Goal: Task Accomplishment & Management: Complete application form

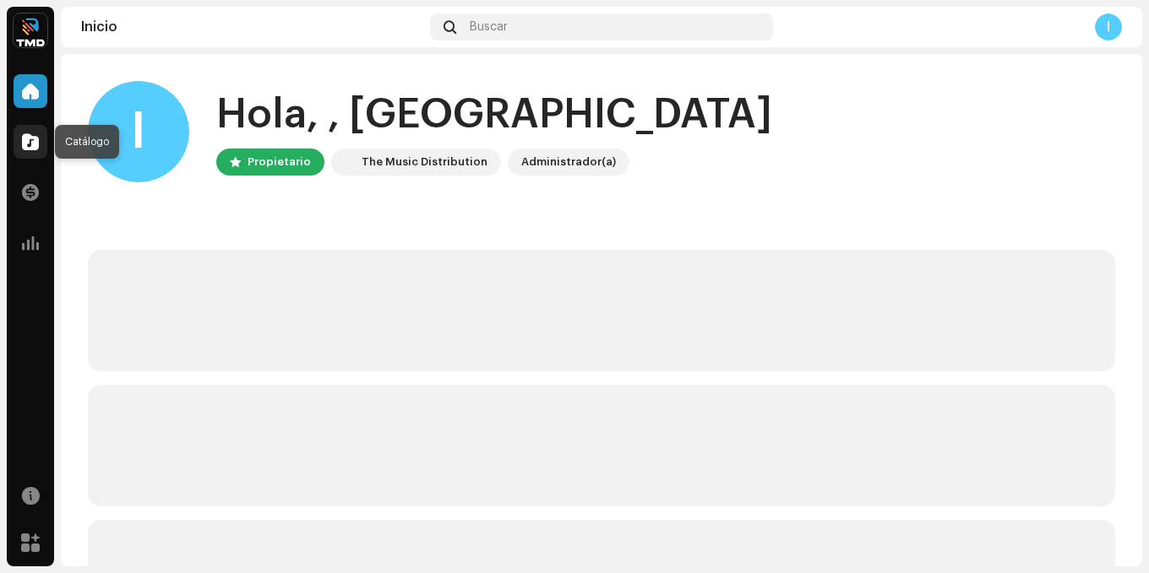
click at [34, 146] on span at bounding box center [30, 142] width 17 height 14
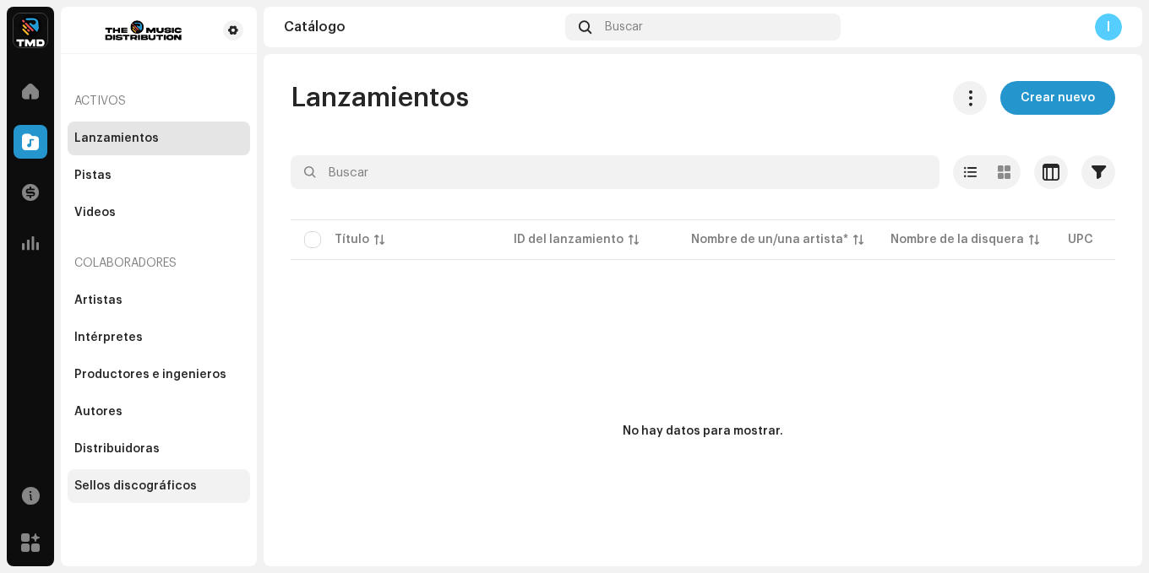
click at [138, 480] on div "Sellos discográficos" at bounding box center [135, 487] width 122 height 14
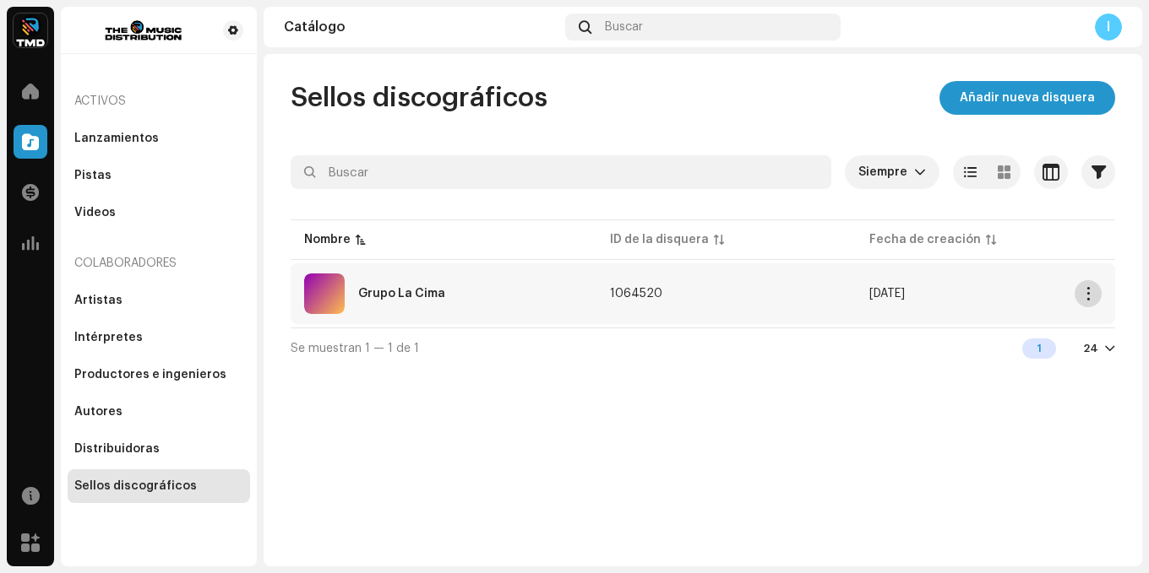
click at [1086, 287] on span "button" at bounding box center [1088, 294] width 13 height 14
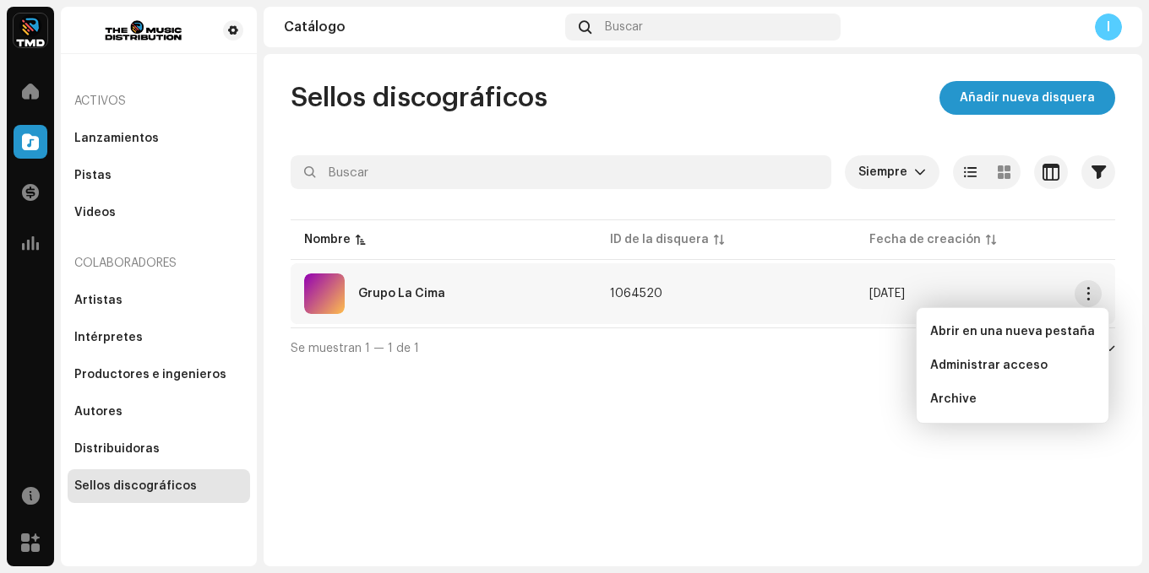
click at [429, 289] on div "Grupo La Cima" at bounding box center [401, 294] width 87 height 12
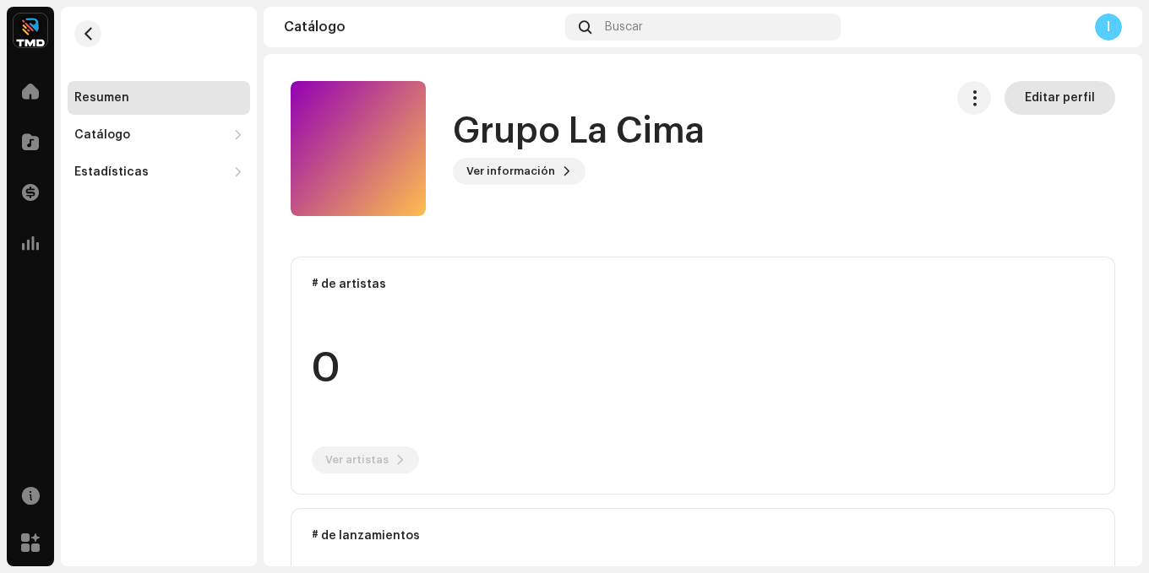
drag, startPoint x: 1051, startPoint y: 98, endPoint x: 1042, endPoint y: 94, distance: 9.4
click at [1046, 95] on span "Editar perfil" at bounding box center [1059, 98] width 70 height 34
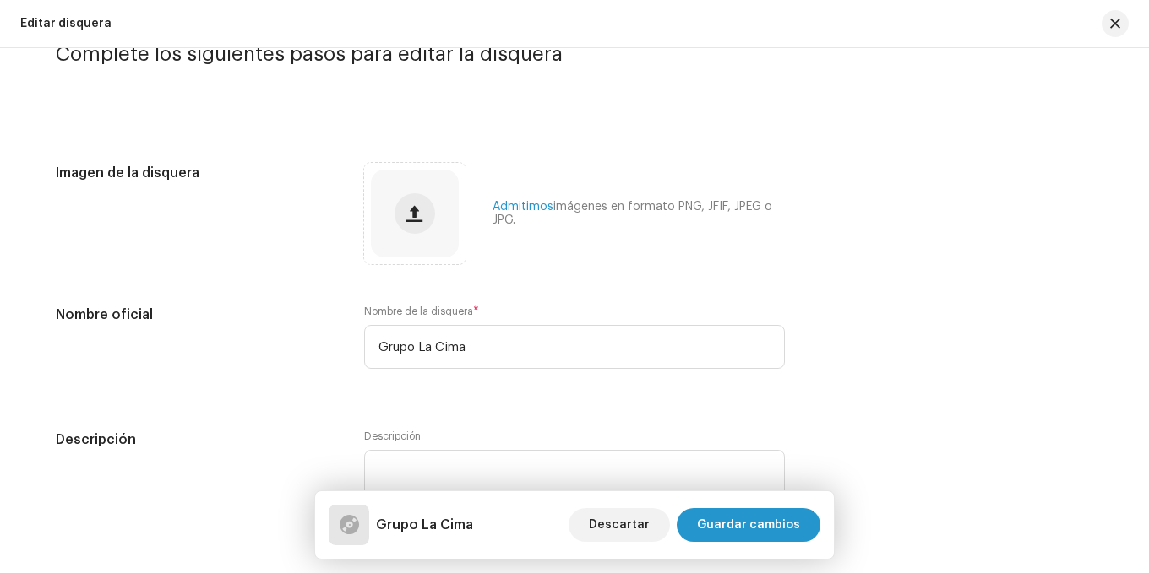
scroll to position [169, 0]
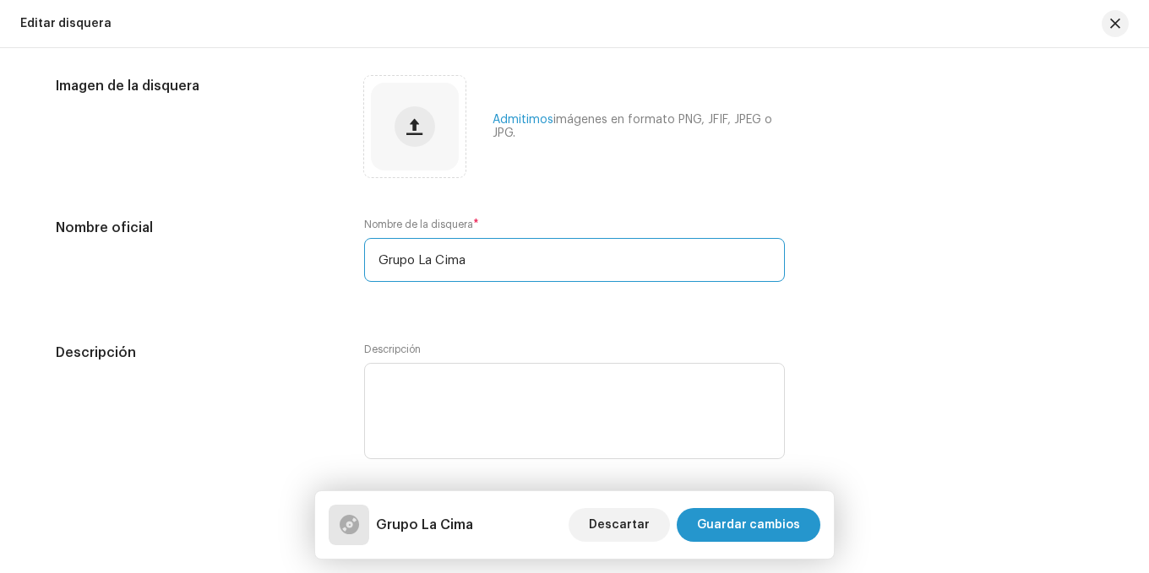
click at [490, 263] on input "Grupo La Cima" at bounding box center [574, 260] width 421 height 44
type input "G"
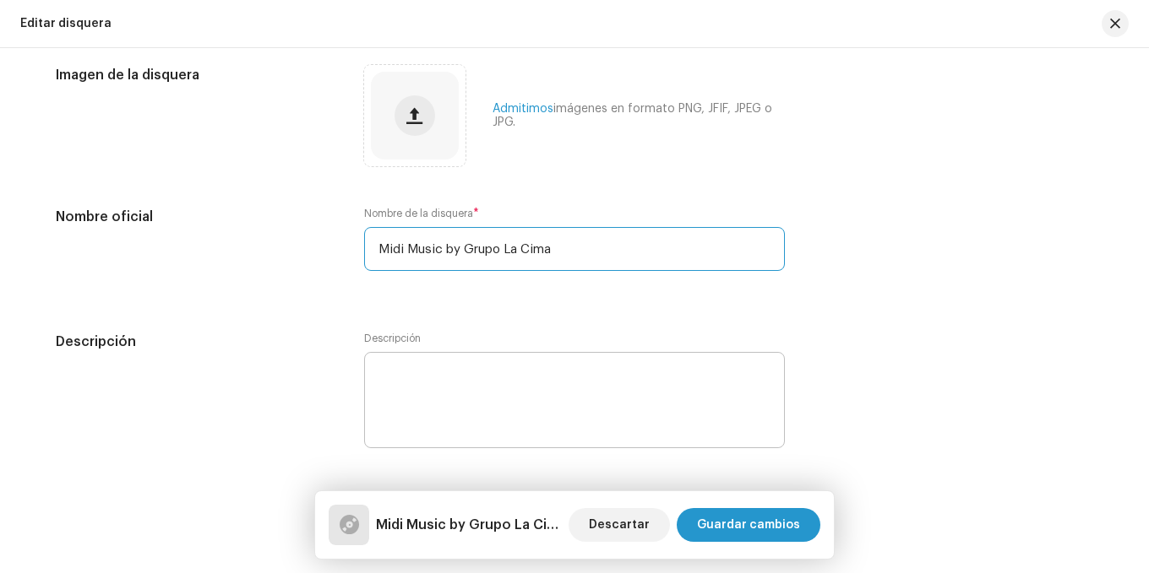
type input "Midi Music by Grupo La Cima"
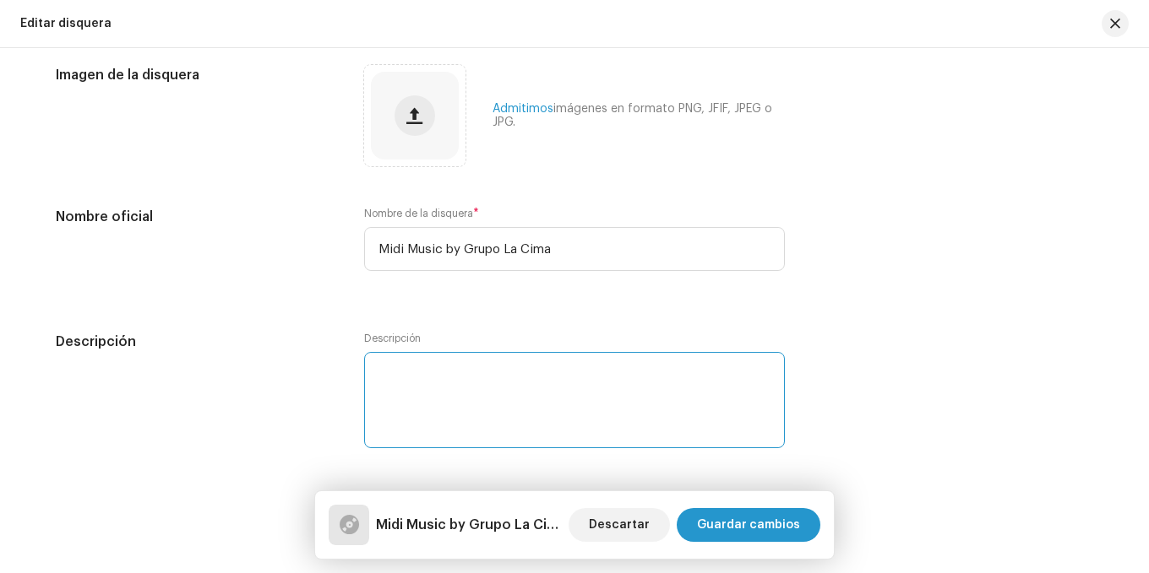
click at [440, 365] on textarea at bounding box center [574, 400] width 421 height 96
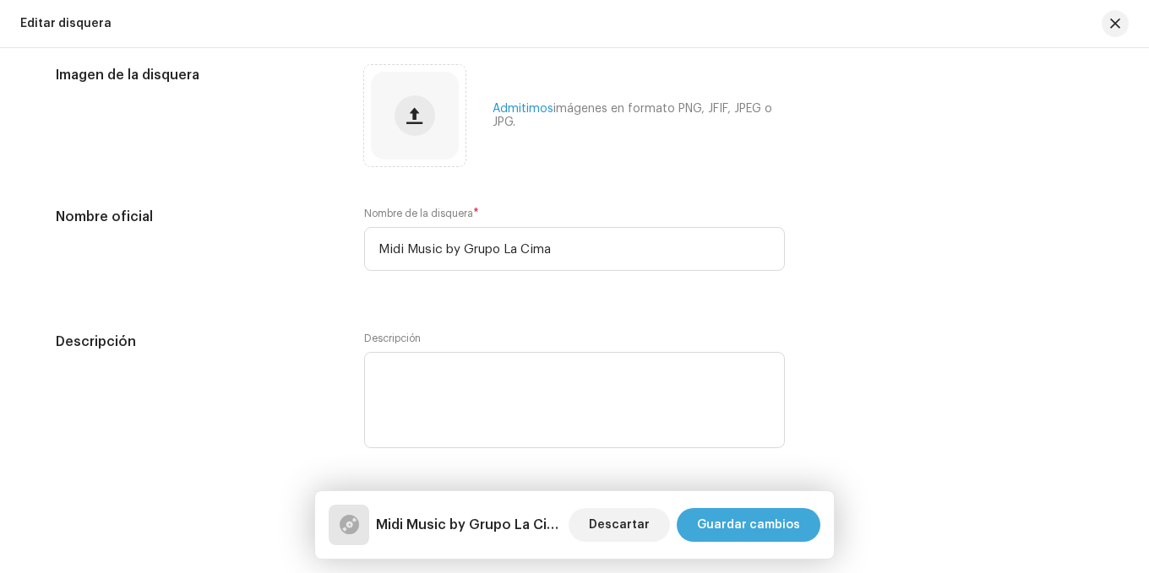
click at [737, 512] on span "Guardar cambios" at bounding box center [748, 525] width 103 height 34
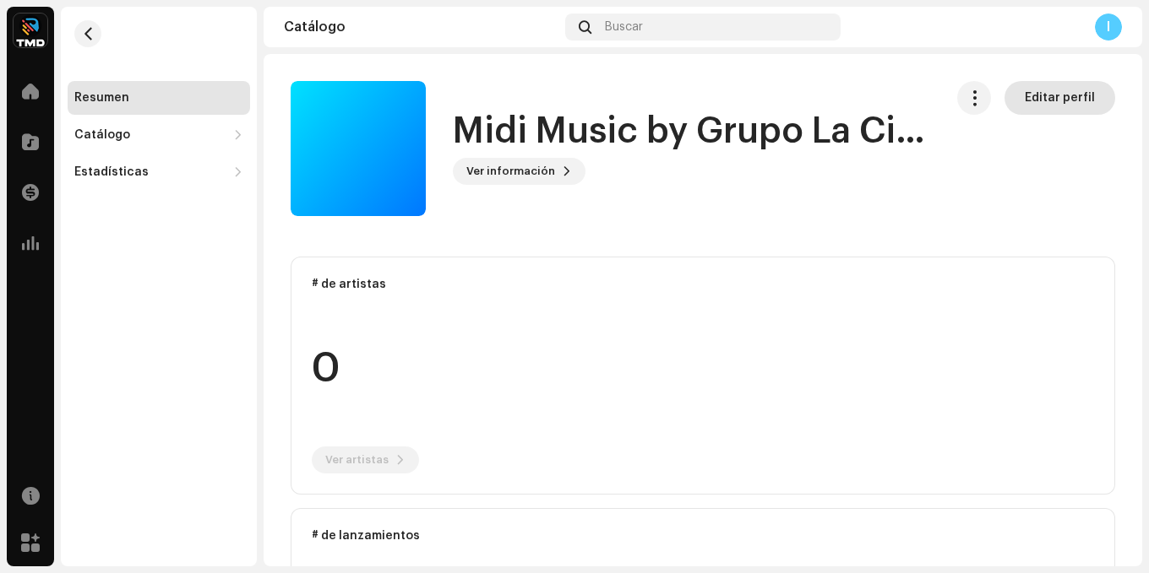
click at [1028, 83] on span "Editar perfil" at bounding box center [1059, 98] width 70 height 34
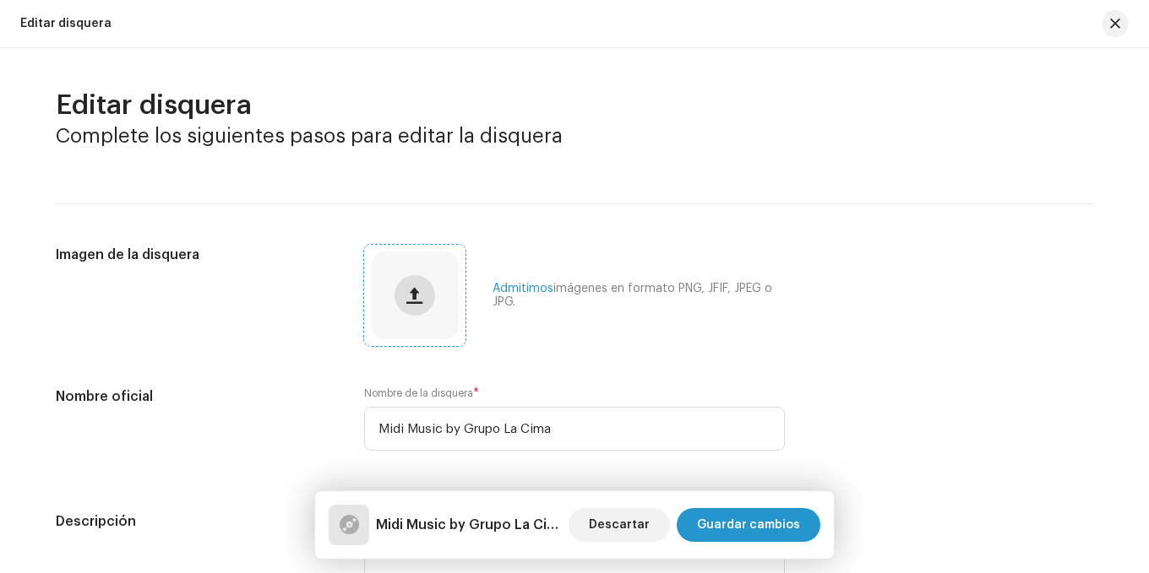
click at [421, 289] on button "button" at bounding box center [414, 295] width 41 height 41
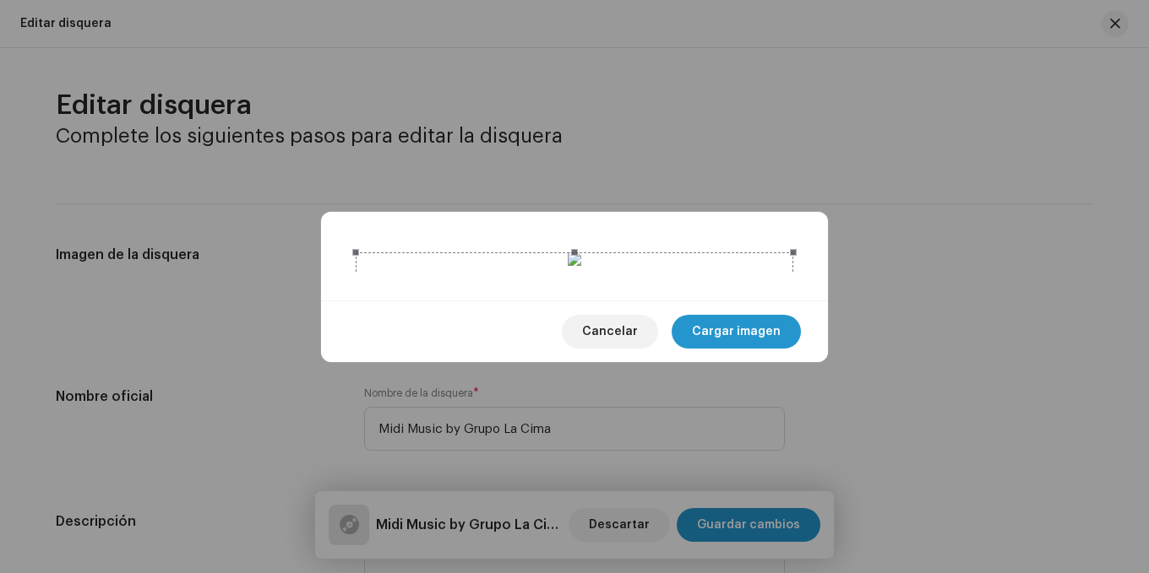
drag, startPoint x: 665, startPoint y: 366, endPoint x: 693, endPoint y: 373, distance: 28.9
click at [658, 295] on div at bounding box center [574, 471] width 437 height 437
click at [728, 349] on span "Cargar imagen" at bounding box center [736, 332] width 89 height 34
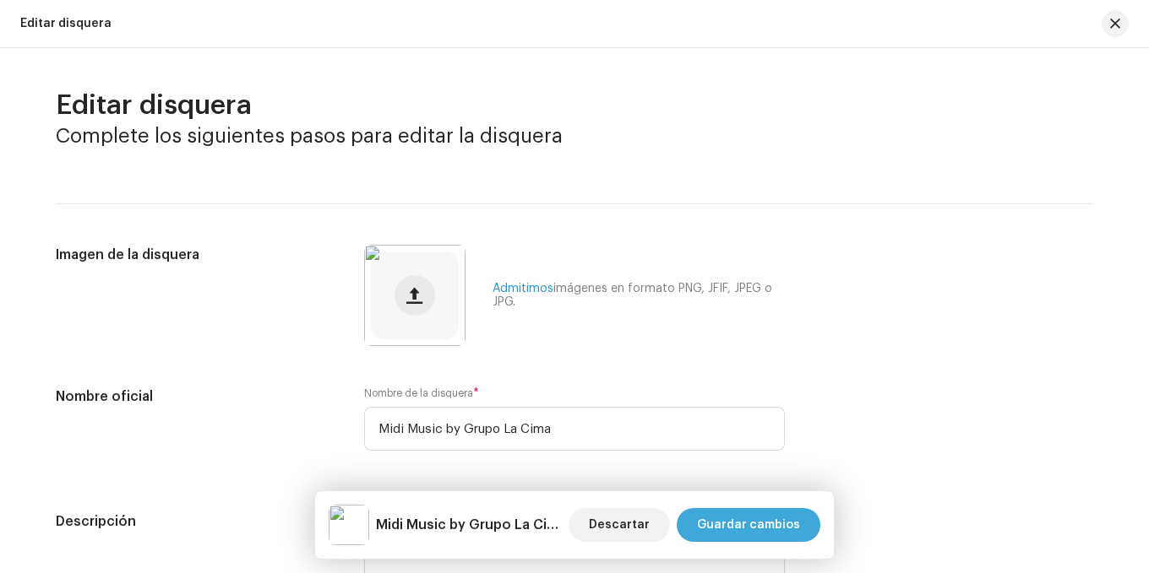
click at [769, 528] on span "Guardar cambios" at bounding box center [748, 525] width 103 height 34
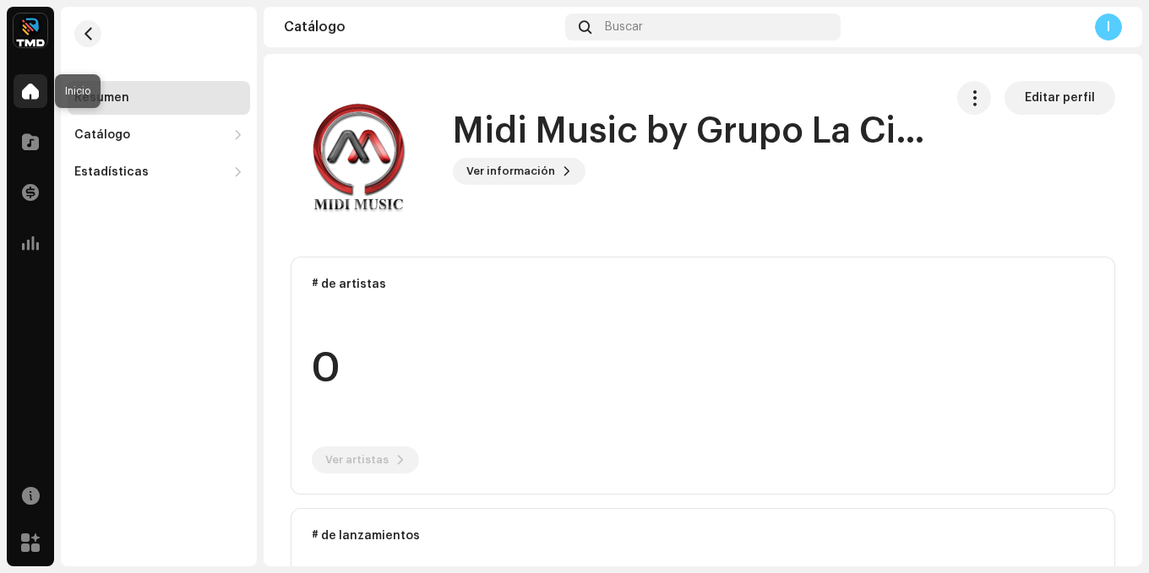
click at [23, 90] on span at bounding box center [30, 91] width 17 height 14
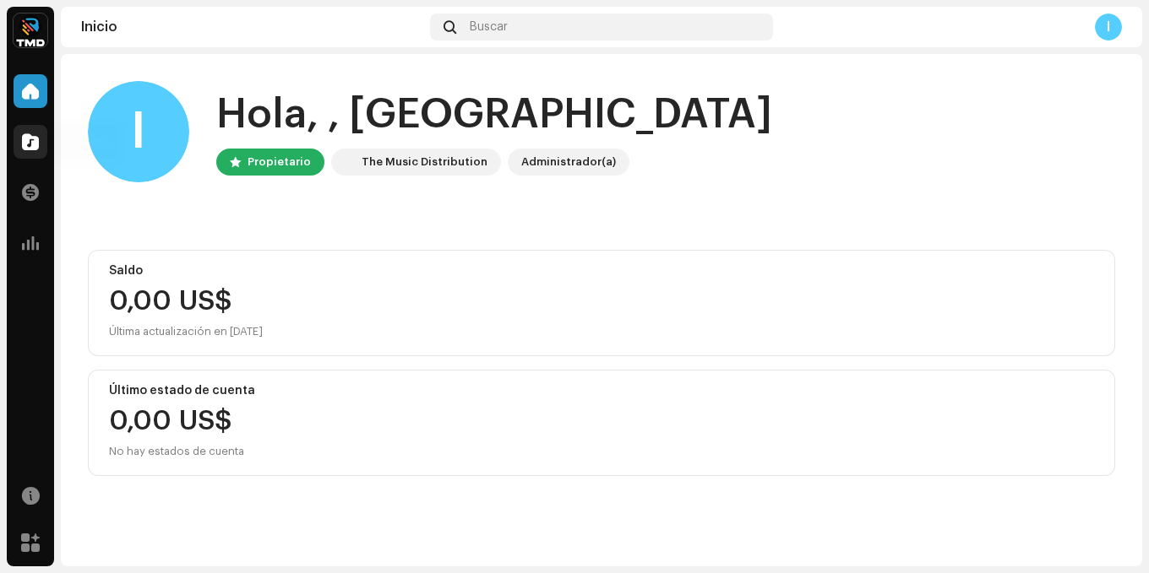
click at [44, 139] on div at bounding box center [31, 142] width 34 height 34
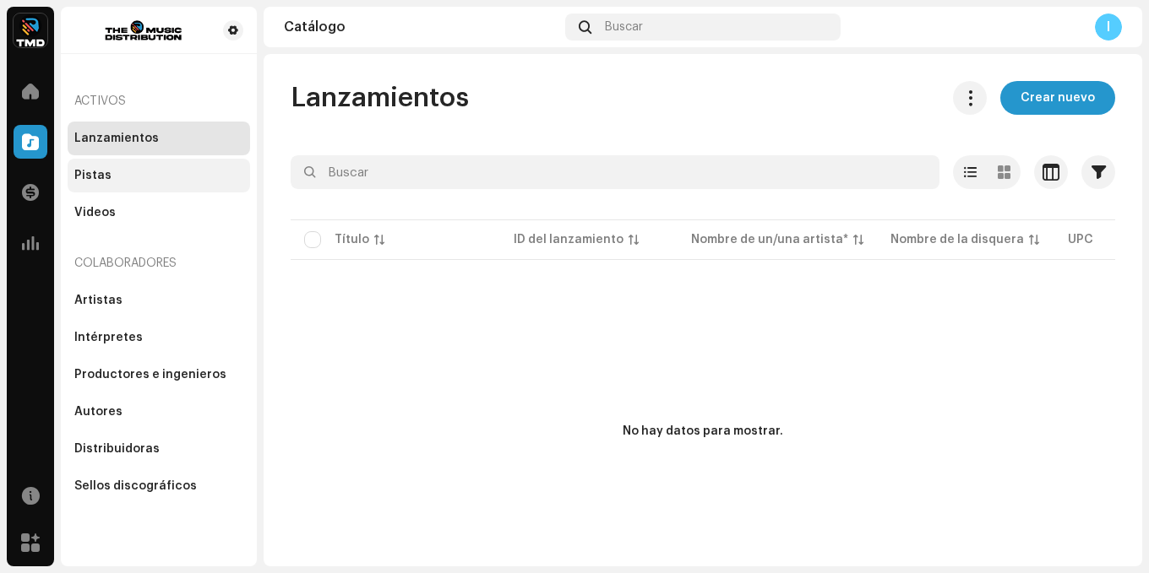
click at [123, 173] on div "Pistas" at bounding box center [158, 176] width 169 height 14
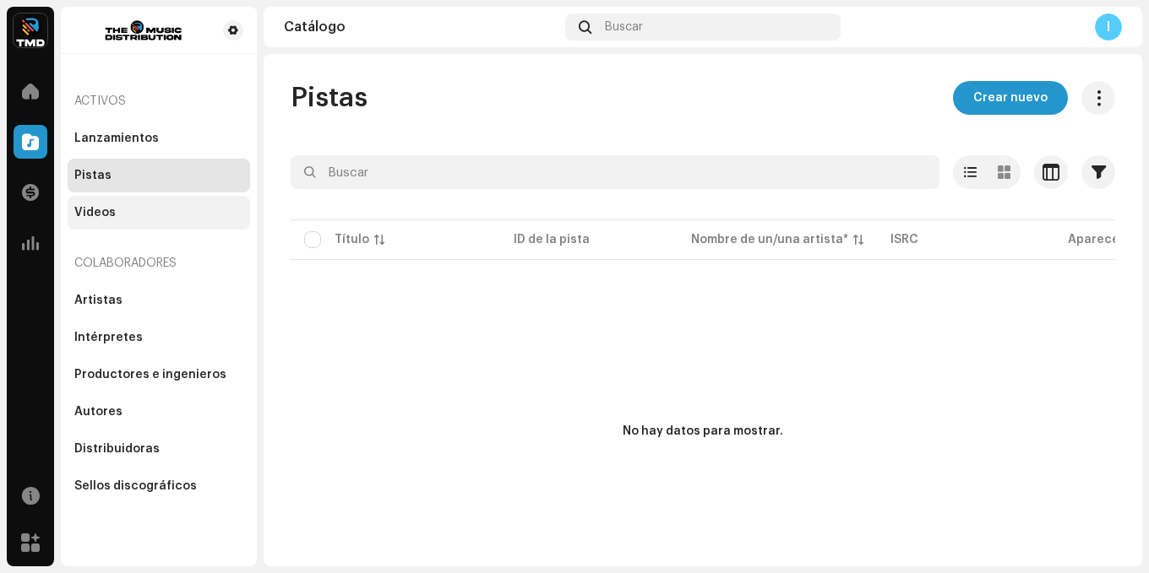
click at [164, 213] on div "Videos" at bounding box center [158, 213] width 169 height 14
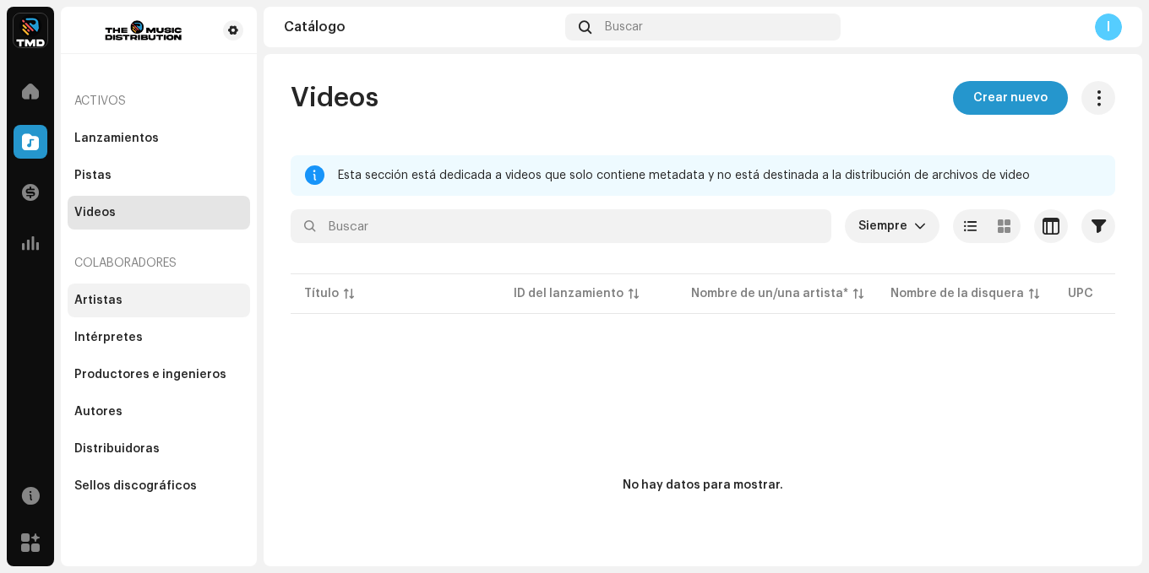
click at [151, 286] on div "Artistas" at bounding box center [159, 301] width 182 height 34
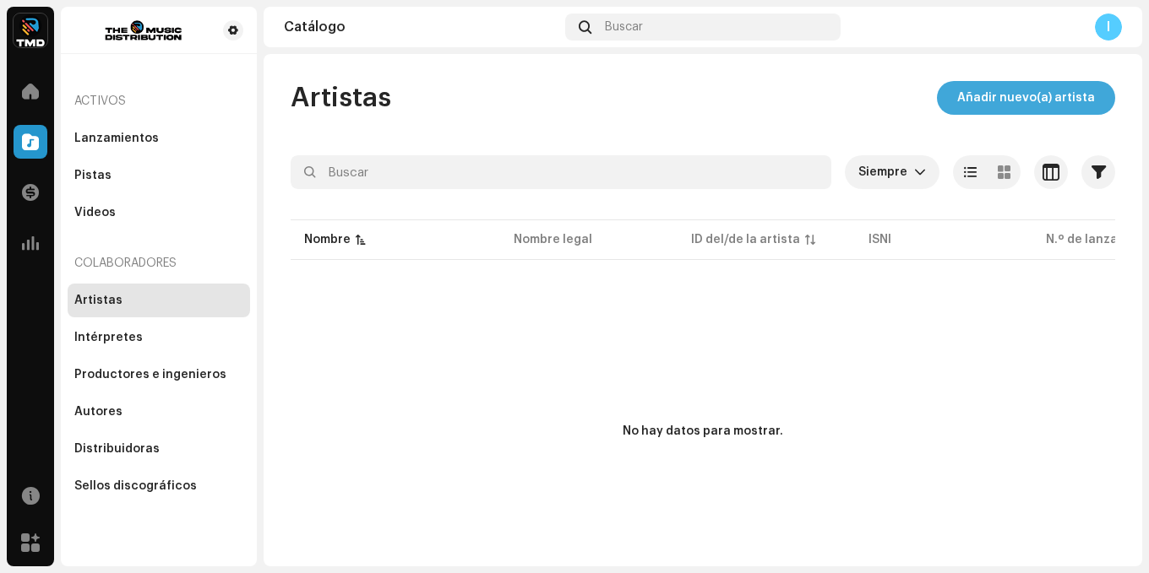
click at [972, 100] on span "Añadir nuevo(a) artista" at bounding box center [1026, 98] width 138 height 34
click at [128, 301] on div "Artistas" at bounding box center [158, 301] width 169 height 14
click at [1028, 90] on span "Añadir nuevo(a) artista" at bounding box center [1026, 98] width 138 height 34
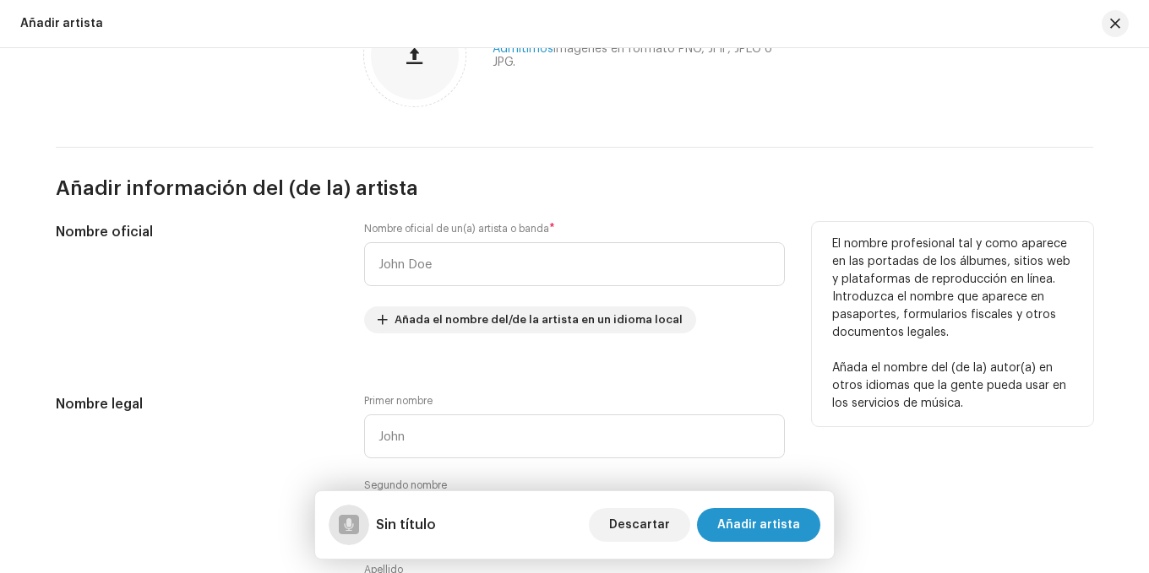
scroll to position [253, 0]
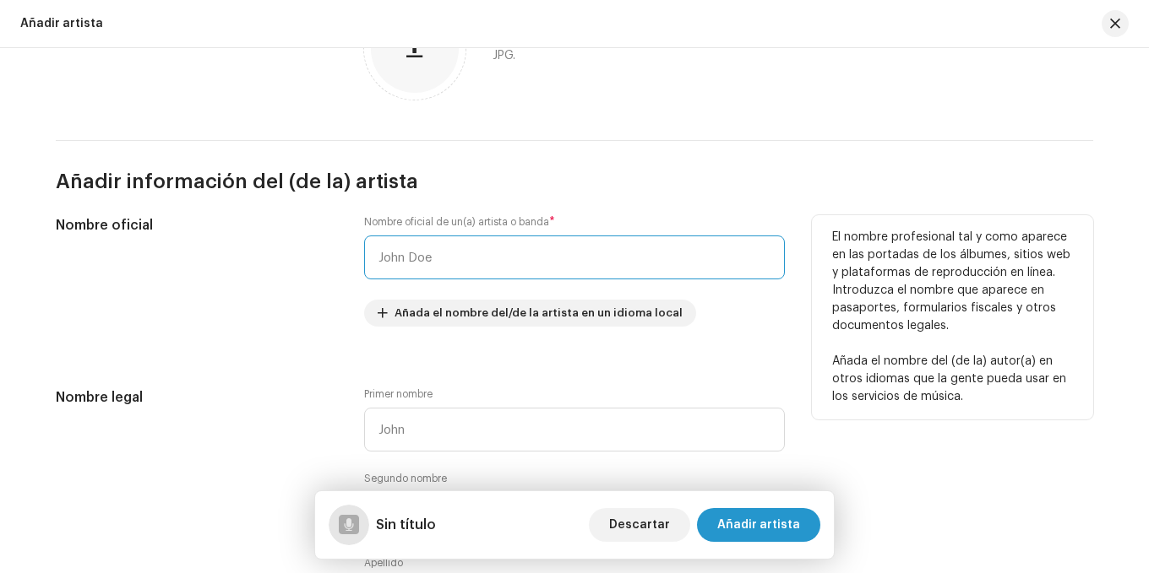
click at [417, 258] on input "text" at bounding box center [574, 258] width 421 height 44
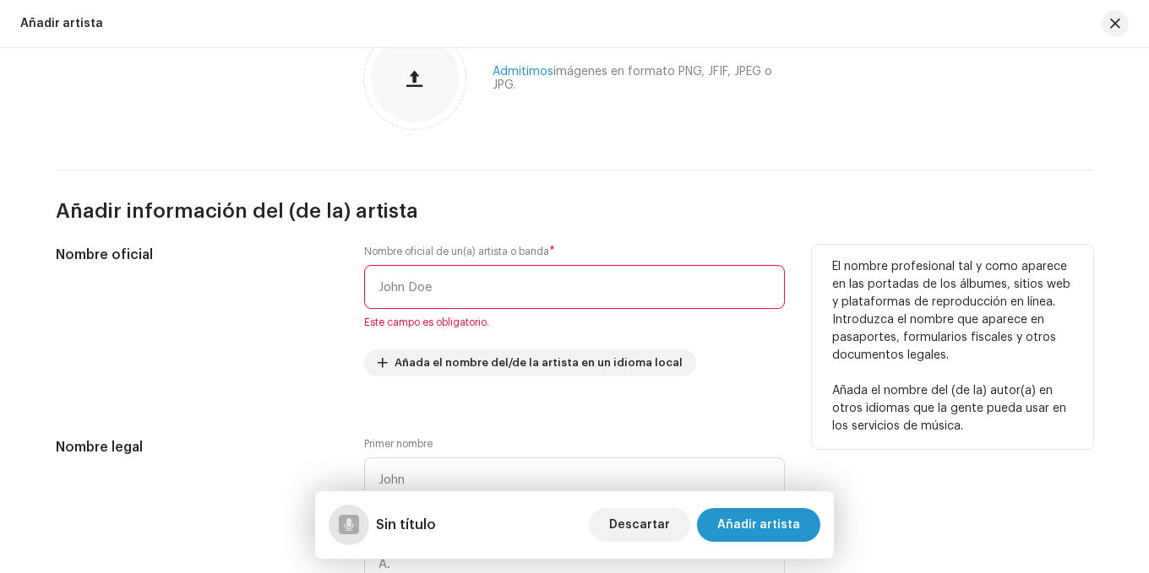
scroll to position [338, 0]
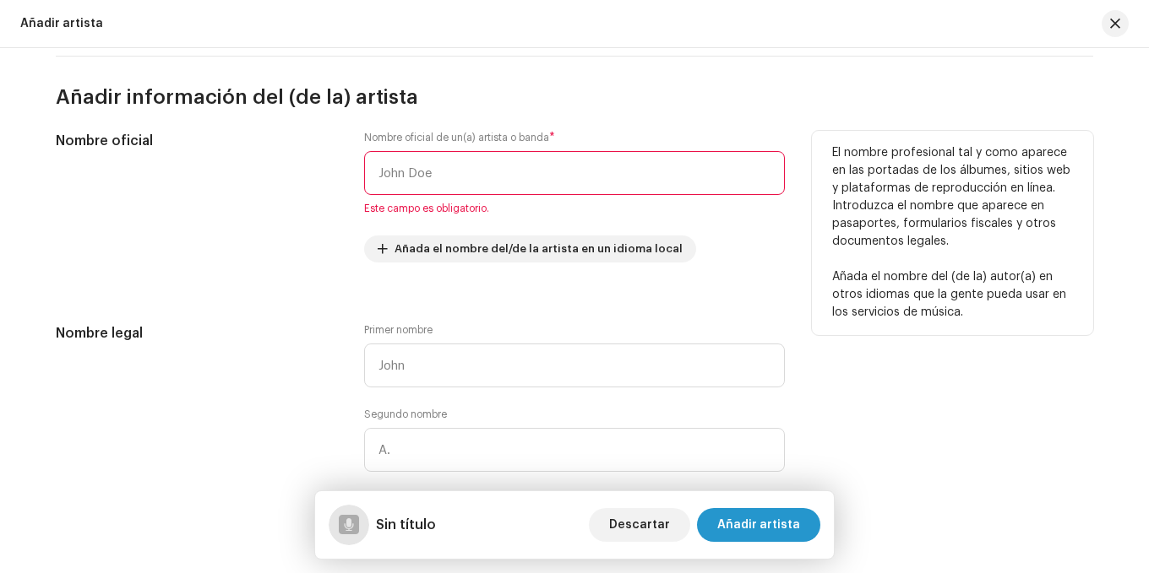
click at [430, 168] on input "text" at bounding box center [574, 173] width 421 height 44
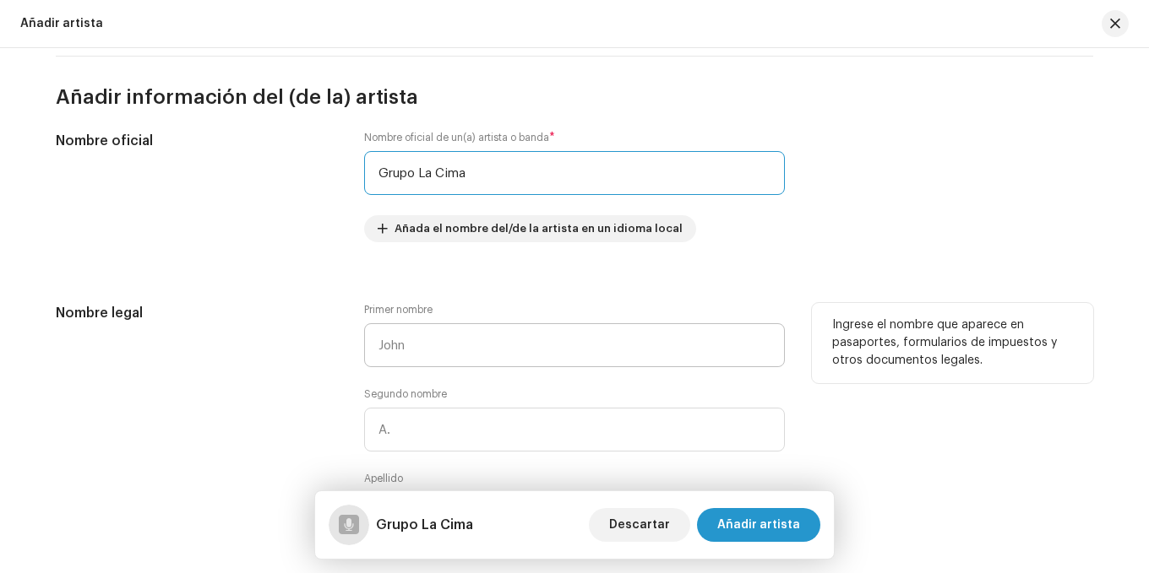
type input "Grupo La Cima"
click at [389, 363] on input "text" at bounding box center [574, 345] width 421 height 44
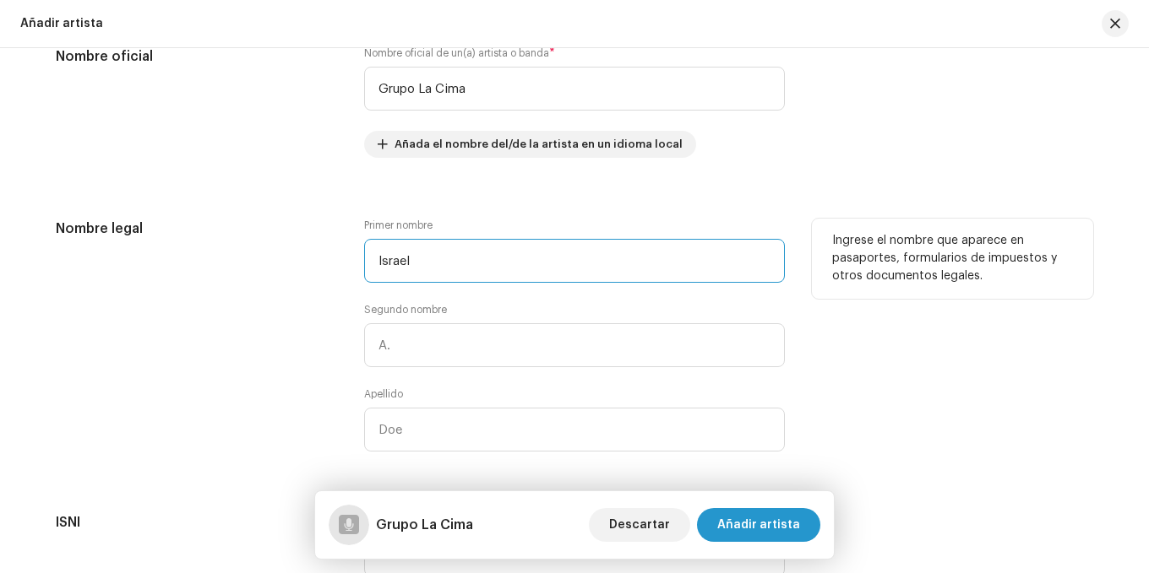
type input "Israel"
click at [402, 335] on input "text" at bounding box center [574, 345] width 421 height 44
type input "P"
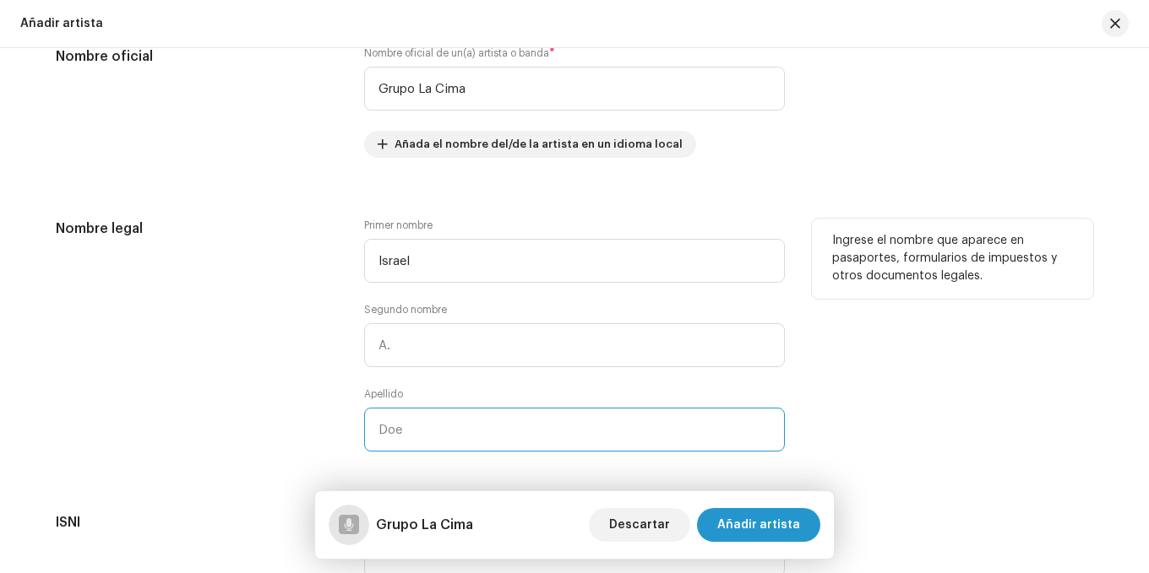
click at [417, 417] on input "text" at bounding box center [574, 430] width 421 height 44
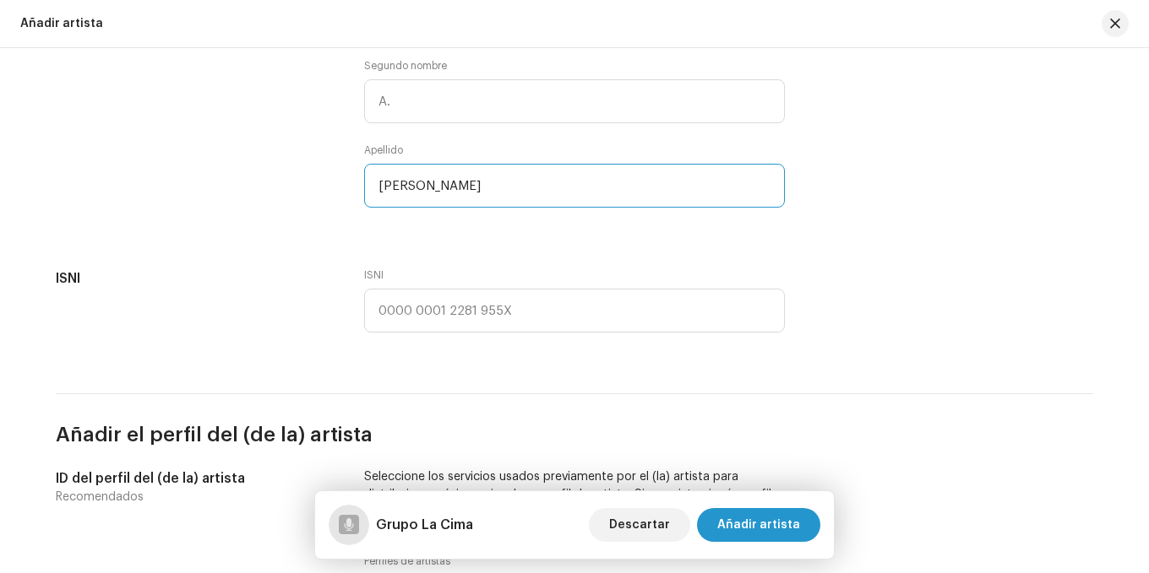
scroll to position [676, 0]
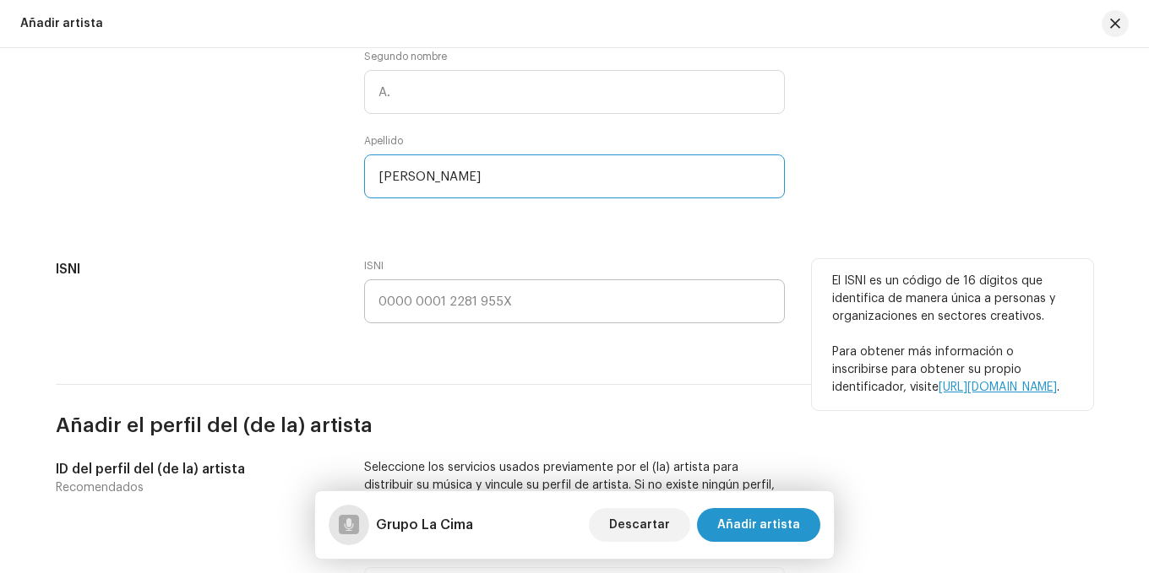
type input "[PERSON_NAME]"
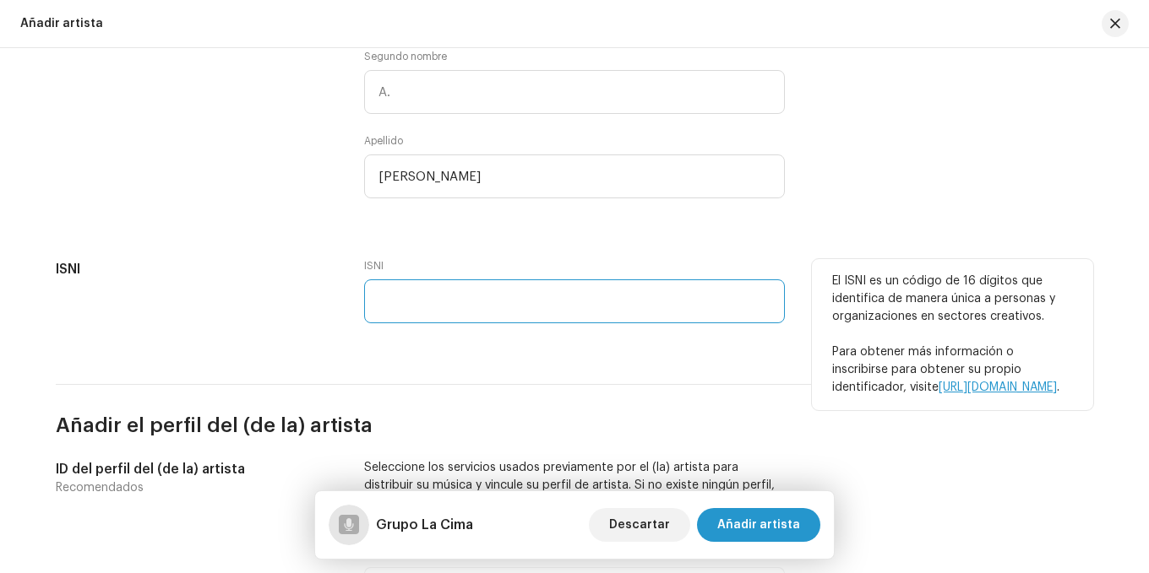
click at [401, 298] on input "text" at bounding box center [574, 302] width 421 height 44
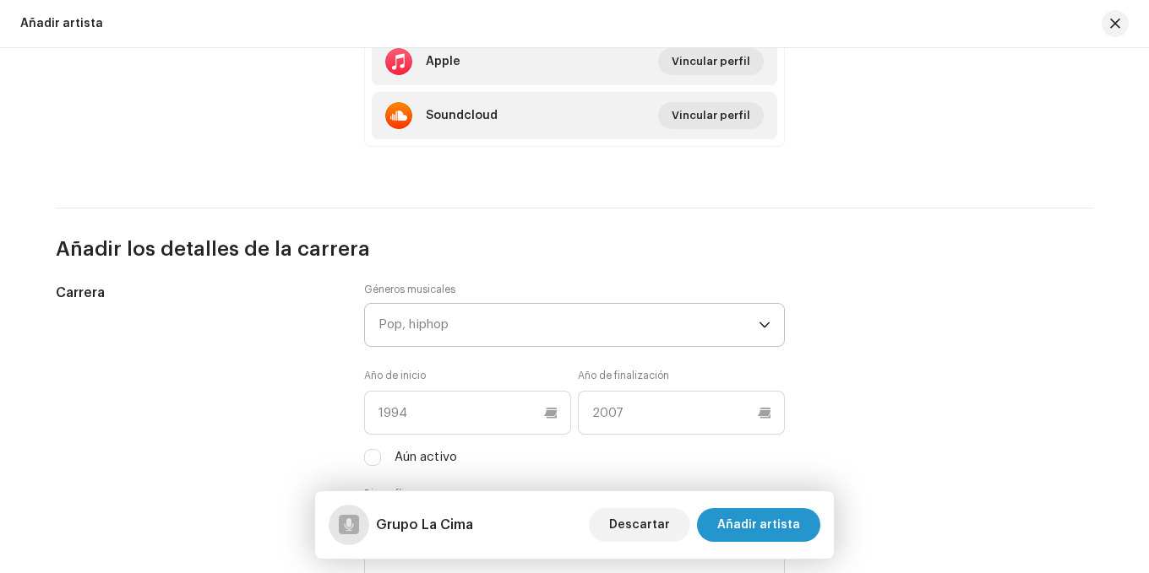
scroll to position [1351, 0]
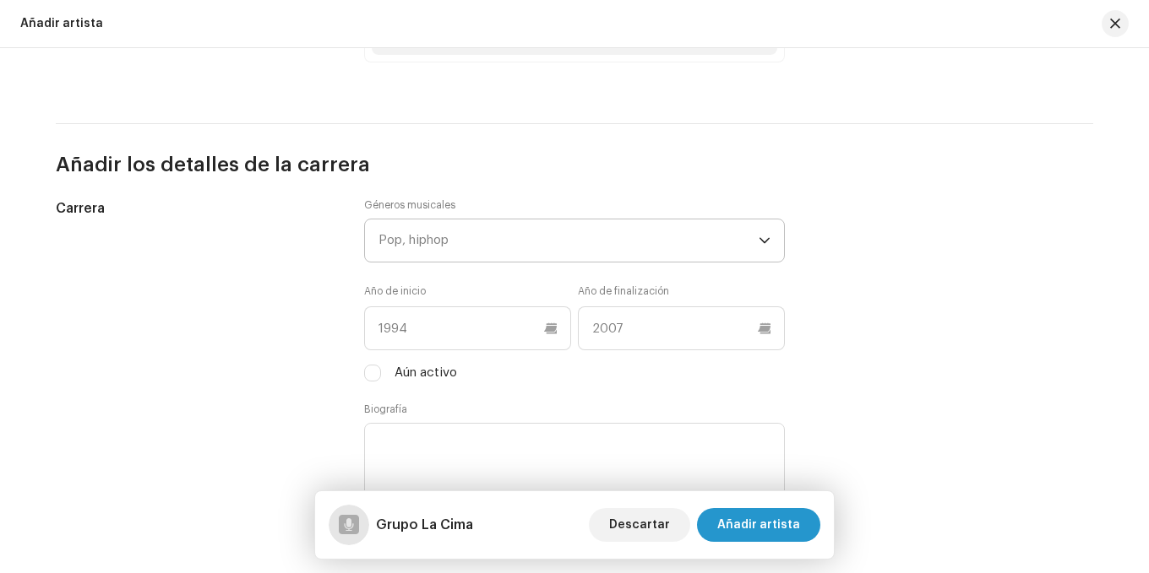
click at [557, 257] on div "Pop, hiphop" at bounding box center [568, 241] width 380 height 42
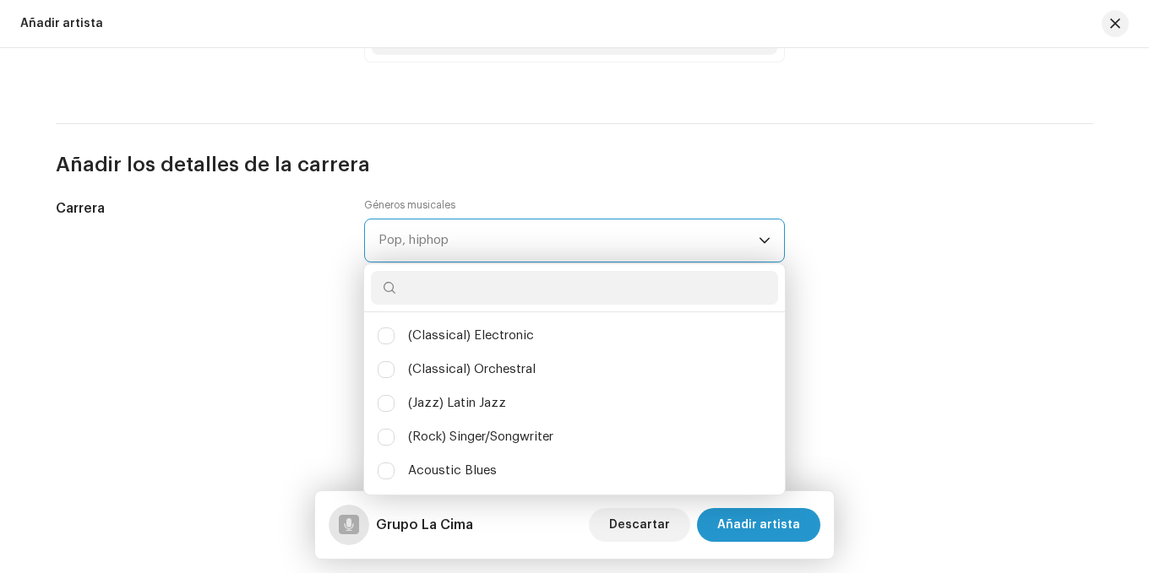
scroll to position [9, 75]
click at [539, 250] on div "Pop, hiphop" at bounding box center [568, 241] width 380 height 42
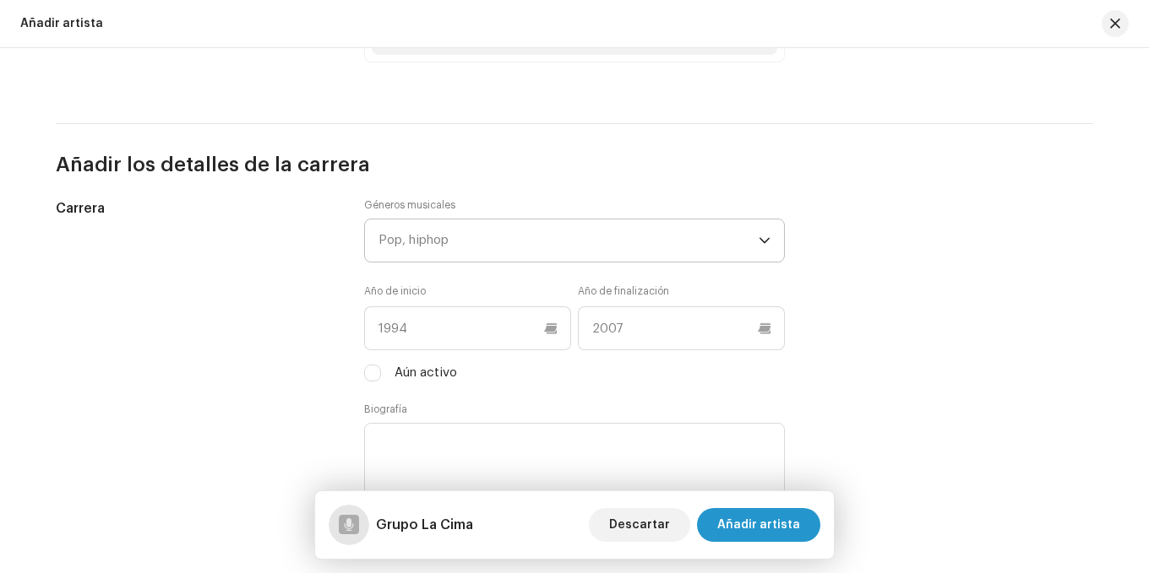
click at [527, 243] on div "Pop, hiphop" at bounding box center [568, 241] width 380 height 42
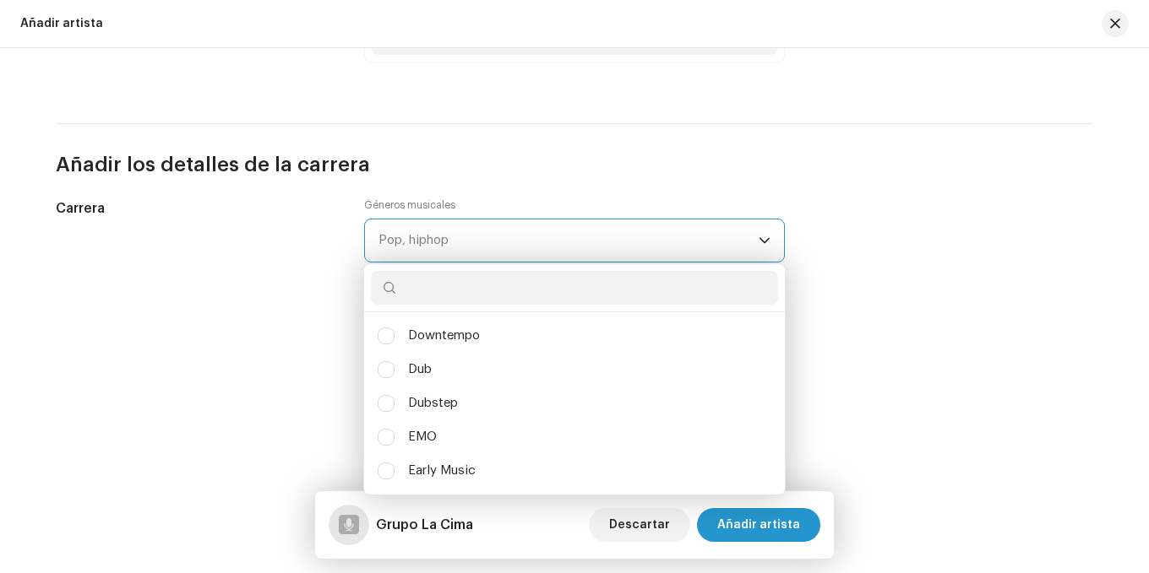
scroll to position [4871, 0]
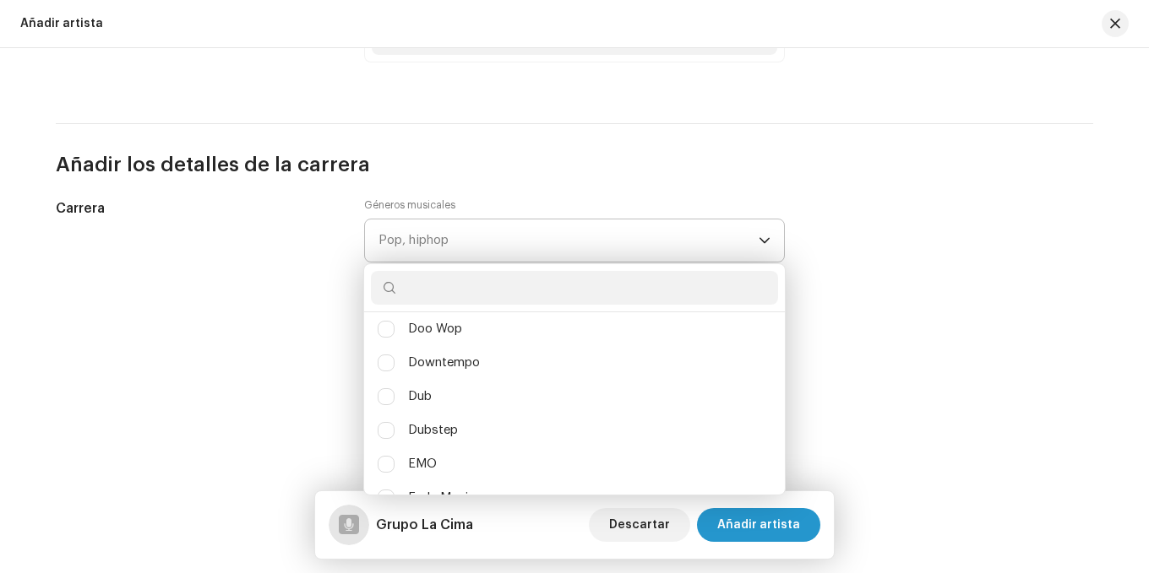
click at [439, 243] on div "Pop, hiphop" at bounding box center [568, 241] width 380 height 42
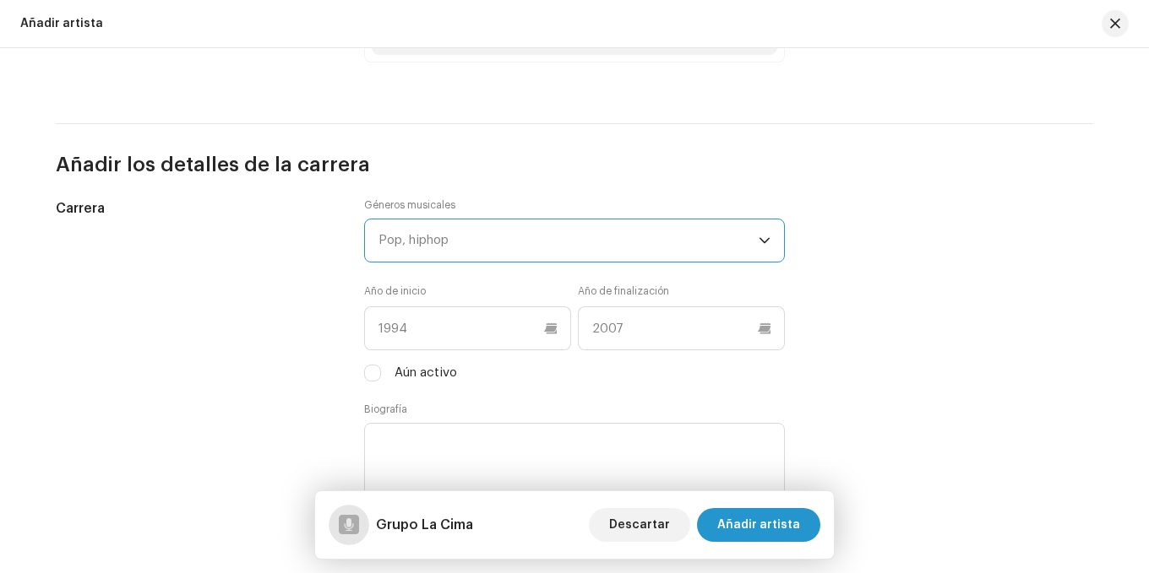
click at [439, 243] on div "Pop, hiphop" at bounding box center [568, 241] width 380 height 42
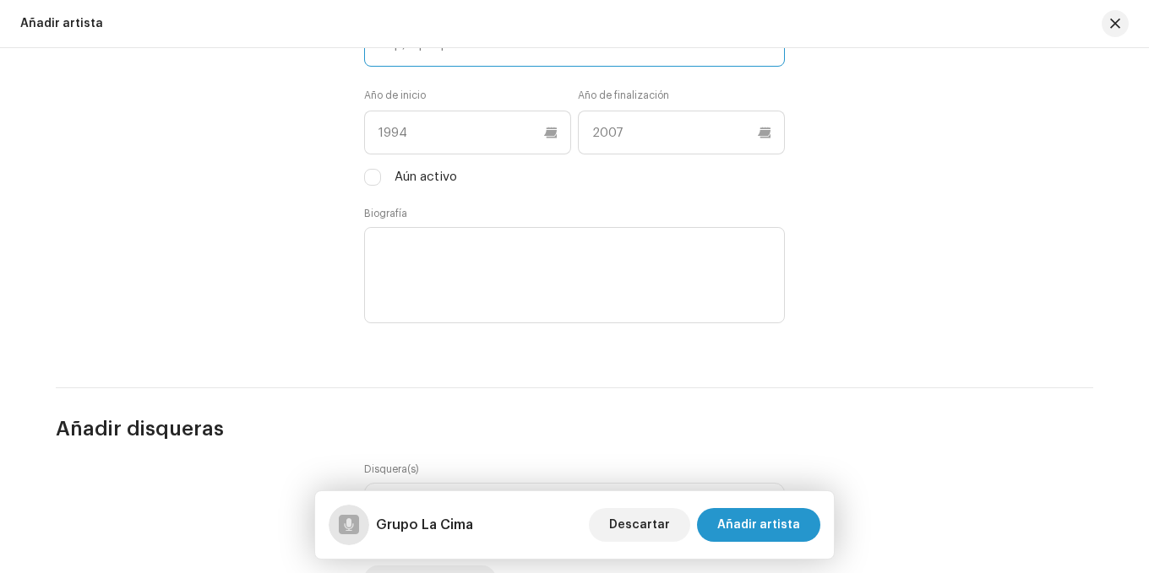
scroll to position [1436, 0]
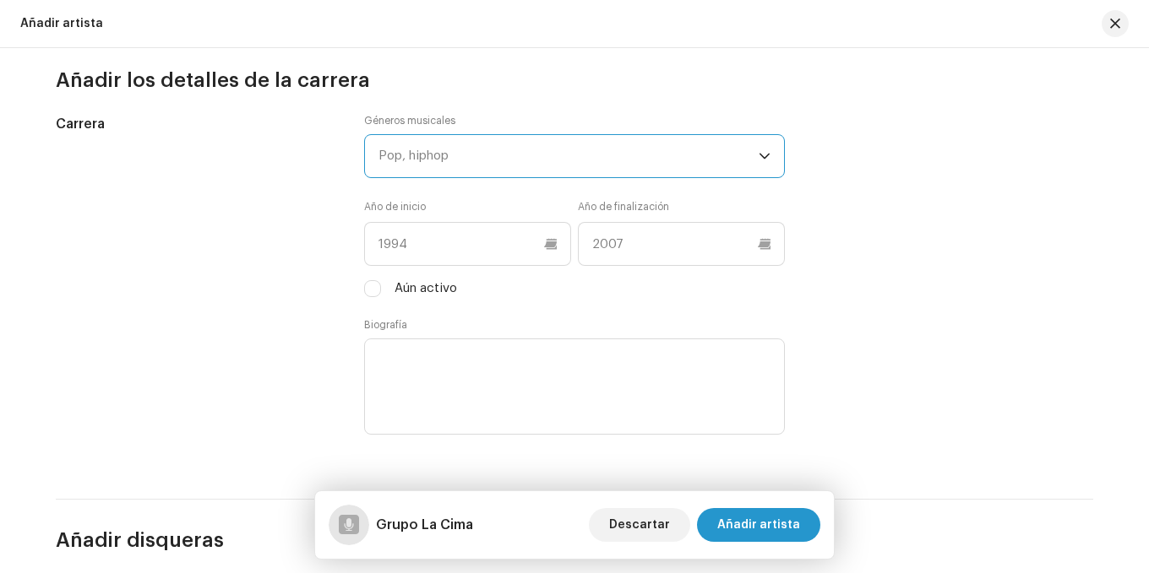
click at [396, 146] on div "Pop, hiphop" at bounding box center [568, 156] width 380 height 42
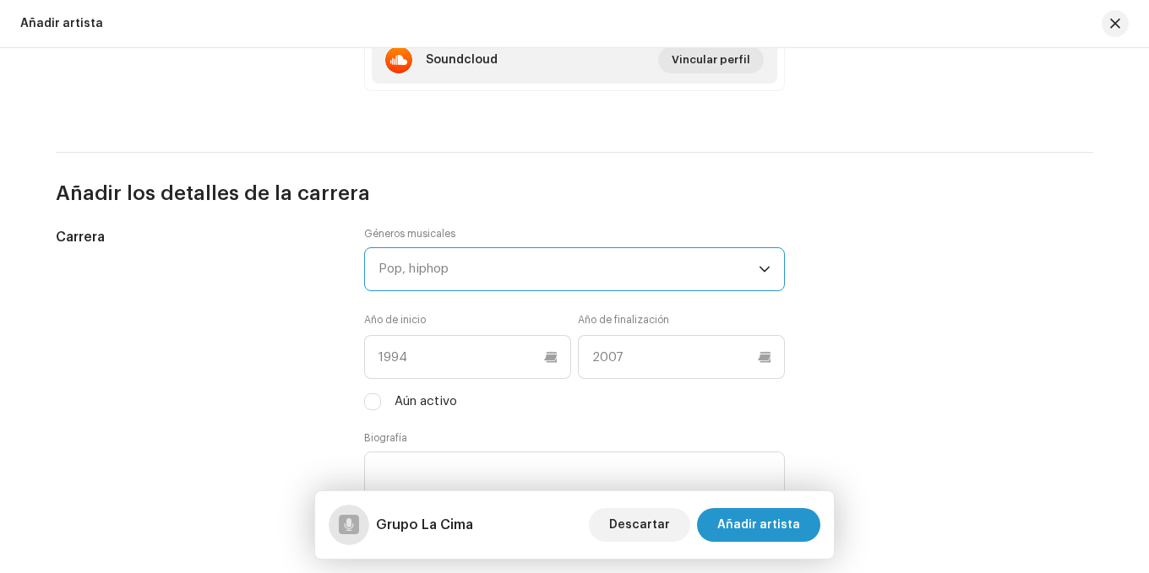
scroll to position [1267, 0]
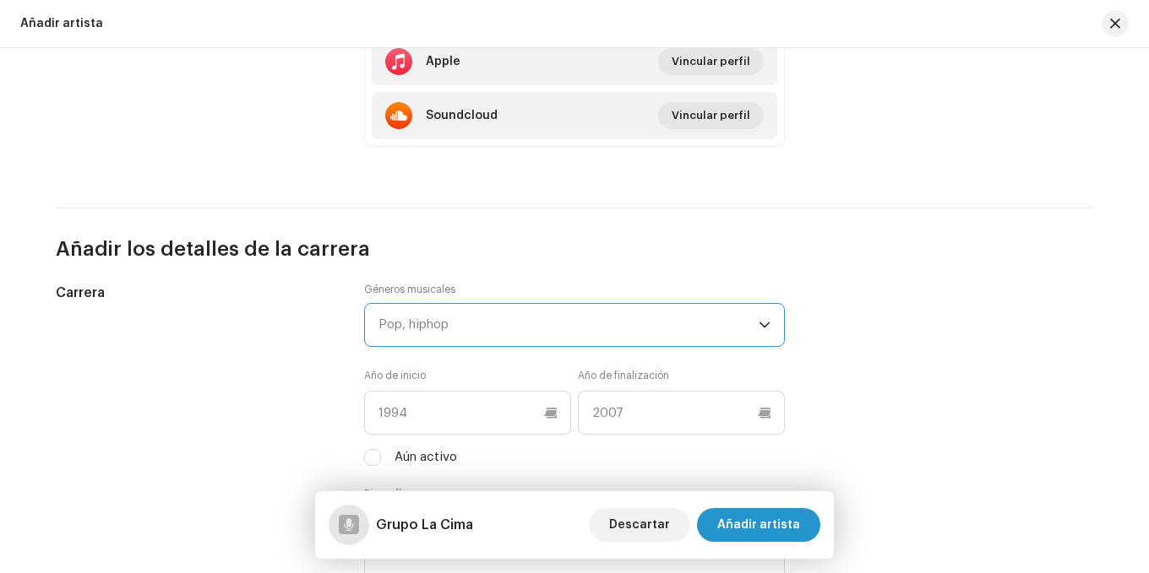
click at [452, 316] on div "Pop, hiphop" at bounding box center [568, 325] width 380 height 42
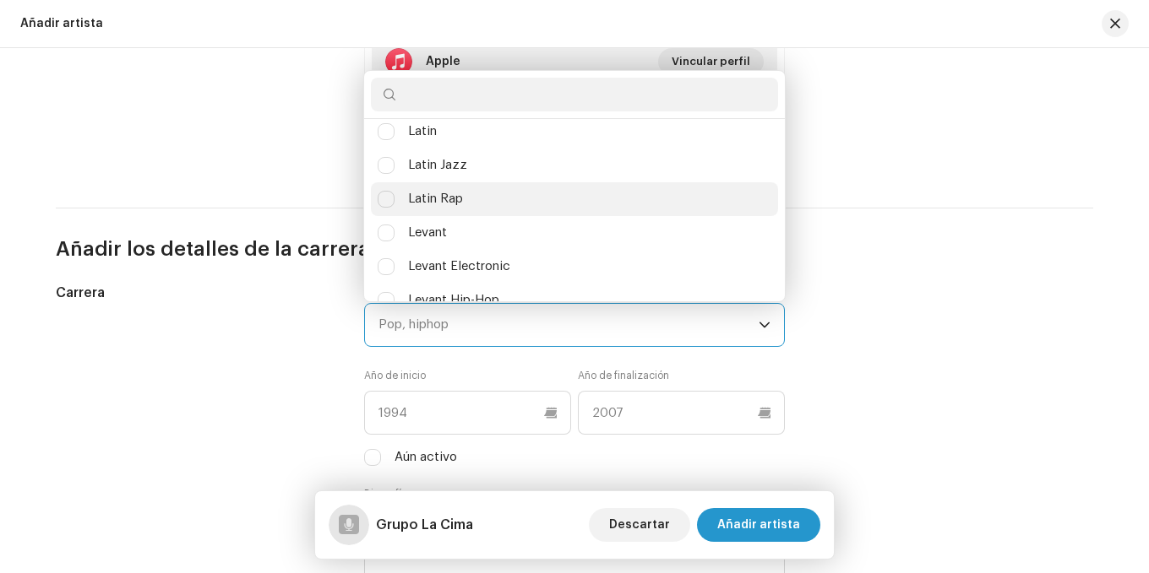
scroll to position [8699, 0]
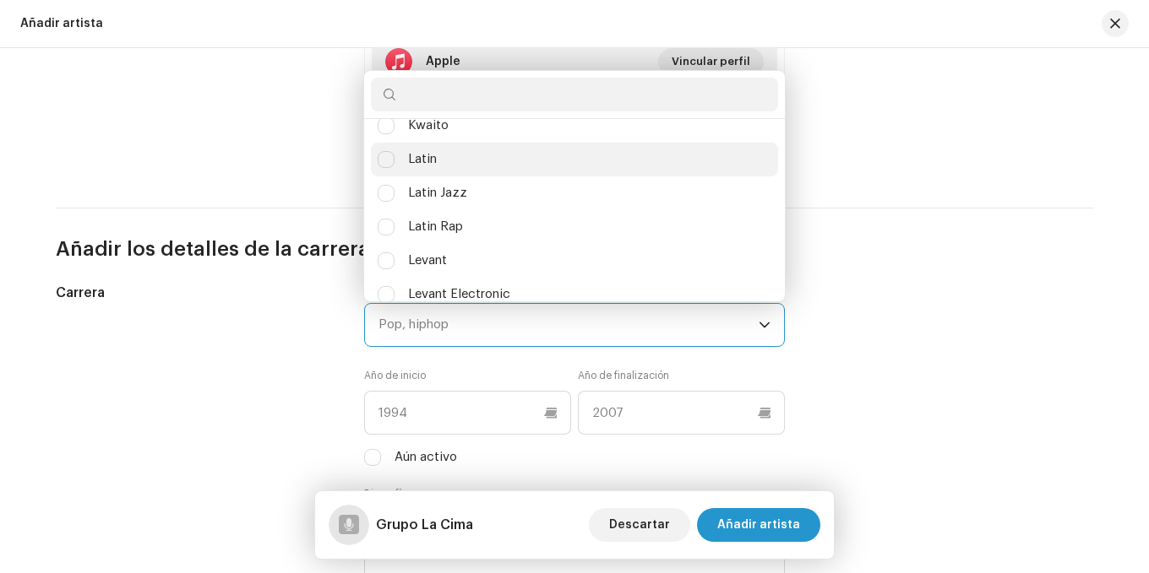
click at [422, 163] on span "Latin" at bounding box center [422, 159] width 29 height 19
checkbox input "true"
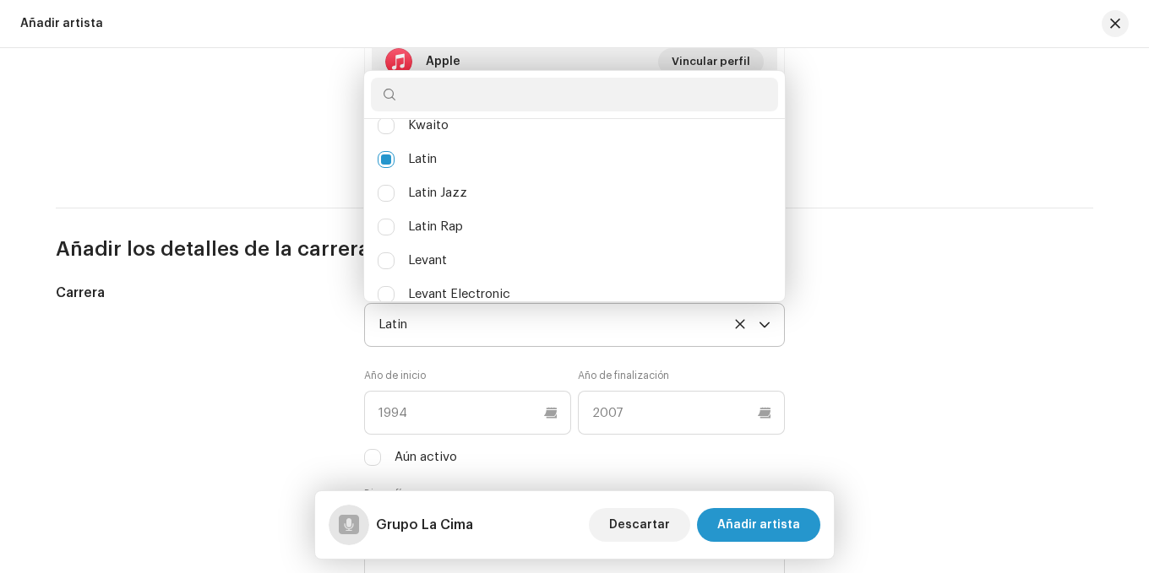
scroll to position [8709, 0]
click at [491, 327] on div "Latin" at bounding box center [568, 325] width 380 height 42
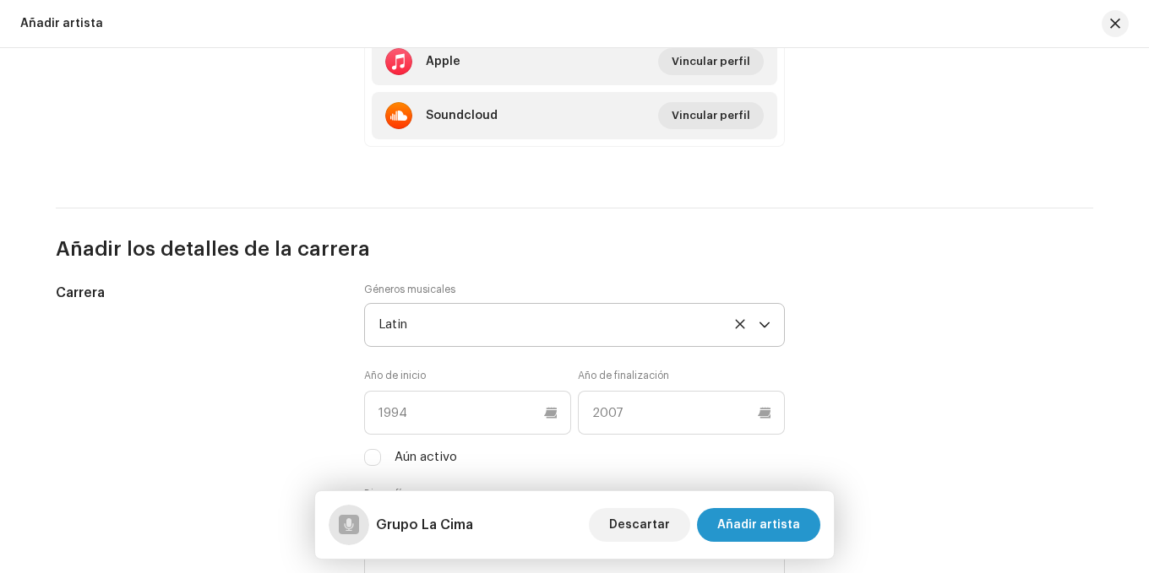
click at [492, 325] on div "Latin" at bounding box center [568, 325] width 380 height 42
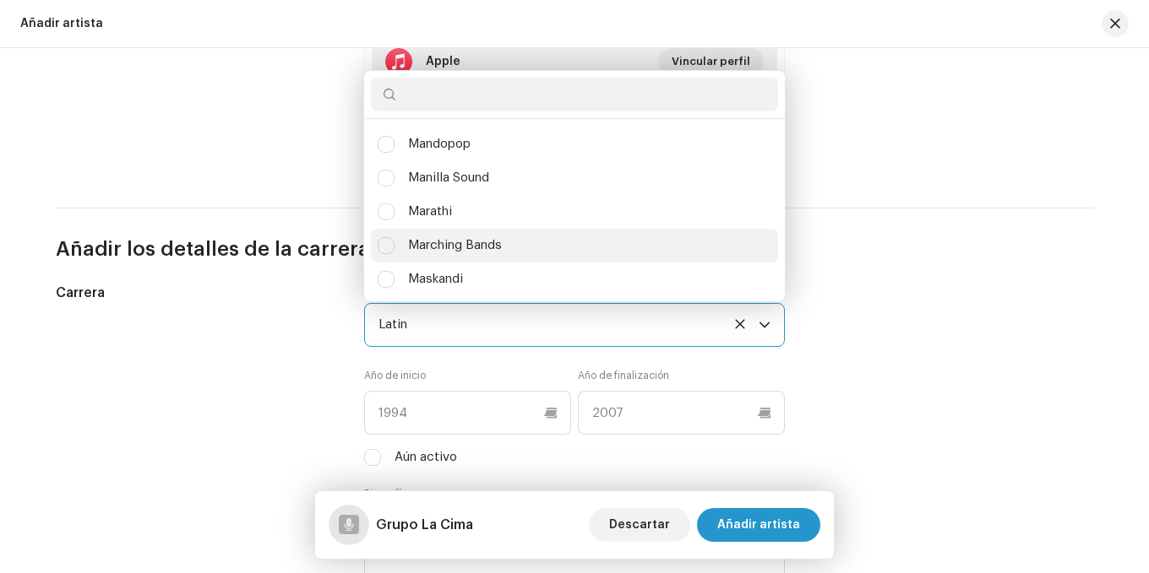
scroll to position [9419, 0]
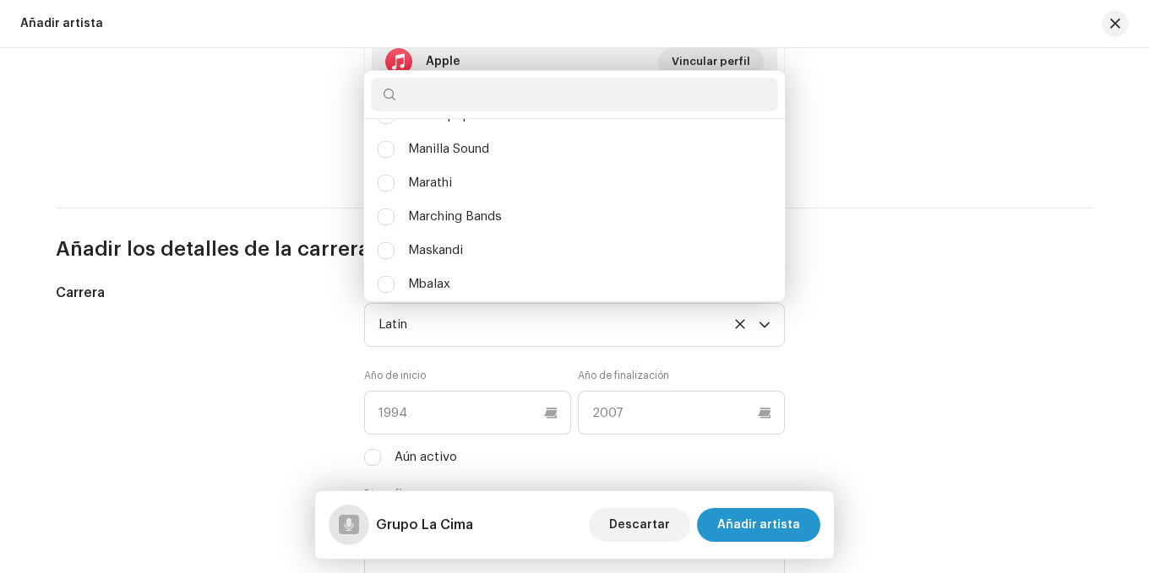
click at [291, 329] on div "Carrera" at bounding box center [196, 455] width 281 height 345
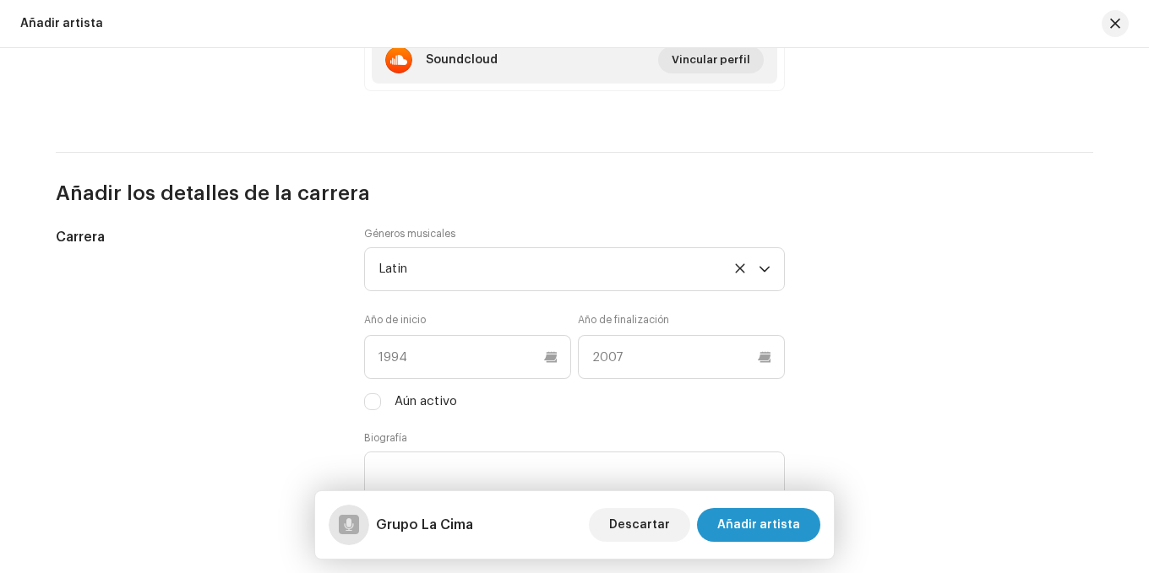
scroll to position [1351, 0]
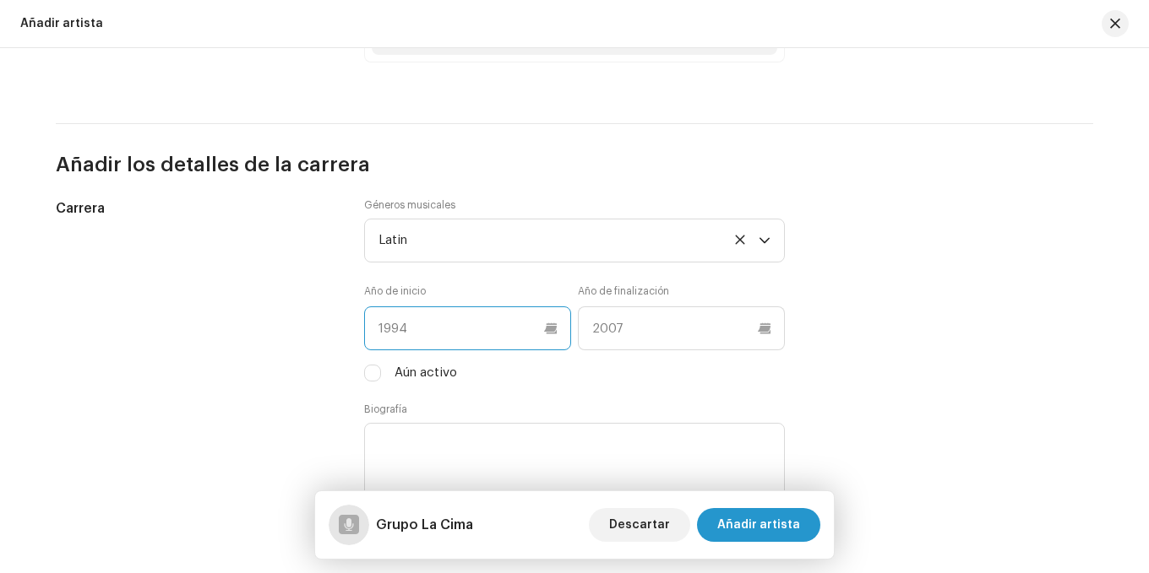
click at [421, 329] on input "text" at bounding box center [467, 329] width 207 height 44
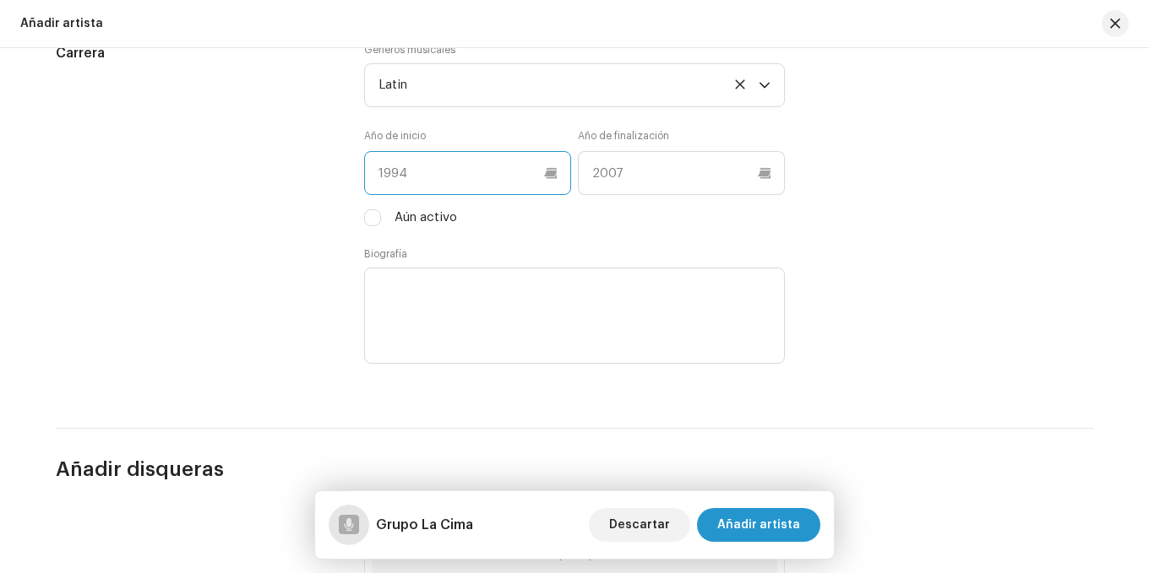
scroll to position [1520, 0]
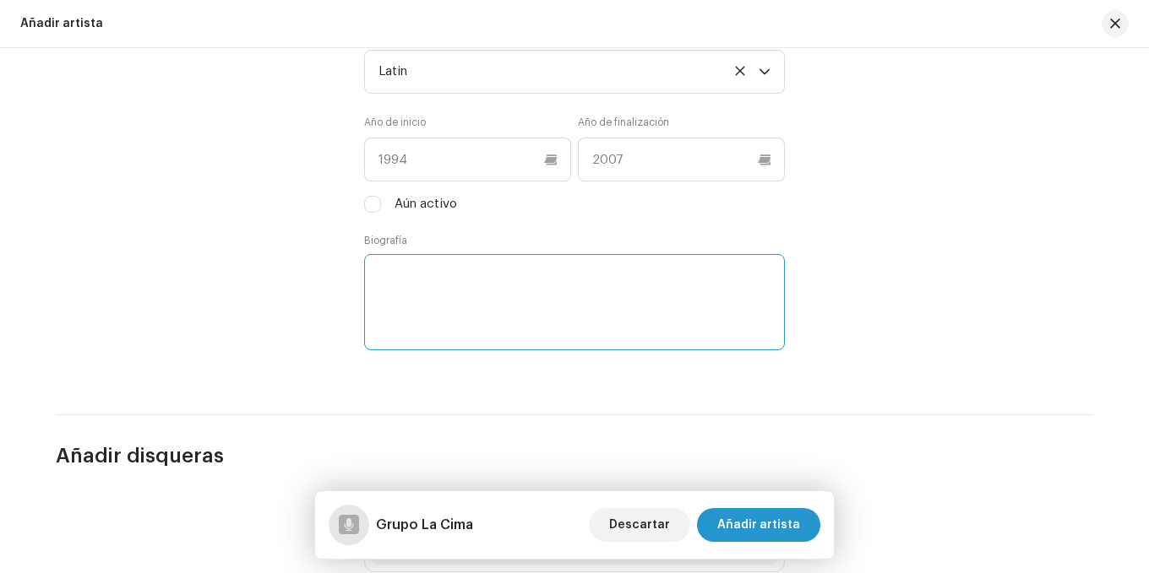
click at [416, 273] on textarea at bounding box center [574, 302] width 421 height 96
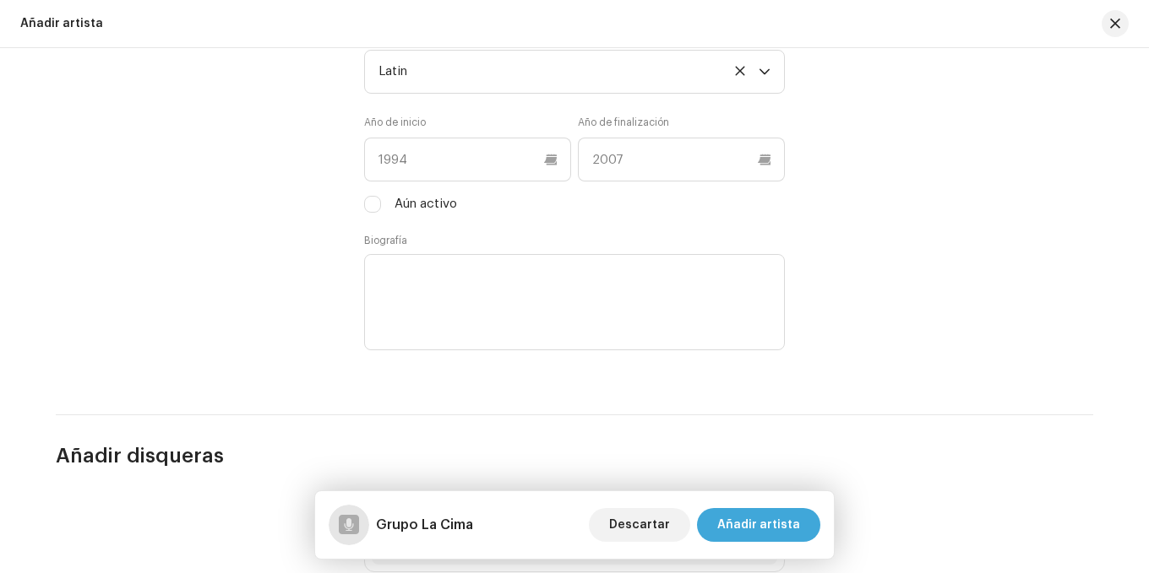
click at [766, 526] on span "Añadir artista" at bounding box center [758, 525] width 83 height 34
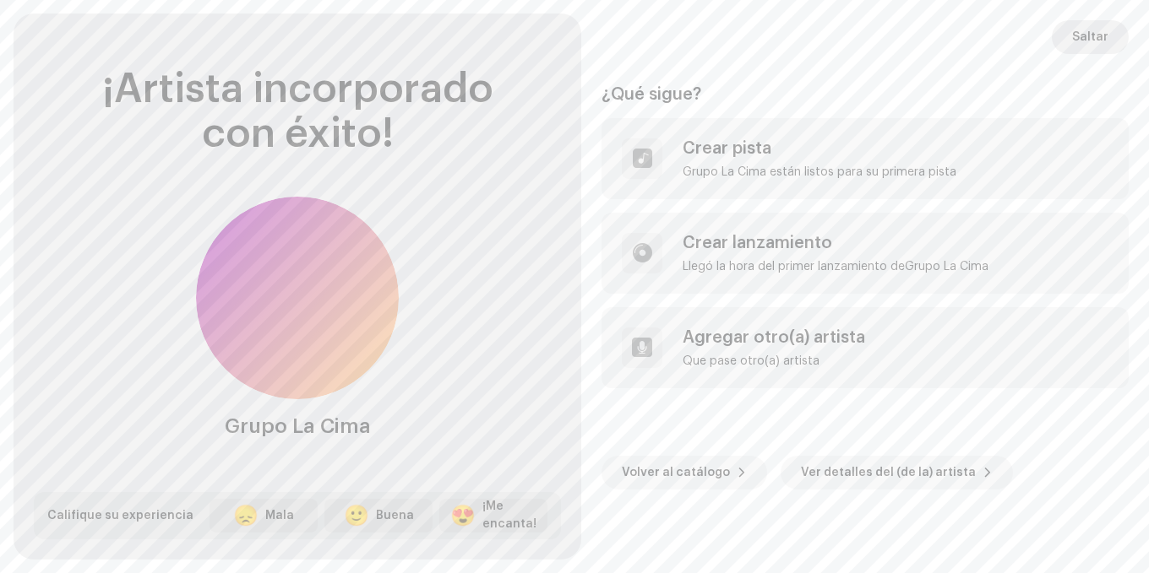
click at [1089, 45] on span "Saltar" at bounding box center [1090, 37] width 36 height 34
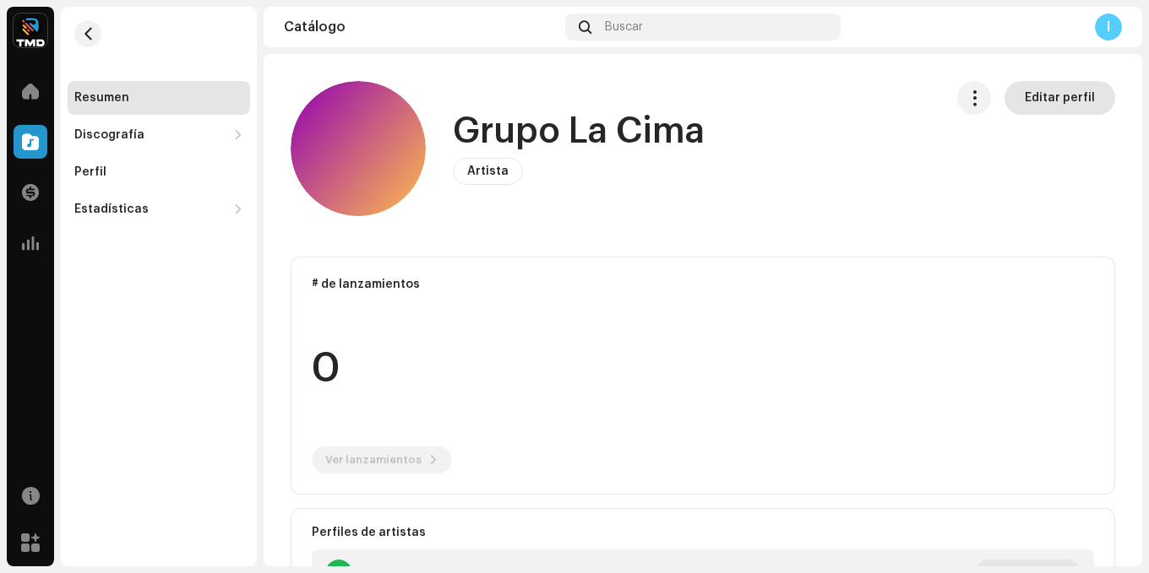
click at [1041, 99] on span "Editar perfil" at bounding box center [1059, 98] width 70 height 34
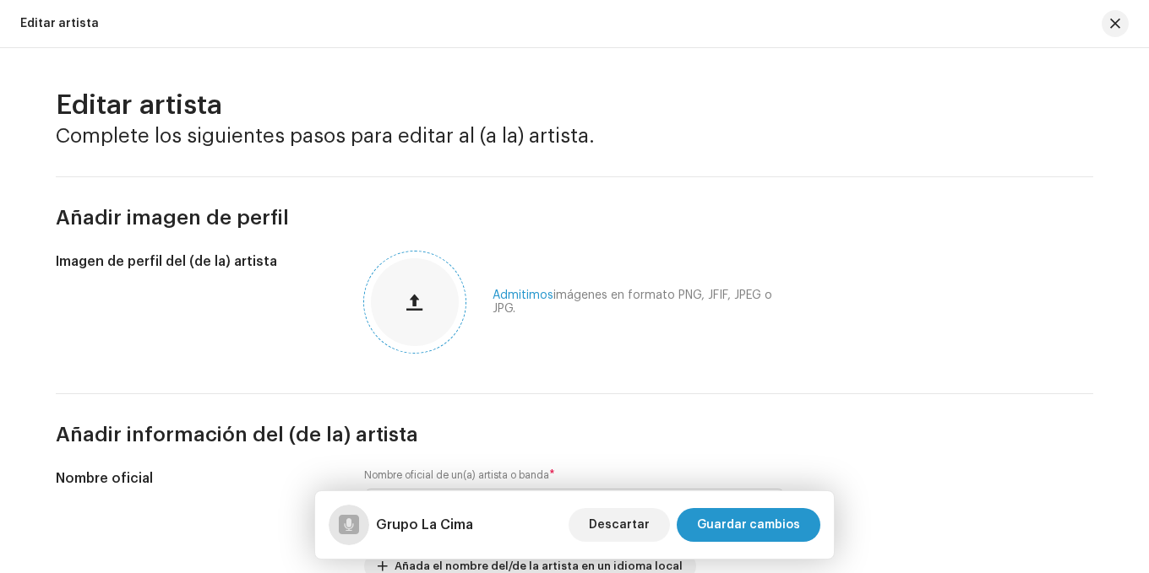
click at [424, 296] on button "button" at bounding box center [414, 302] width 41 height 41
drag, startPoint x: 778, startPoint y: 574, endPoint x: 768, endPoint y: 574, distance: 10.1
drag, startPoint x: 768, startPoint y: 574, endPoint x: 725, endPoint y: 416, distance: 164.3
click at [725, 416] on div "Añadir información del (de la) artista" at bounding box center [574, 421] width 1037 height 55
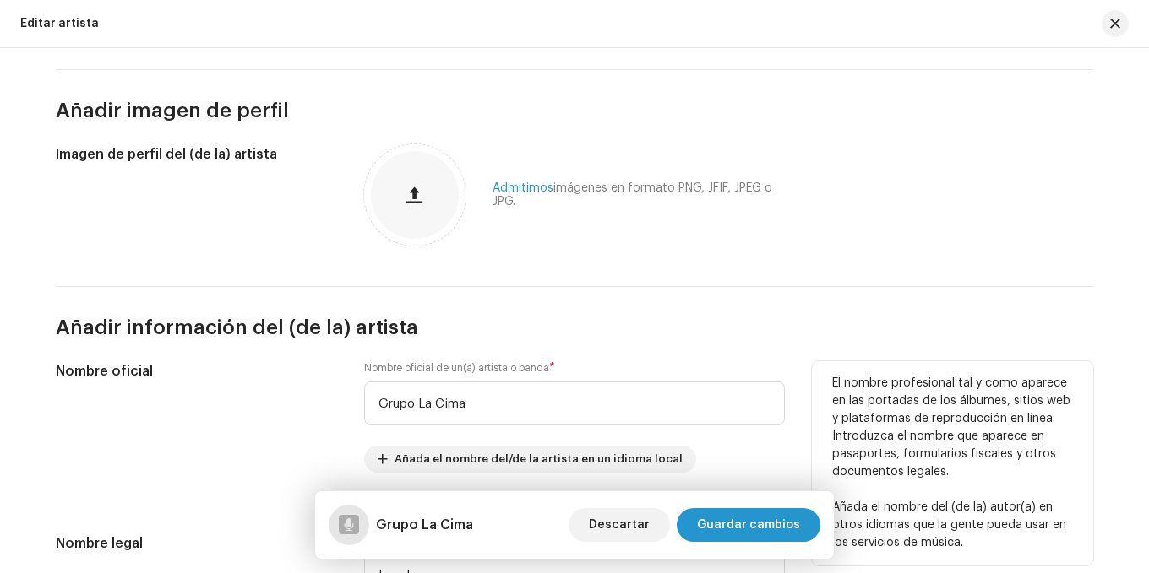
scroll to position [169, 0]
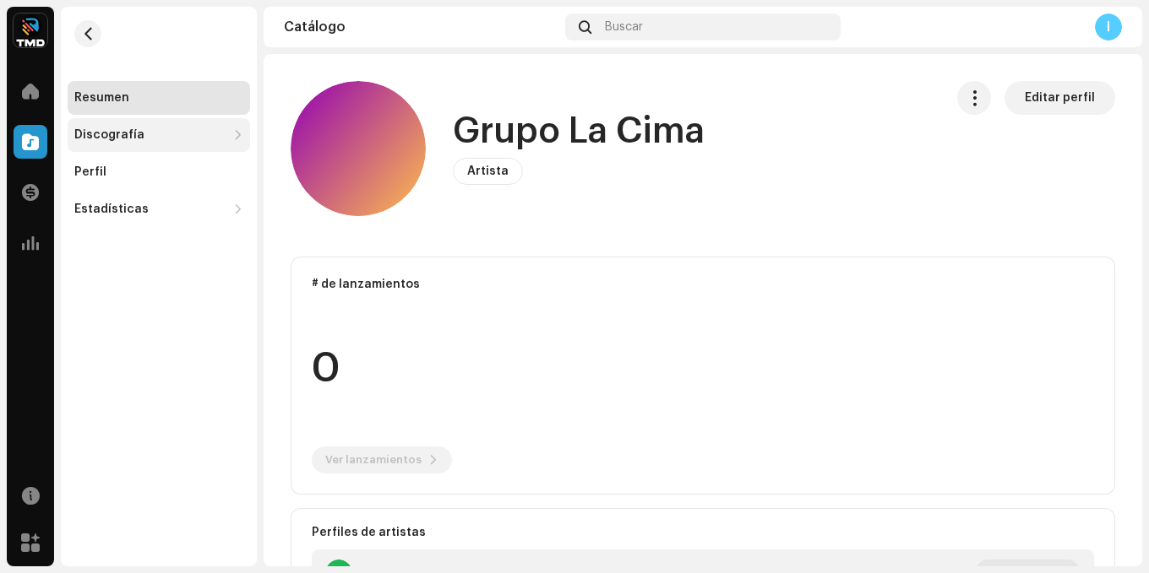
click at [120, 126] on div "Discografía" at bounding box center [159, 135] width 182 height 34
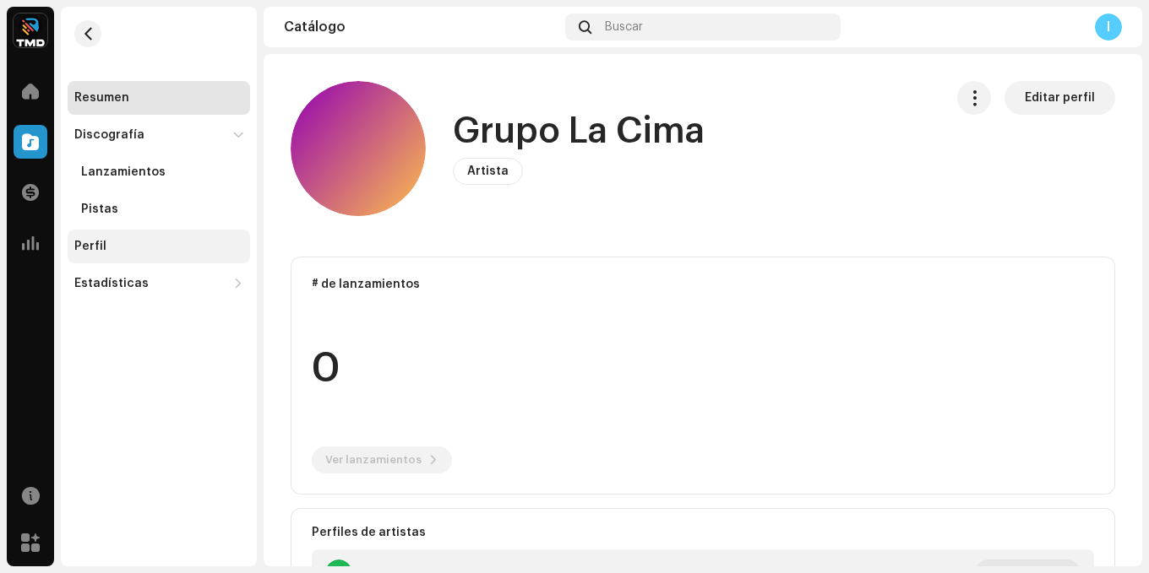
click at [111, 236] on div "Perfil" at bounding box center [159, 247] width 182 height 34
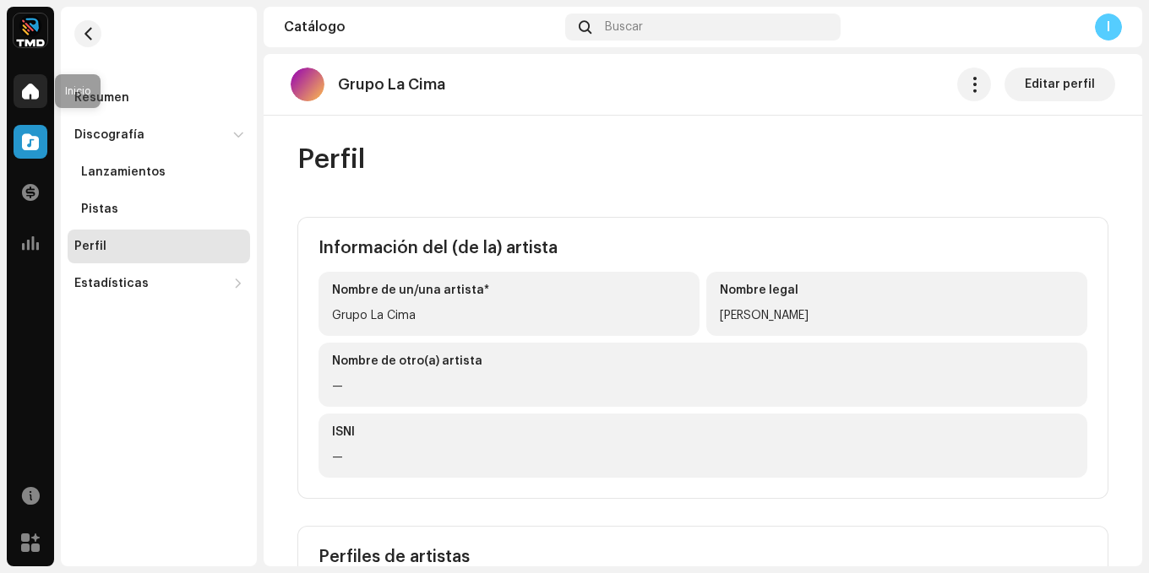
click at [38, 89] on span at bounding box center [30, 91] width 17 height 14
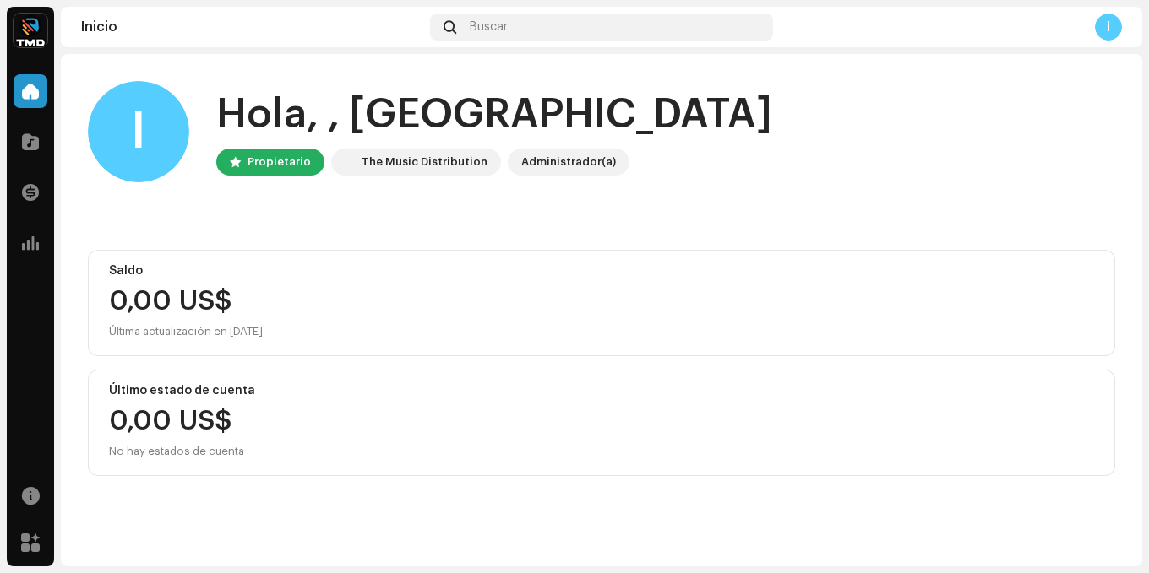
click at [101, 198] on home-user "I Hola, , Israel Propietario The Music Distribution Administrador(a)" at bounding box center [601, 145] width 1027 height 128
click at [24, 145] on span at bounding box center [30, 142] width 17 height 14
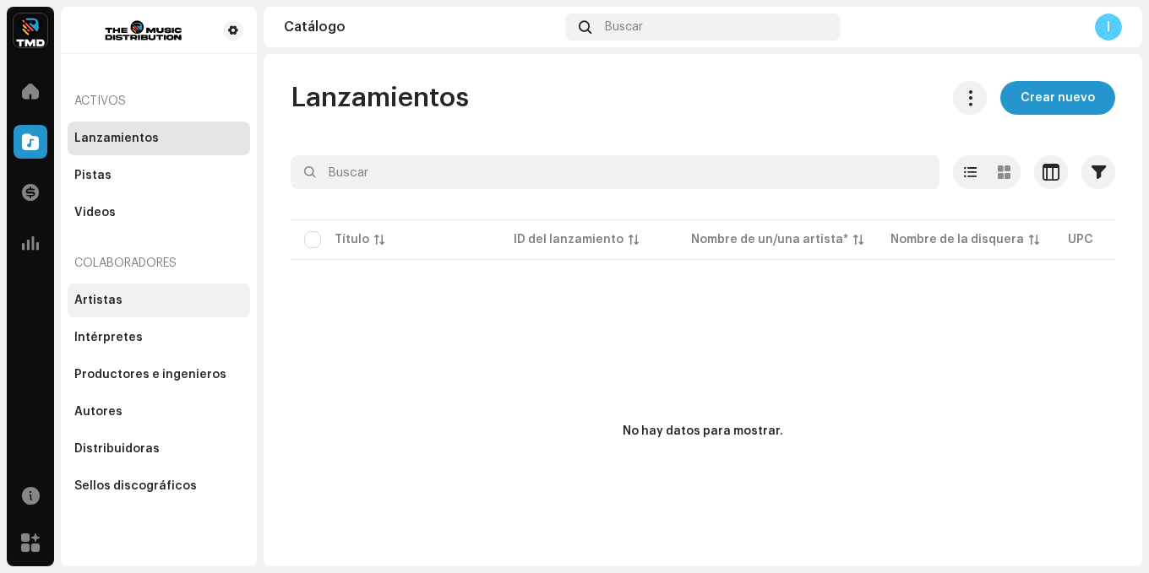
click at [116, 309] on div "Artistas" at bounding box center [159, 301] width 182 height 34
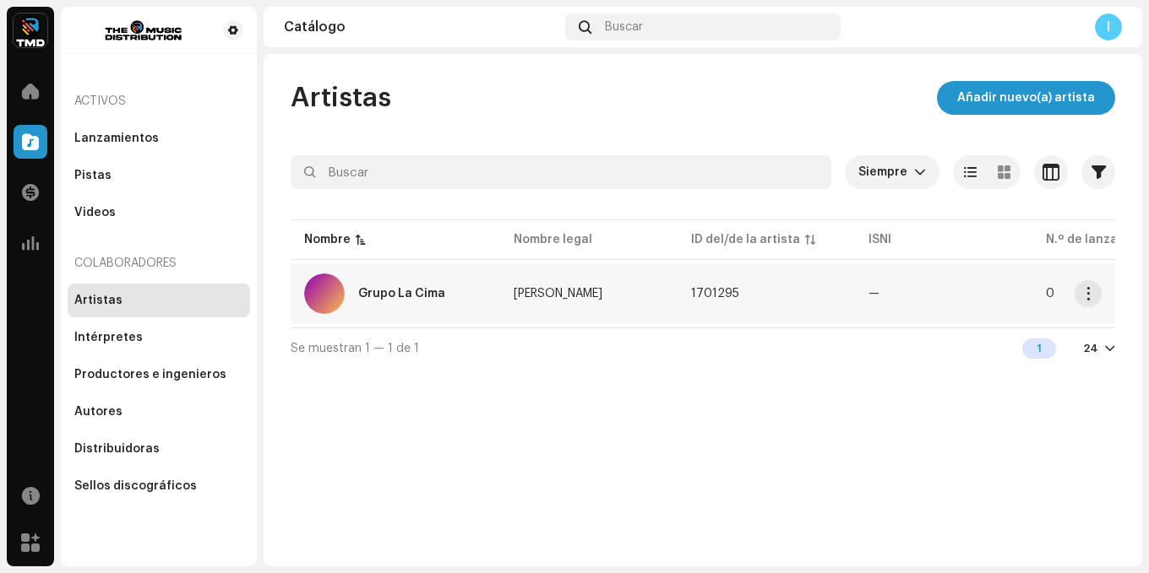
click at [938, 281] on td "—" at bounding box center [943, 294] width 177 height 61
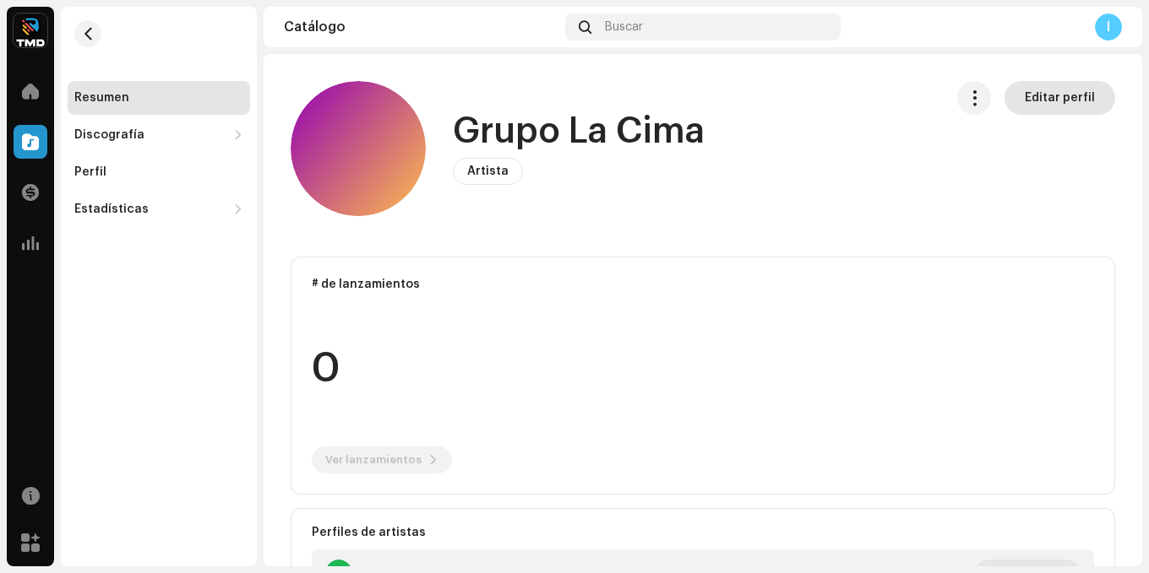
click at [1026, 92] on span "Editar perfil" at bounding box center [1059, 98] width 70 height 34
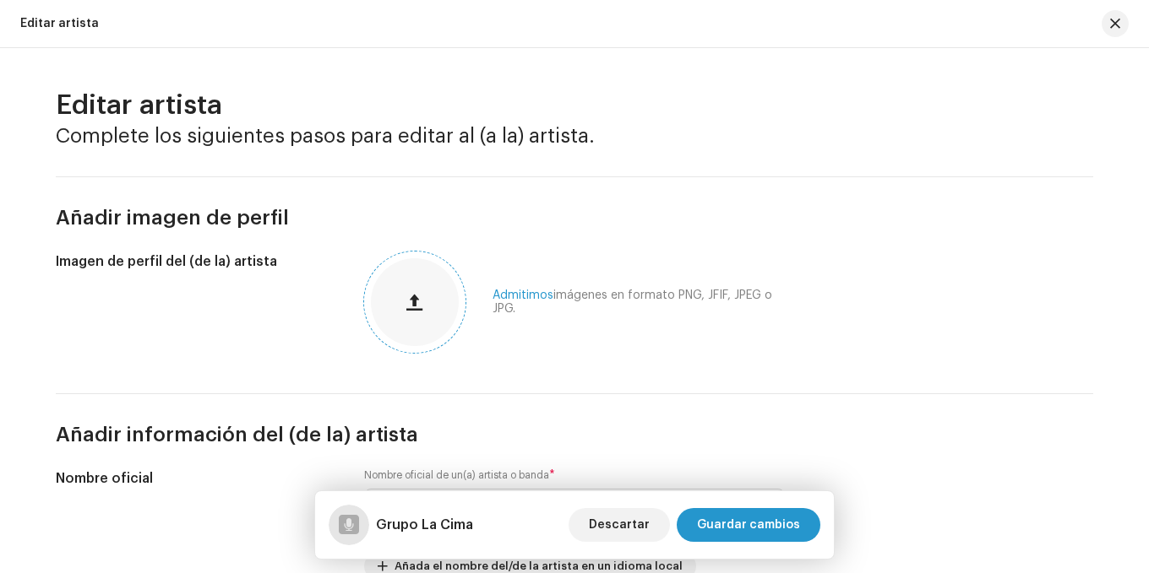
click at [437, 288] on div at bounding box center [415, 302] width 88 height 88
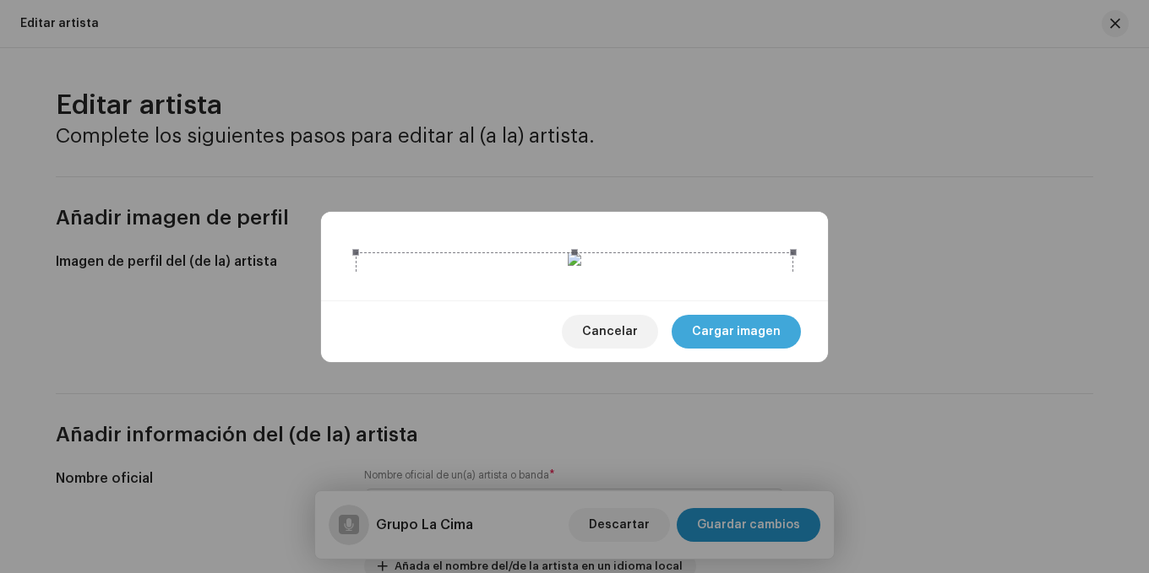
click at [752, 349] on span "Cargar imagen" at bounding box center [736, 332] width 89 height 34
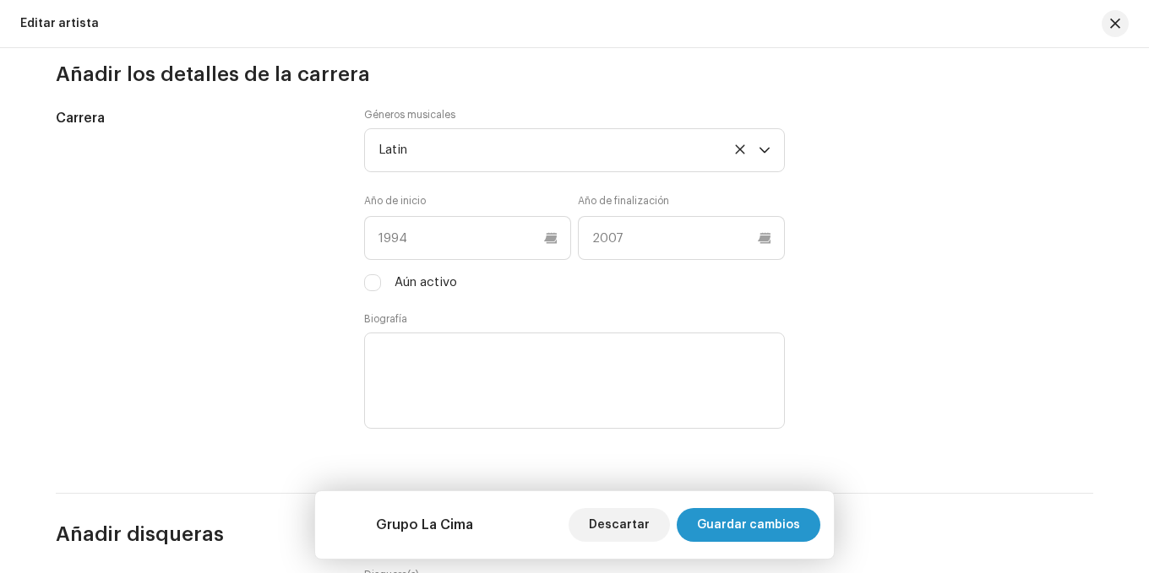
scroll to position [1520, 0]
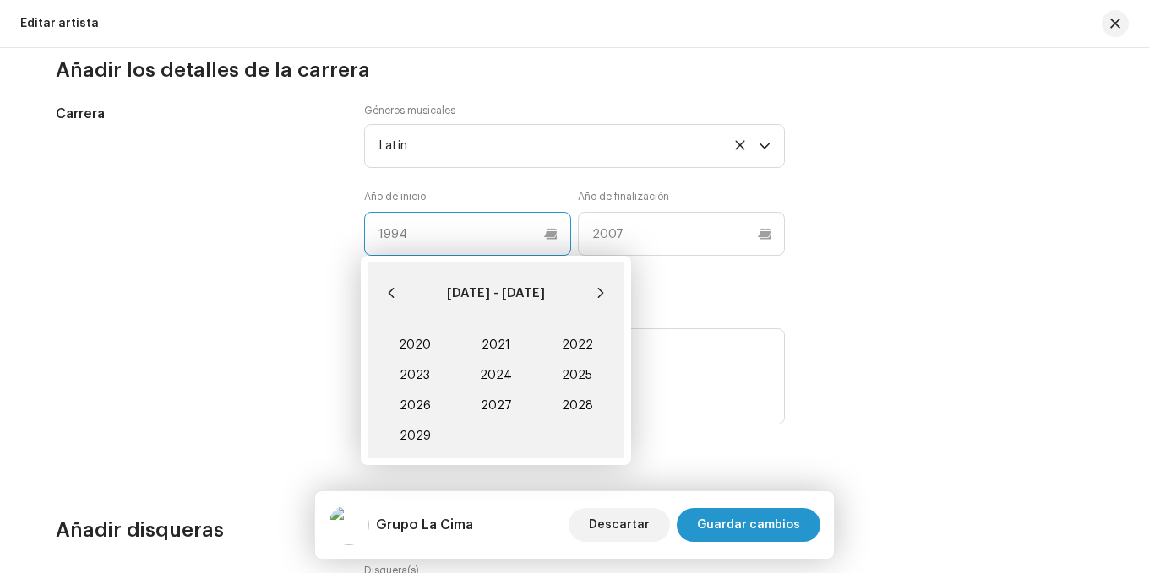
click at [413, 229] on input "text" at bounding box center [467, 234] width 207 height 44
click at [400, 292] on button "Previous Decade" at bounding box center [391, 293] width 34 height 34
click at [578, 375] on span "2015" at bounding box center [576, 376] width 81 height 30
type input "2015"
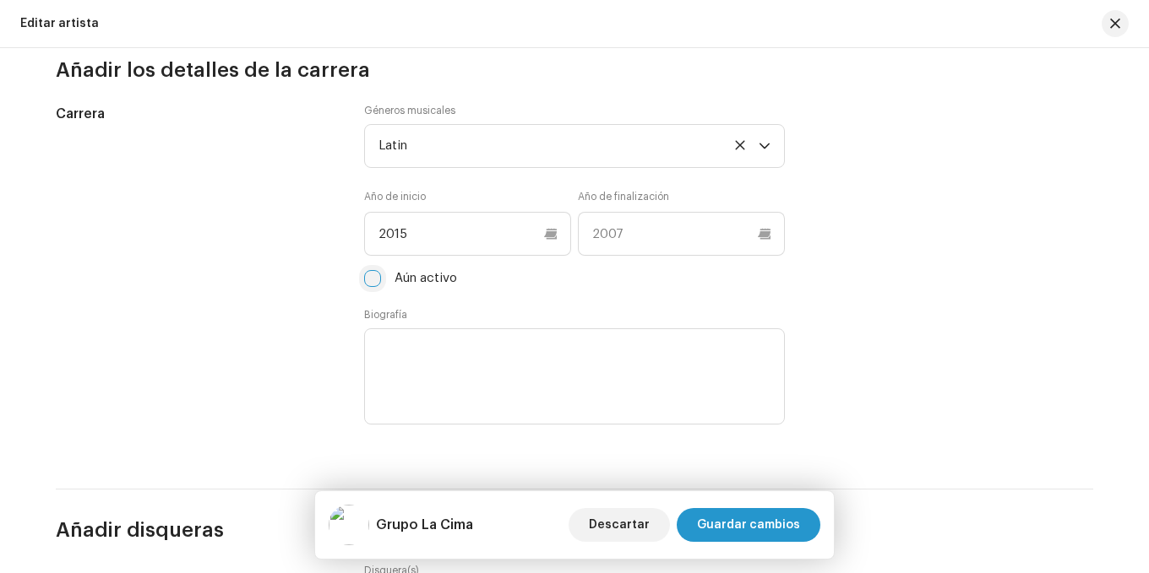
click at [373, 279] on input "Aún activo" at bounding box center [372, 278] width 17 height 17
checkbox input "true"
click at [750, 514] on span "Guardar cambios" at bounding box center [748, 525] width 103 height 34
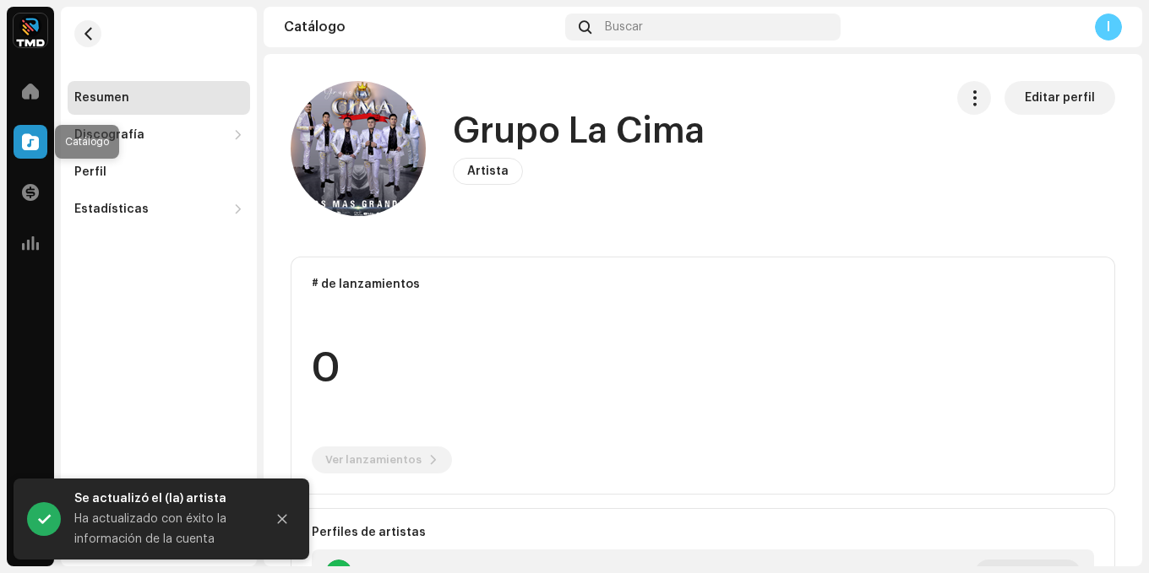
click at [36, 144] on span at bounding box center [30, 142] width 17 height 14
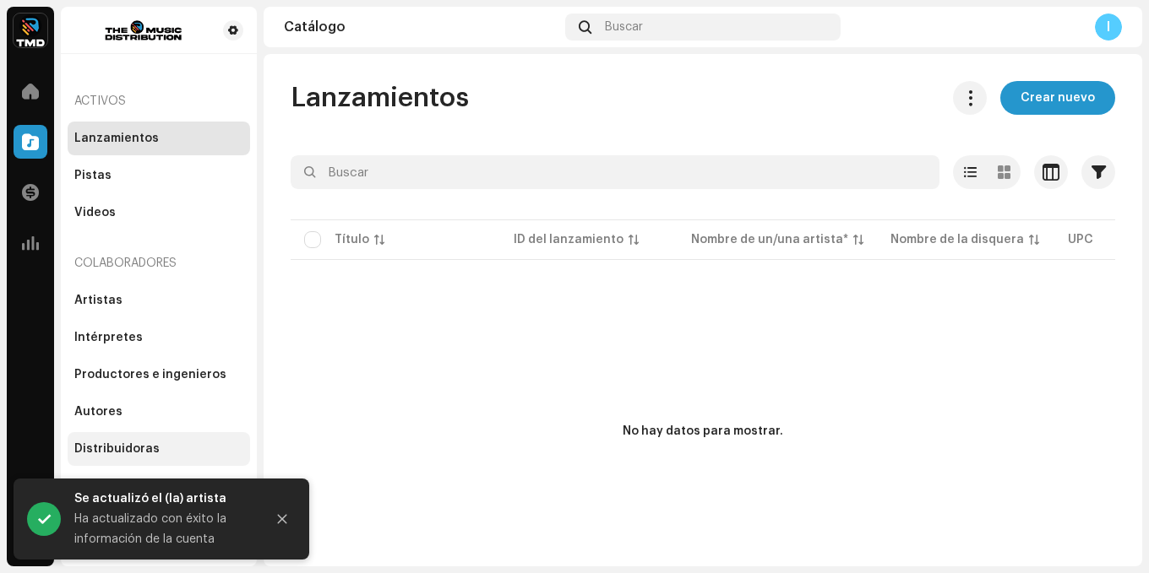
click at [136, 448] on div "Distribuidoras" at bounding box center [116, 450] width 85 height 14
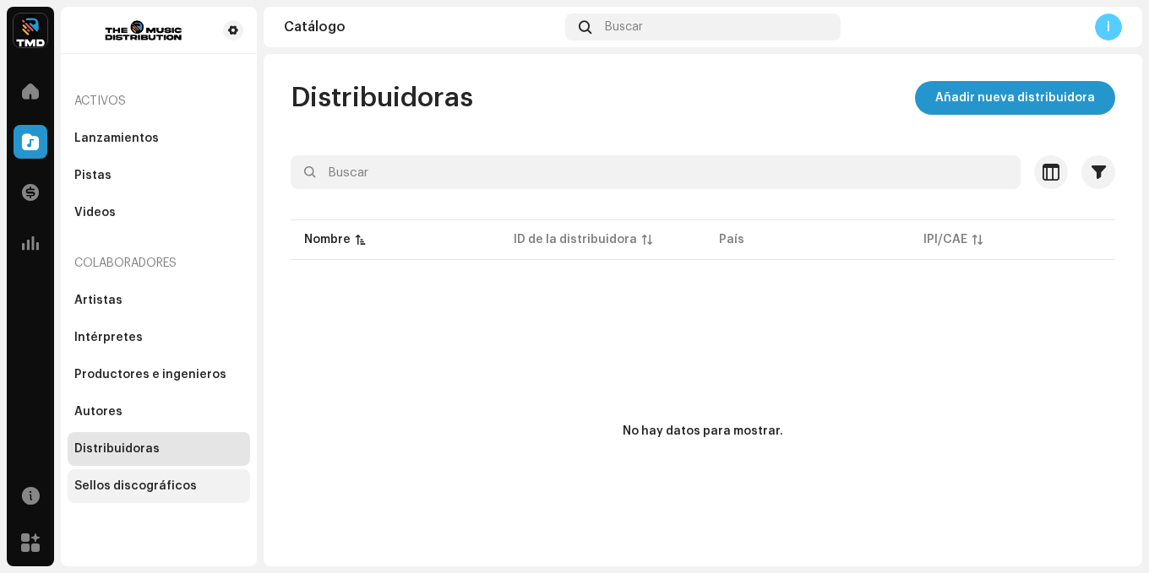
click at [124, 481] on div "Sellos discográficos" at bounding box center [135, 487] width 122 height 14
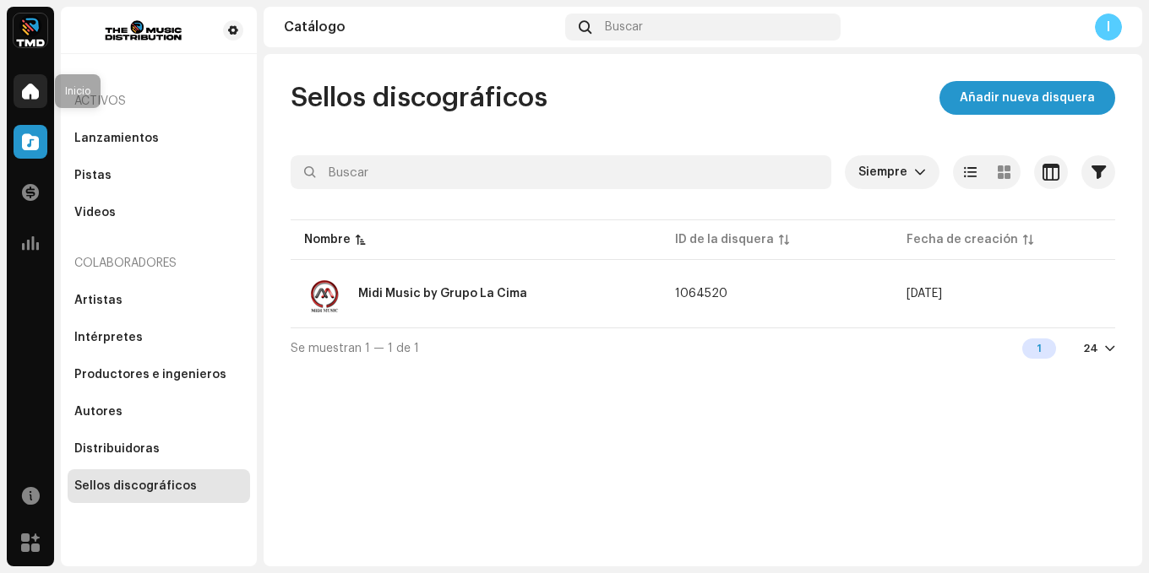
click at [36, 91] on span at bounding box center [30, 91] width 17 height 14
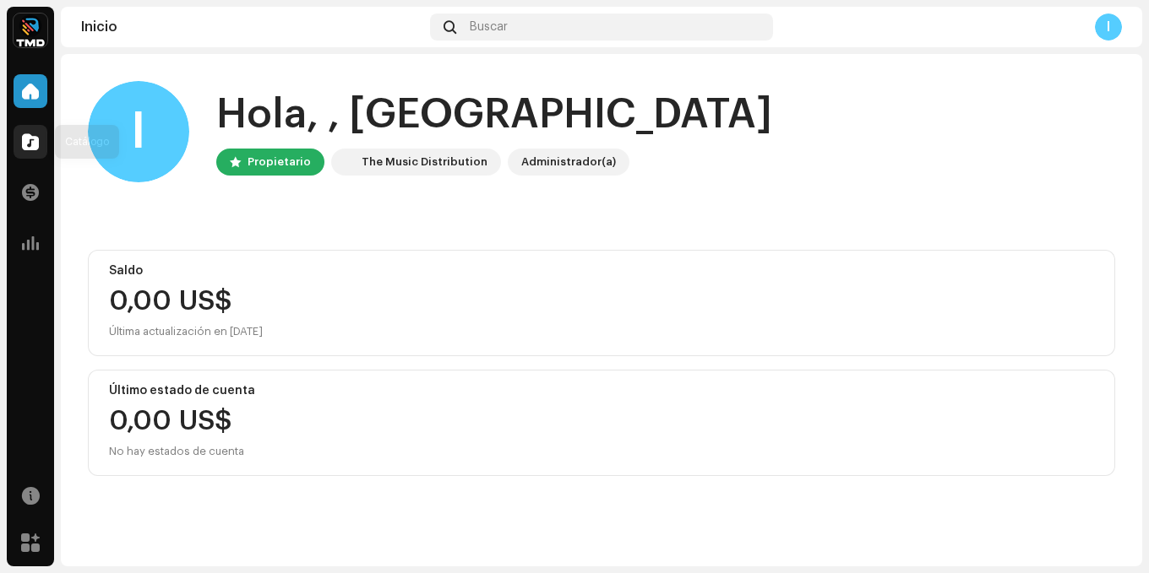
drag, startPoint x: 19, startPoint y: 128, endPoint x: 28, endPoint y: 135, distance: 10.8
click at [25, 133] on div at bounding box center [31, 142] width 34 height 34
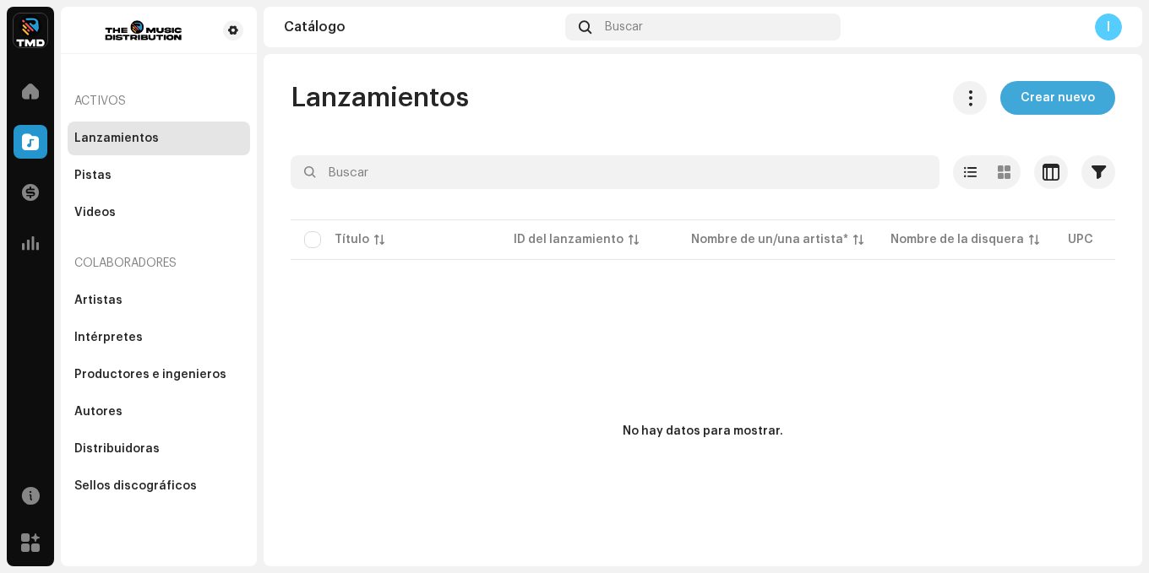
click at [1021, 101] on span "Crear nuevo" at bounding box center [1057, 98] width 74 height 34
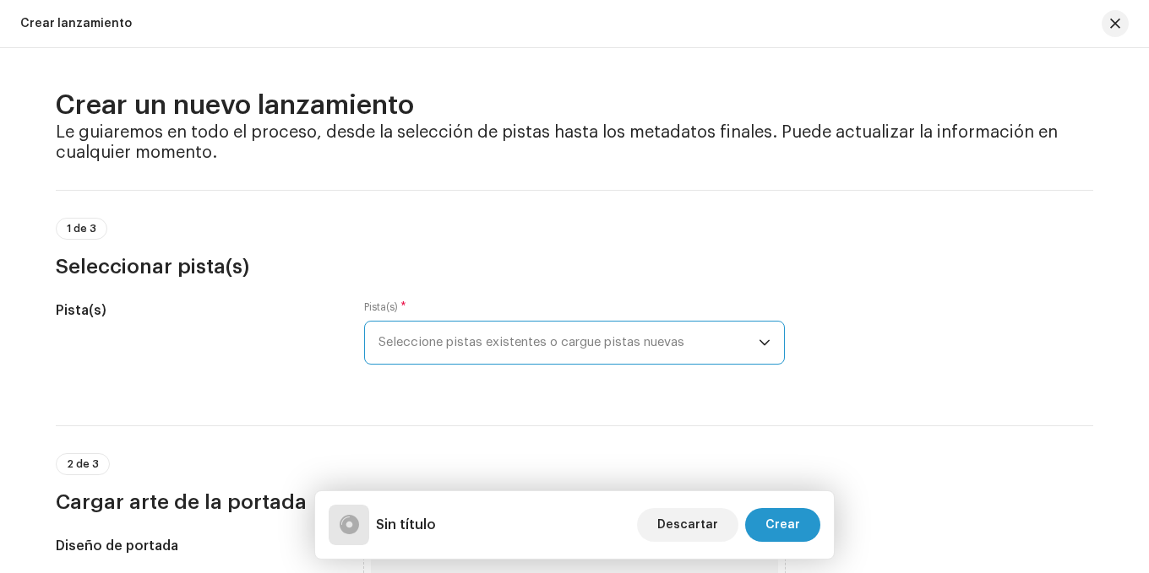
click at [465, 353] on span "Seleccione pistas existentes o cargue pistas nuevas" at bounding box center [568, 343] width 380 height 42
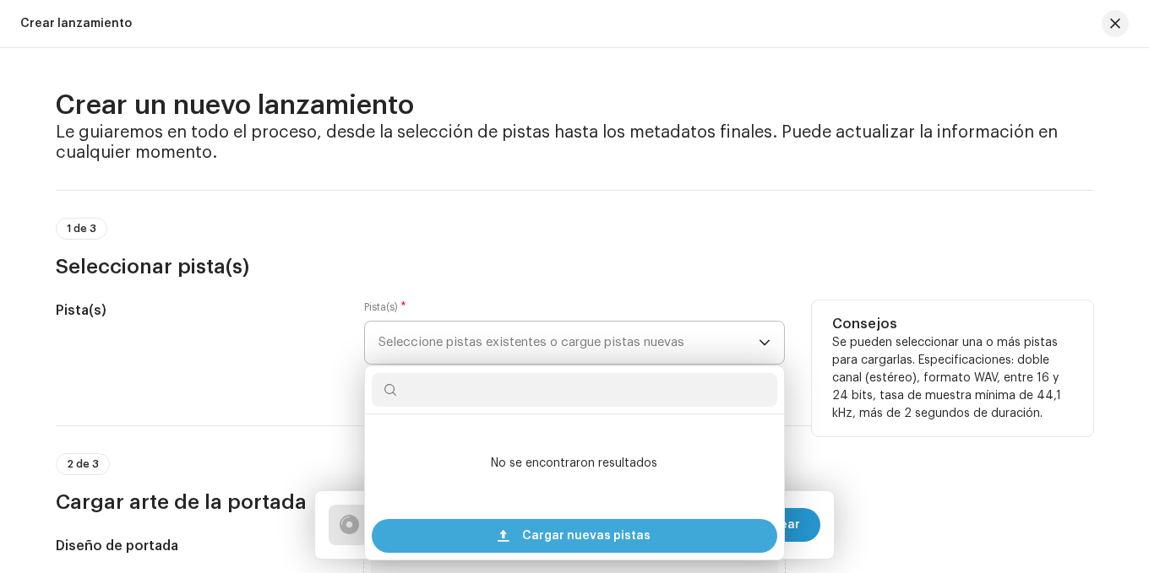
click at [562, 536] on span "Cargar nuevas pistas" at bounding box center [586, 536] width 128 height 34
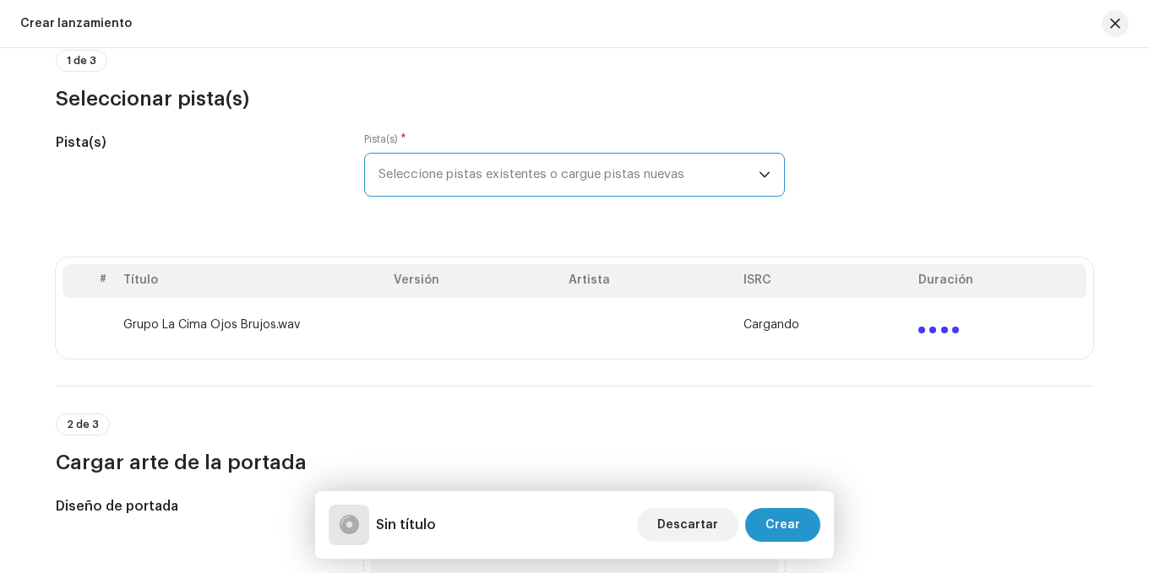
scroll to position [169, 0]
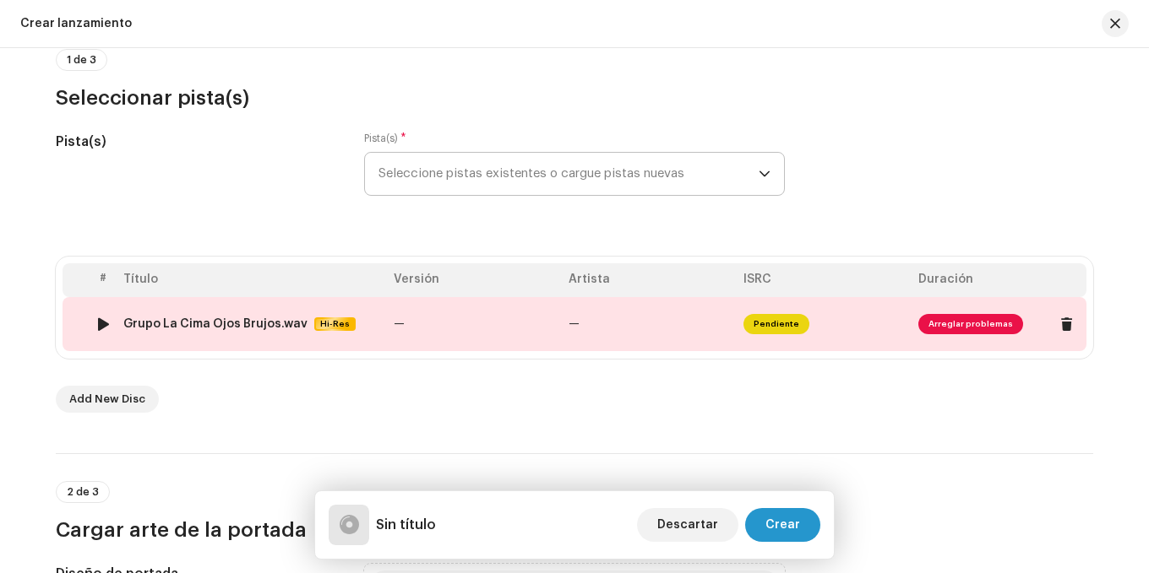
click at [568, 325] on span "—" at bounding box center [573, 324] width 11 height 12
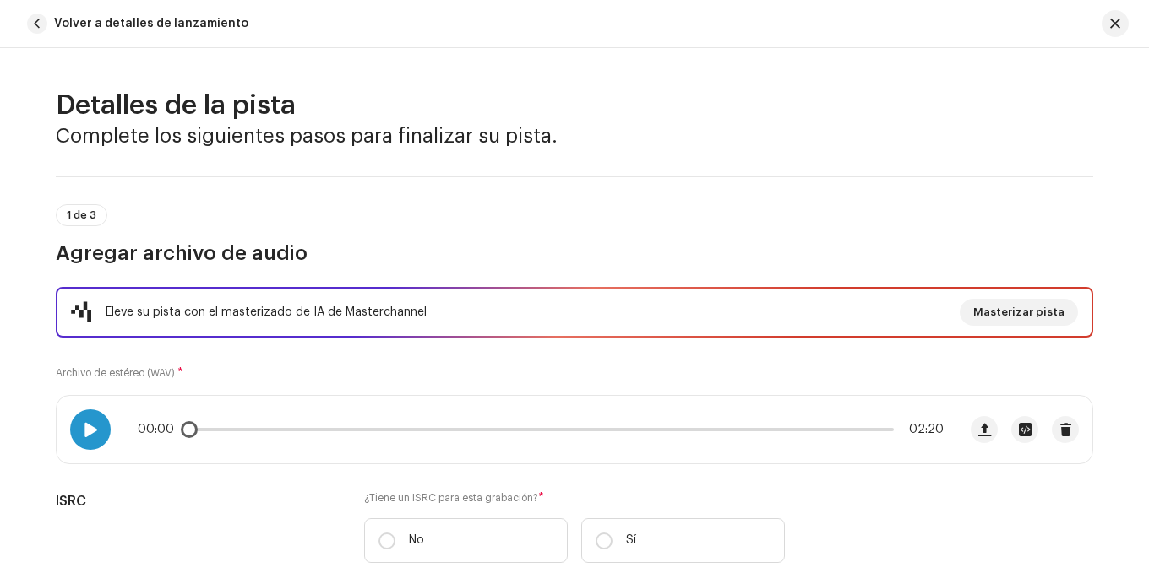
click at [83, 429] on span at bounding box center [90, 430] width 14 height 14
drag, startPoint x: 202, startPoint y: 430, endPoint x: 126, endPoint y: 433, distance: 76.1
click at [126, 433] on div "00:02 02:20" at bounding box center [507, 430] width 900 height 68
drag, startPoint x: 202, startPoint y: 428, endPoint x: 133, endPoint y: 440, distance: 69.4
click at [116, 434] on div "00:04 02:20" at bounding box center [507, 430] width 900 height 68
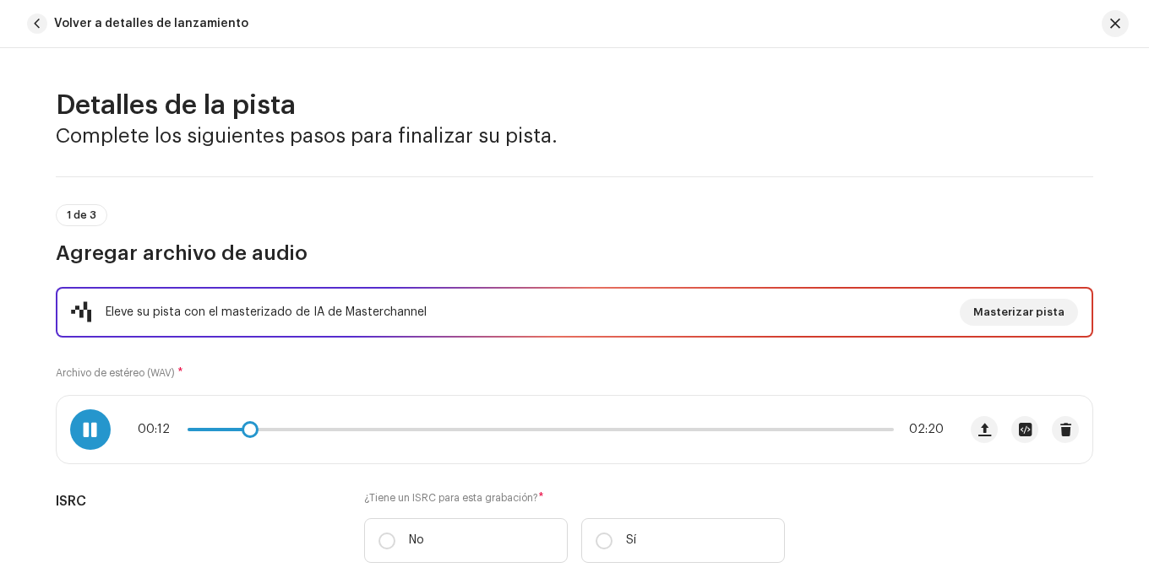
drag, startPoint x: 607, startPoint y: 407, endPoint x: 457, endPoint y: 413, distance: 150.4
click at [607, 407] on div "00:12 02:20" at bounding box center [507, 430] width 900 height 68
click at [95, 423] on span at bounding box center [91, 430] width 14 height 14
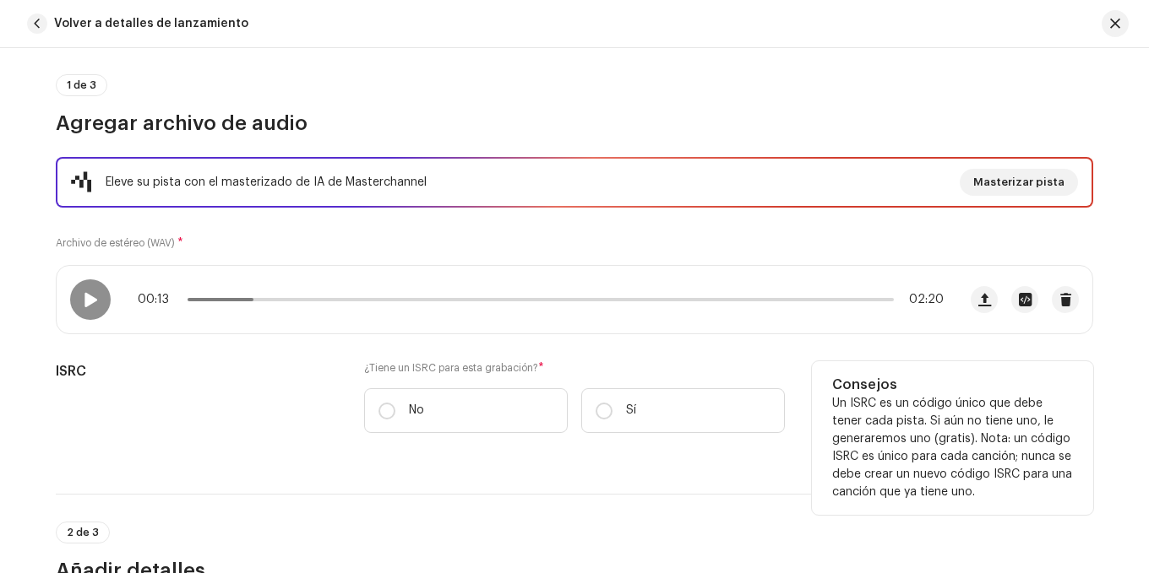
scroll to position [0, 0]
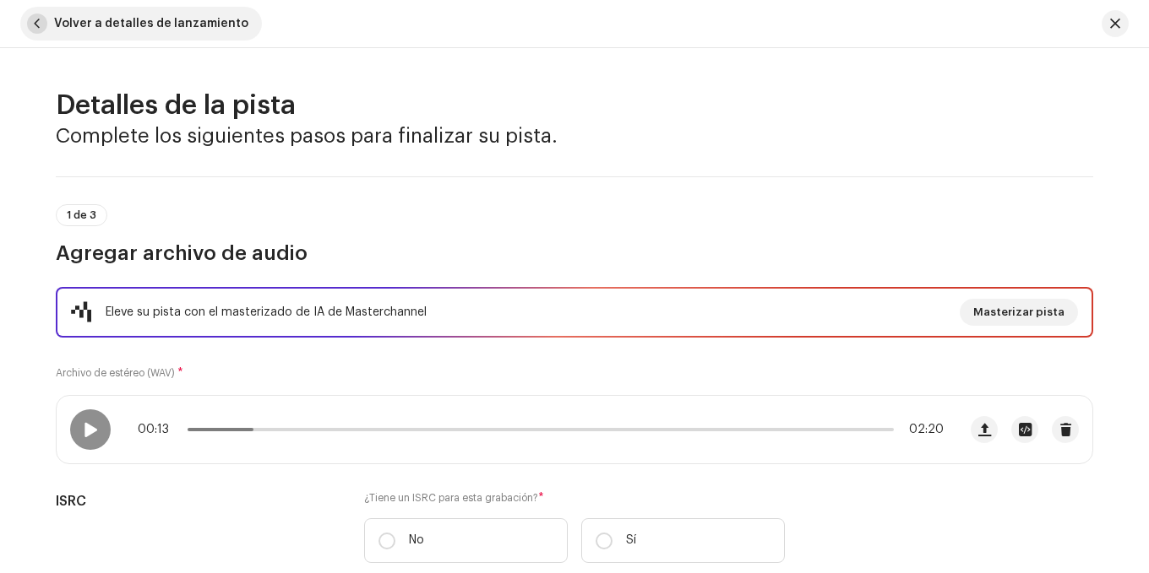
click at [47, 24] on button "Volver a detalles de lanzamiento" at bounding box center [141, 24] width 242 height 34
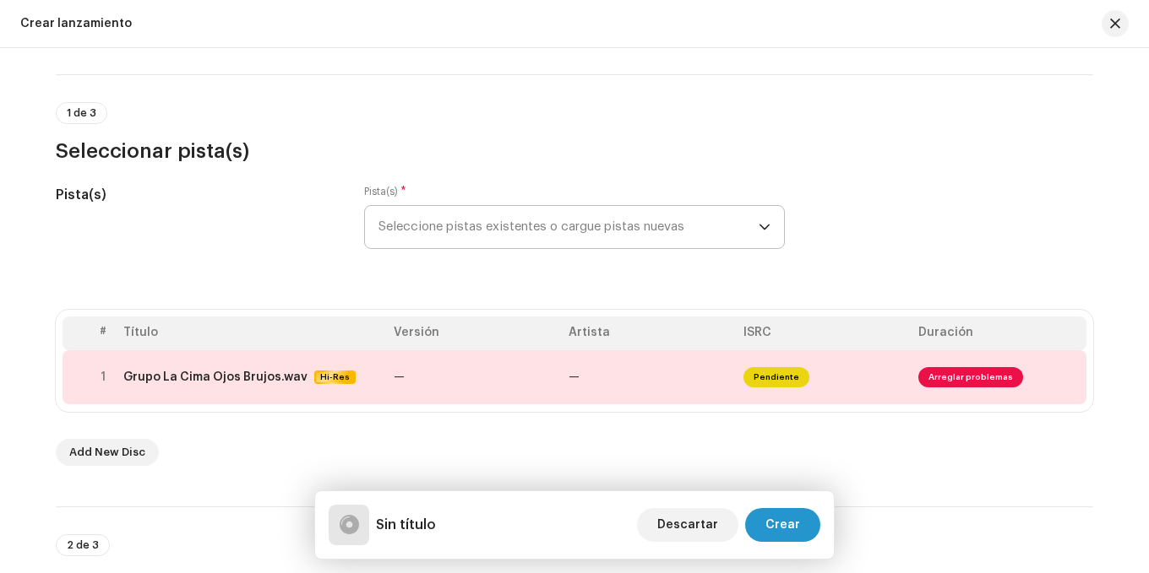
scroll to position [169, 0]
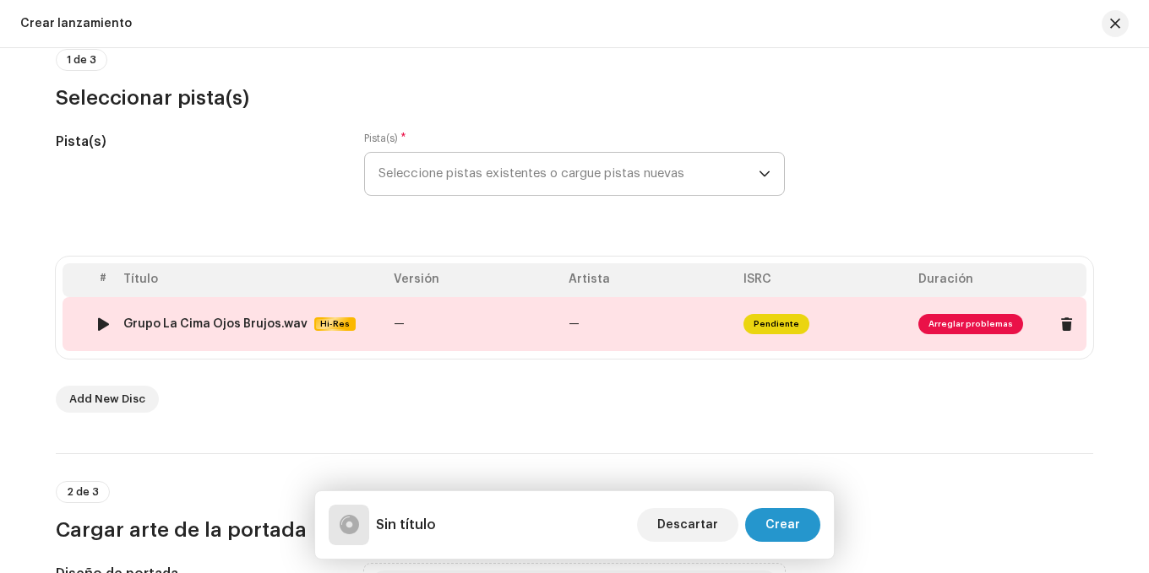
click at [413, 315] on td "—" at bounding box center [474, 324] width 175 height 54
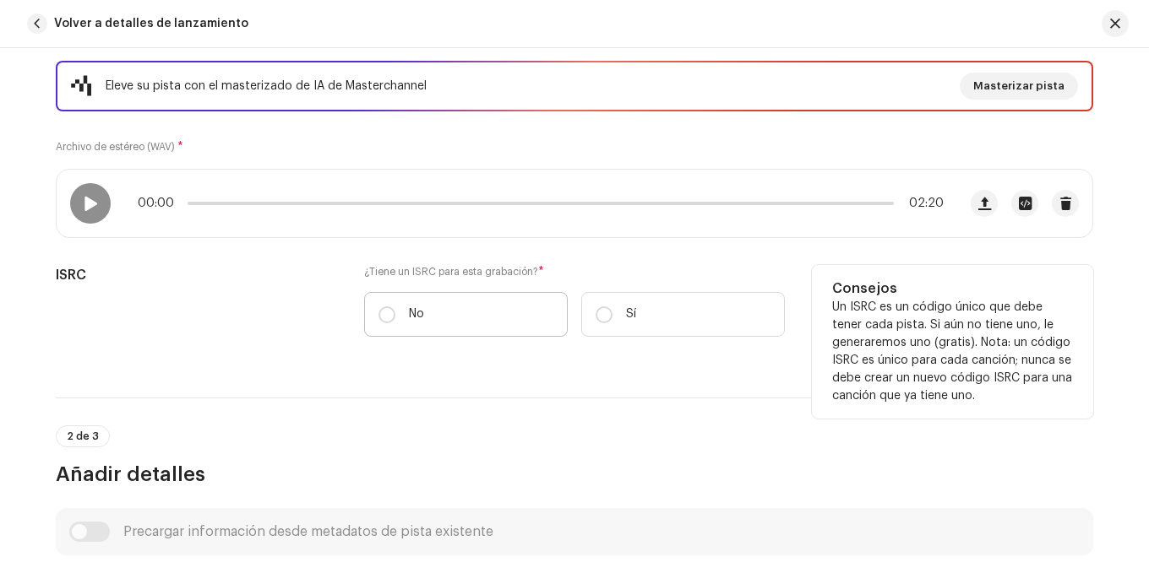
scroll to position [253, 0]
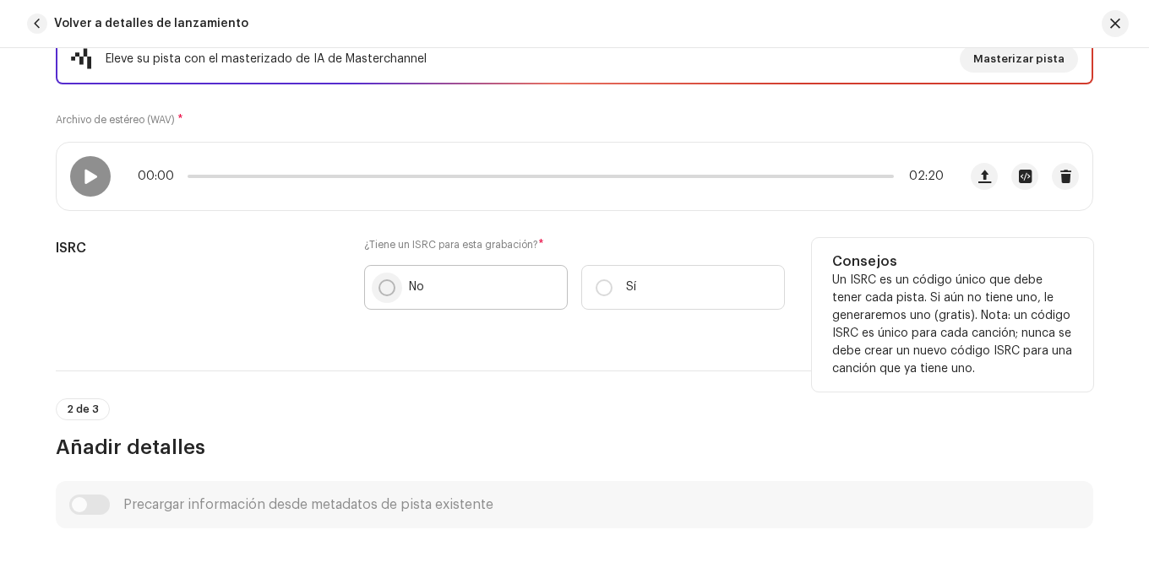
click at [382, 289] on input "No" at bounding box center [386, 288] width 17 height 17
radio input "true"
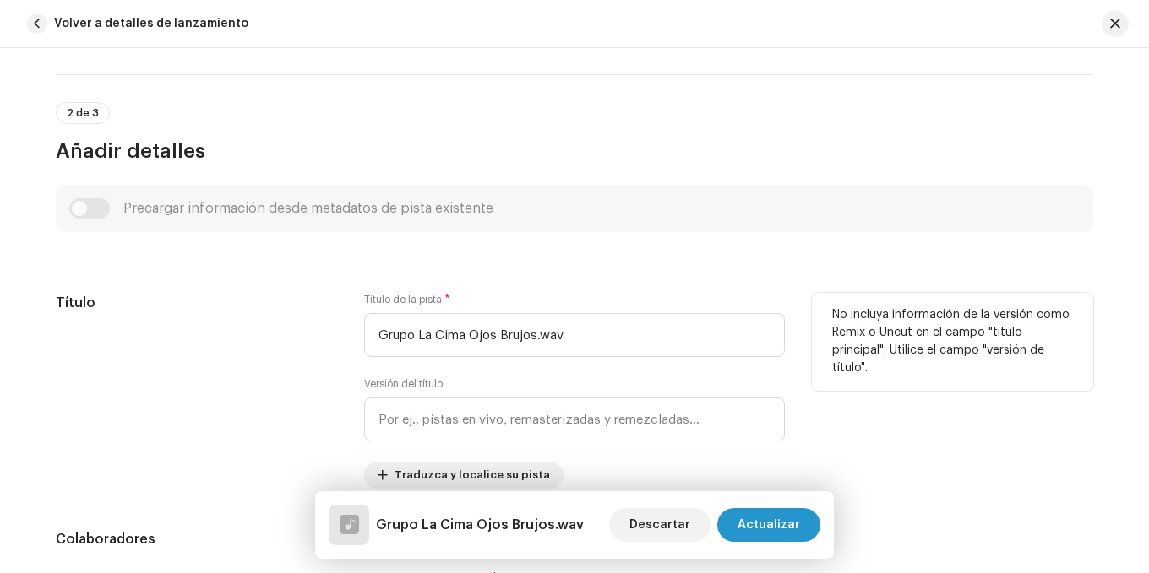
scroll to position [676, 0]
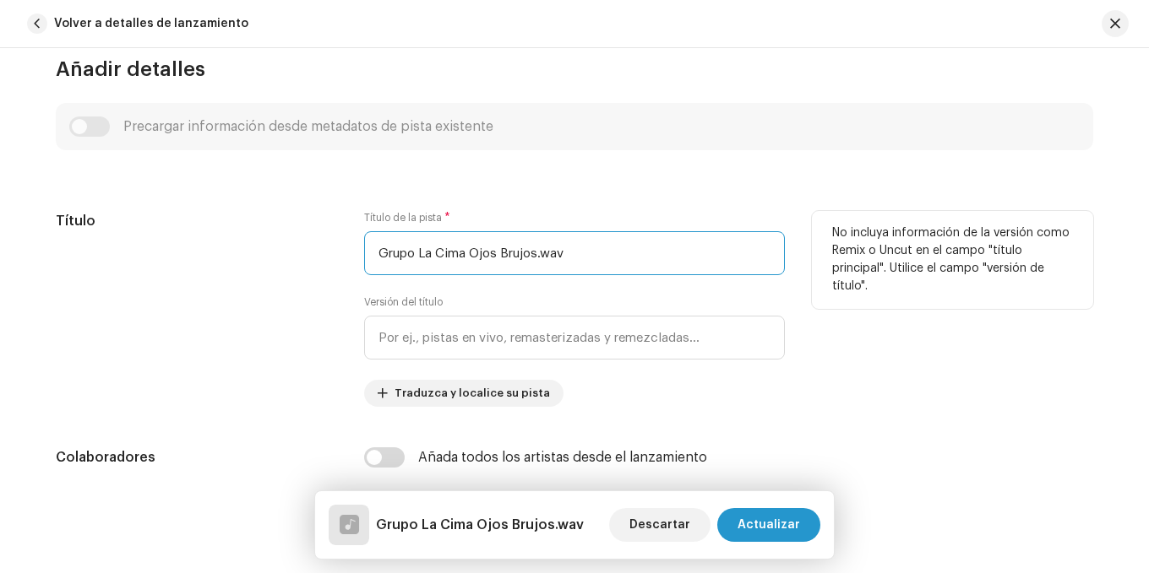
click at [572, 249] on input "Grupo La Cima Ojos Brujos.wav" at bounding box center [574, 253] width 421 height 44
click at [466, 259] on input "Grupo La Cima Ojos Brujos" at bounding box center [574, 253] width 421 height 44
click at [464, 249] on input "Grupo La Cima Ojos Brujos" at bounding box center [574, 253] width 421 height 44
click at [466, 250] on input "Grupo La Cima Ojos Brujos" at bounding box center [574, 253] width 421 height 44
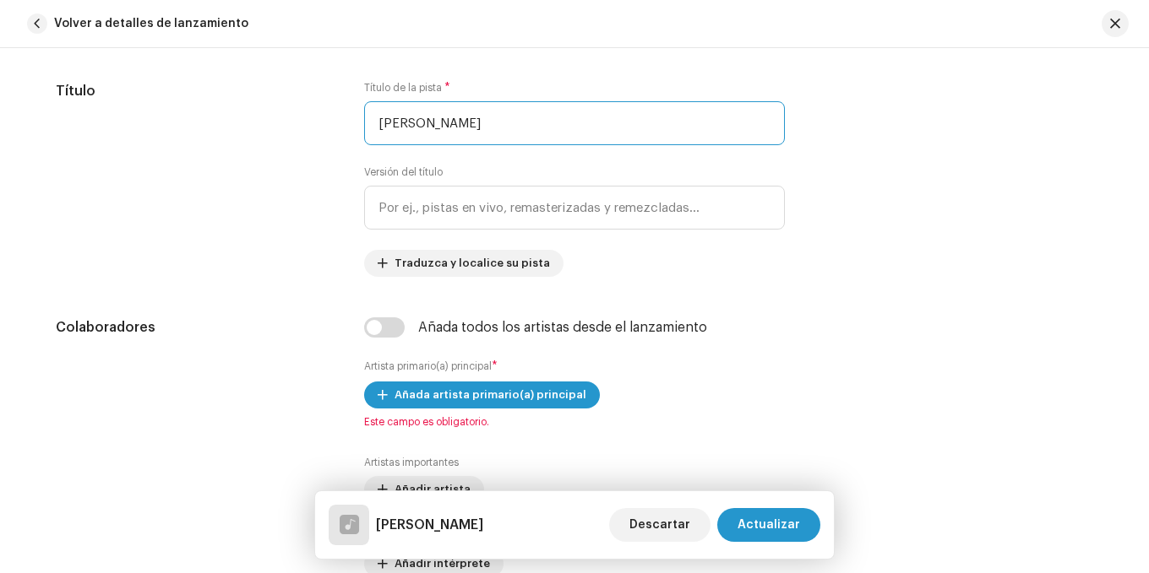
scroll to position [845, 0]
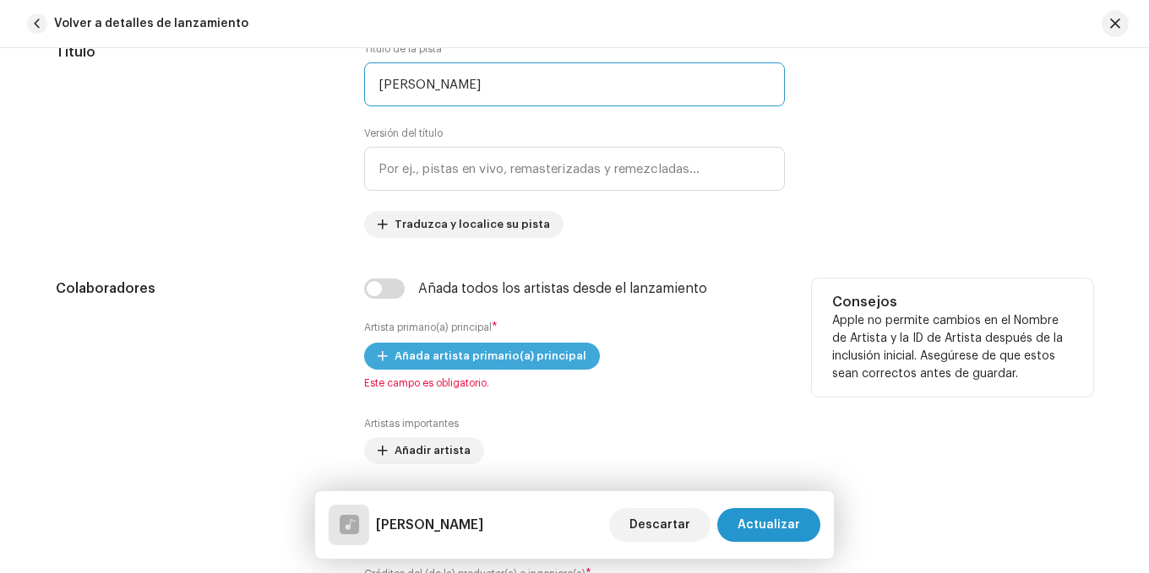
type input "[PERSON_NAME]"
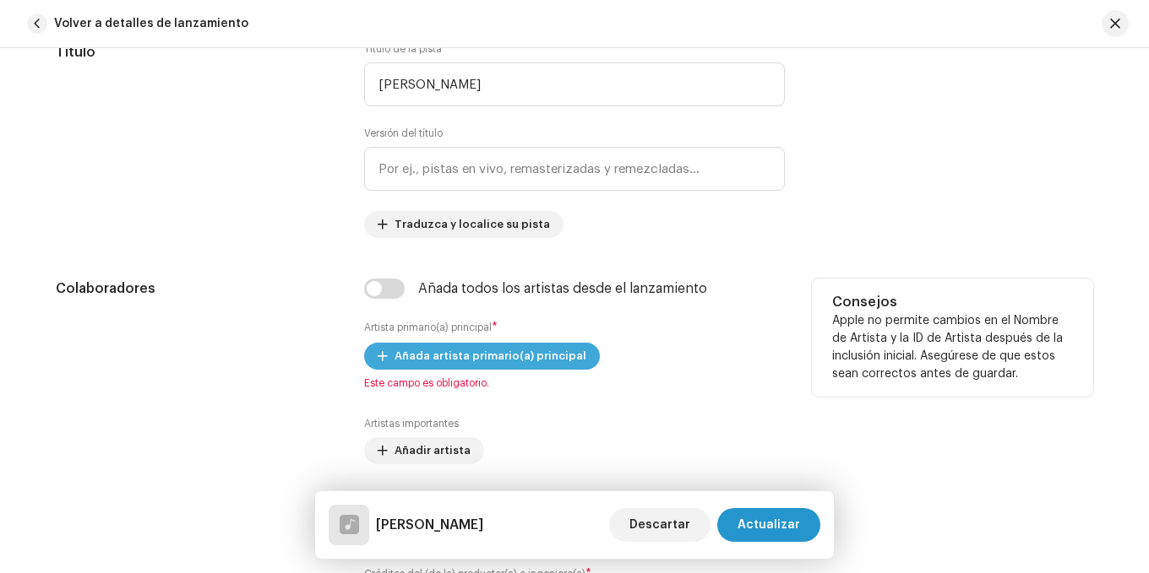
click at [472, 355] on span "Añada artista primario(a) principal" at bounding box center [490, 357] width 192 height 34
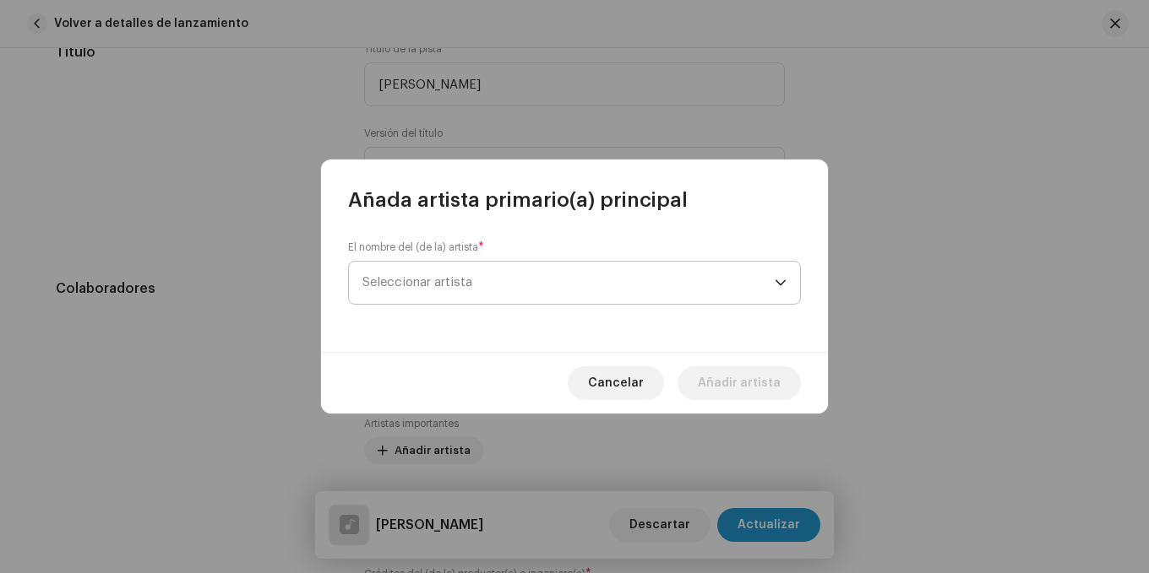
click at [510, 276] on span "Seleccionar artista" at bounding box center [568, 283] width 412 height 42
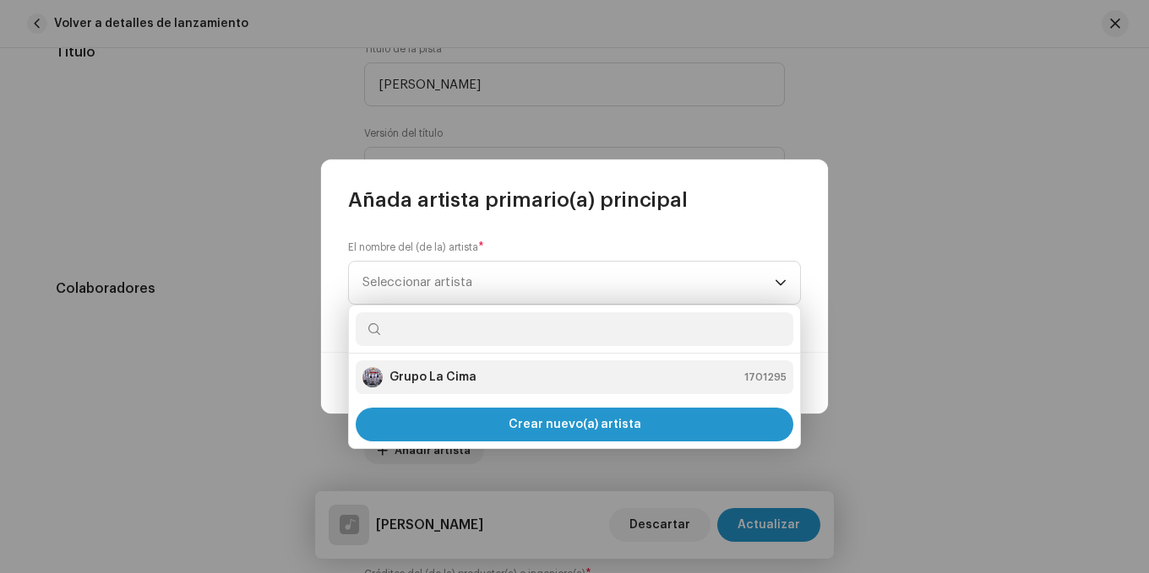
click at [409, 378] on strong "Grupo La Cima" at bounding box center [432, 377] width 87 height 17
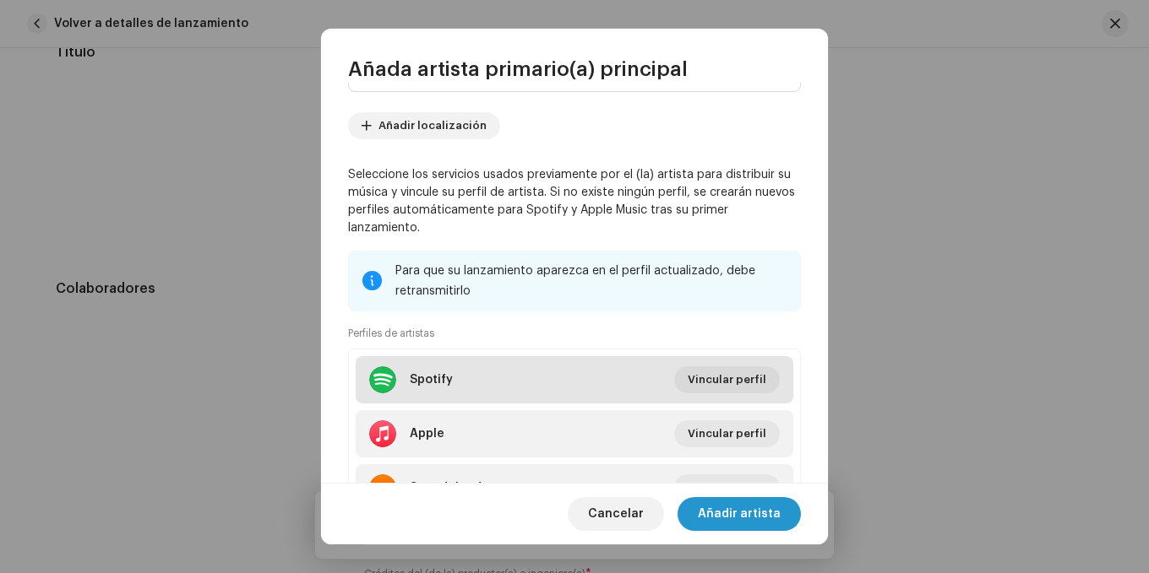
scroll to position [0, 0]
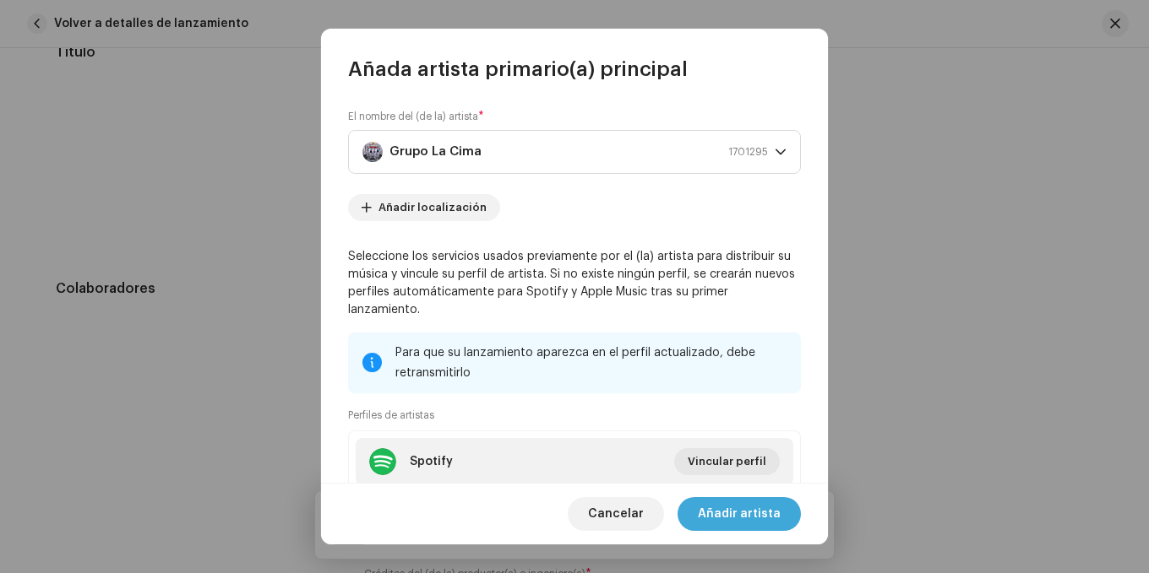
click at [735, 506] on span "Añadir artista" at bounding box center [739, 514] width 83 height 34
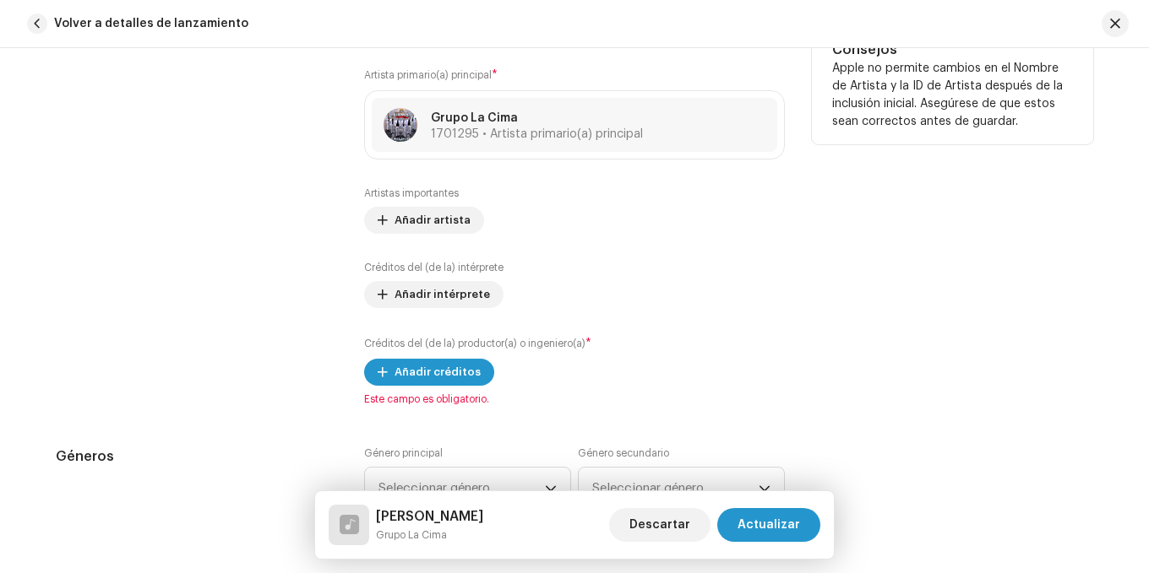
scroll to position [1098, 0]
click at [457, 369] on span "Añadir créditos" at bounding box center [437, 372] width 86 height 34
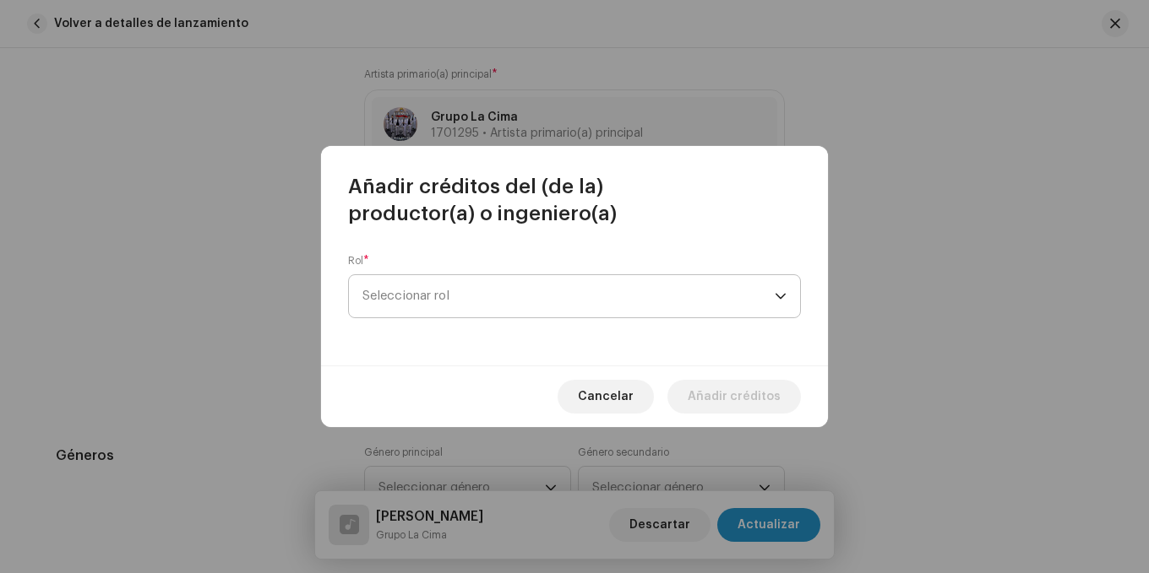
click at [456, 288] on span "Seleccionar rol" at bounding box center [568, 296] width 412 height 42
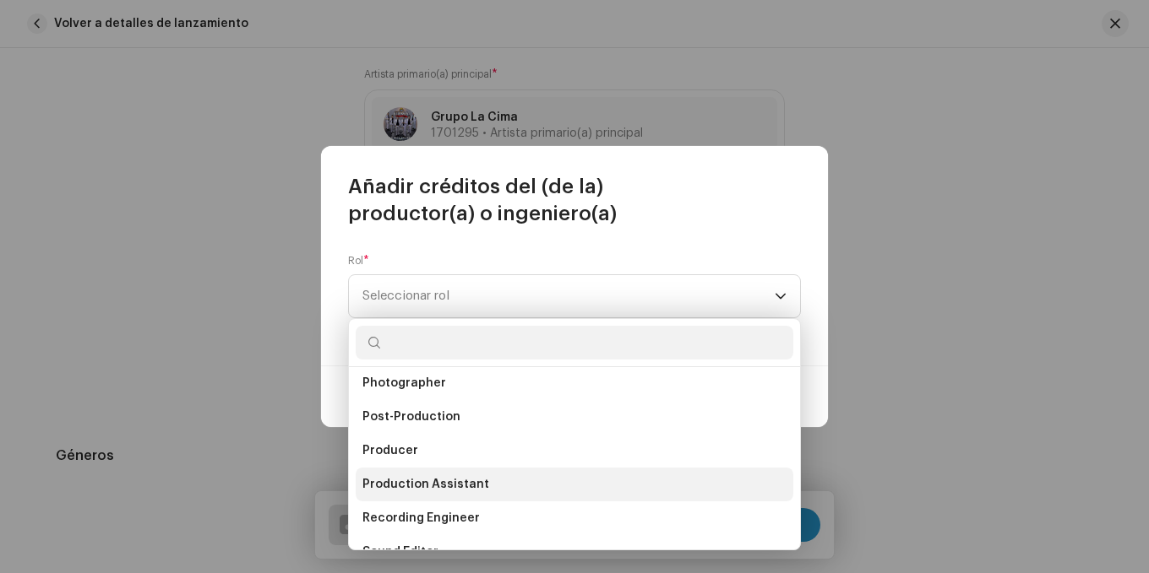
scroll to position [574, 0]
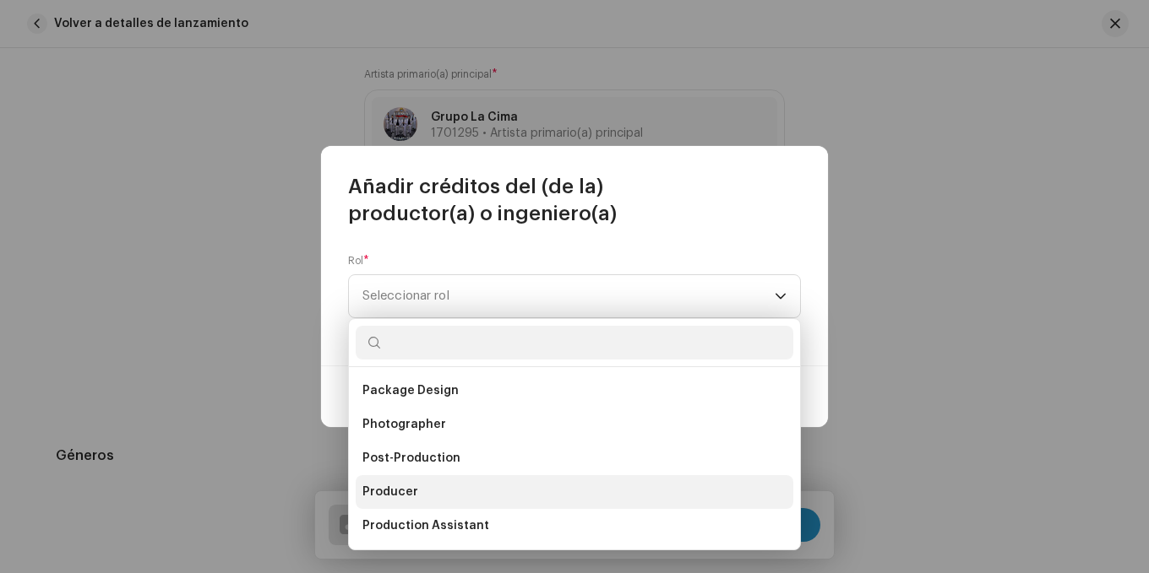
click at [420, 486] on li "Producer" at bounding box center [574, 492] width 437 height 34
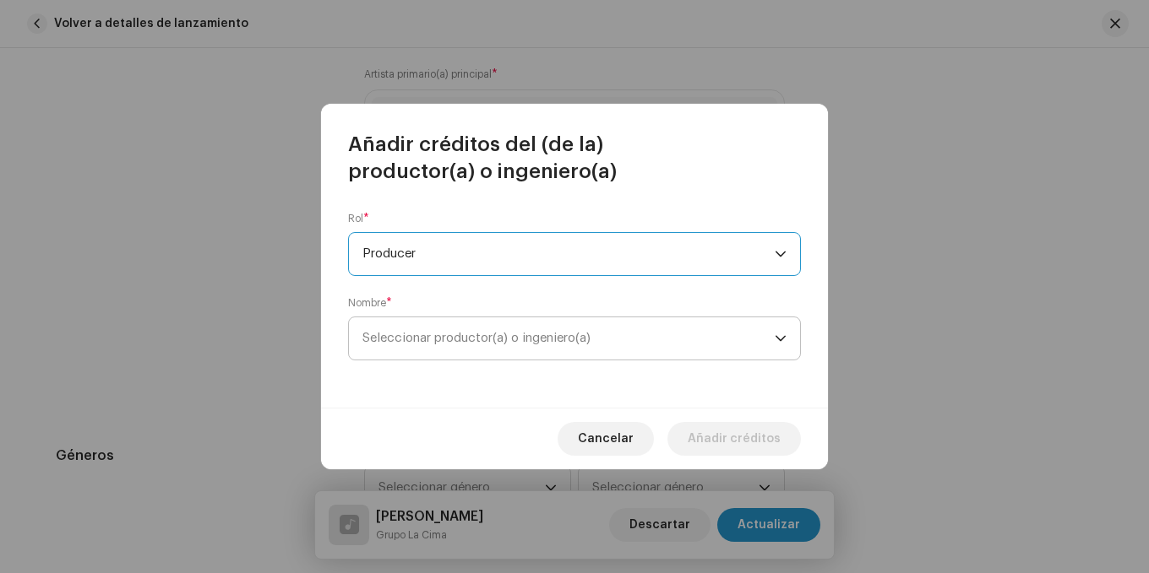
click at [629, 329] on span "Seleccionar productor(a) o ingeniero(a)" at bounding box center [568, 339] width 412 height 42
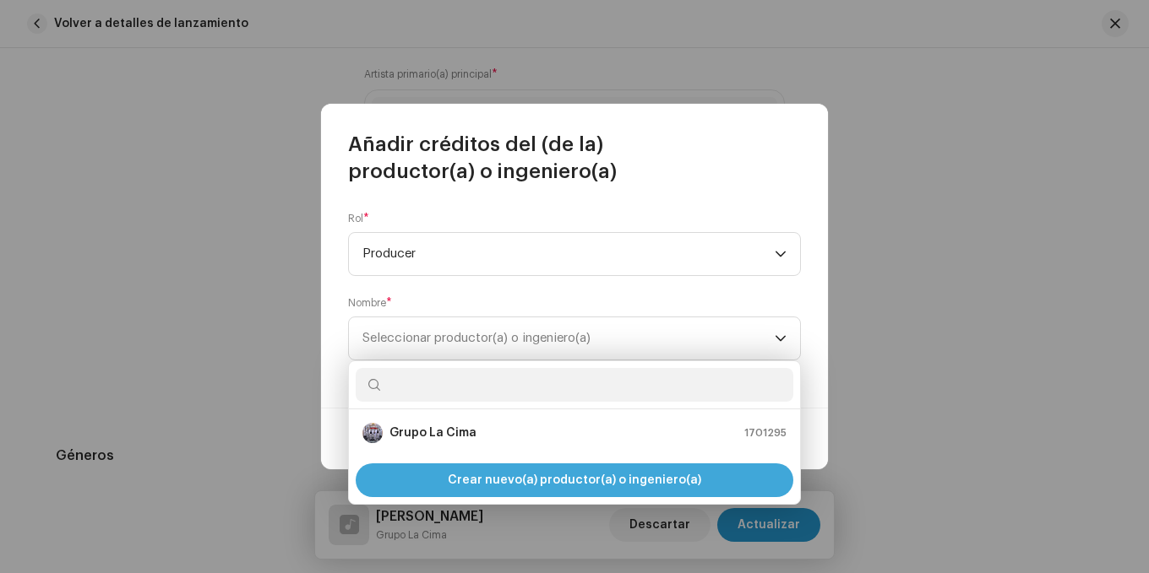
click at [605, 468] on span "Crear nuevo(a) productor(a) o ingeniero(a)" at bounding box center [574, 481] width 253 height 34
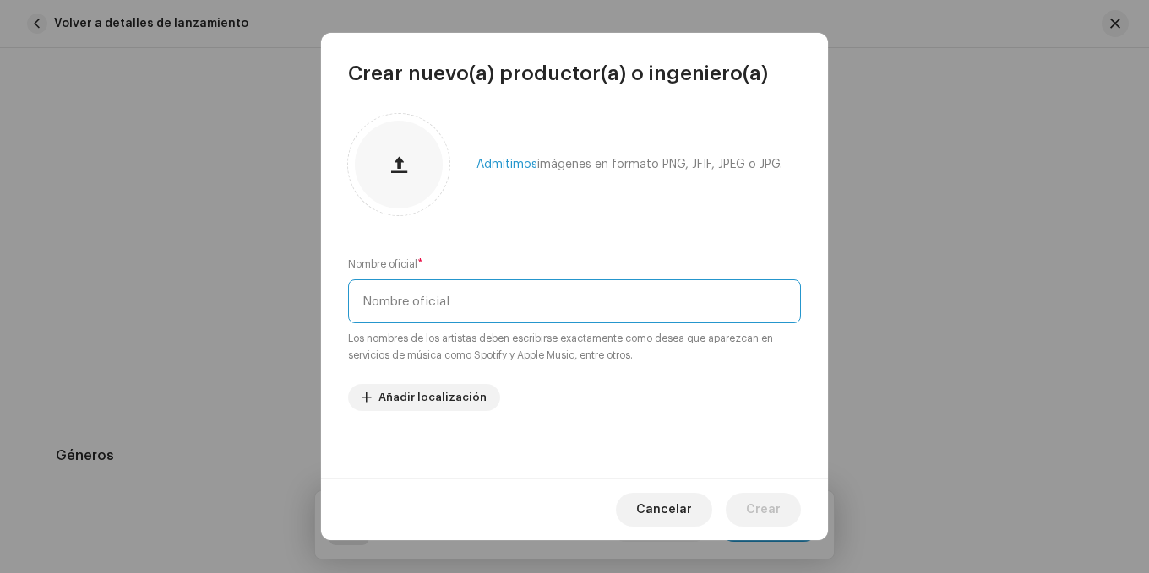
click at [460, 290] on input "text" at bounding box center [574, 302] width 453 height 44
click at [399, 301] on input "Midi Nusic" at bounding box center [574, 302] width 453 height 44
type input "Midi Music"
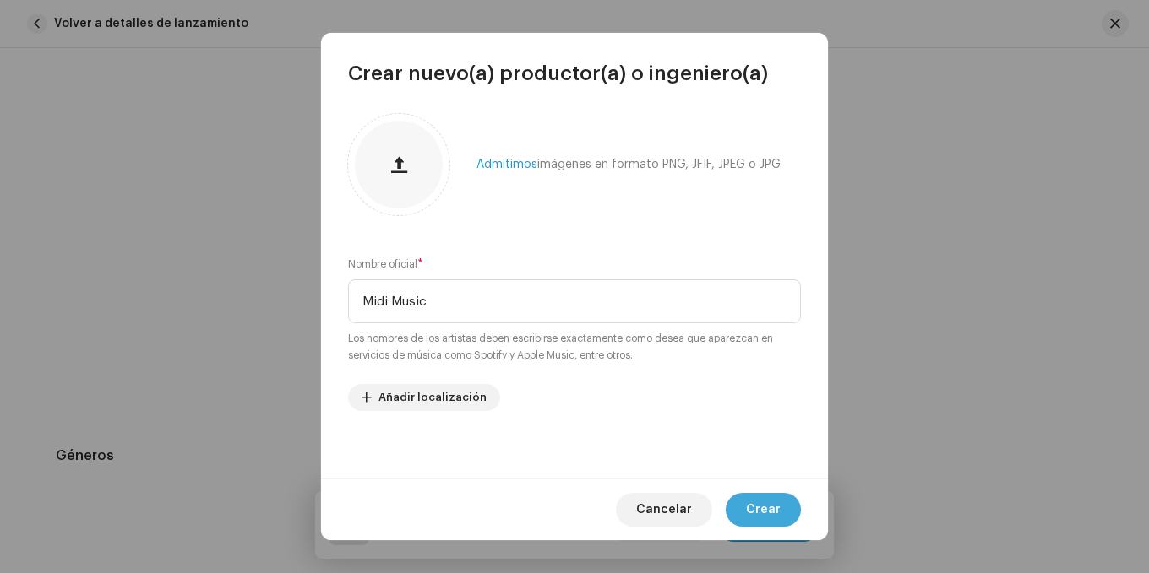
click at [752, 501] on span "Crear" at bounding box center [763, 510] width 35 height 34
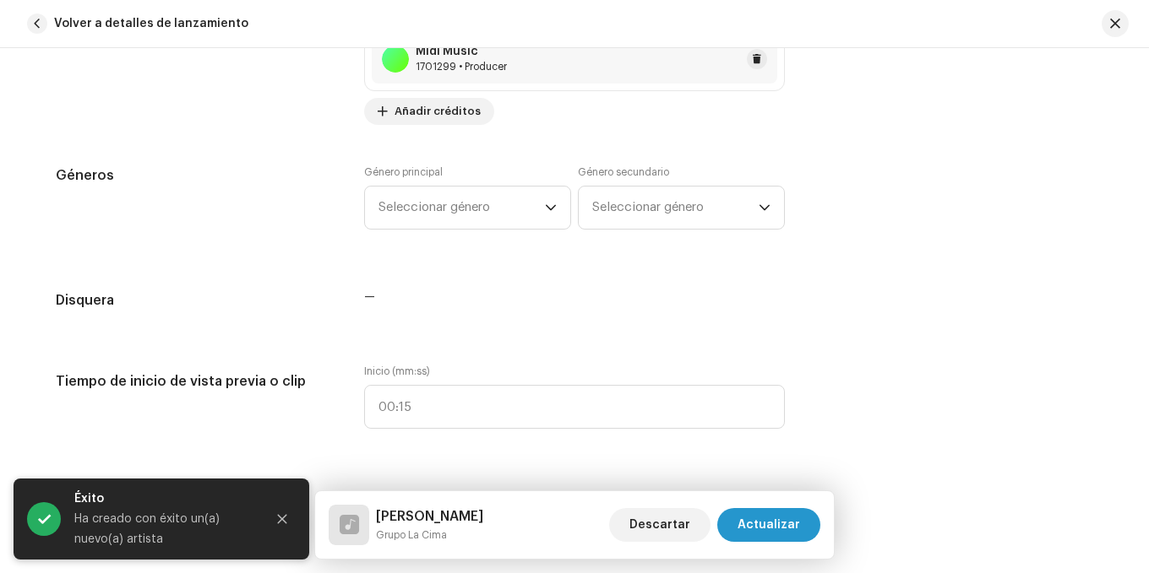
scroll to position [1436, 0]
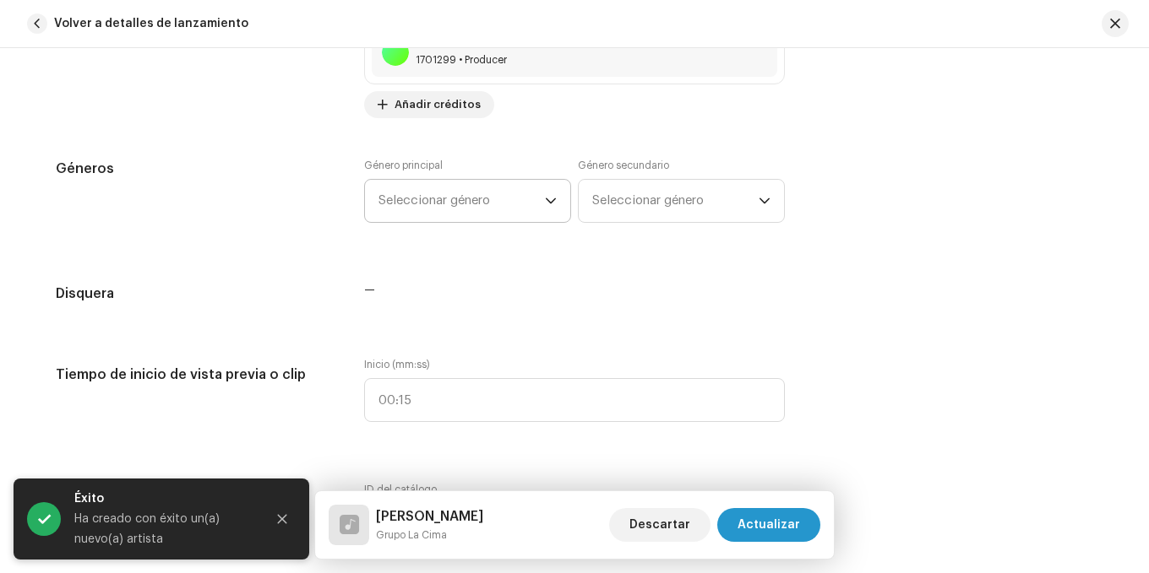
click at [438, 193] on span "Seleccionar género" at bounding box center [461, 201] width 166 height 42
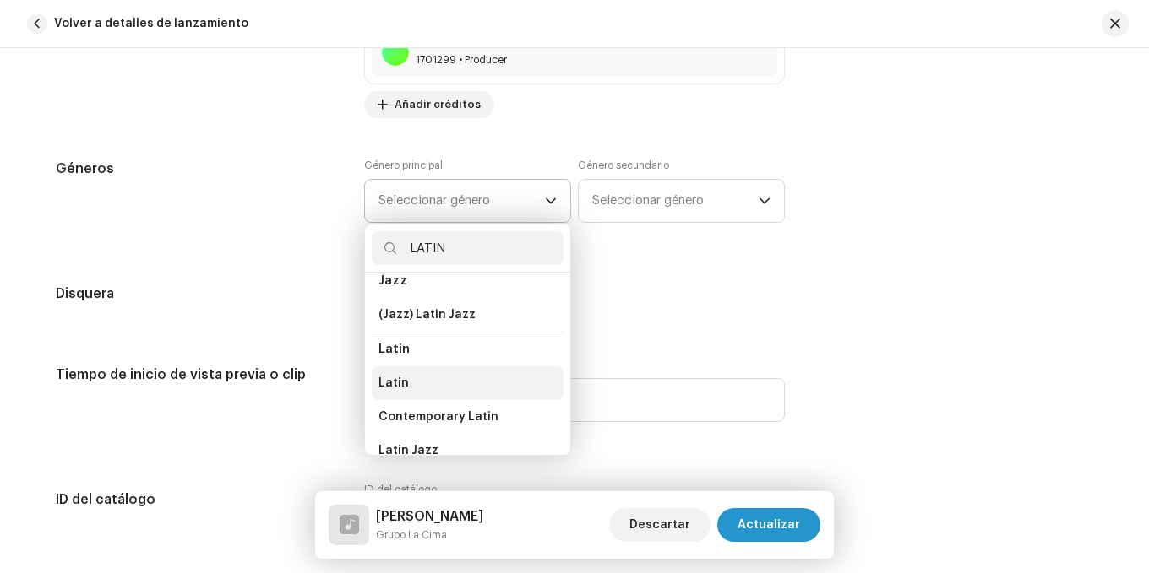
scroll to position [84, 0]
type input "LATIN"
click at [410, 373] on li "Latin" at bounding box center [468, 383] width 192 height 34
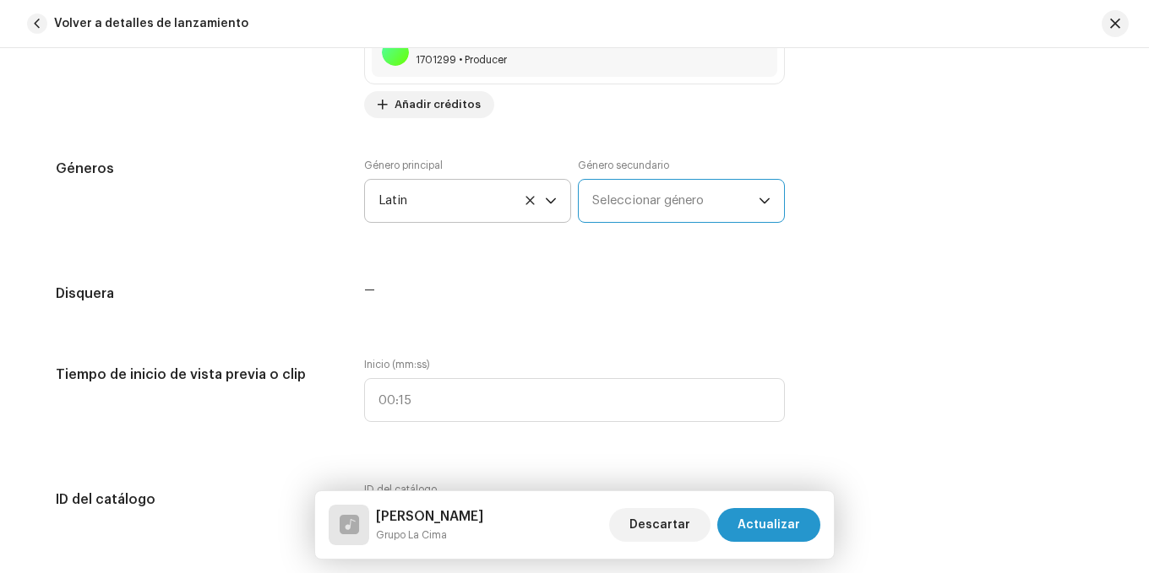
click at [635, 199] on span "Seleccionar género" at bounding box center [675, 201] width 166 height 42
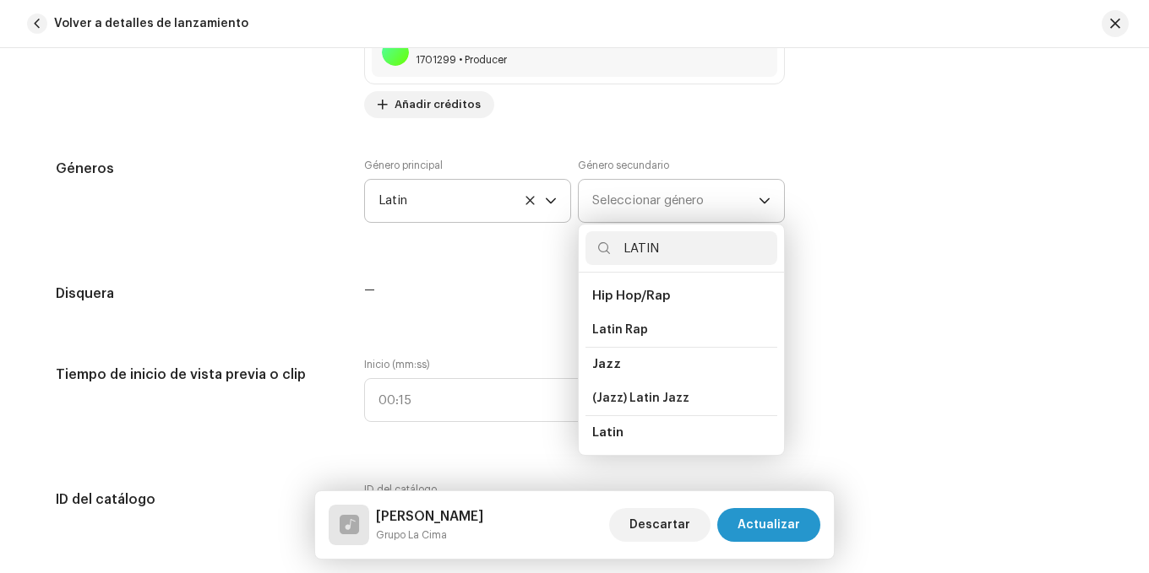
type input "LATIN"
click at [621, 426] on li "Latin" at bounding box center [681, 433] width 192 height 35
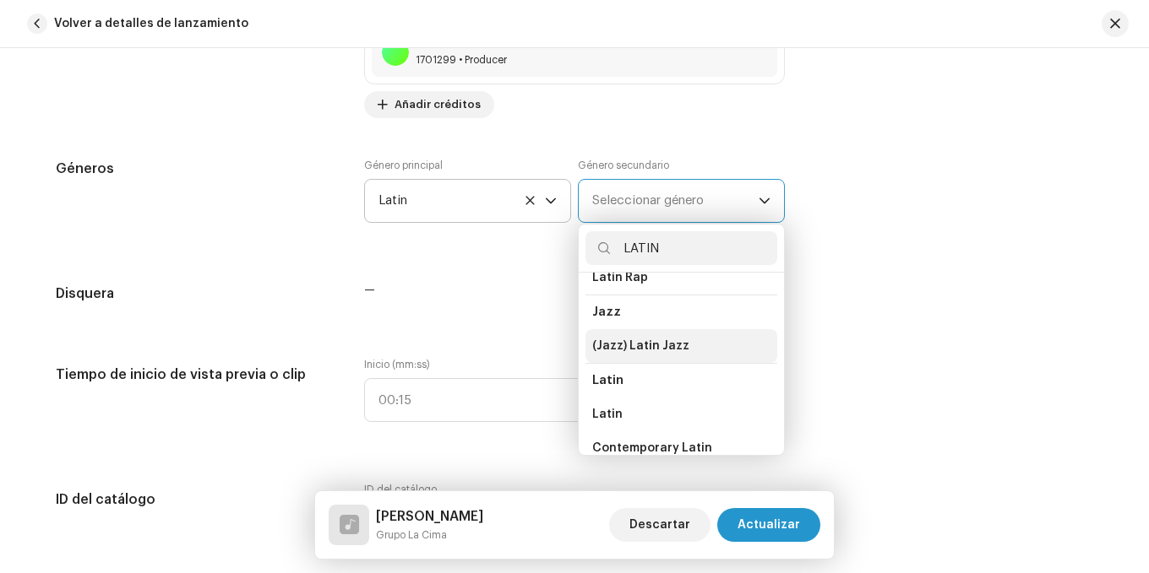
scroll to position [137, 0]
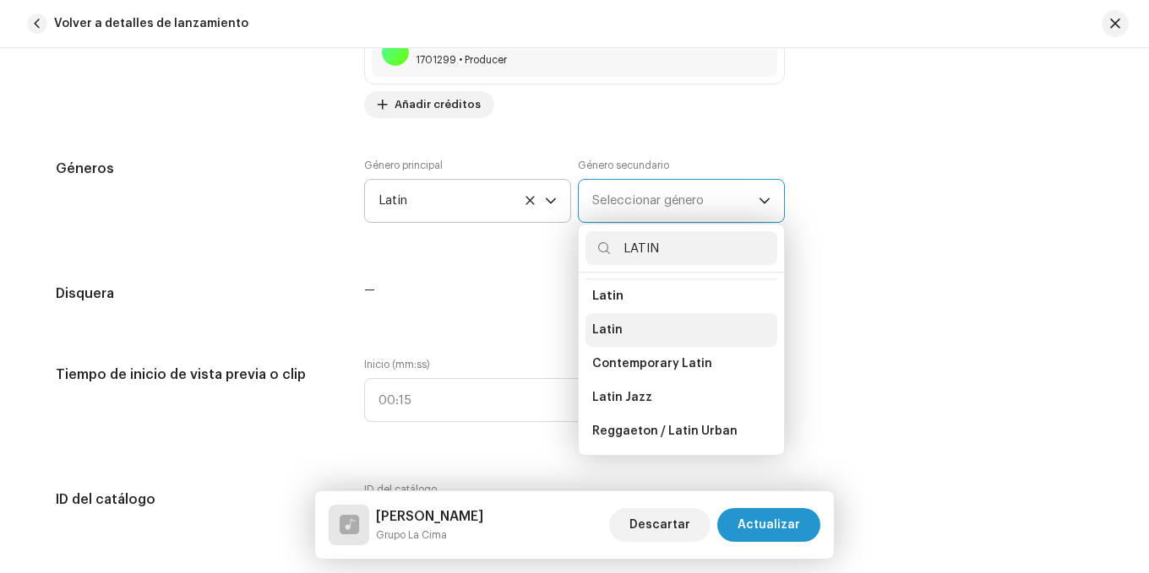
click at [605, 339] on li "Latin" at bounding box center [681, 330] width 192 height 34
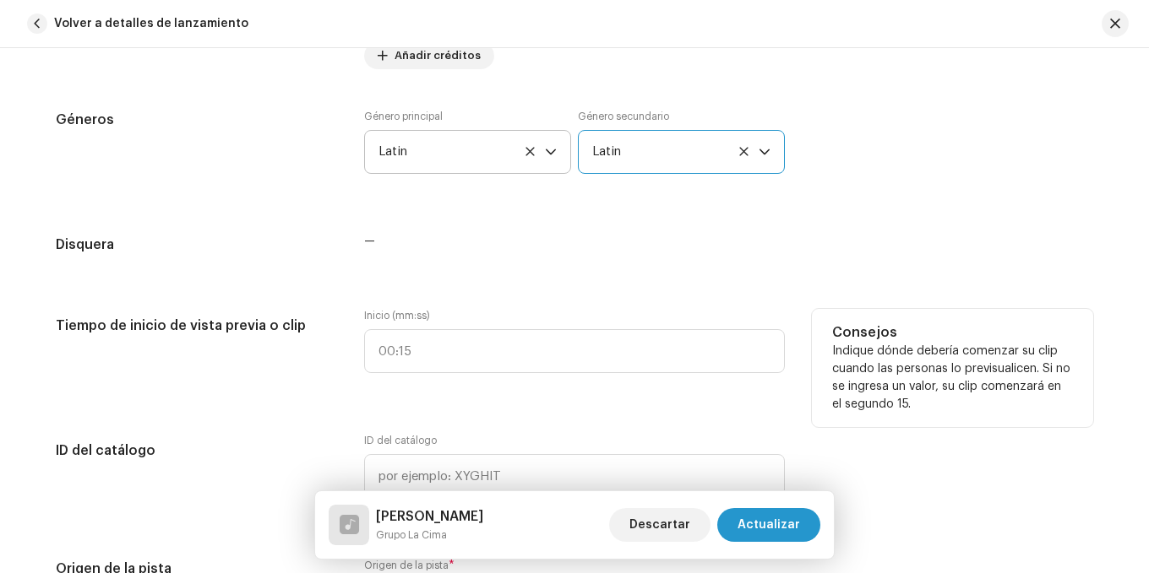
scroll to position [1520, 0]
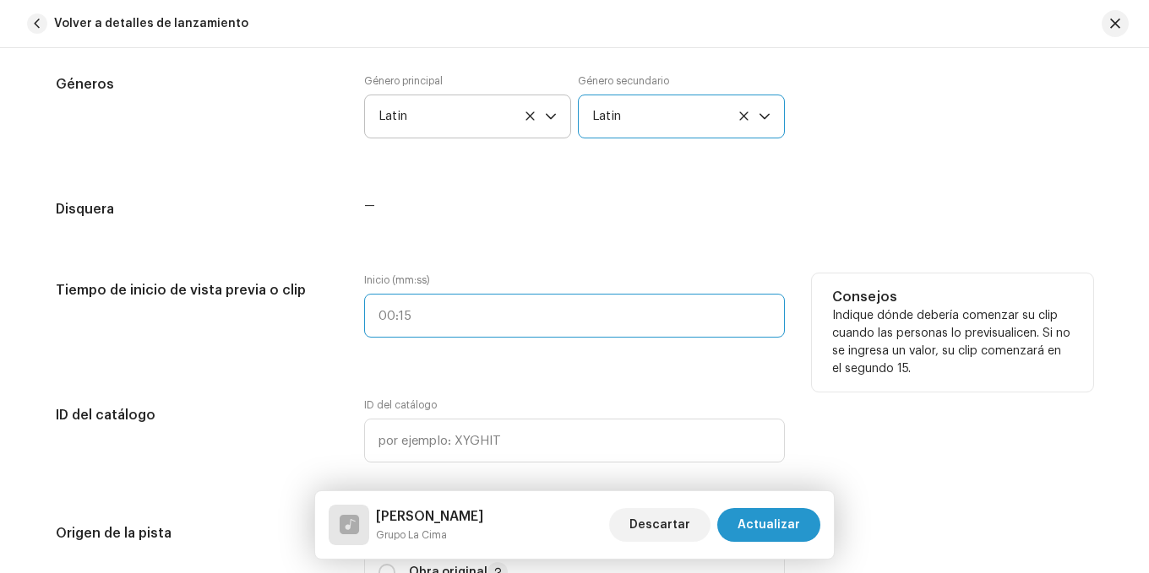
type input ":"
click at [443, 312] on input ":" at bounding box center [574, 316] width 421 height 44
click at [404, 302] on input ":" at bounding box center [574, 316] width 421 height 44
click at [387, 321] on input ":" at bounding box center [574, 316] width 421 height 44
click at [379, 318] on input ":" at bounding box center [574, 316] width 421 height 44
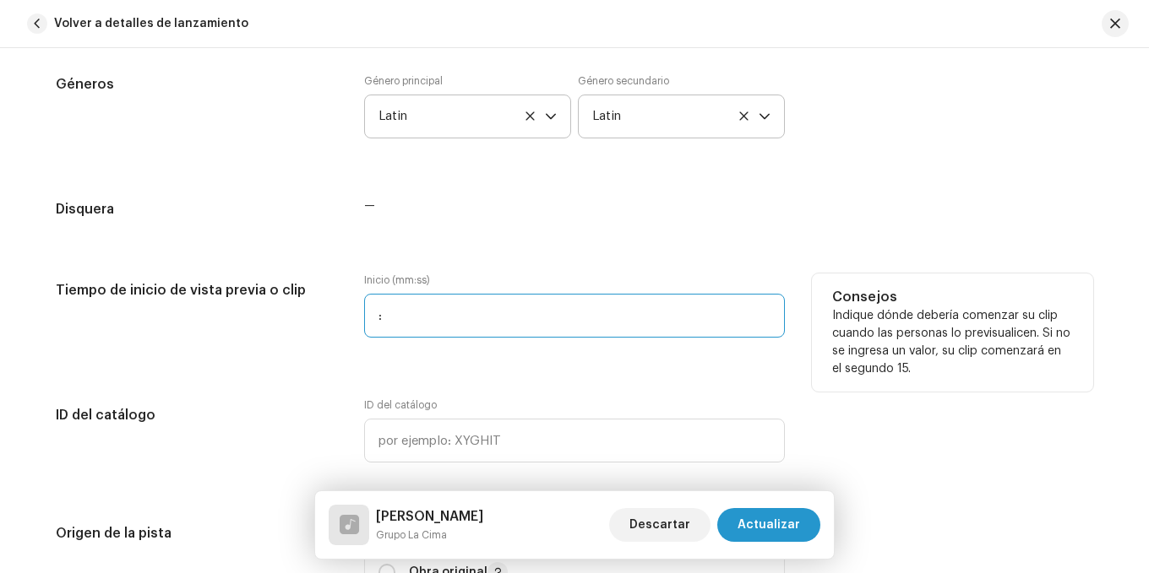
click at [374, 317] on input ":" at bounding box center [574, 316] width 421 height 44
click at [392, 316] on input ":" at bounding box center [574, 316] width 421 height 44
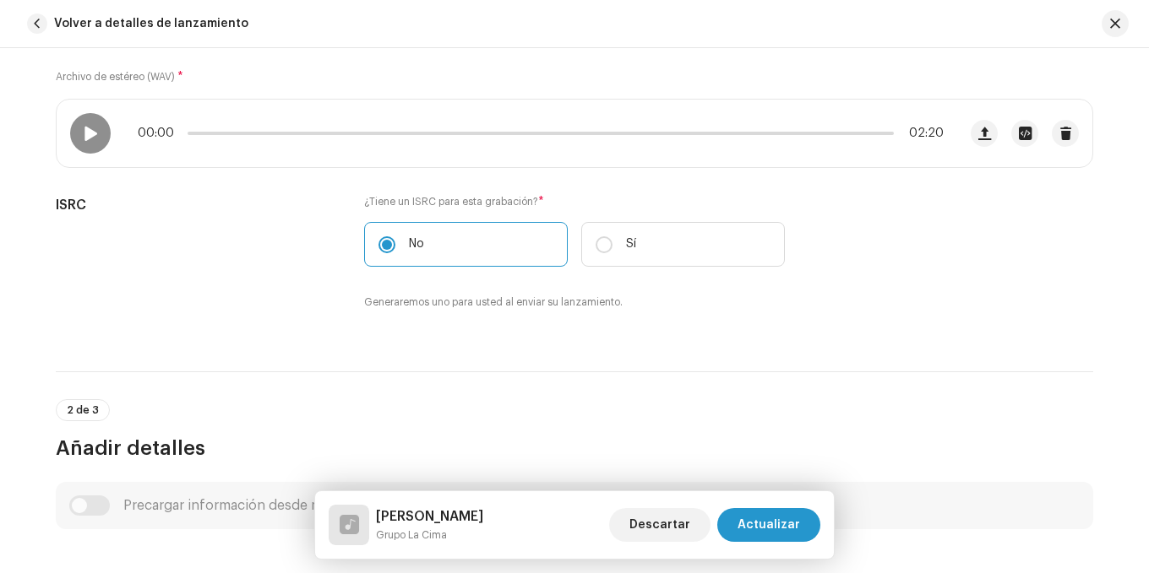
scroll to position [169, 0]
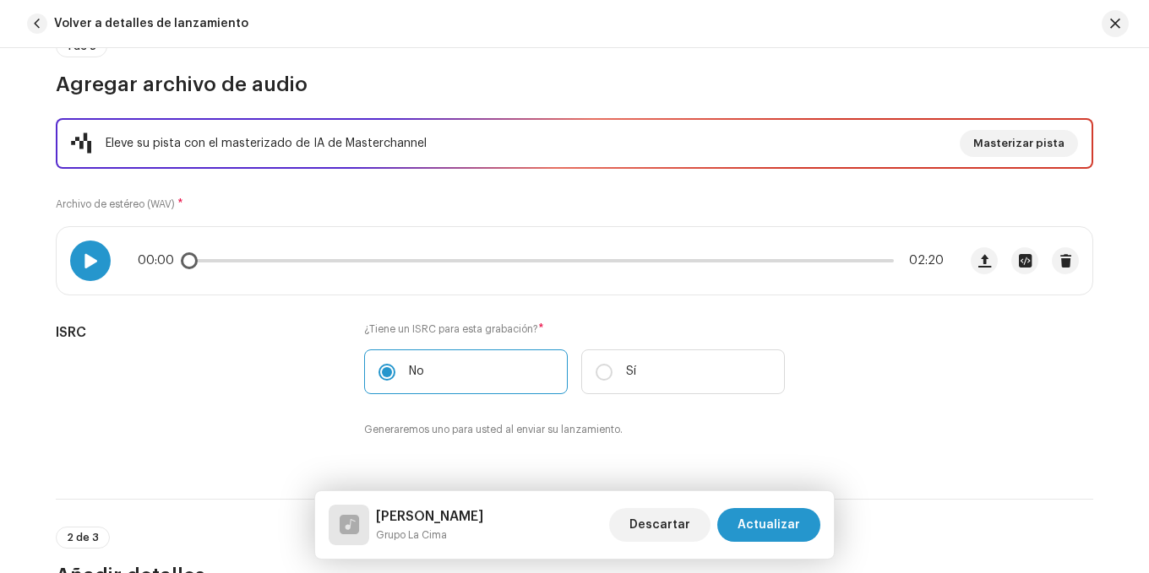
click at [92, 252] on div at bounding box center [90, 261] width 41 height 41
click at [410, 263] on div "00:03 02:20" at bounding box center [541, 261] width 806 height 14
click at [427, 260] on p-slider at bounding box center [540, 260] width 706 height 3
click at [465, 260] on p-slider at bounding box center [540, 260] width 706 height 3
drag, startPoint x: 423, startPoint y: 266, endPoint x: 398, endPoint y: 266, distance: 25.3
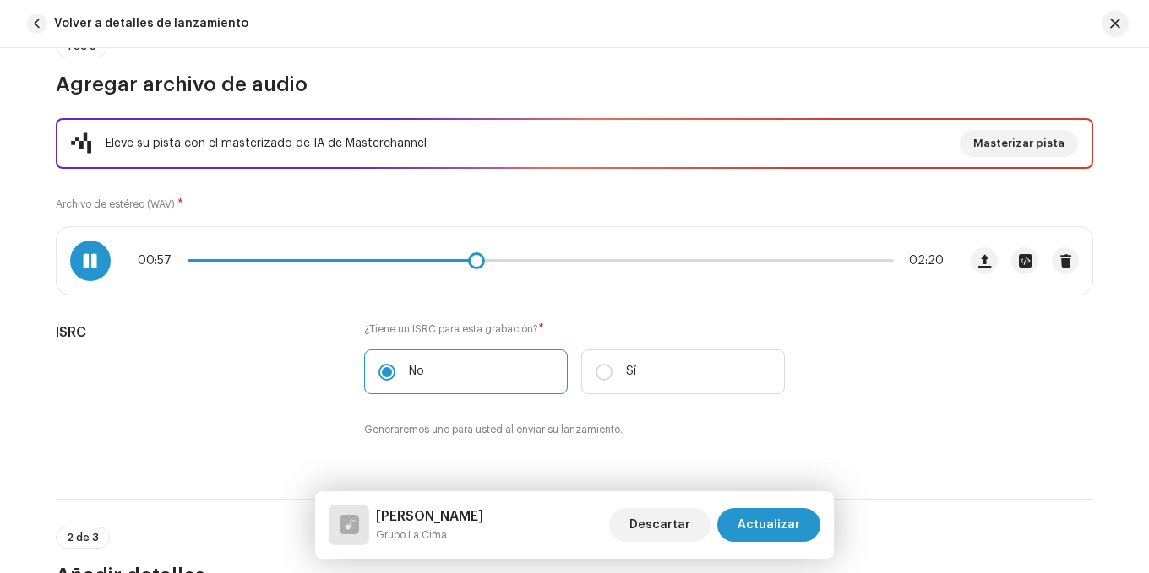
click at [404, 266] on div "00:57 02:20" at bounding box center [541, 261] width 806 height 14
drag, startPoint x: 356, startPoint y: 266, endPoint x: 345, endPoint y: 264, distance: 11.3
click at [346, 264] on div "00:57 02:20" at bounding box center [541, 261] width 806 height 14
click at [345, 261] on div "00:57 02:20" at bounding box center [541, 261] width 806 height 14
click at [345, 261] on span at bounding box center [333, 260] width 292 height 3
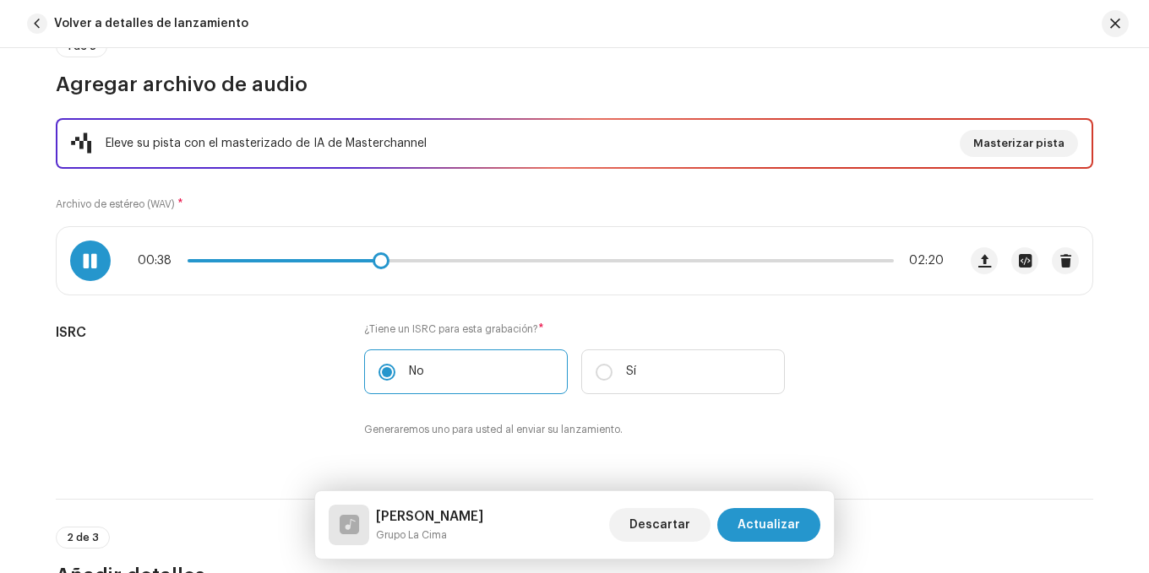
click at [372, 275] on div "00:38 02:20" at bounding box center [507, 261] width 900 height 68
click at [374, 265] on div "01:04 02:20" at bounding box center [541, 261] width 806 height 14
click at [357, 258] on div "01:04 02:20" at bounding box center [541, 261] width 806 height 14
click at [363, 259] on span at bounding box center [348, 260] width 323 height 3
click at [381, 264] on span at bounding box center [375, 261] width 17 height 17
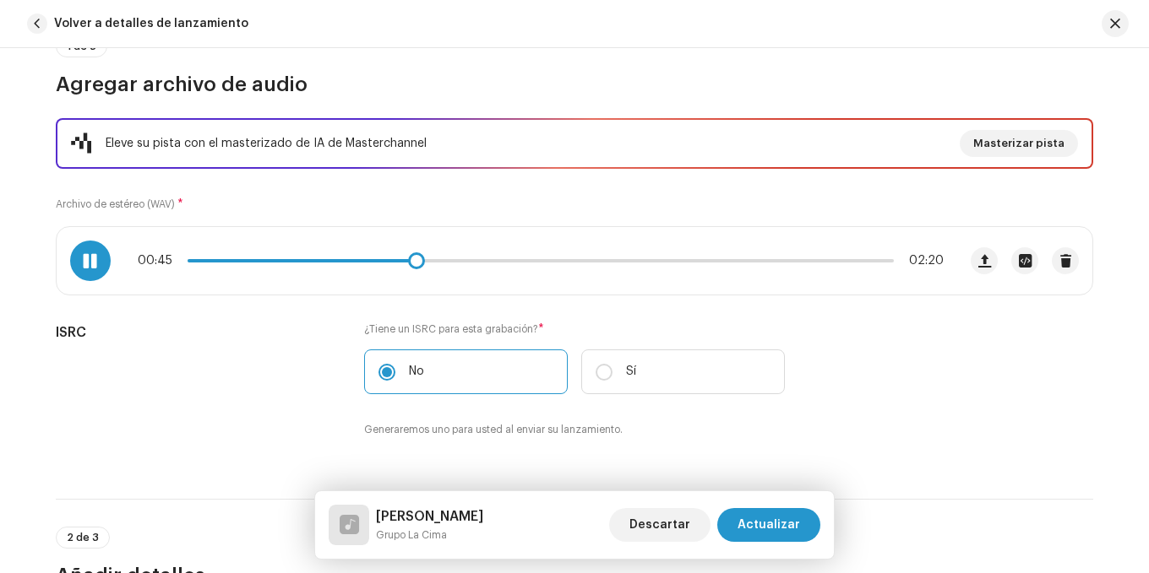
click at [381, 263] on div "00:45 02:20" at bounding box center [541, 261] width 806 height 14
click at [378, 263] on div "00:46 02:20" at bounding box center [541, 261] width 806 height 14
click at [382, 262] on span at bounding box center [303, 260] width 232 height 3
click at [375, 263] on div "00:41 02:20" at bounding box center [541, 261] width 806 height 14
click at [375, 260] on span at bounding box center [290, 260] width 207 height 3
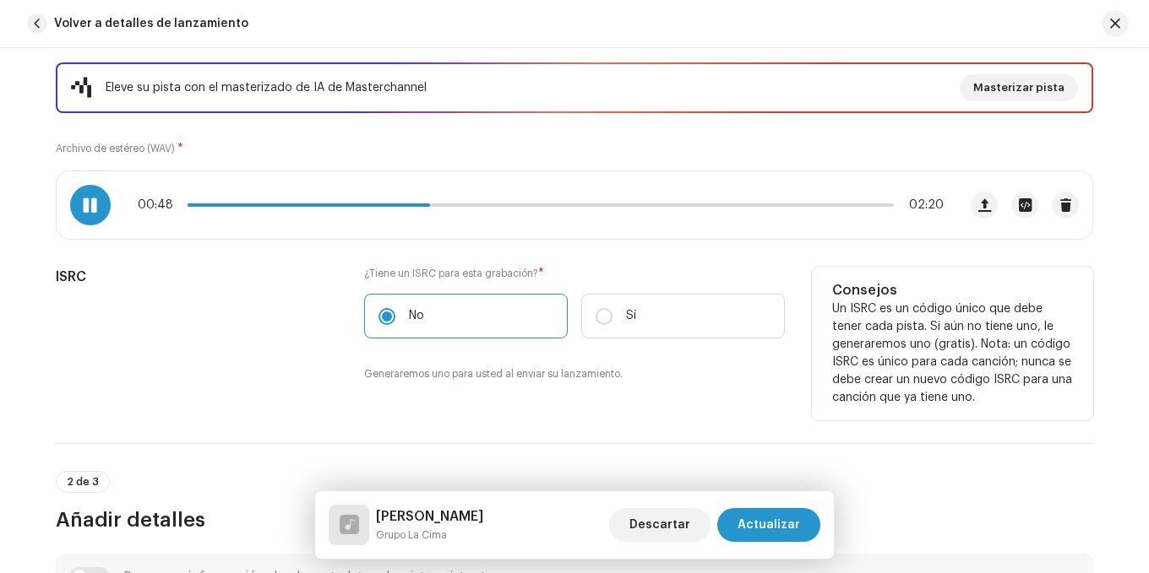
scroll to position [253, 0]
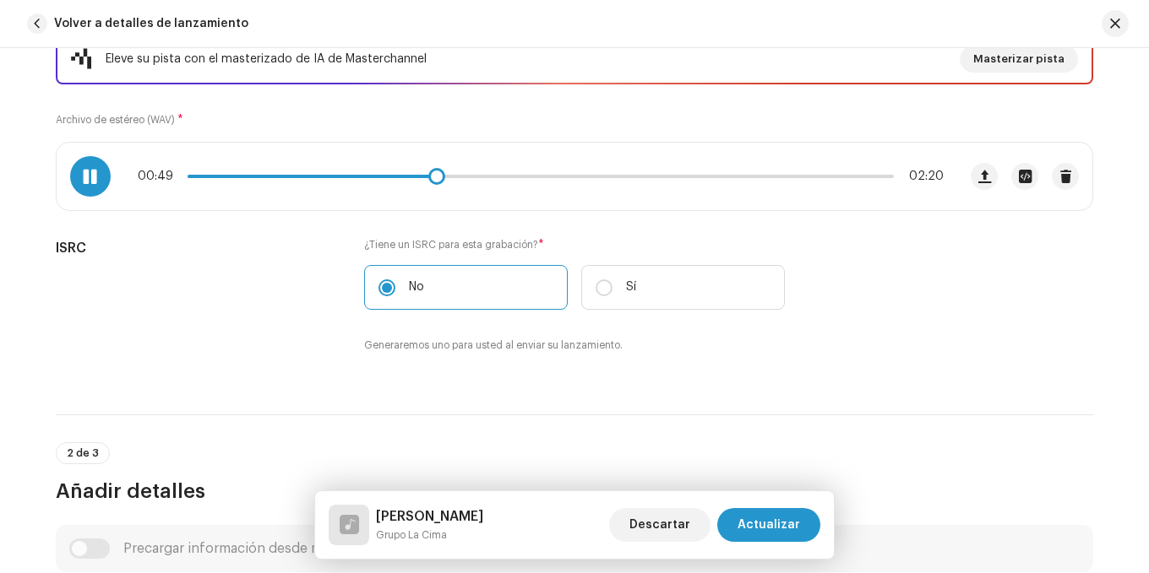
click at [104, 175] on div at bounding box center [90, 176] width 41 height 41
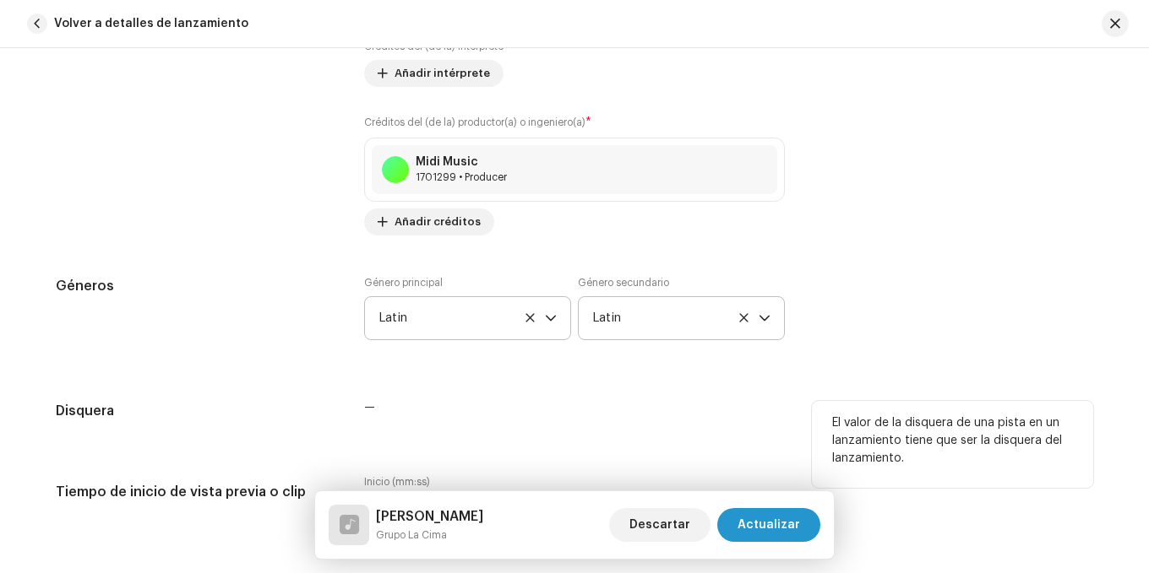
scroll to position [1436, 0]
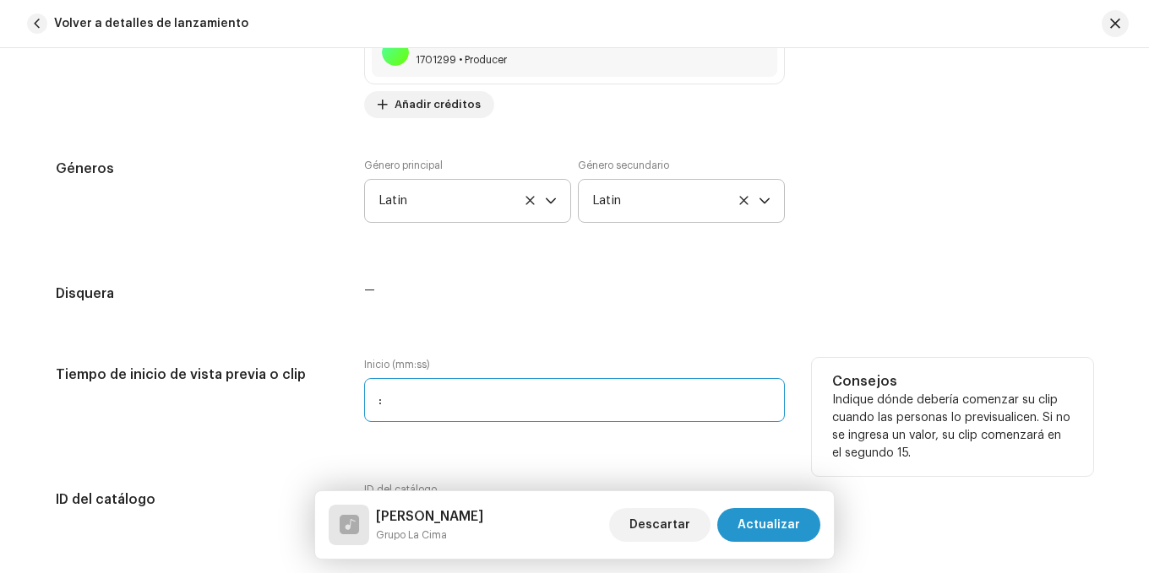
drag, startPoint x: 423, startPoint y: 406, endPoint x: 441, endPoint y: 391, distance: 23.4
click at [427, 401] on input ":" at bounding box center [574, 400] width 421 height 44
click at [385, 397] on input ":" at bounding box center [574, 400] width 421 height 44
click at [378, 397] on input ":" at bounding box center [574, 400] width 421 height 44
click at [376, 399] on input "0:0" at bounding box center [574, 400] width 421 height 44
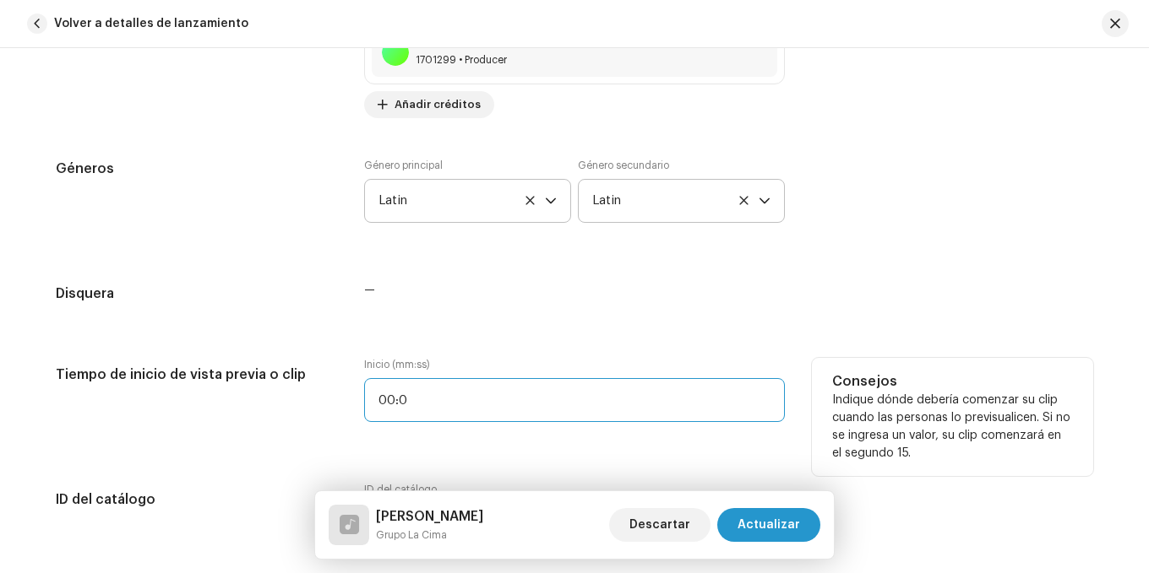
click at [409, 394] on input "00:0" at bounding box center [574, 400] width 421 height 44
type input "00:45"
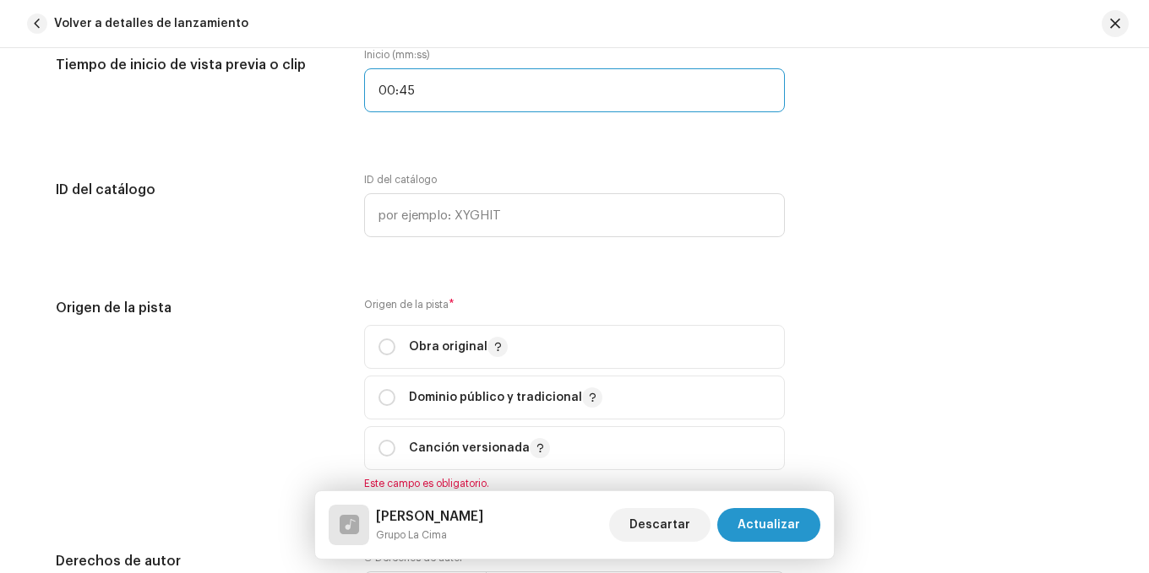
scroll to position [1774, 0]
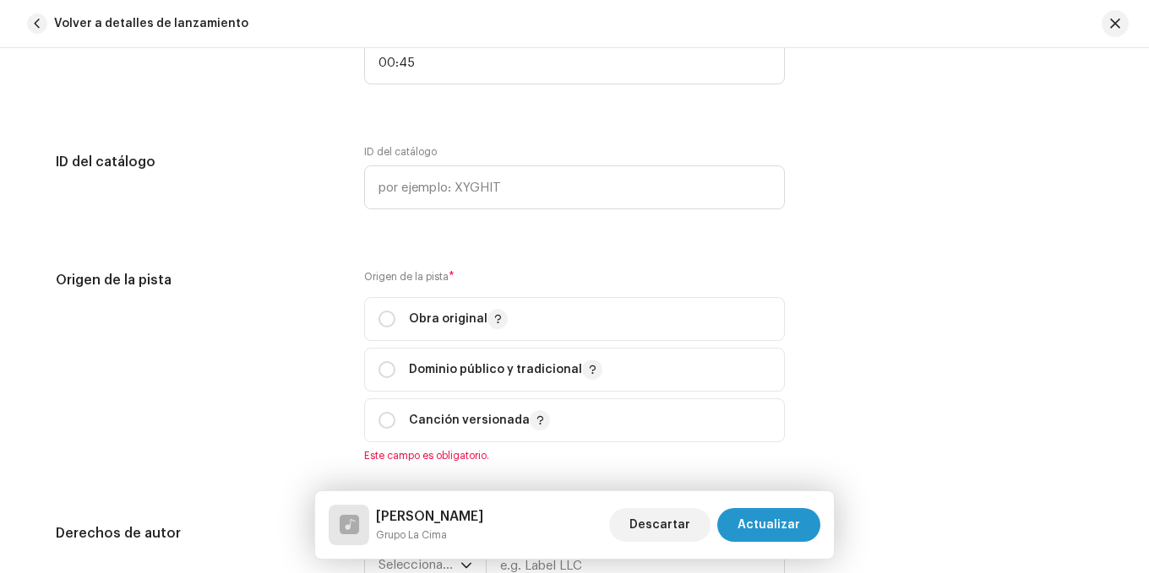
click at [268, 297] on div "Origen de la pista" at bounding box center [196, 376] width 281 height 213
click at [385, 324] on input "radio" at bounding box center [386, 319] width 17 height 17
radio input "true"
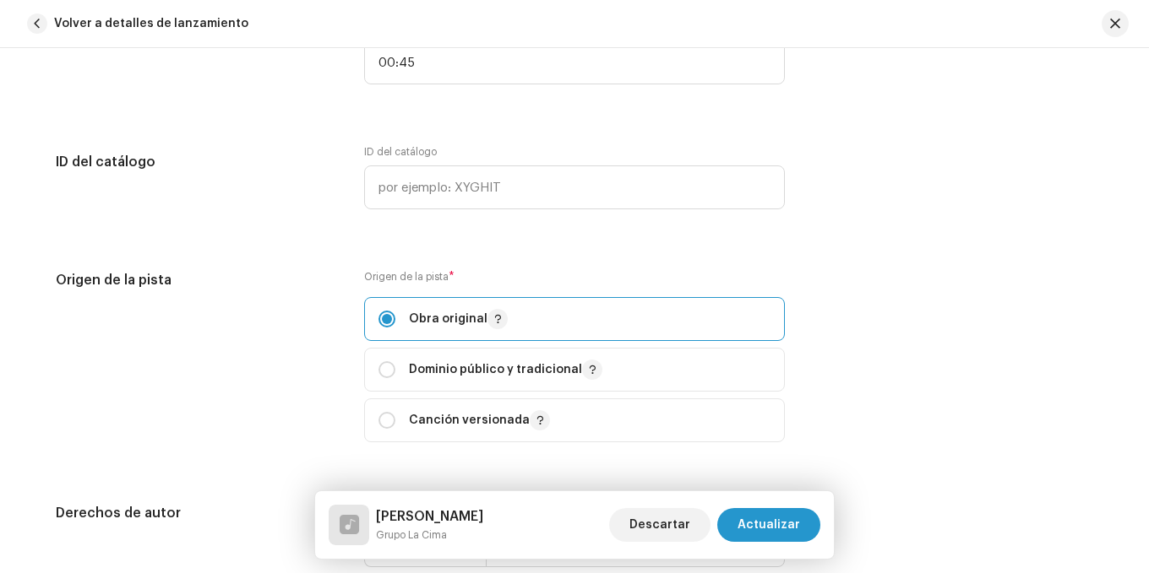
scroll to position [1943, 0]
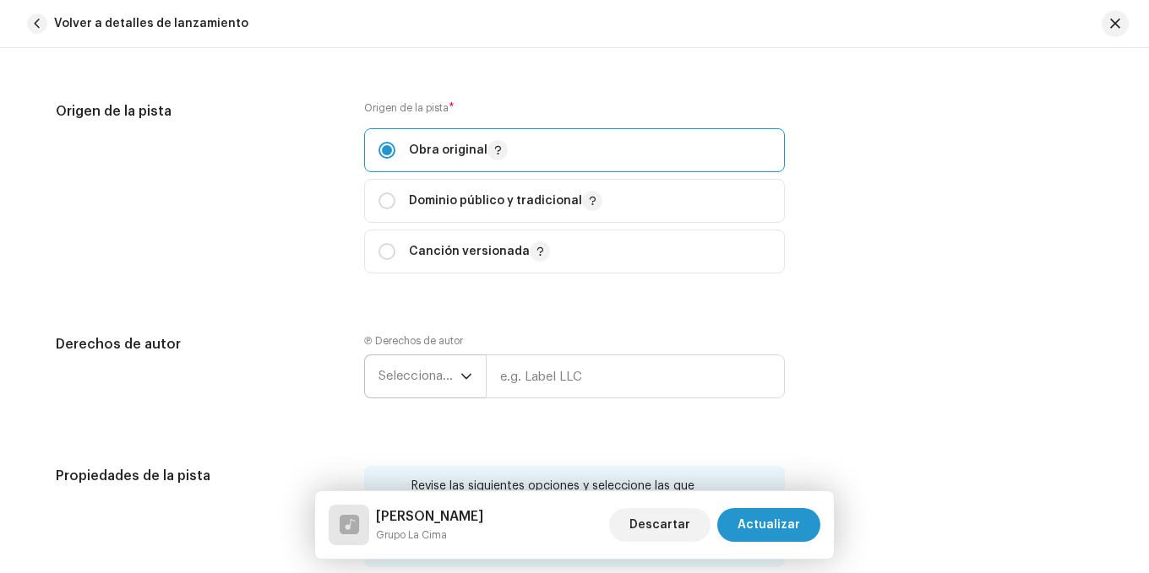
click at [409, 371] on span "Seleccionar año" at bounding box center [419, 377] width 82 height 42
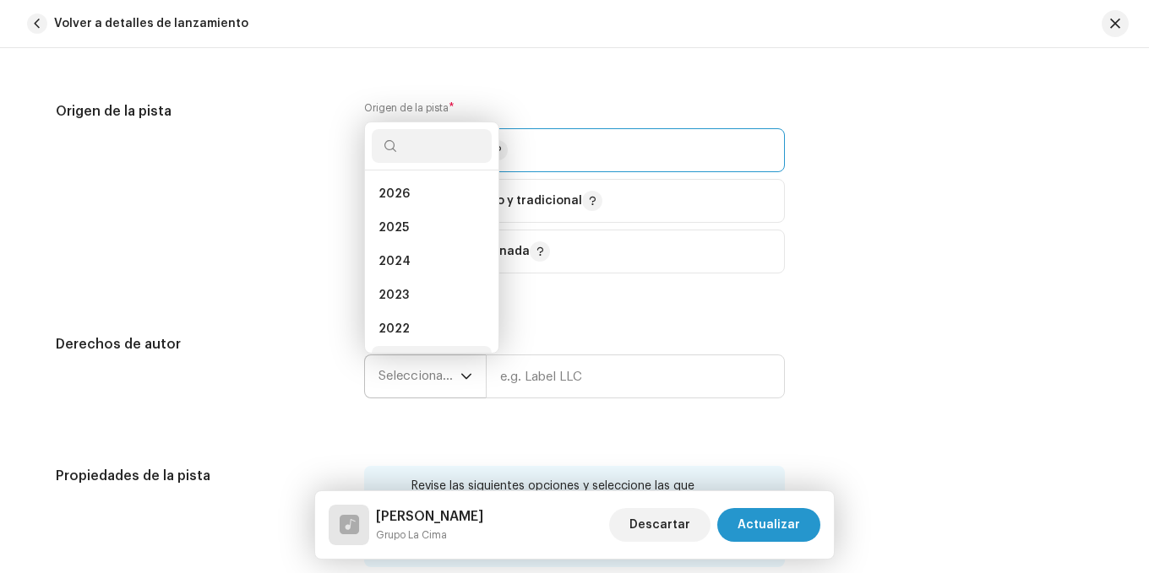
scroll to position [27, 0]
click at [400, 200] on span "2025" at bounding box center [393, 201] width 30 height 17
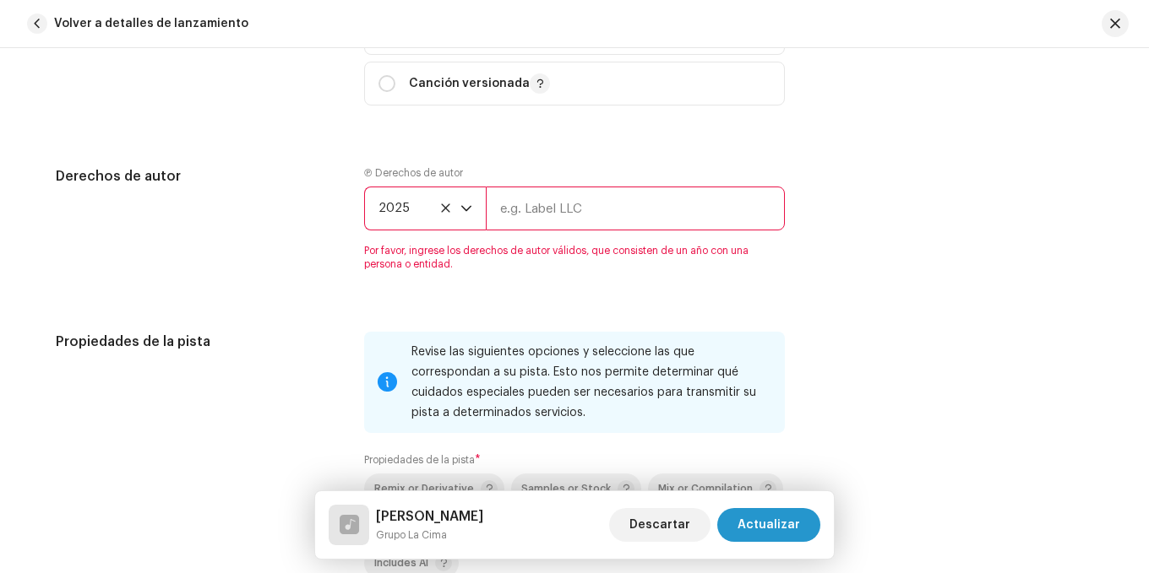
scroll to position [2111, 0]
click at [493, 213] on input "text" at bounding box center [635, 208] width 299 height 44
type input "m"
click at [580, 217] on input "Midi Music by Grupo La Cima" at bounding box center [635, 208] width 299 height 44
drag, startPoint x: 681, startPoint y: 206, endPoint x: 439, endPoint y: 237, distance: 243.6
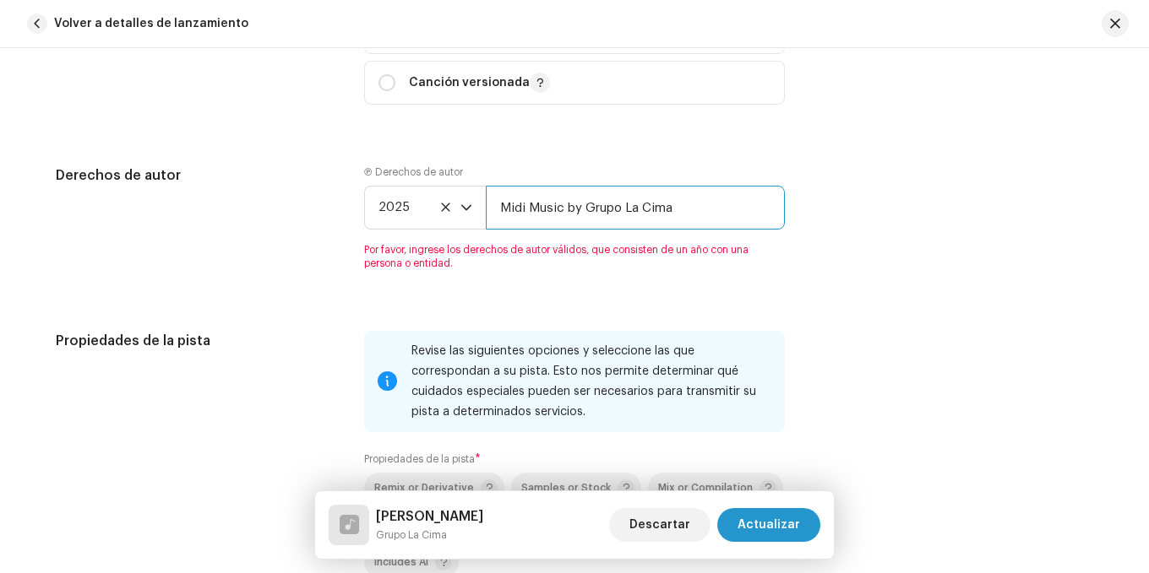
click at [439, 237] on div "Ⓟ Derechos de autor 2025 Midi Music by Grupo La Cima Por favor, ingrese los der…" at bounding box center [574, 218] width 421 height 105
type input "Midi Music by Grupo La Cima"
click at [481, 168] on div "Ⓟ Derechos de autor 2025 Midi Music by Grupo La Cima Por favor, ingrese los der…" at bounding box center [574, 218] width 421 height 105
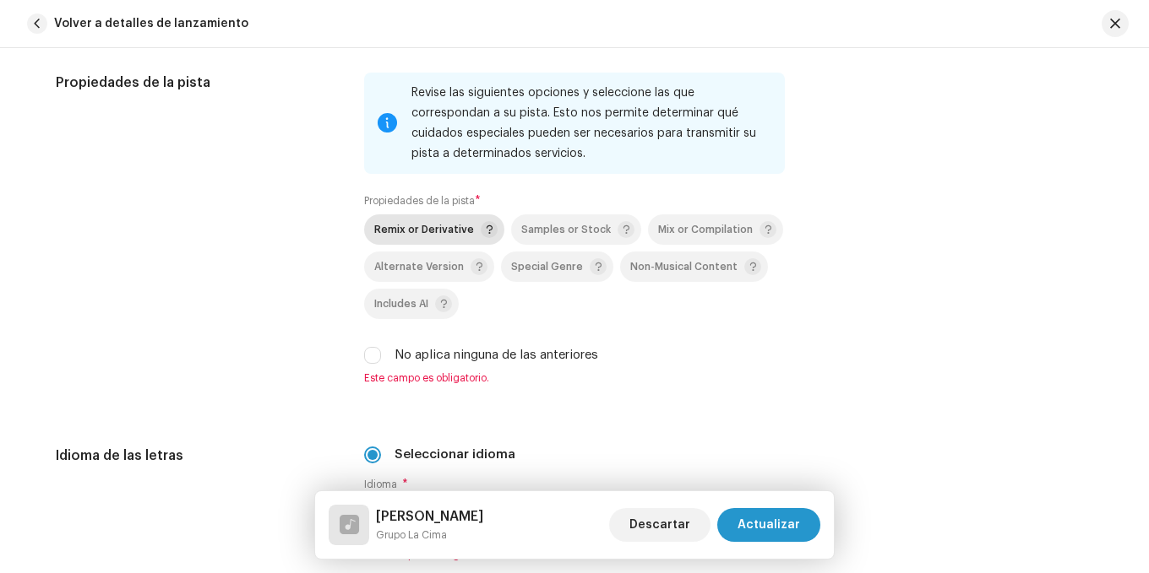
scroll to position [2365, 0]
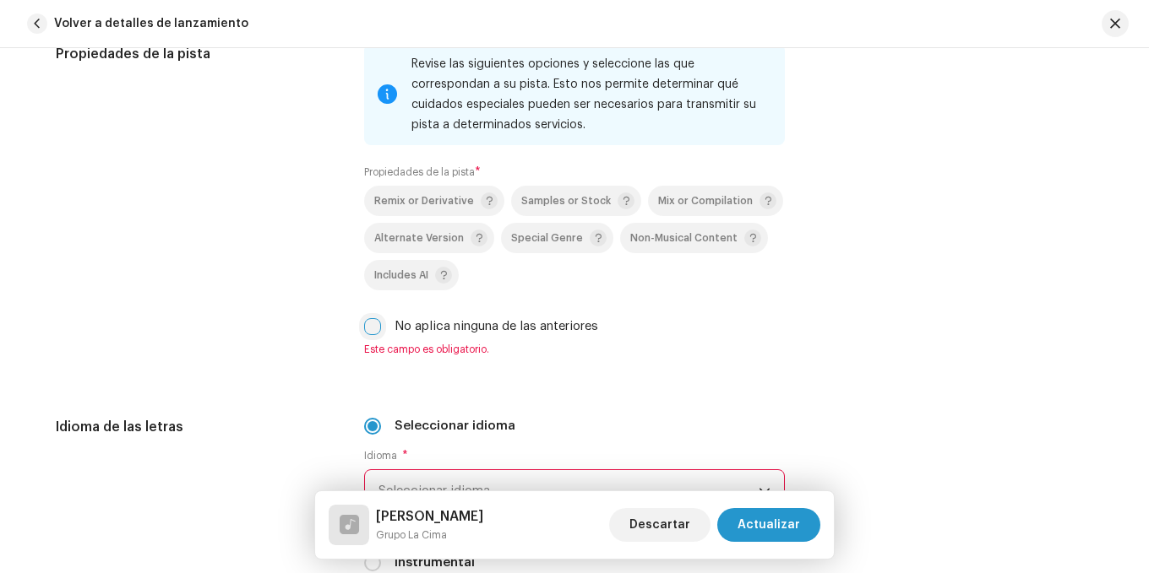
click at [373, 323] on input "No aplica ninguna de las anteriores" at bounding box center [372, 326] width 17 height 17
checkbox input "true"
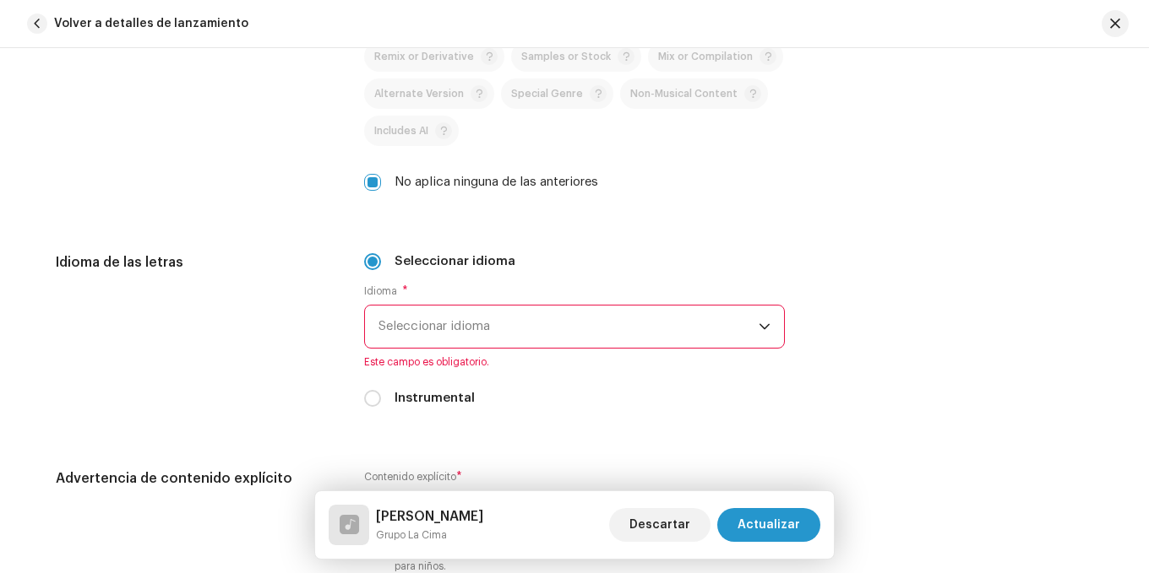
scroll to position [2534, 0]
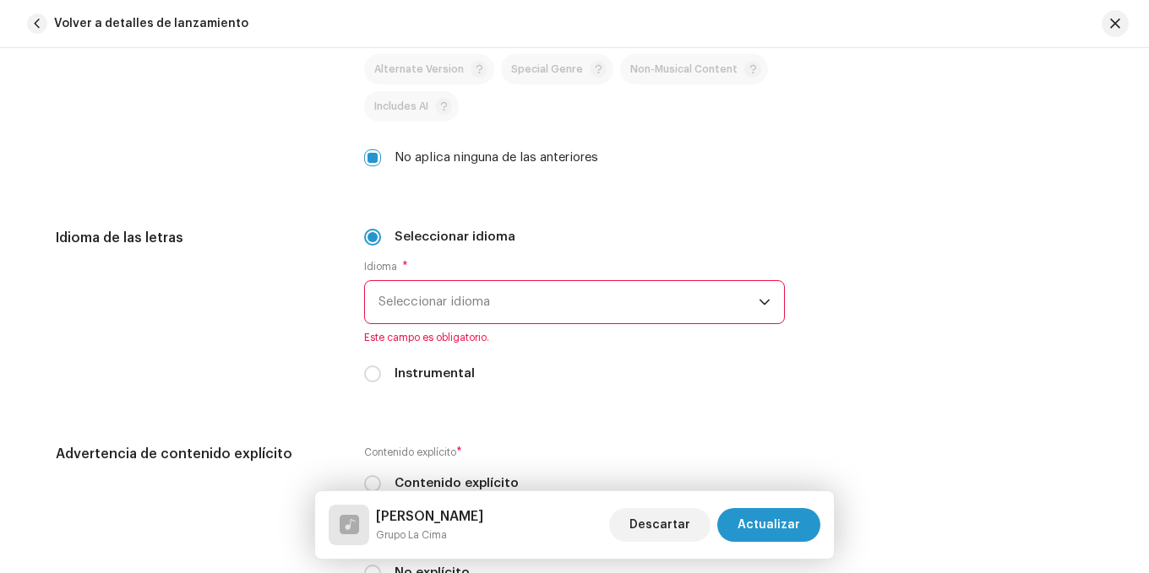
click at [470, 320] on span "Seleccionar idioma" at bounding box center [568, 302] width 380 height 42
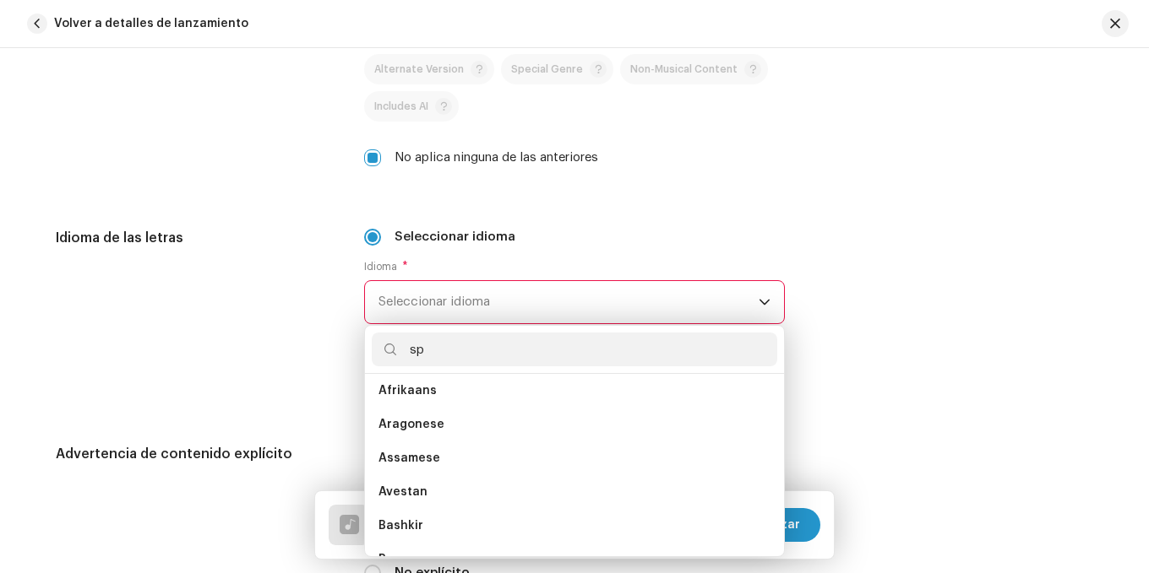
scroll to position [0, 0]
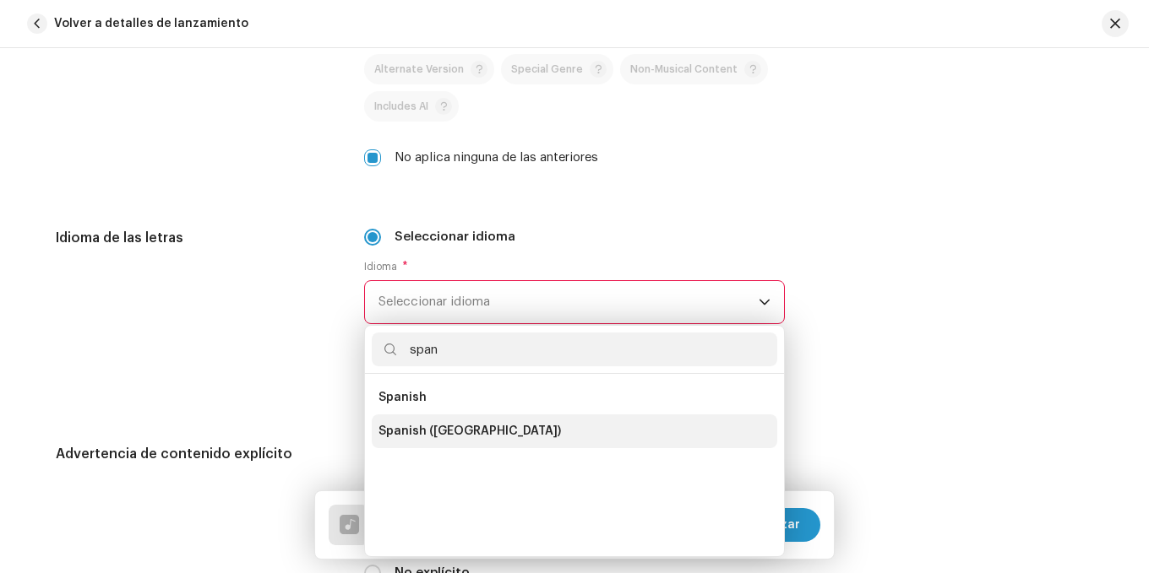
type input "span"
drag, startPoint x: 478, startPoint y: 426, endPoint x: 476, endPoint y: 413, distance: 12.8
click at [477, 424] on span "Spanish ([GEOGRAPHIC_DATA])" at bounding box center [469, 431] width 182 height 17
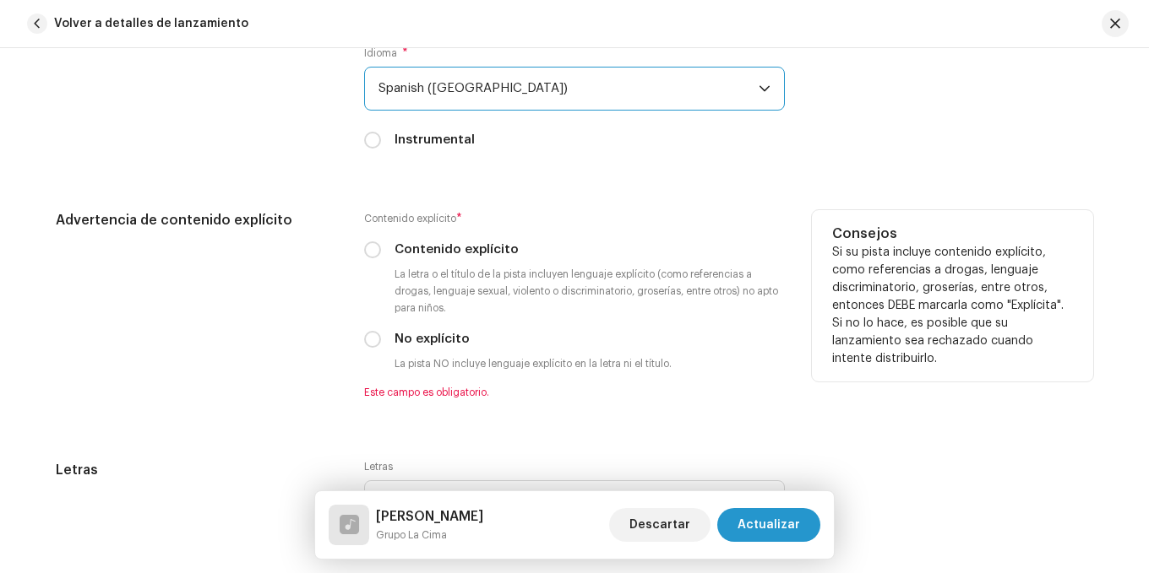
scroll to position [2787, 0]
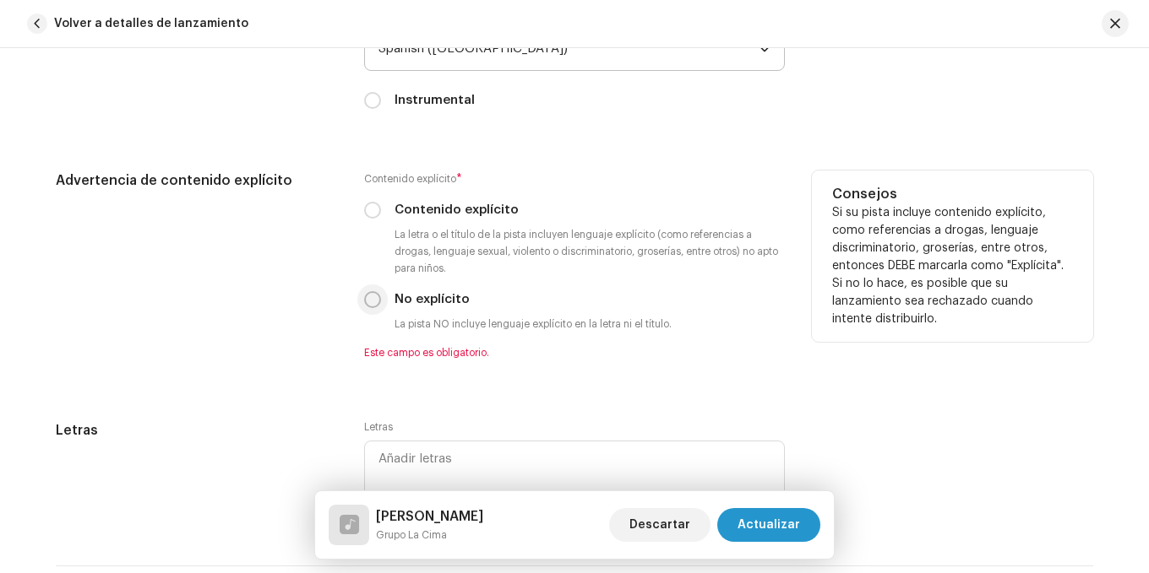
click at [375, 300] on input "No explícito" at bounding box center [372, 299] width 17 height 17
radio input "true"
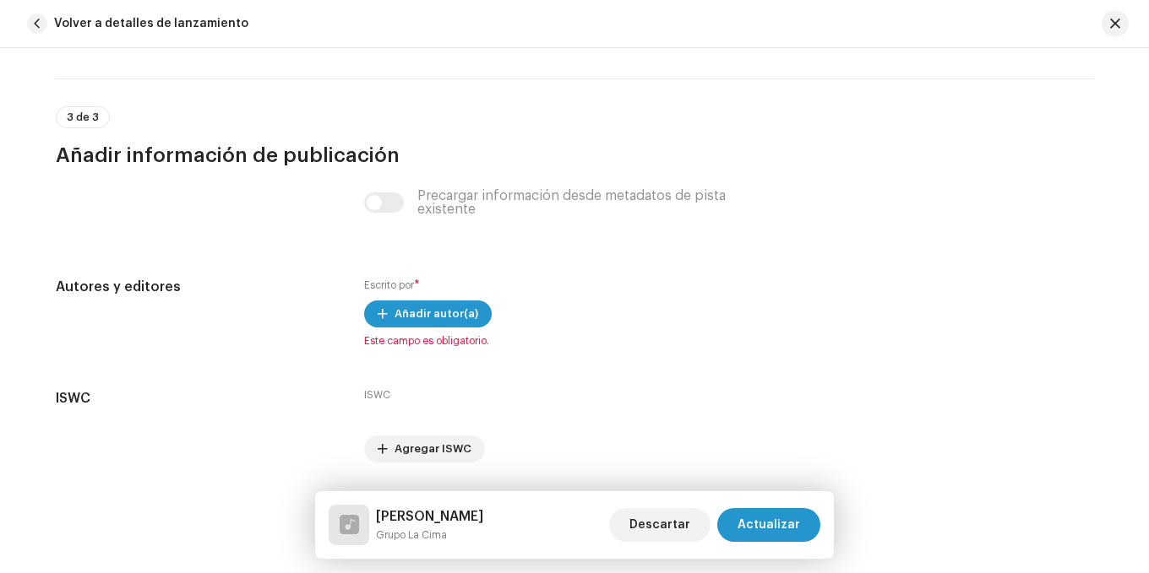
scroll to position [3294, 0]
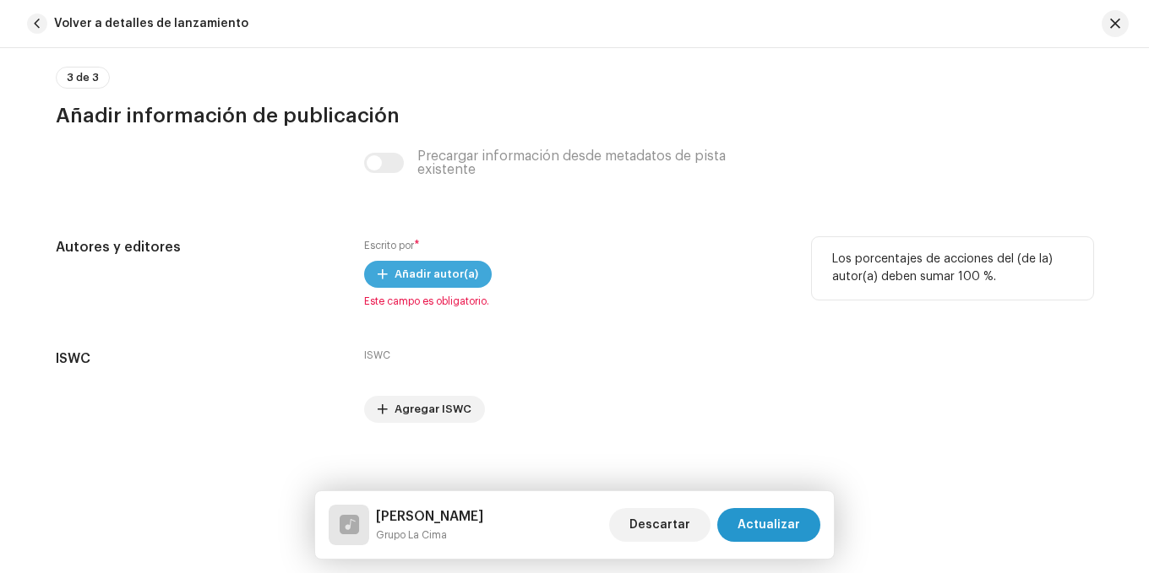
click at [429, 270] on span "Añadir autor(a)" at bounding box center [436, 275] width 84 height 34
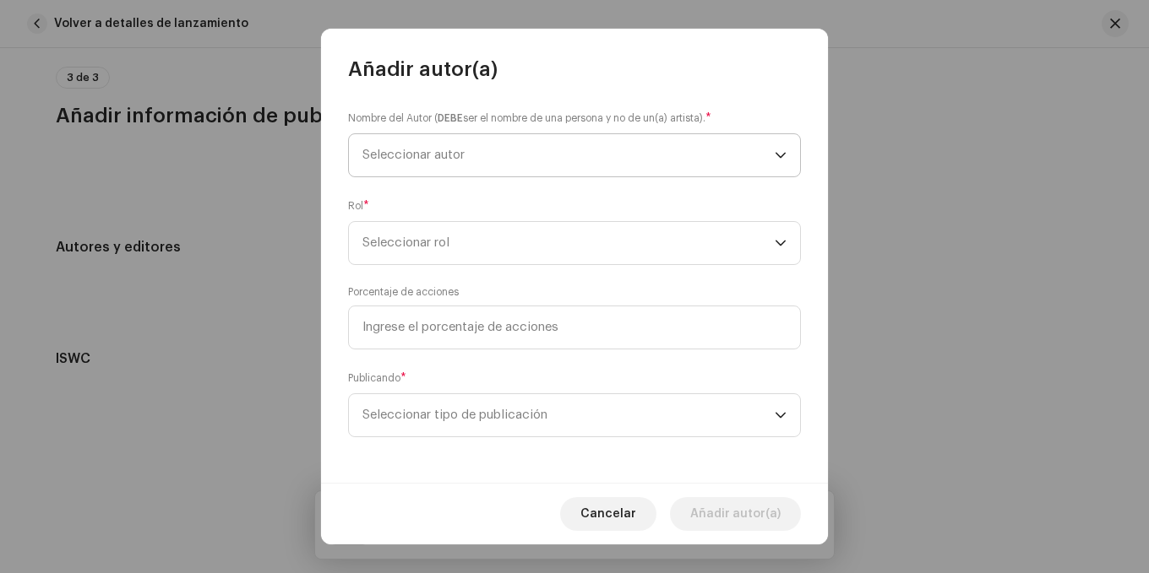
click at [443, 160] on span "Seleccionar autor" at bounding box center [413, 155] width 102 height 13
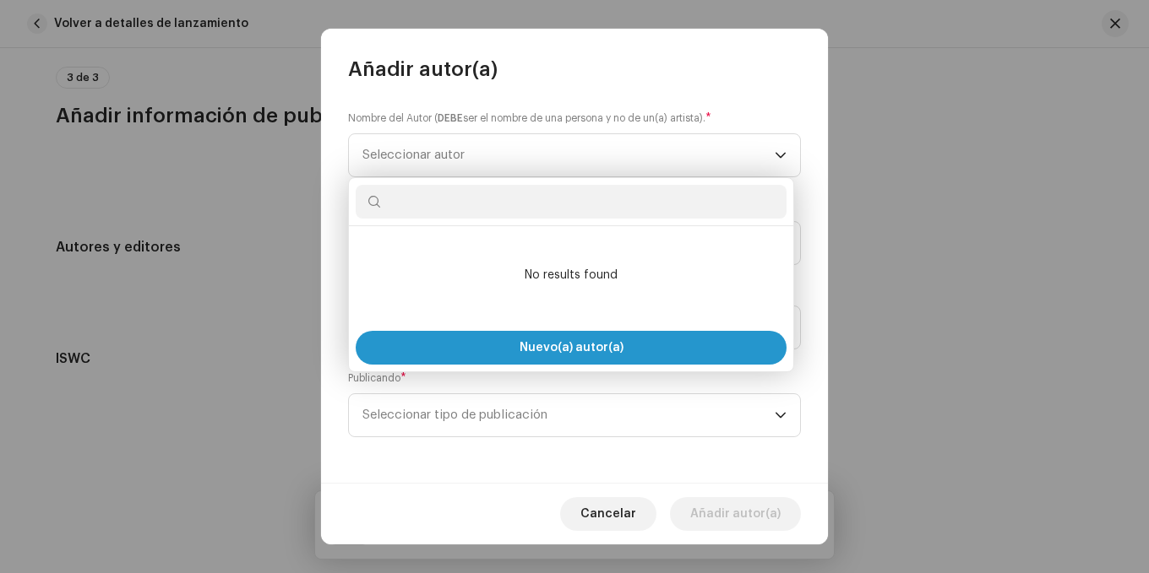
click at [460, 196] on input "text" at bounding box center [571, 202] width 431 height 34
click at [400, 144] on span "Seleccionar autor" at bounding box center [568, 155] width 412 height 42
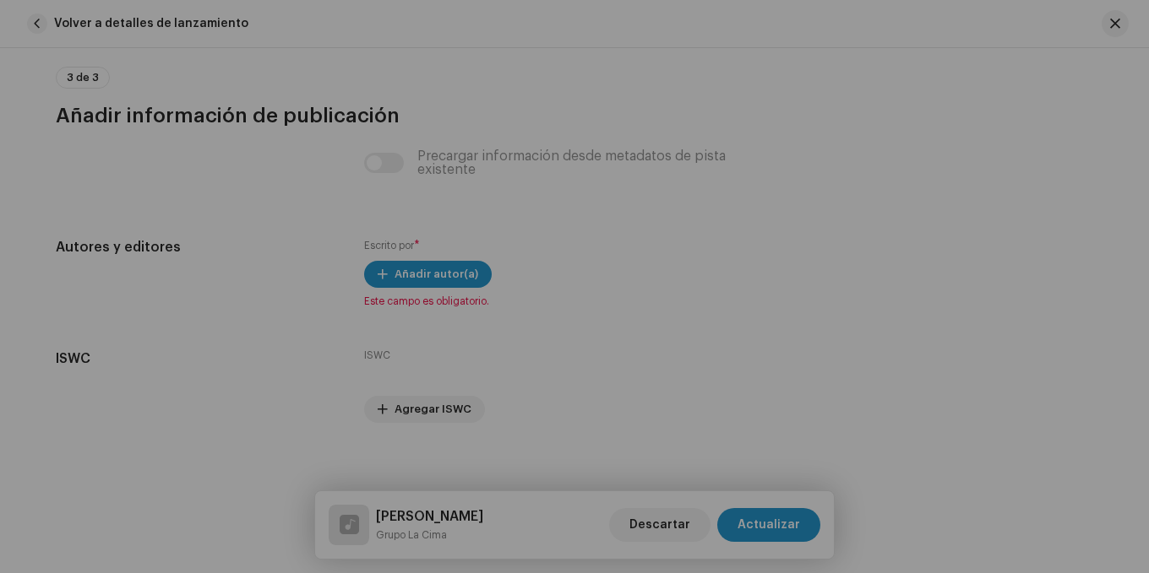
click at [286, 159] on div "Añadir autor(a) Nombre del Autor ( DEBE ser el nombre de una persona y no de un…" at bounding box center [574, 286] width 1149 height 573
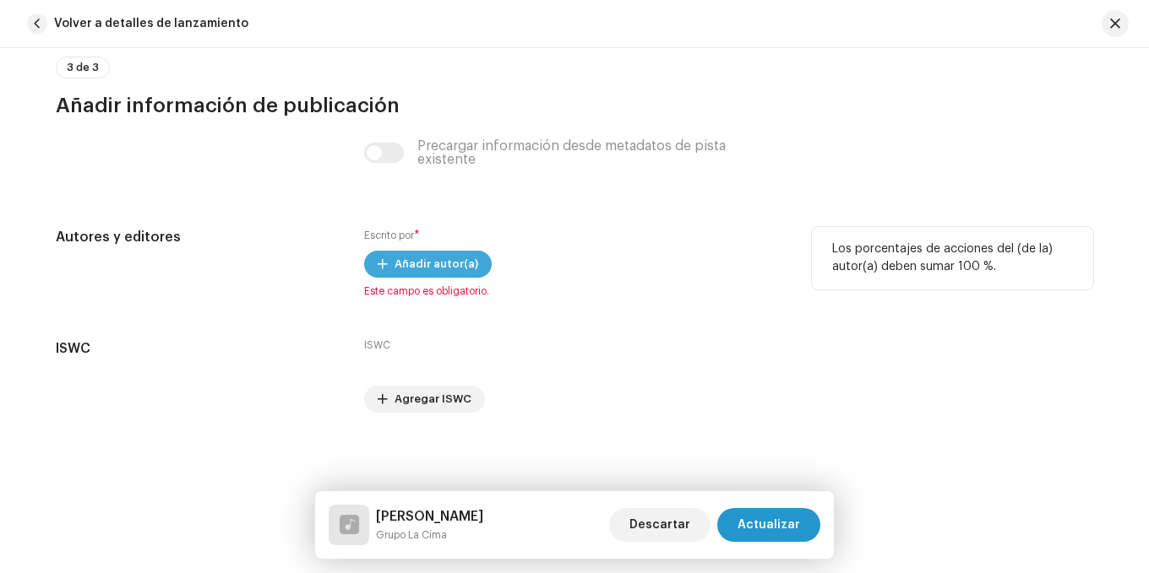
scroll to position [3306, 0]
click at [423, 261] on span "Añadir autor(a)" at bounding box center [436, 263] width 84 height 34
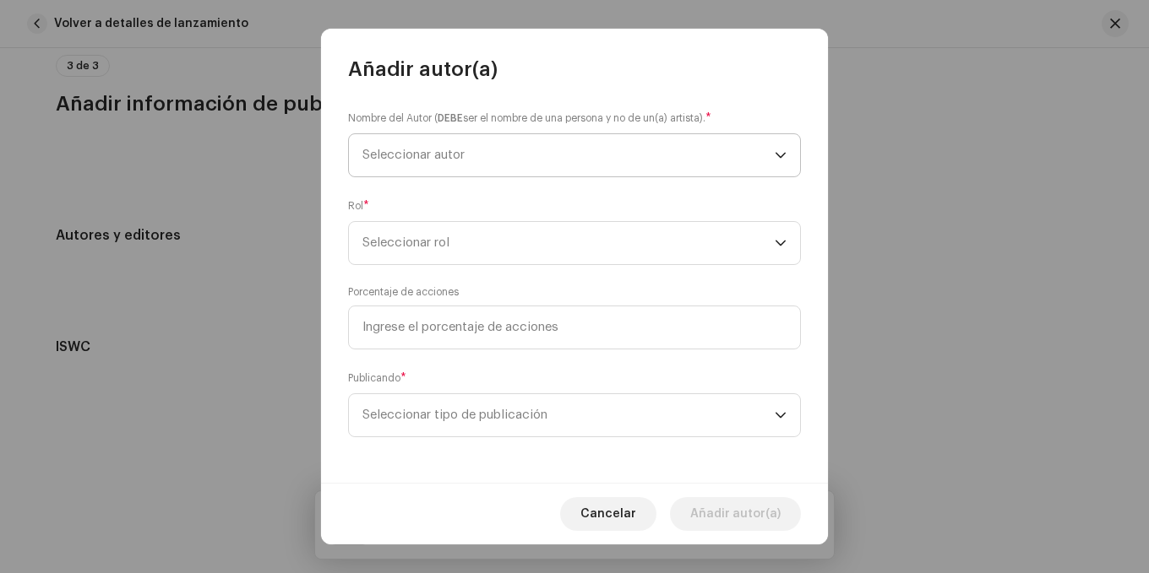
click at [432, 170] on span "Seleccionar autor" at bounding box center [568, 155] width 412 height 42
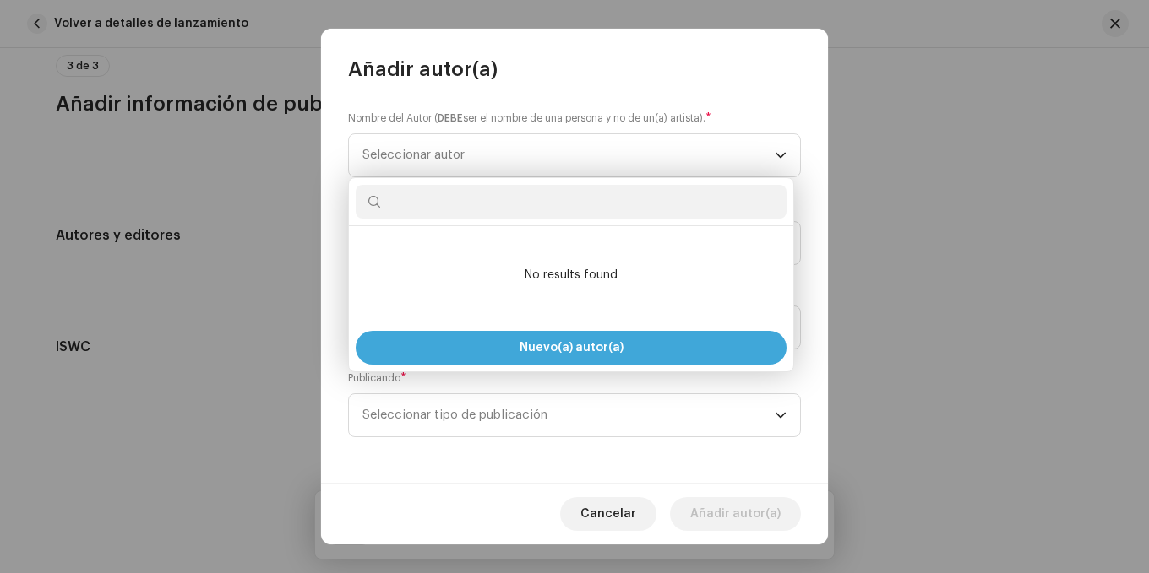
click at [562, 346] on span "Nuevo(a) autor(a)" at bounding box center [571, 348] width 104 height 12
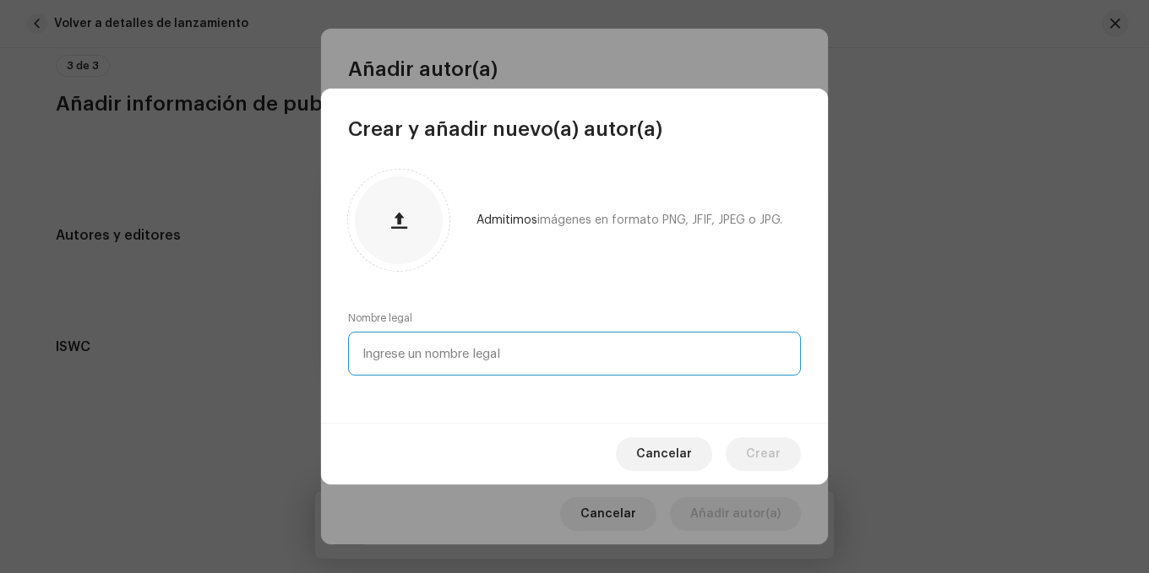
click at [511, 342] on input "text" at bounding box center [574, 354] width 453 height 44
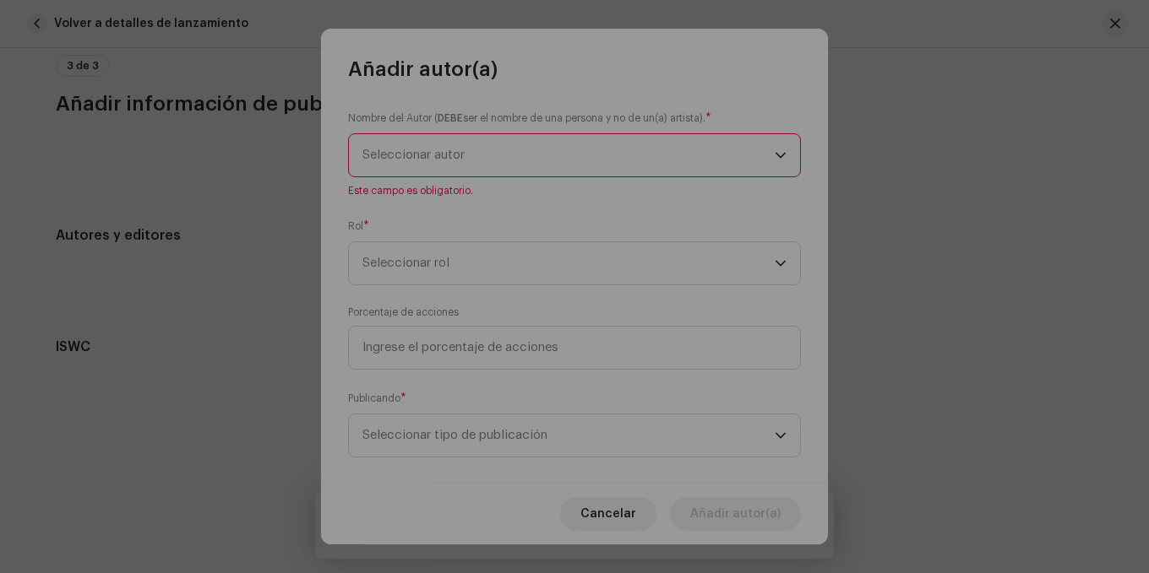
click at [277, 262] on div "Crear y añadir nuevo(a) autor(a) Admitimos imágenes en formato PNG, JFIF, JPEG …" at bounding box center [574, 286] width 1149 height 573
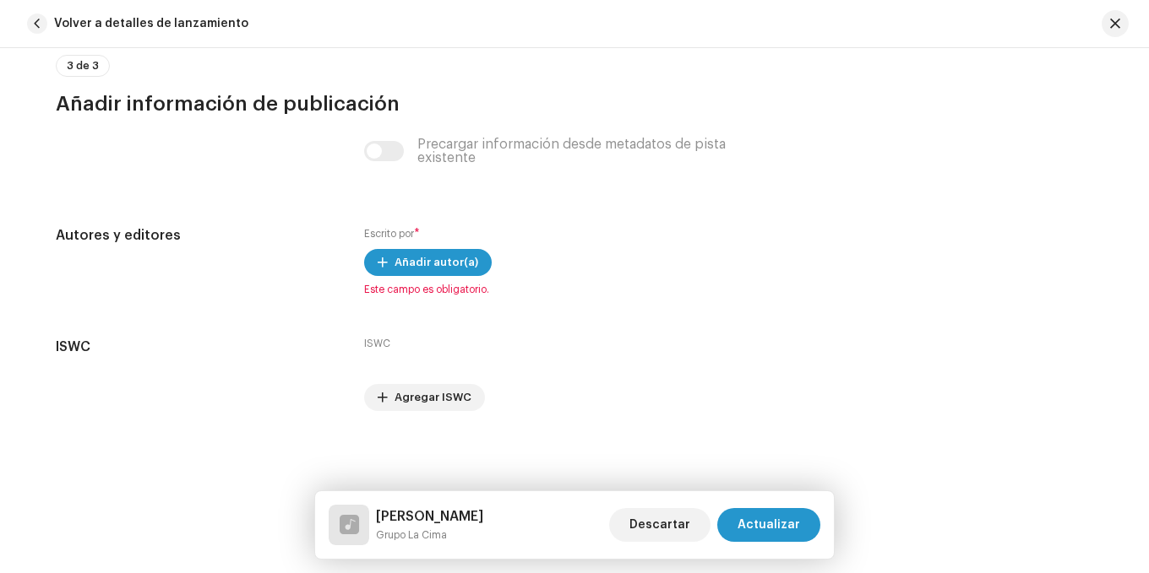
drag, startPoint x: 266, startPoint y: 241, endPoint x: 339, endPoint y: 268, distance: 77.5
click at [273, 243] on div "Añadir autor(a) Nombre del Autor ( DEBE ser el nombre de una persona y no de un…" at bounding box center [574, 286] width 1149 height 573
click at [754, 519] on span "Actualizar" at bounding box center [768, 525] width 62 height 34
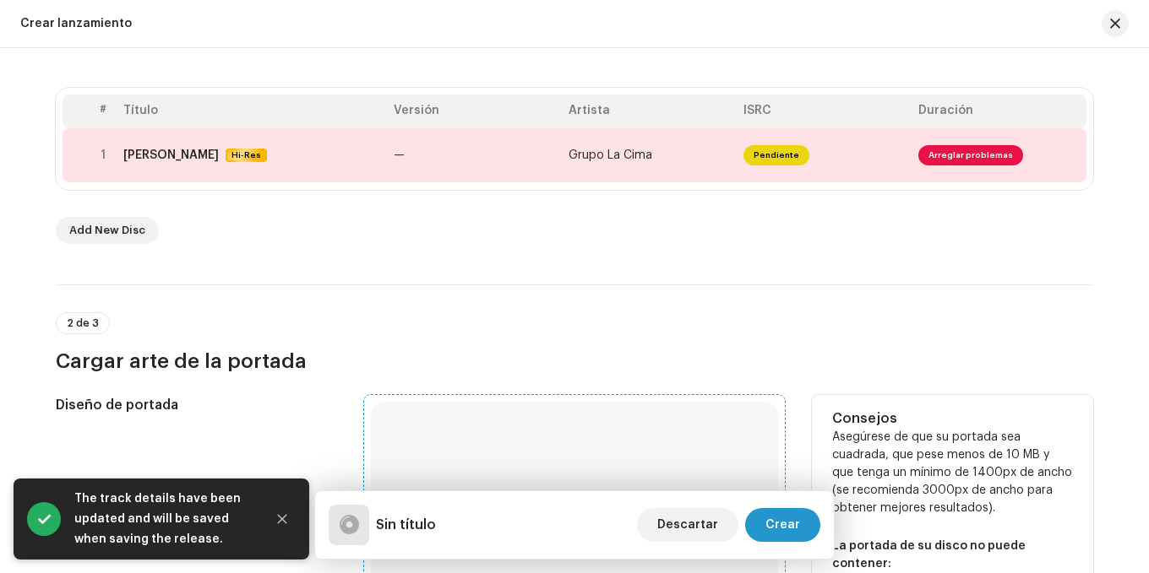
scroll to position [591, 0]
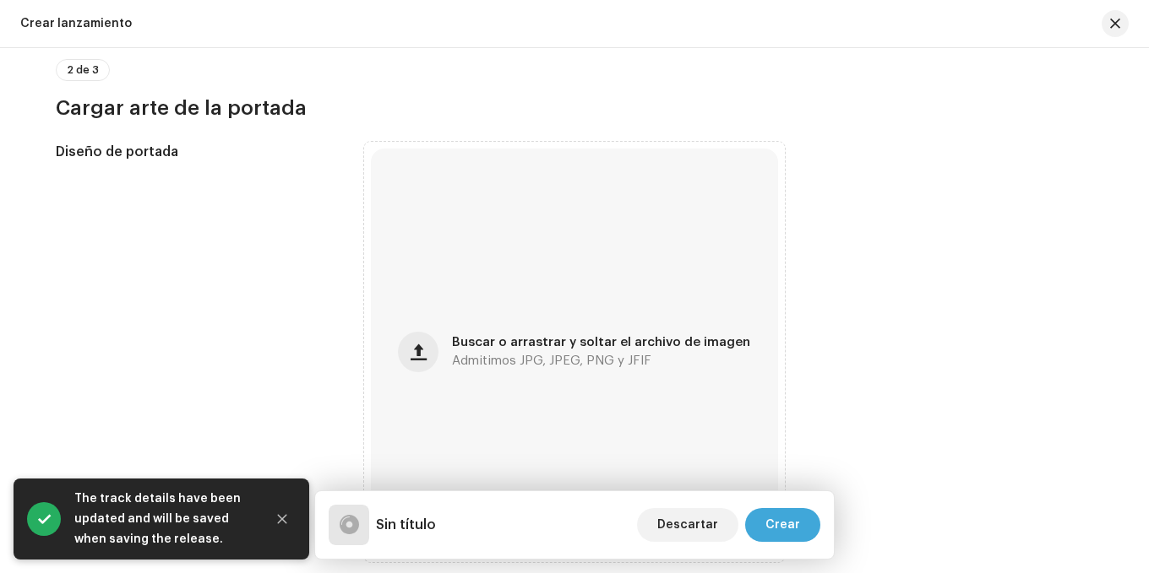
click at [765, 517] on button "Crear" at bounding box center [782, 525] width 75 height 34
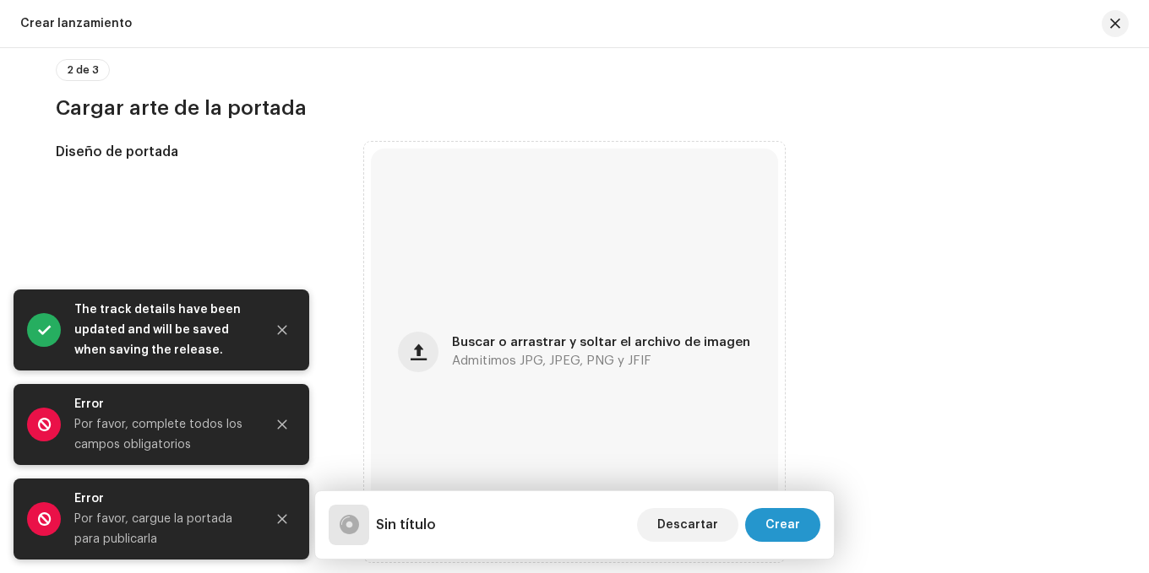
drag, startPoint x: 285, startPoint y: 324, endPoint x: 302, endPoint y: 380, distance: 58.0
click at [285, 325] on icon "Close" at bounding box center [282, 330] width 12 height 12
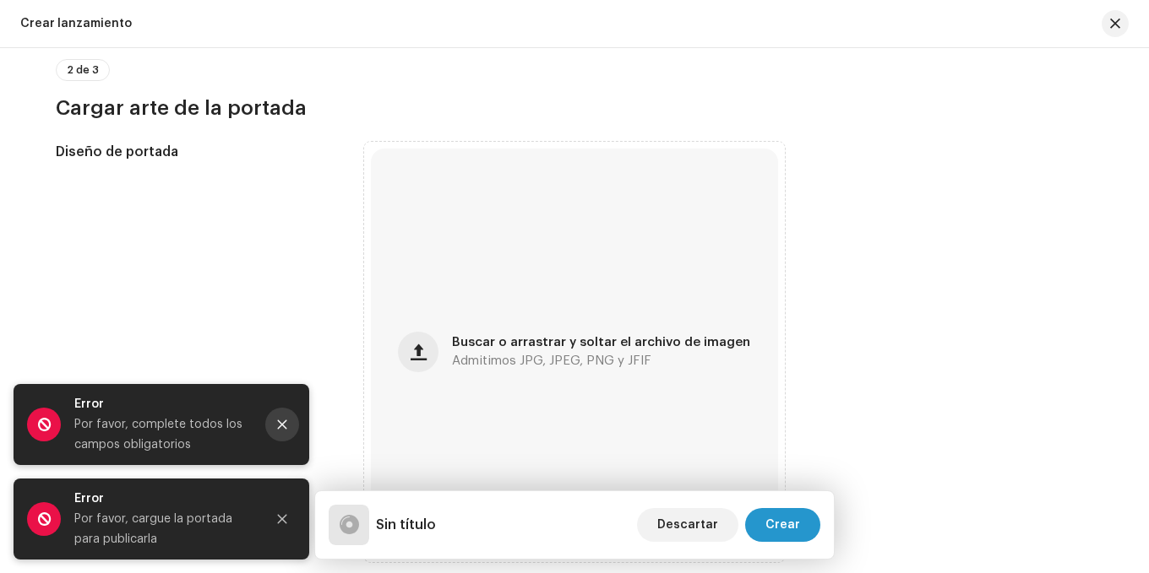
drag, startPoint x: 288, startPoint y: 427, endPoint x: 283, endPoint y: 493, distance: 66.9
click at [288, 427] on button "Close" at bounding box center [282, 425] width 34 height 34
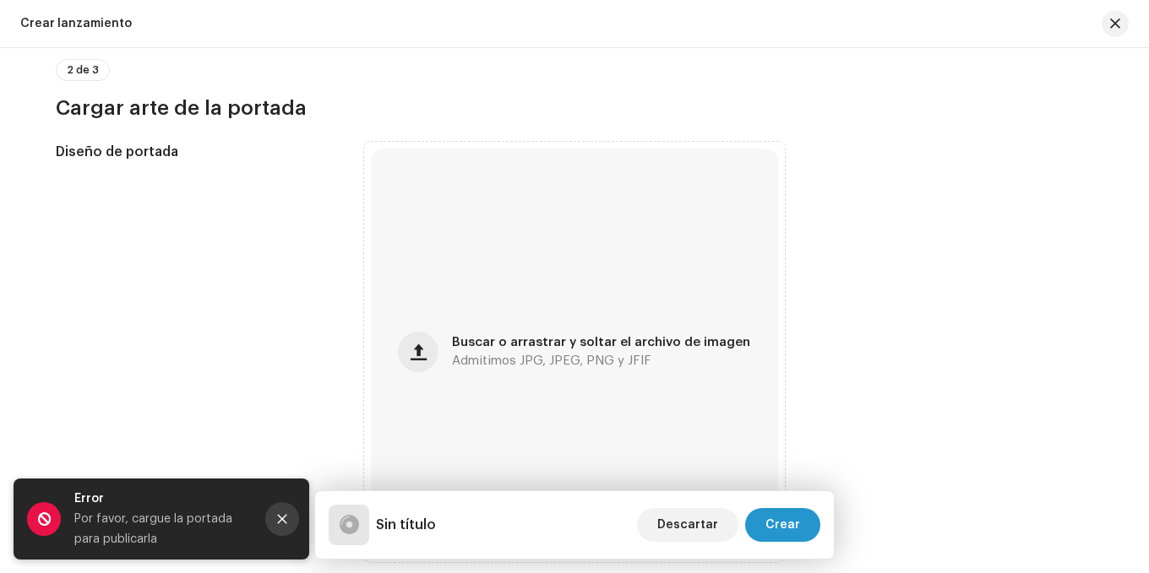
drag, startPoint x: 285, startPoint y: 519, endPoint x: 258, endPoint y: 383, distance: 137.8
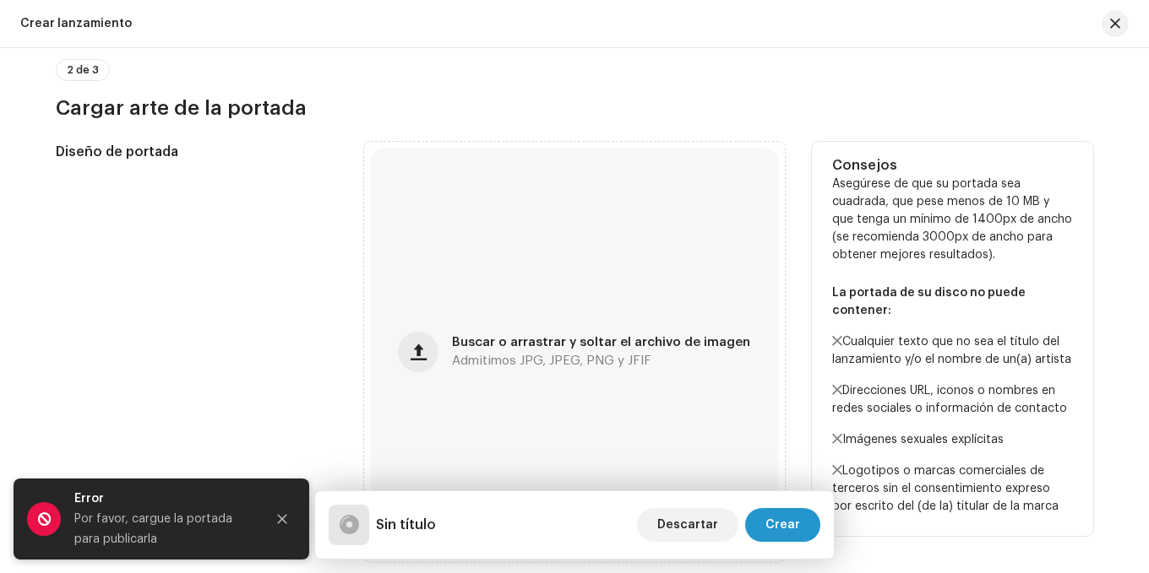
click at [285, 517] on icon "Close" at bounding box center [282, 519] width 12 height 12
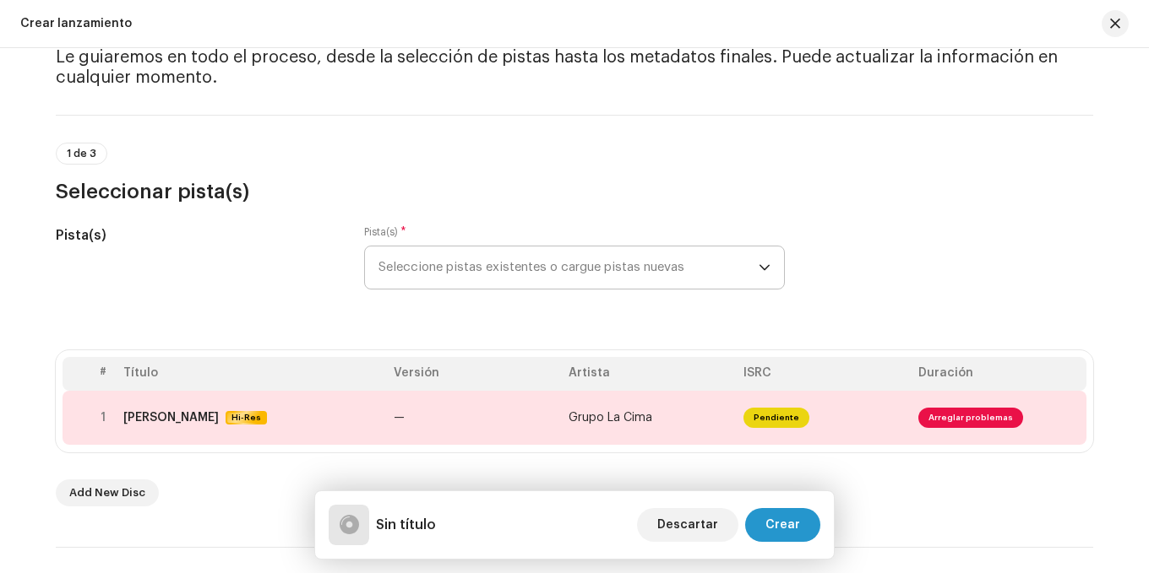
scroll to position [0, 0]
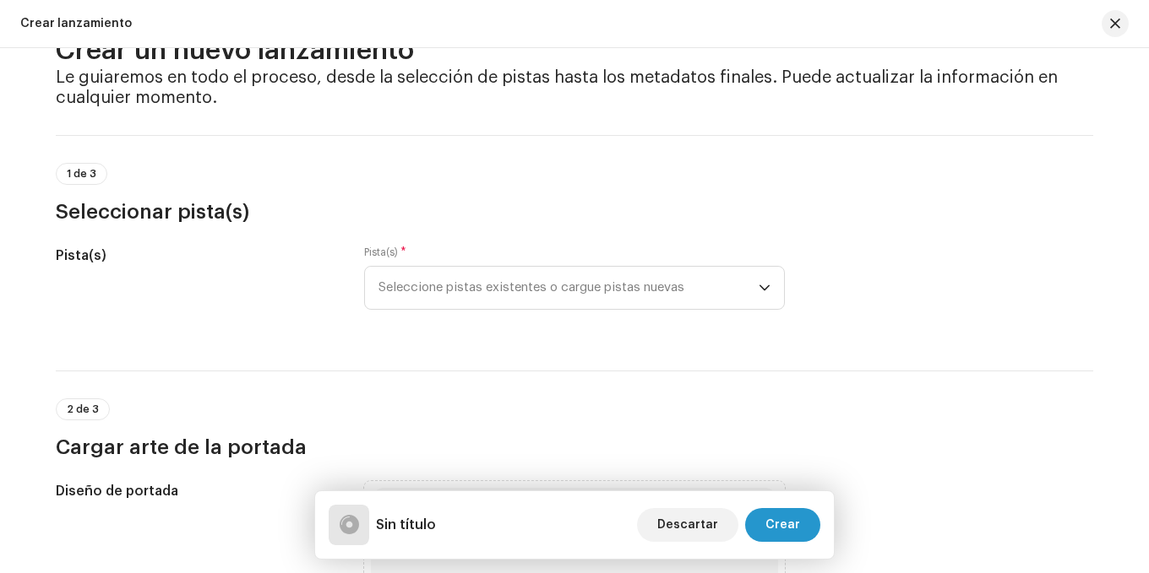
scroll to position [84, 0]
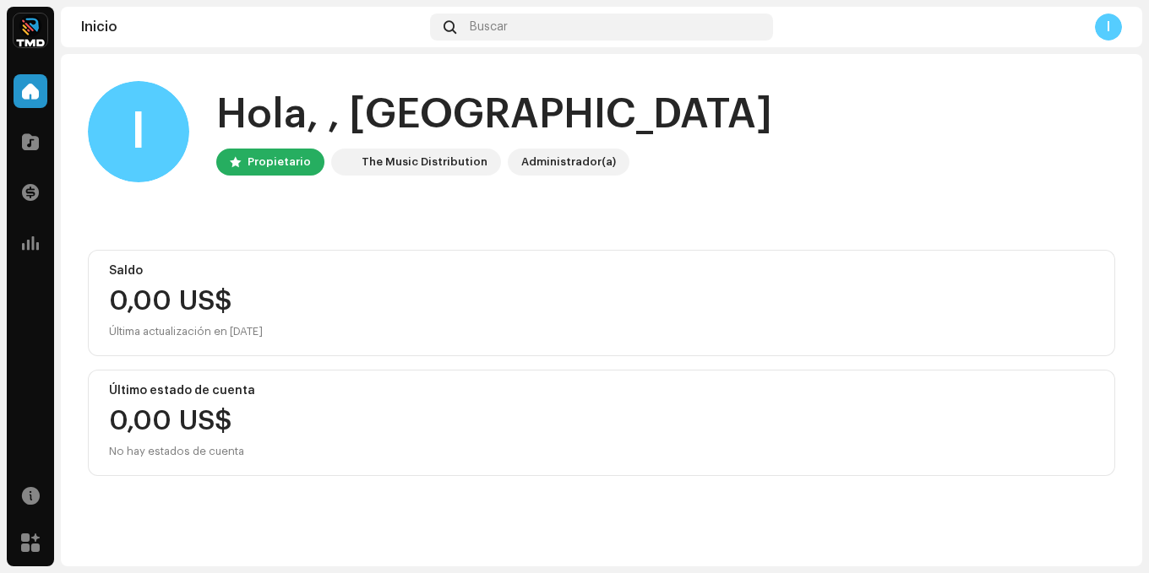
click at [1106, 24] on div "I" at bounding box center [1108, 27] width 27 height 27
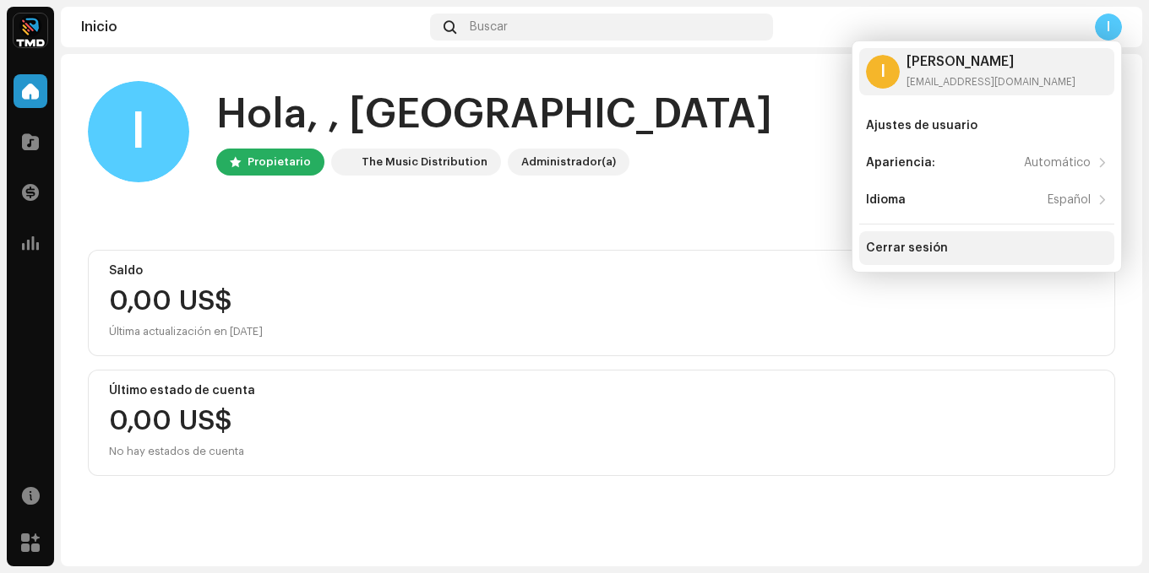
click at [971, 238] on div "Cerrar sesión" at bounding box center [986, 248] width 255 height 34
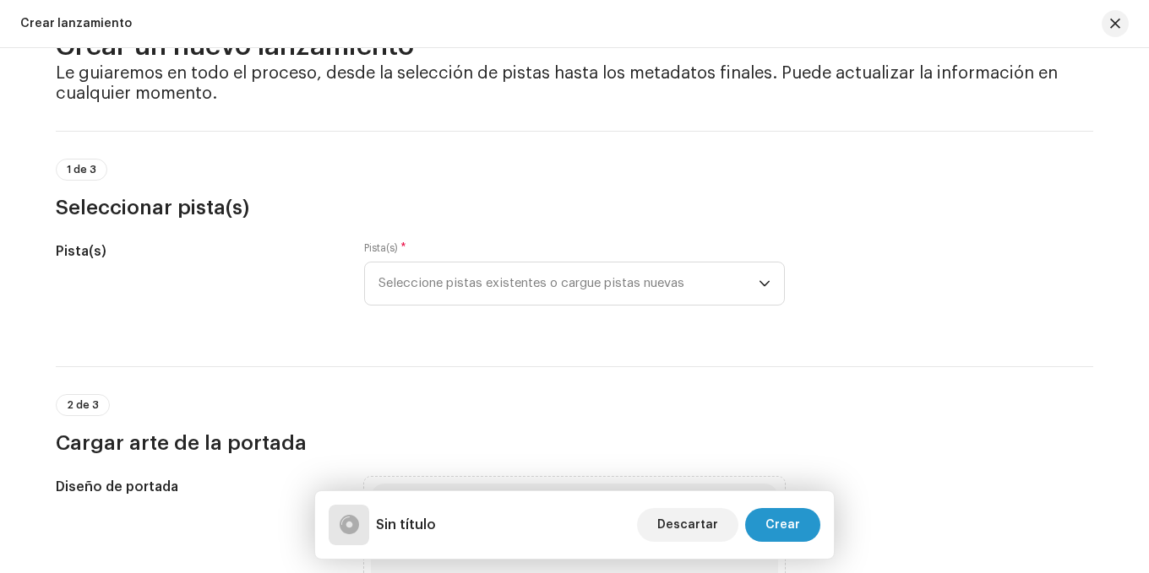
scroll to position [84, 0]
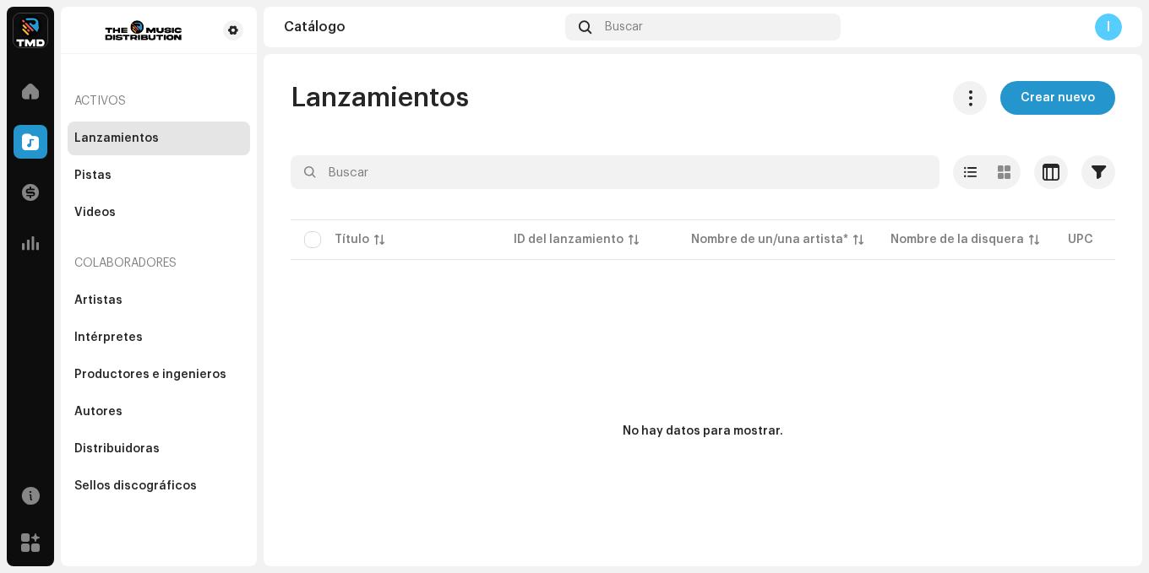
click at [99, 141] on div "Lanzamientos" at bounding box center [116, 139] width 84 height 14
click at [41, 99] on div at bounding box center [31, 91] width 34 height 34
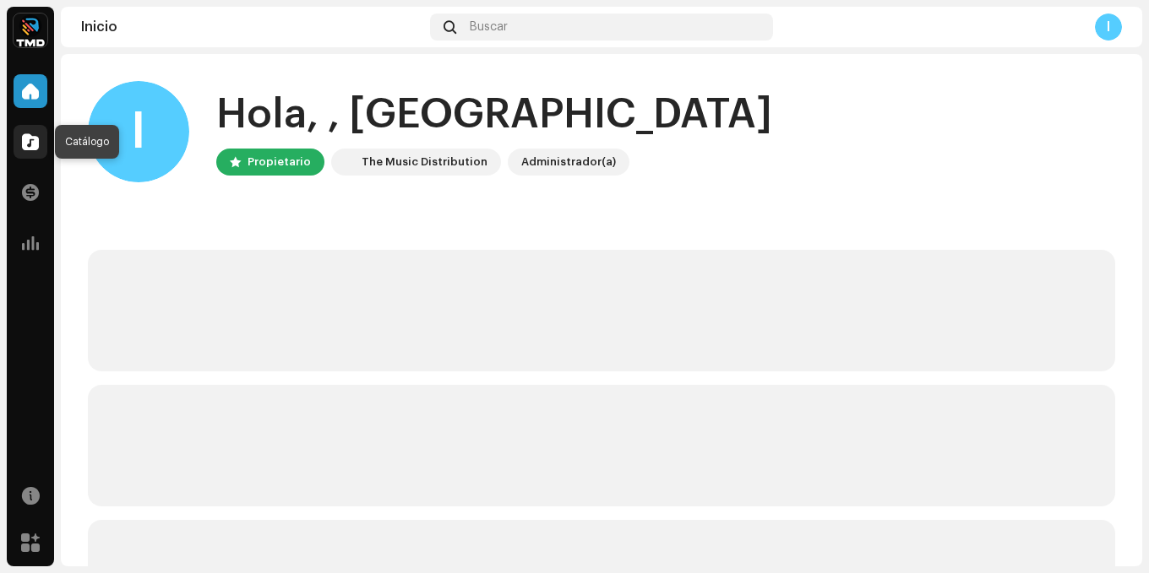
click at [28, 135] on span at bounding box center [30, 142] width 17 height 14
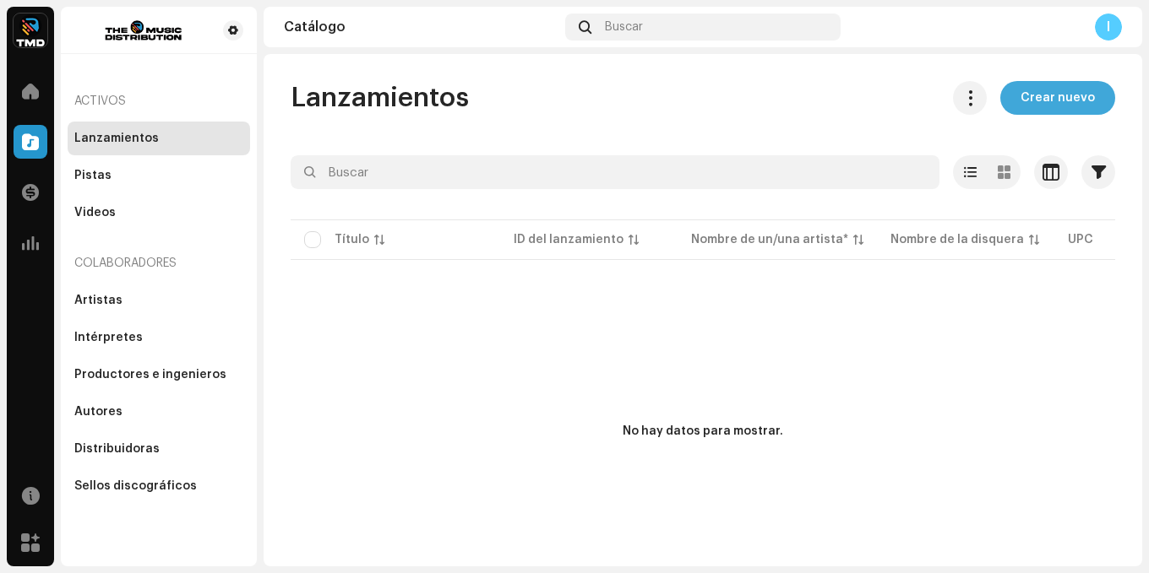
click at [1029, 98] on span "Crear nuevo" at bounding box center [1057, 98] width 74 height 34
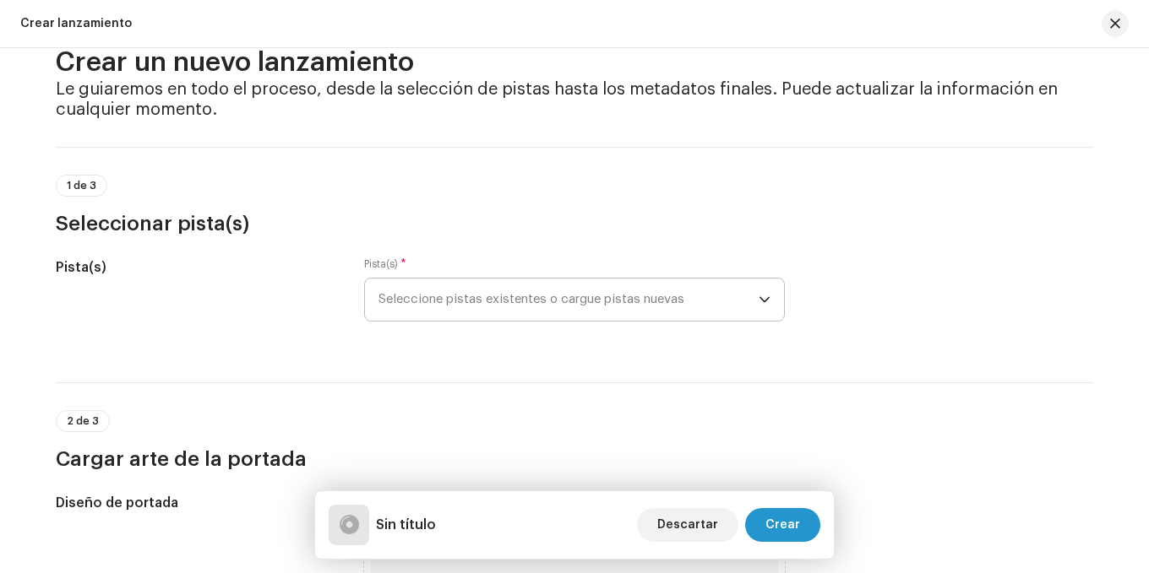
scroll to position [84, 0]
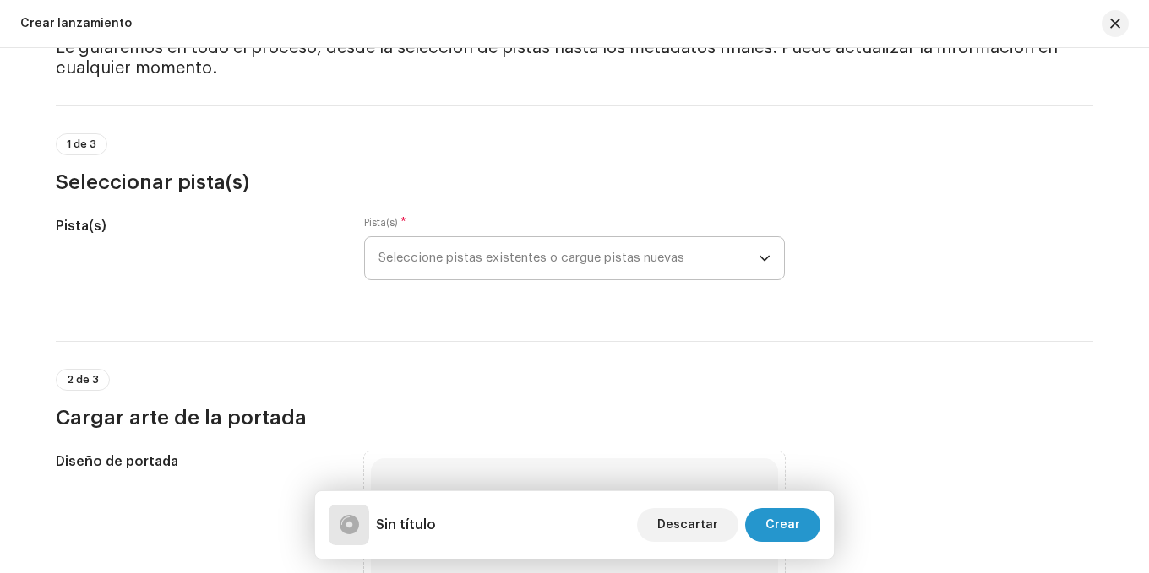
click at [487, 268] on span "Seleccione pistas existentes o cargue pistas nuevas" at bounding box center [568, 258] width 380 height 42
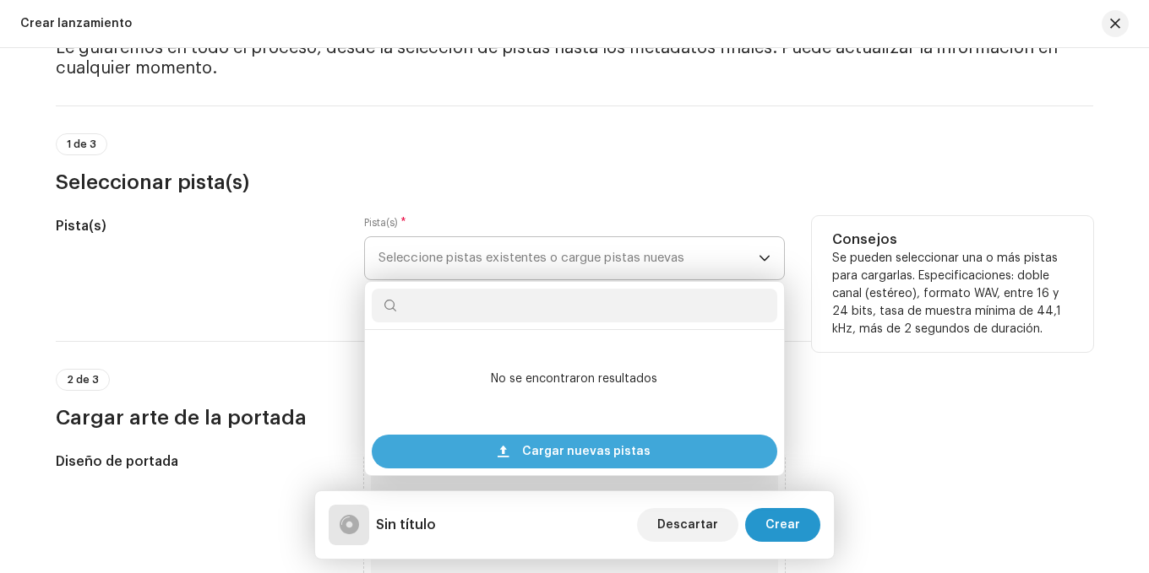
click at [565, 446] on span "Cargar nuevas pistas" at bounding box center [586, 452] width 128 height 34
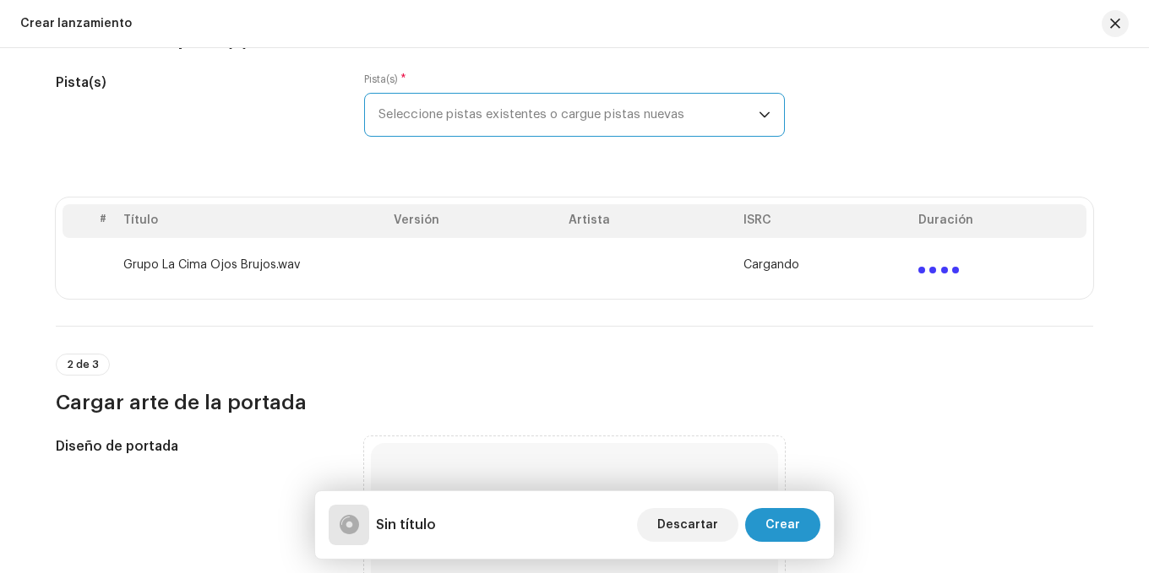
scroll to position [253, 0]
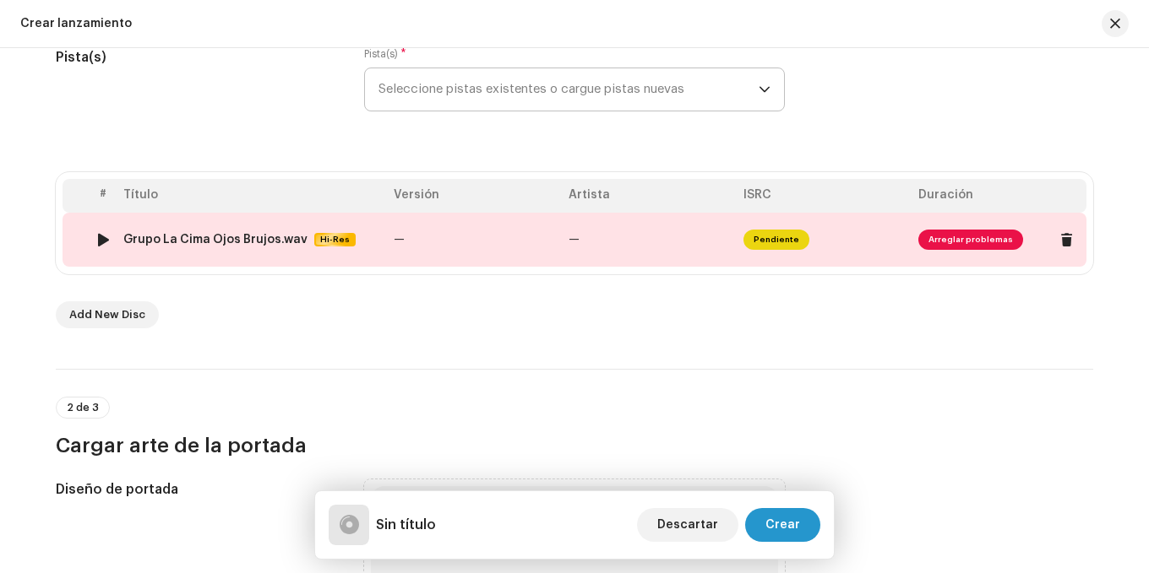
click at [436, 241] on td "—" at bounding box center [474, 240] width 175 height 54
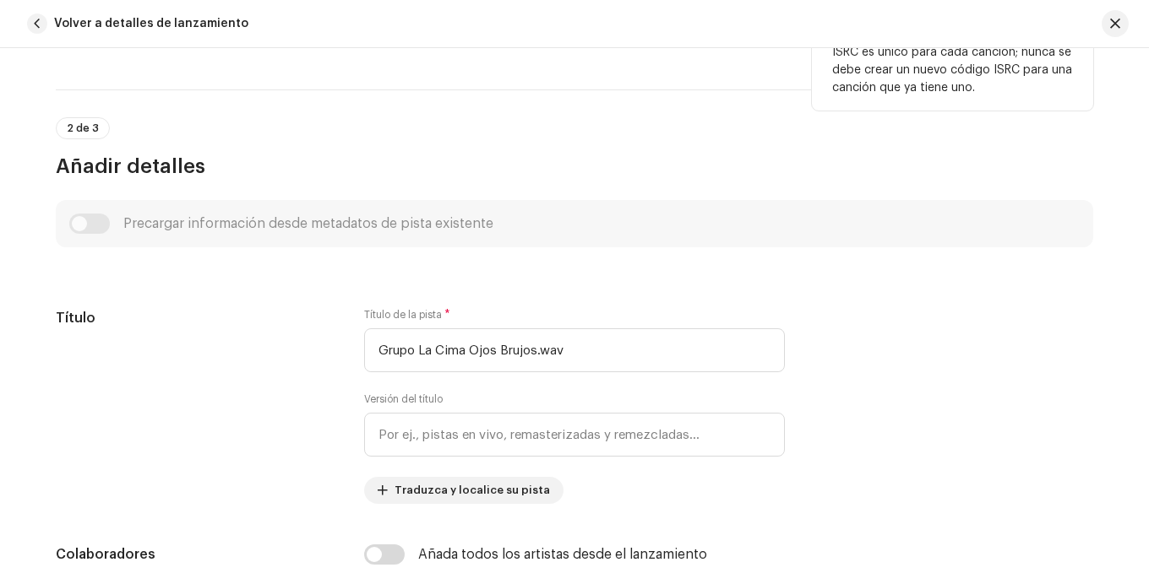
scroll to position [272, 0]
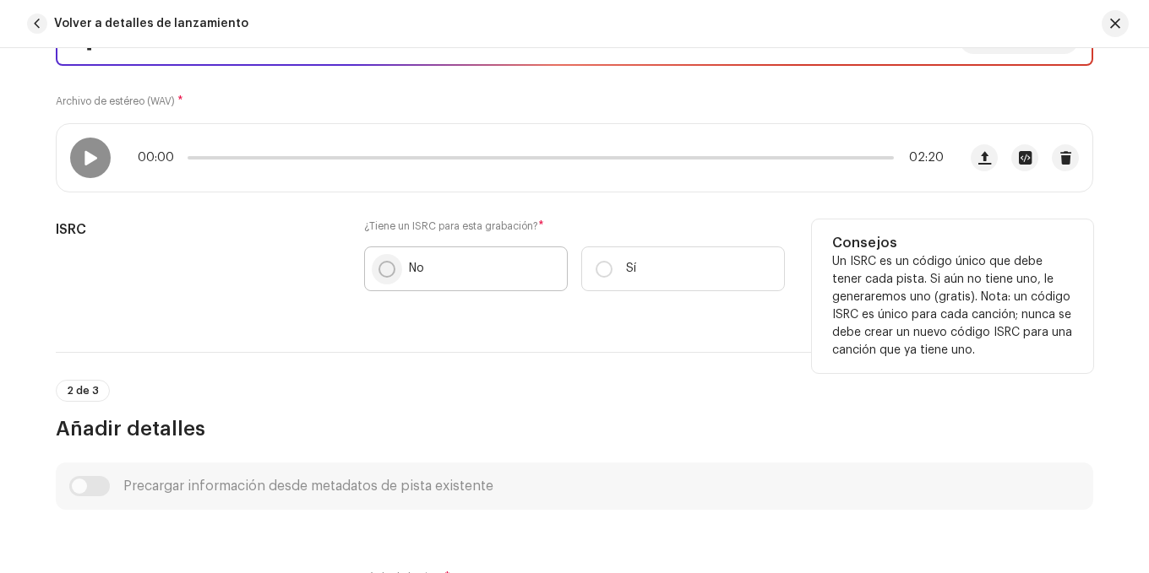
click at [389, 270] on input "No" at bounding box center [386, 269] width 17 height 17
radio input "true"
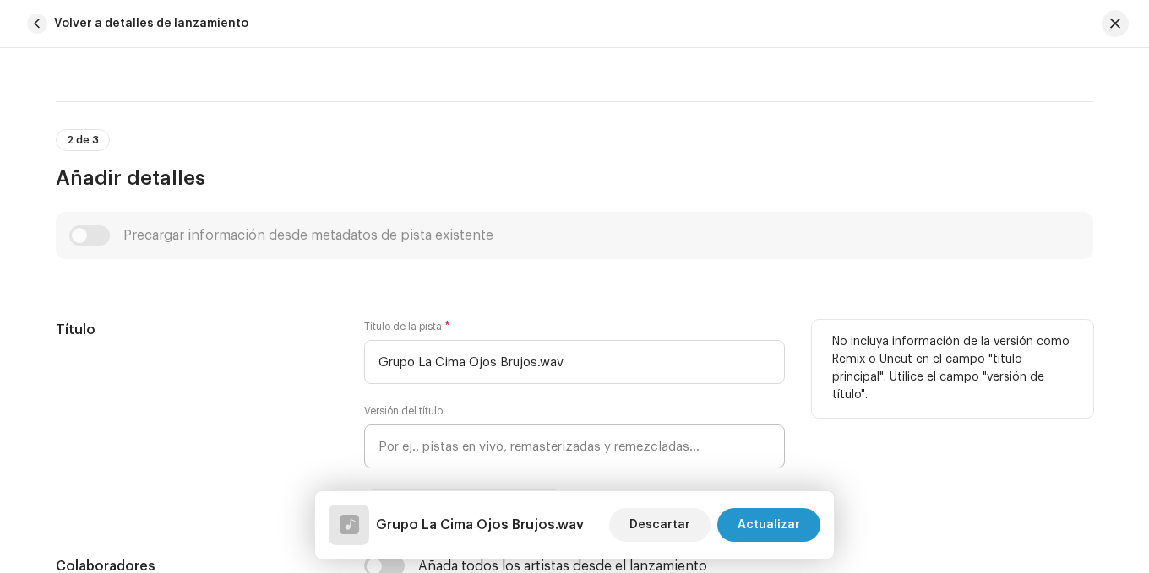
scroll to position [694, 0]
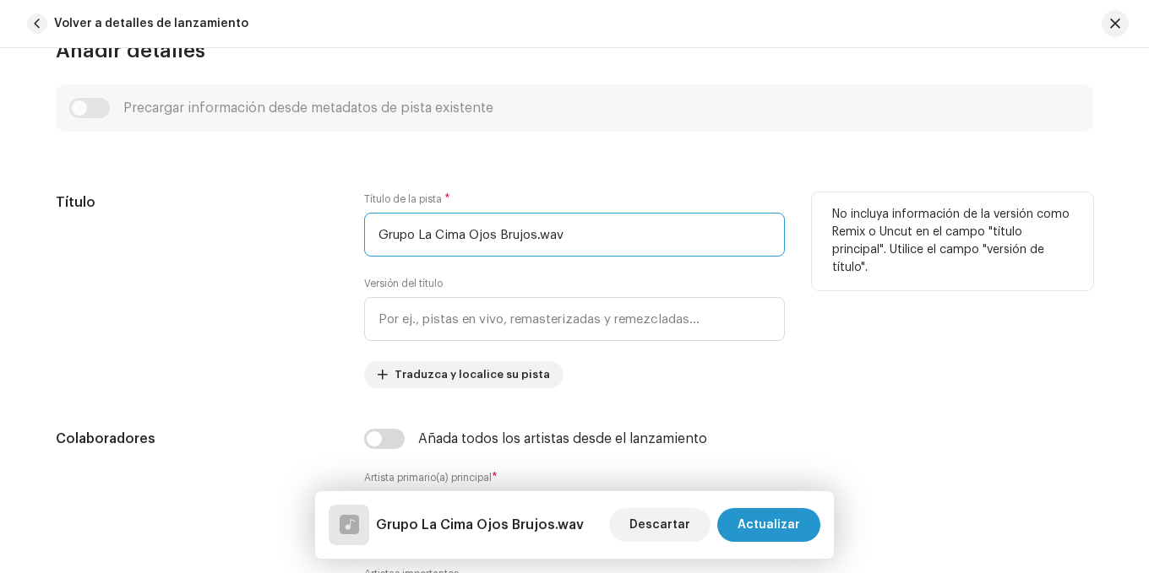
click at [562, 248] on input "Grupo La Cima Ojos Brujos.wav" at bounding box center [574, 235] width 421 height 44
click at [464, 235] on input "Grupo La Cima Ojos Brujos" at bounding box center [574, 235] width 421 height 44
click at [466, 235] on input "Grupo La Cima Ojos Brujos" at bounding box center [574, 235] width 421 height 44
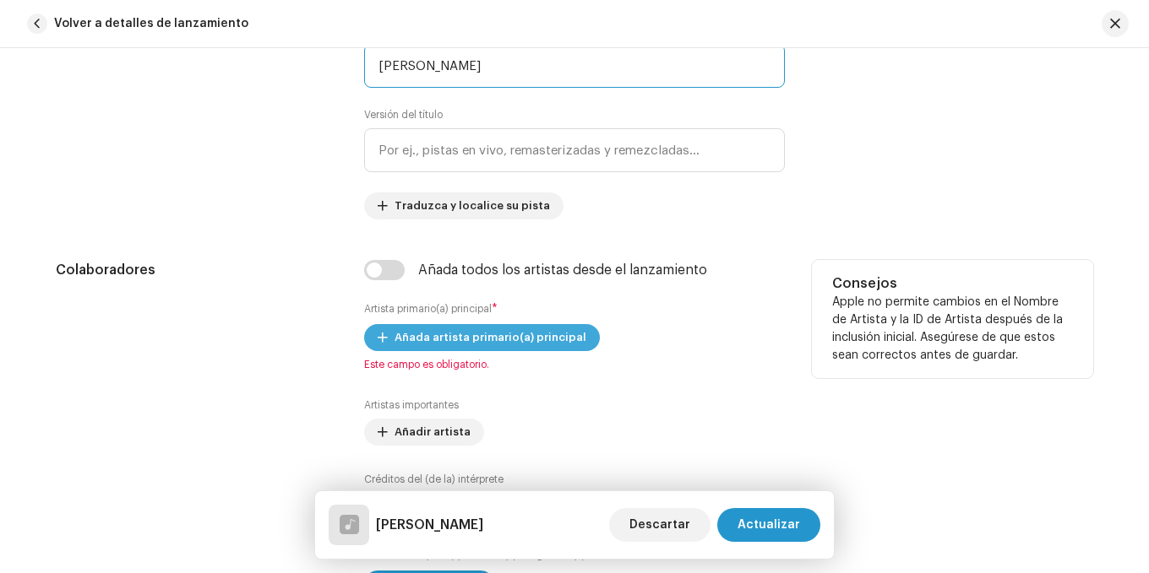
type input "[PERSON_NAME]"
click at [452, 329] on span "Añada artista primario(a) principal" at bounding box center [490, 338] width 192 height 34
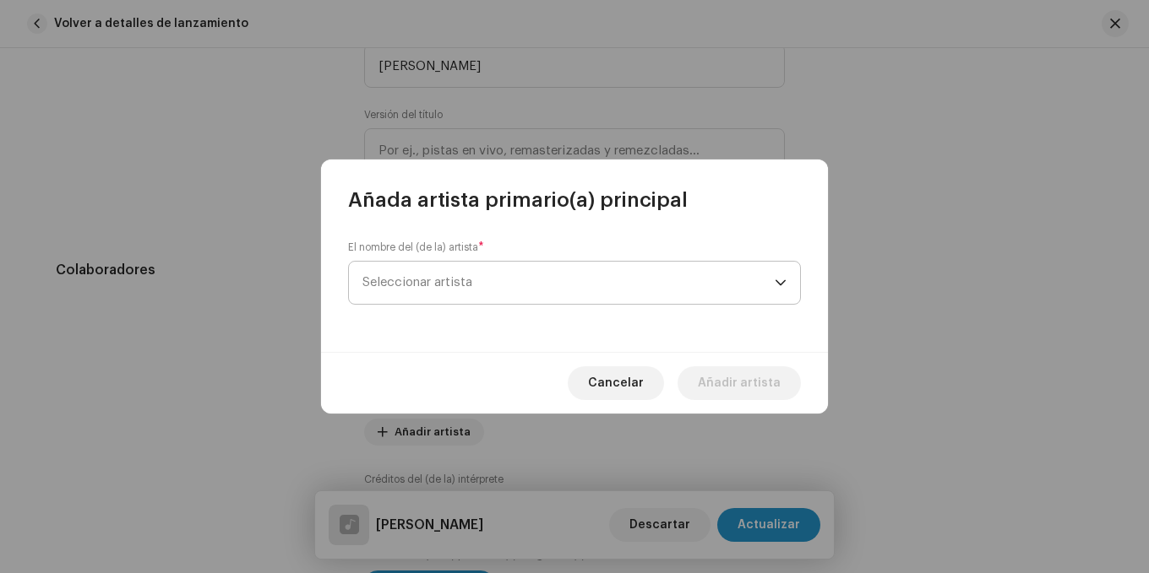
click at [486, 291] on span "Seleccionar artista" at bounding box center [568, 283] width 412 height 42
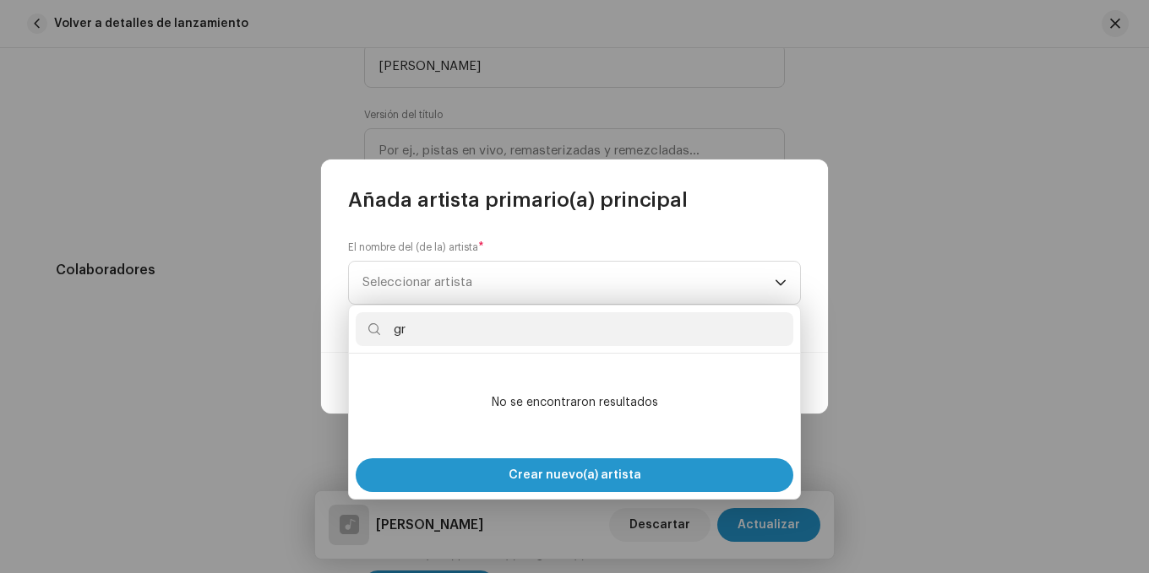
type input "g"
type input "Grupo"
click at [675, 240] on div "El nombre del (de la) artista * Seleccionar artista" at bounding box center [574, 283] width 507 height 139
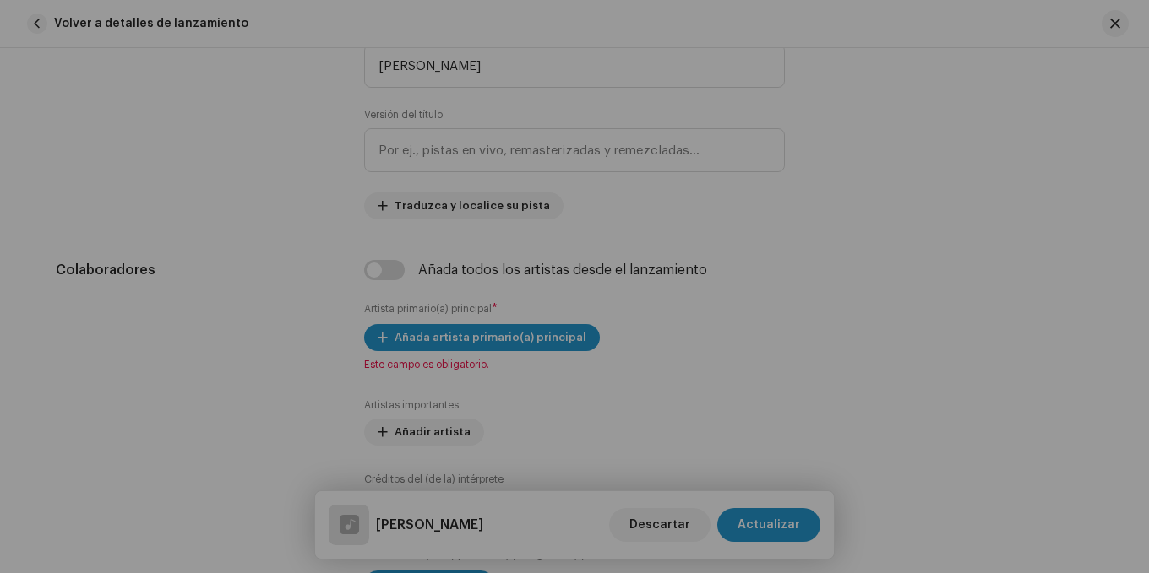
click at [278, 278] on div "Añada artista primario(a) principal El nombre del (de la) artista * Seleccionar…" at bounding box center [574, 286] width 1149 height 573
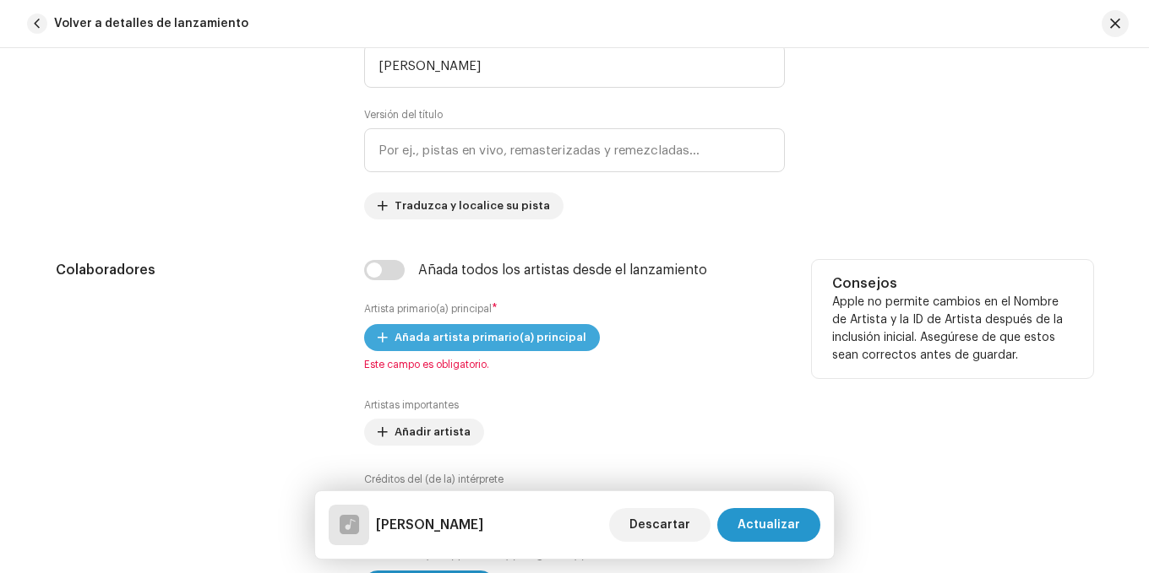
click at [460, 329] on span "Añada artista primario(a) principal" at bounding box center [490, 338] width 192 height 34
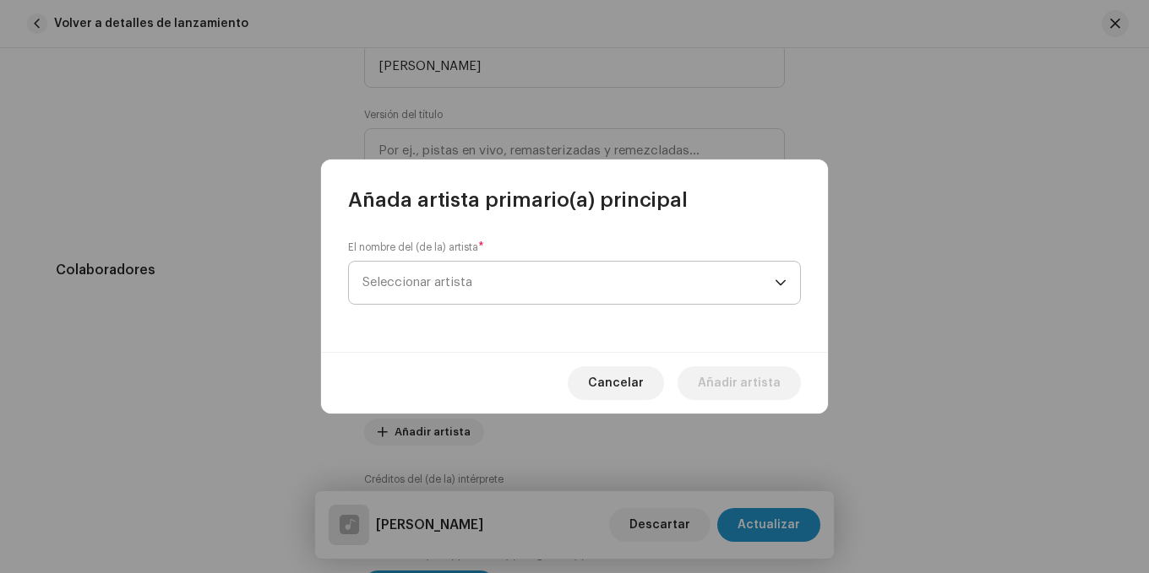
click at [650, 287] on span "Seleccionar artista" at bounding box center [568, 283] width 412 height 42
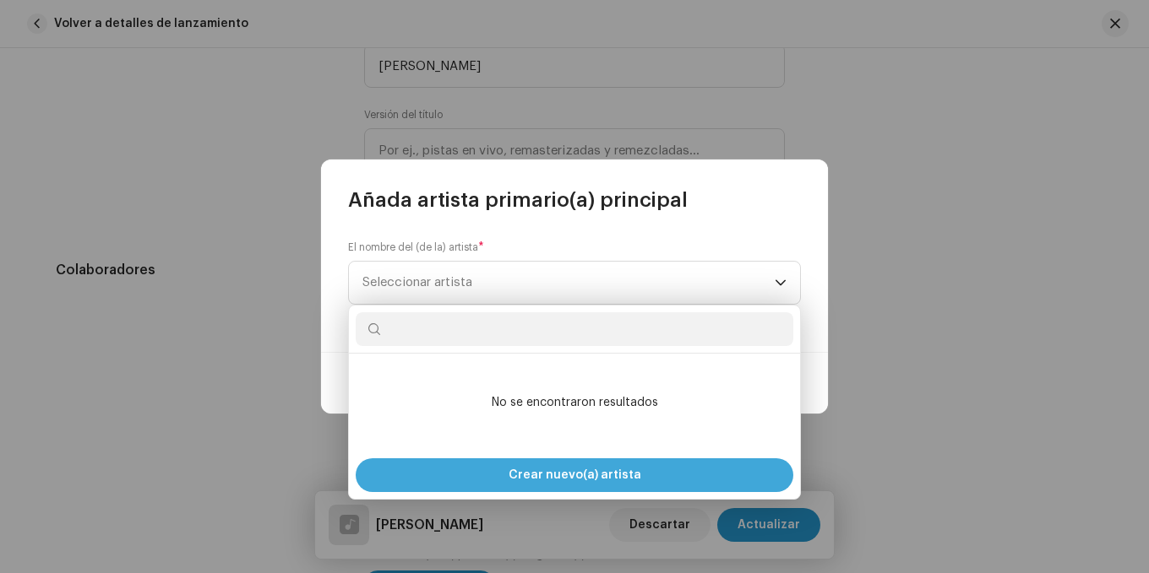
click at [578, 486] on span "Crear nuevo(a) artista" at bounding box center [574, 476] width 133 height 34
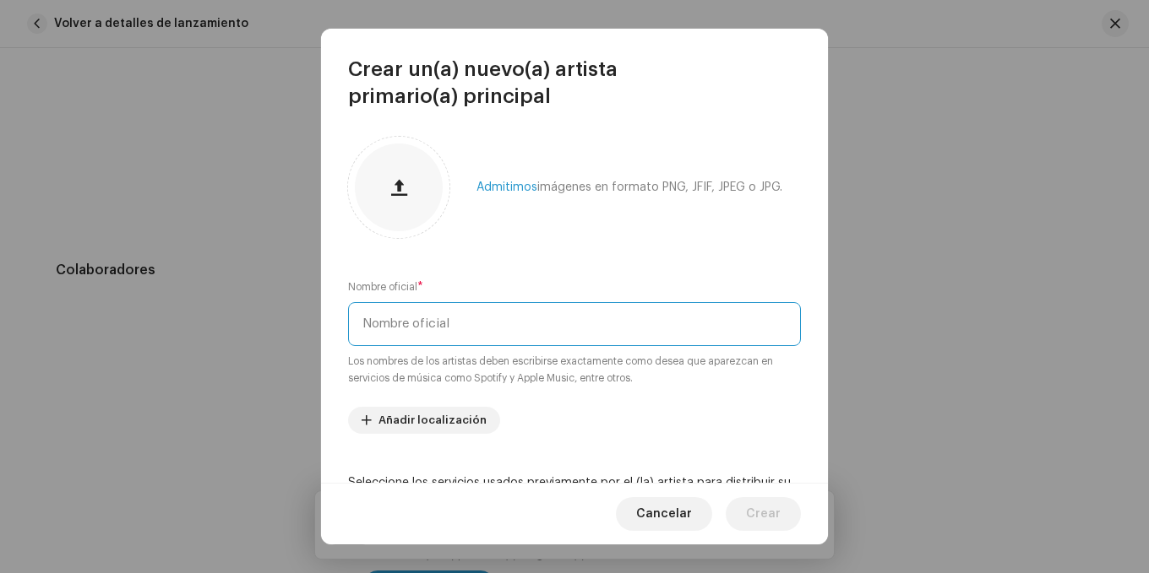
click at [475, 331] on input "text" at bounding box center [574, 324] width 453 height 44
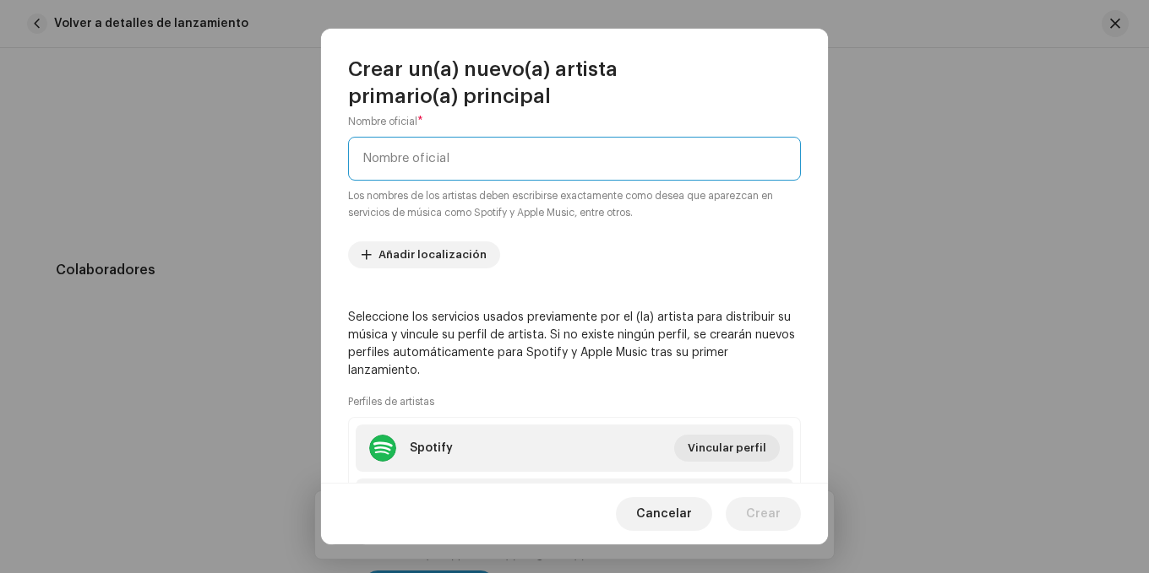
scroll to position [0, 0]
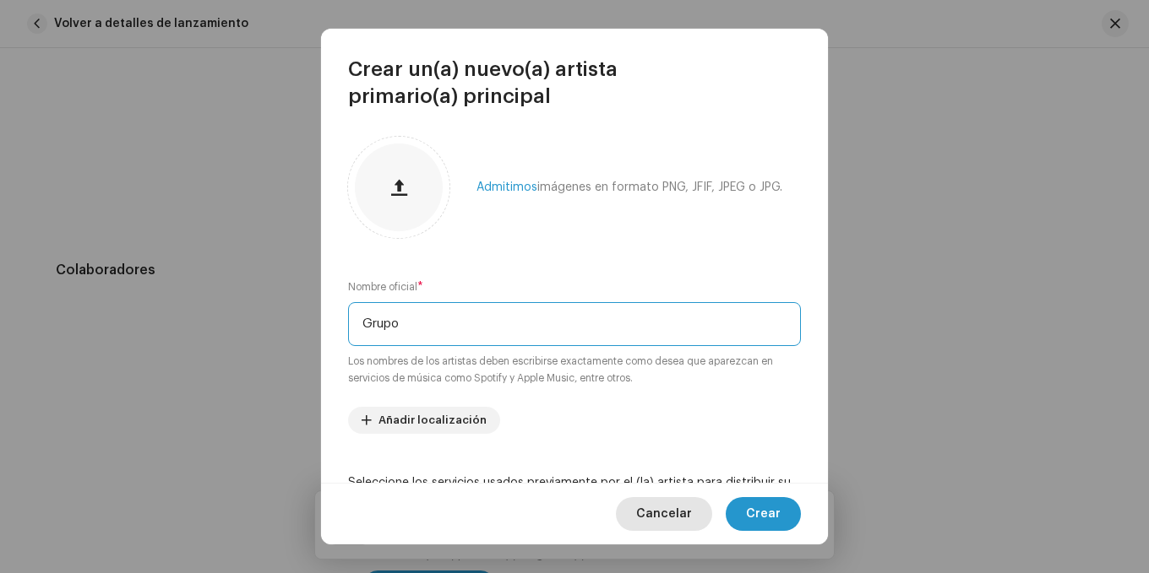
type input "Grupo"
click at [672, 507] on span "Cancelar" at bounding box center [664, 514] width 56 height 34
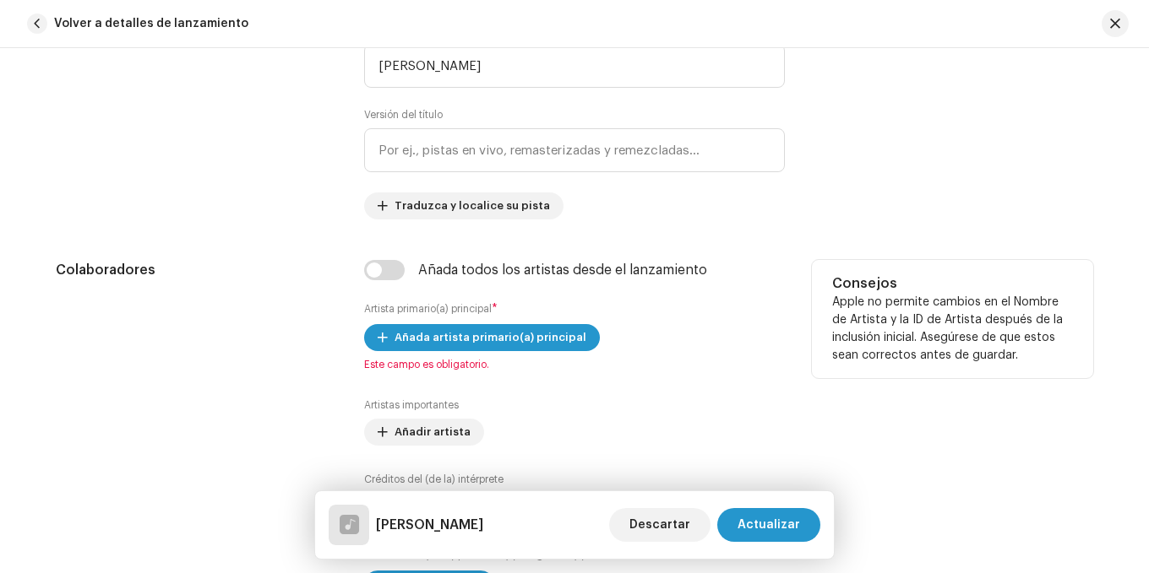
click at [281, 281] on div "Colaboradores" at bounding box center [196, 439] width 281 height 358
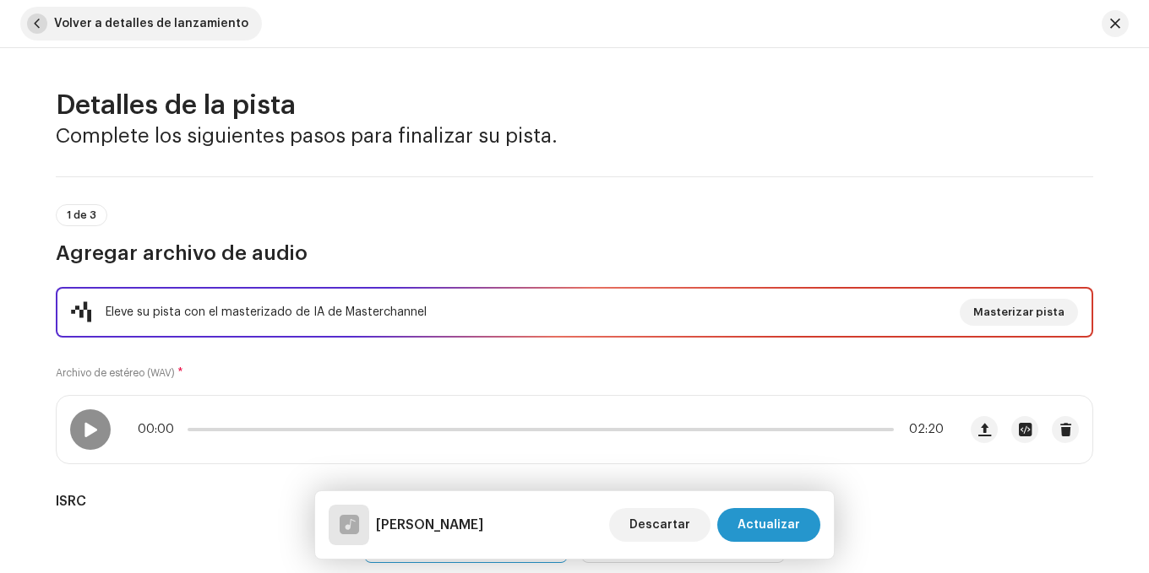
click at [38, 16] on span "button" at bounding box center [37, 24] width 20 height 20
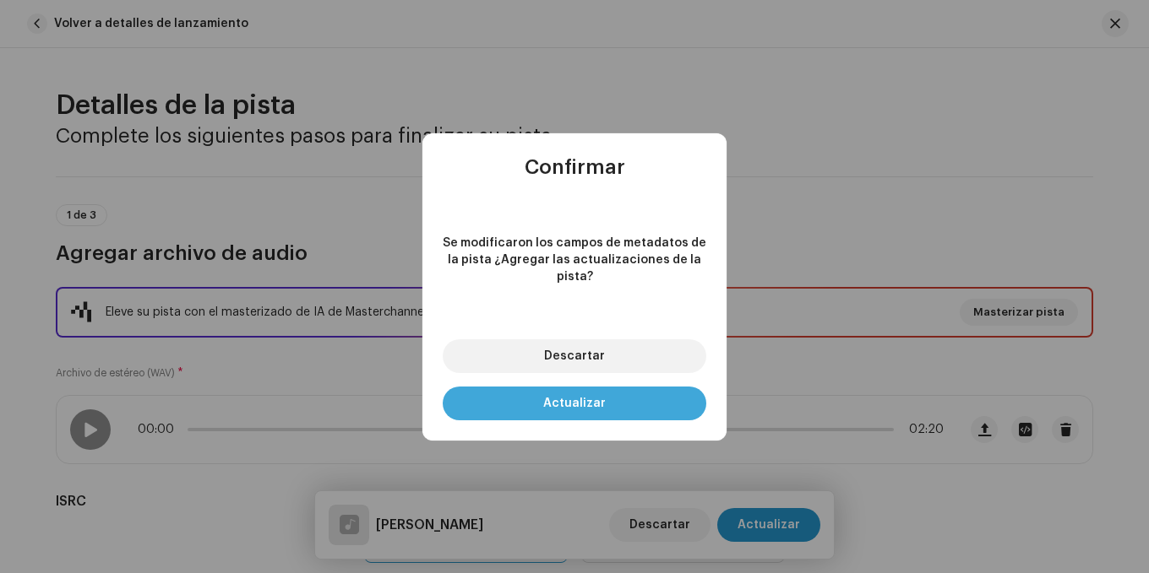
click at [590, 387] on button "Actualizar" at bounding box center [575, 404] width 264 height 34
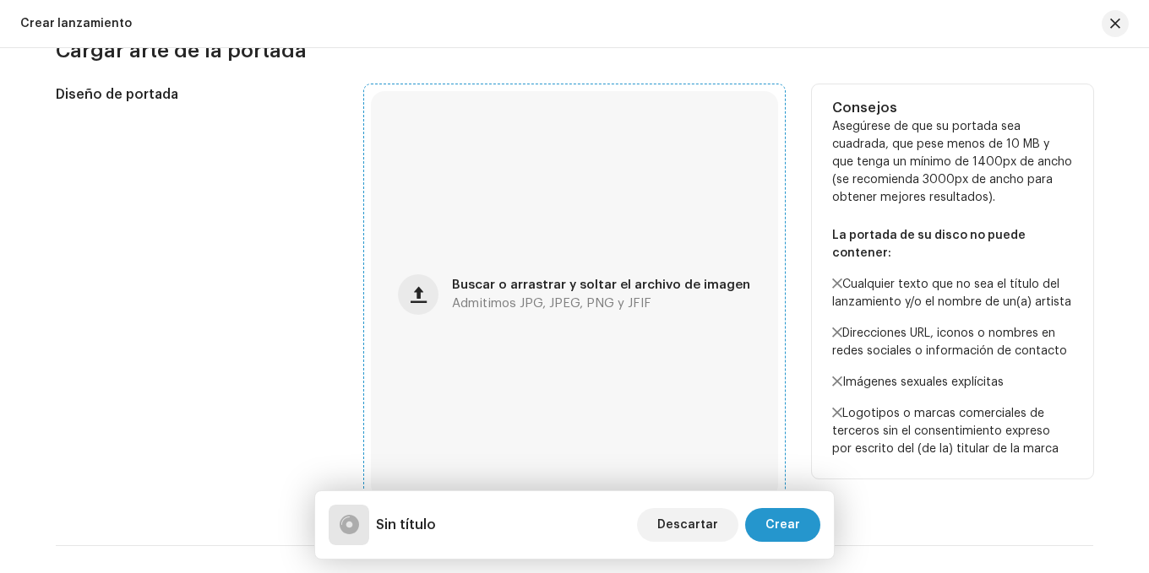
scroll to position [676, 0]
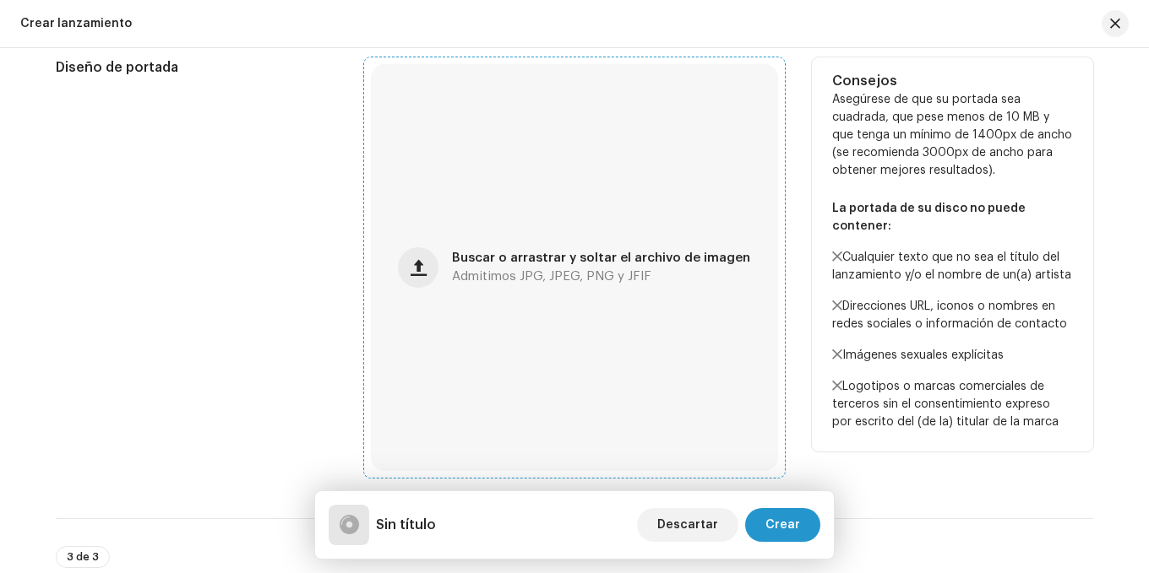
click at [541, 333] on div "Buscar o arrastrar y soltar el archivo de imagen Admitimos JPG, JPEG, PNG y JFIF" at bounding box center [574, 267] width 407 height 407
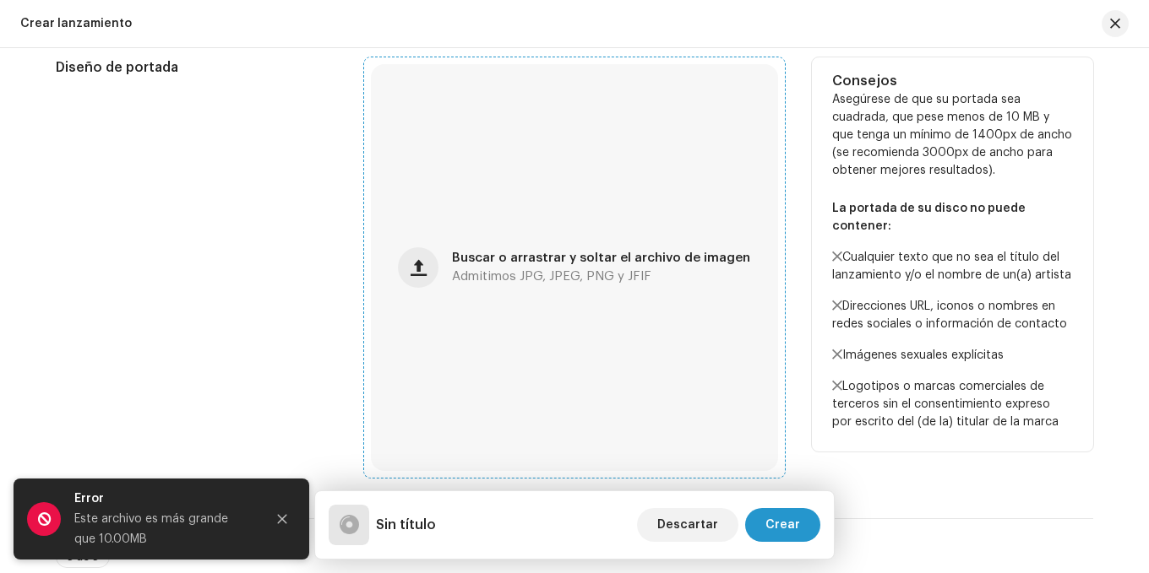
click at [572, 294] on div "Buscar o arrastrar y soltar el archivo de imagen Admitimos JPG, JPEG, PNG y JFIF" at bounding box center [574, 267] width 407 height 407
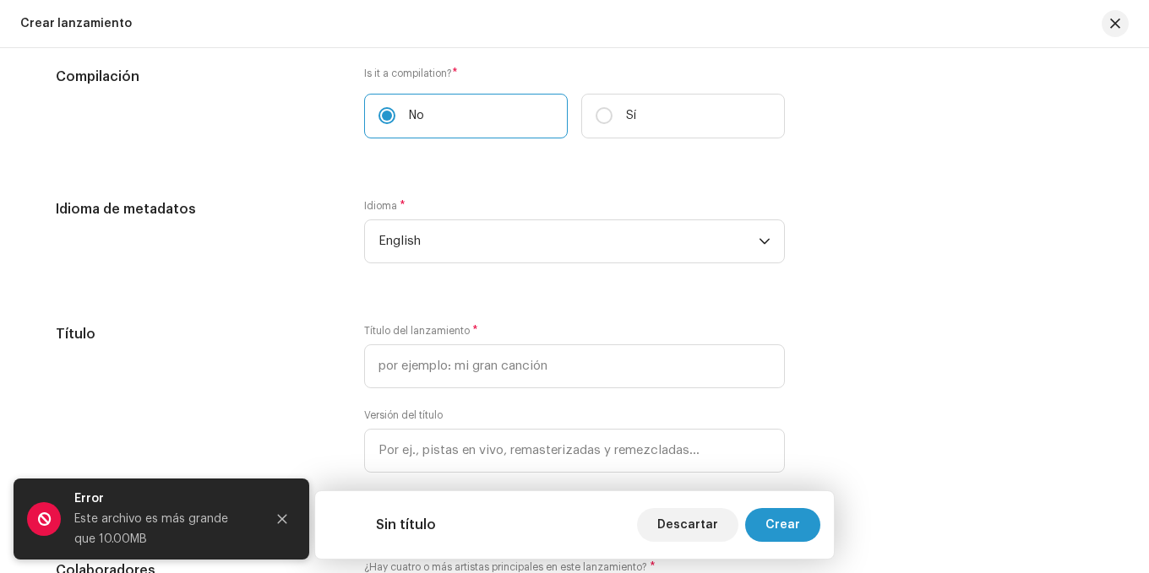
scroll to position [1351, 0]
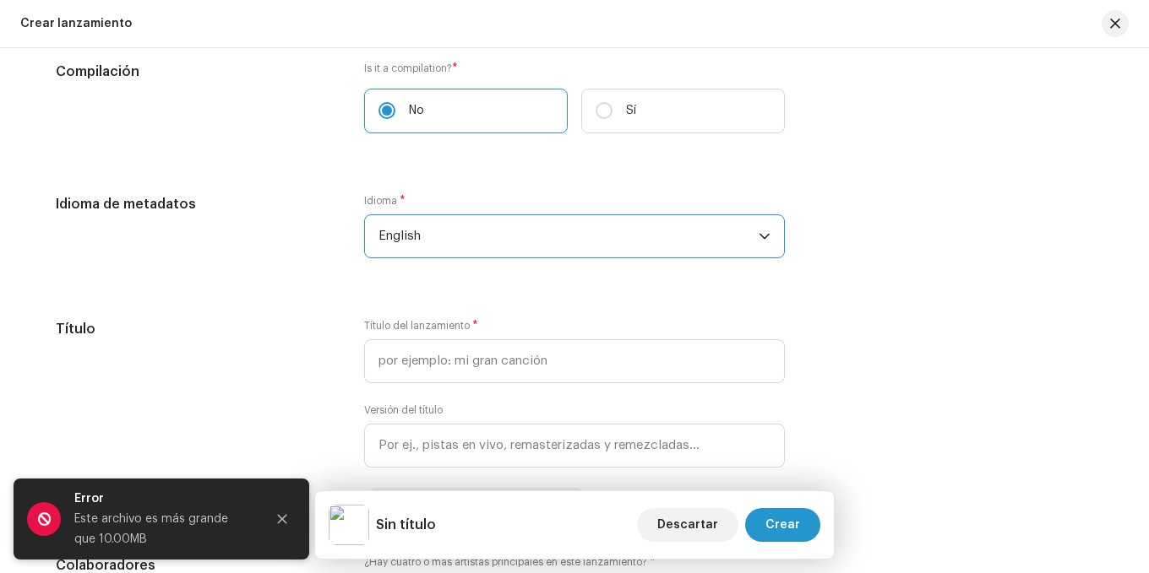
click at [459, 238] on span "English" at bounding box center [568, 236] width 380 height 42
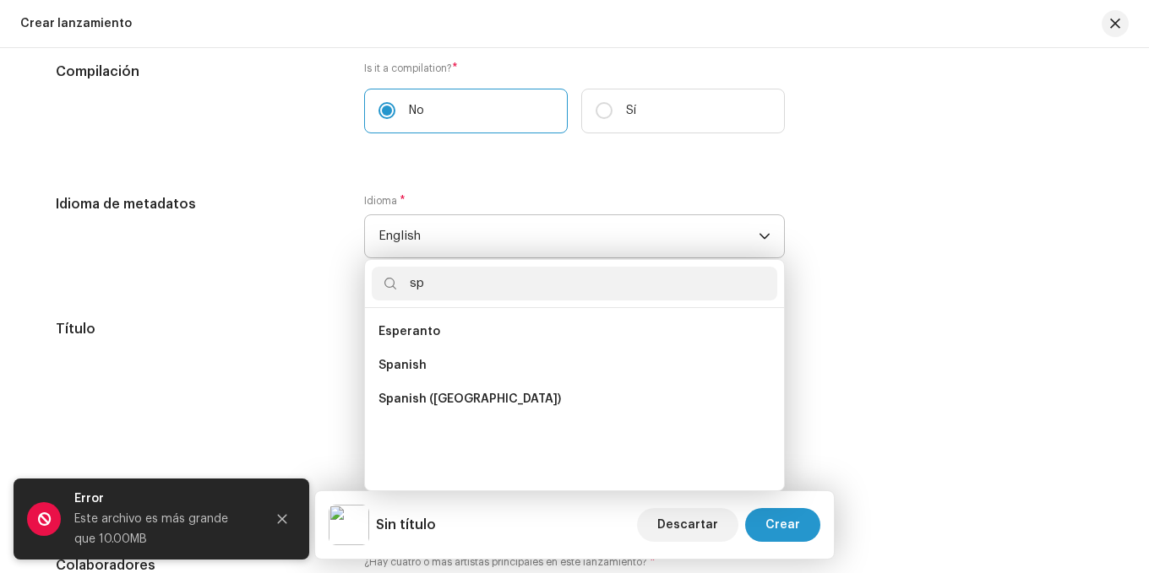
scroll to position [0, 0]
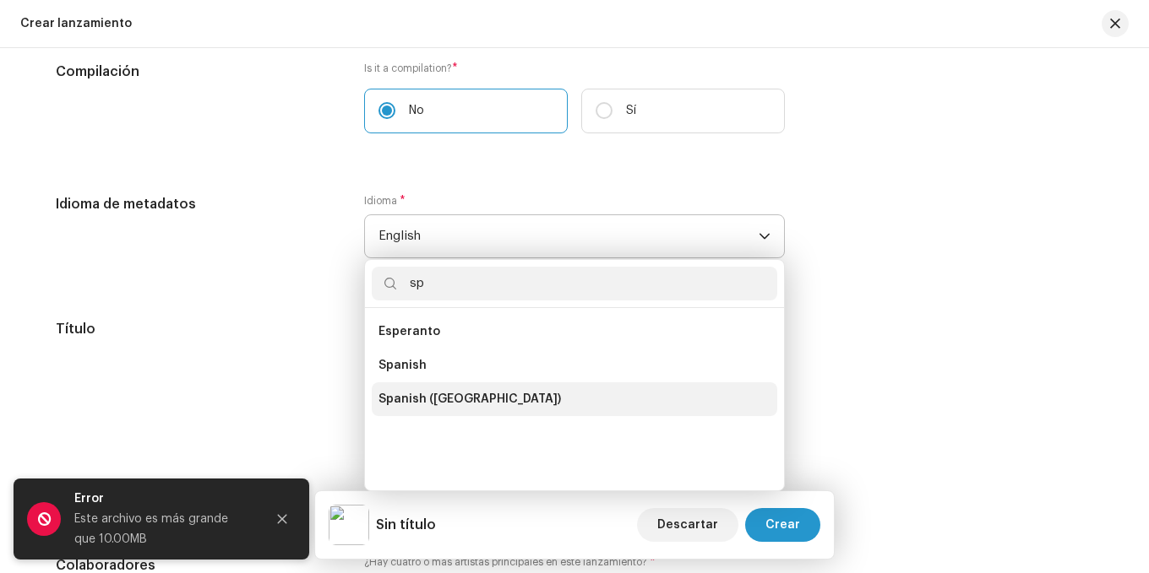
type input "sp"
click at [421, 389] on li "Spanish ([GEOGRAPHIC_DATA])" at bounding box center [574, 400] width 405 height 34
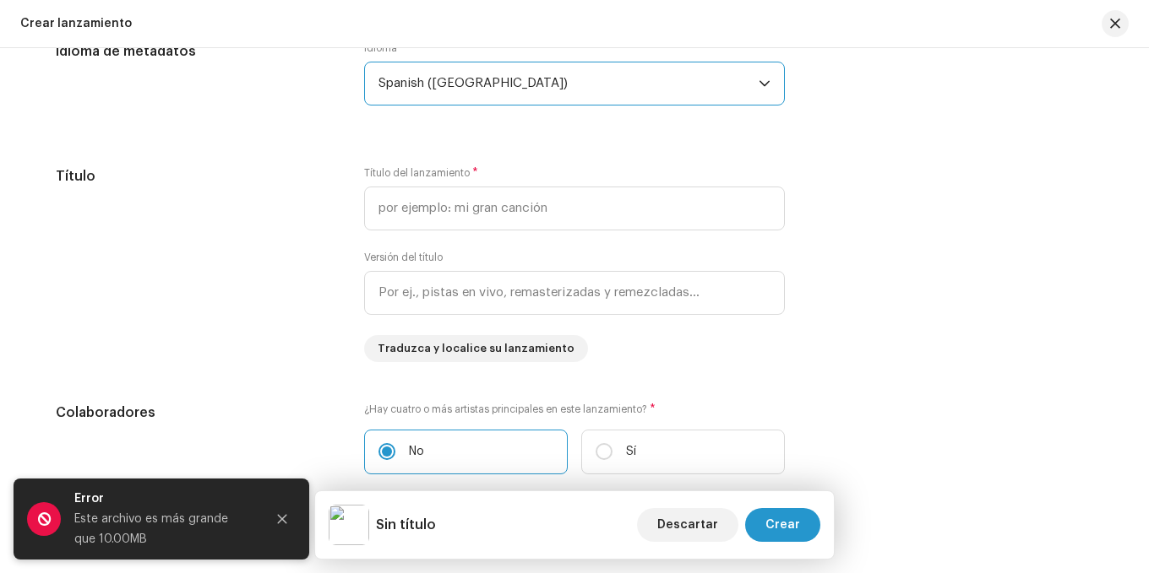
scroll to position [1520, 0]
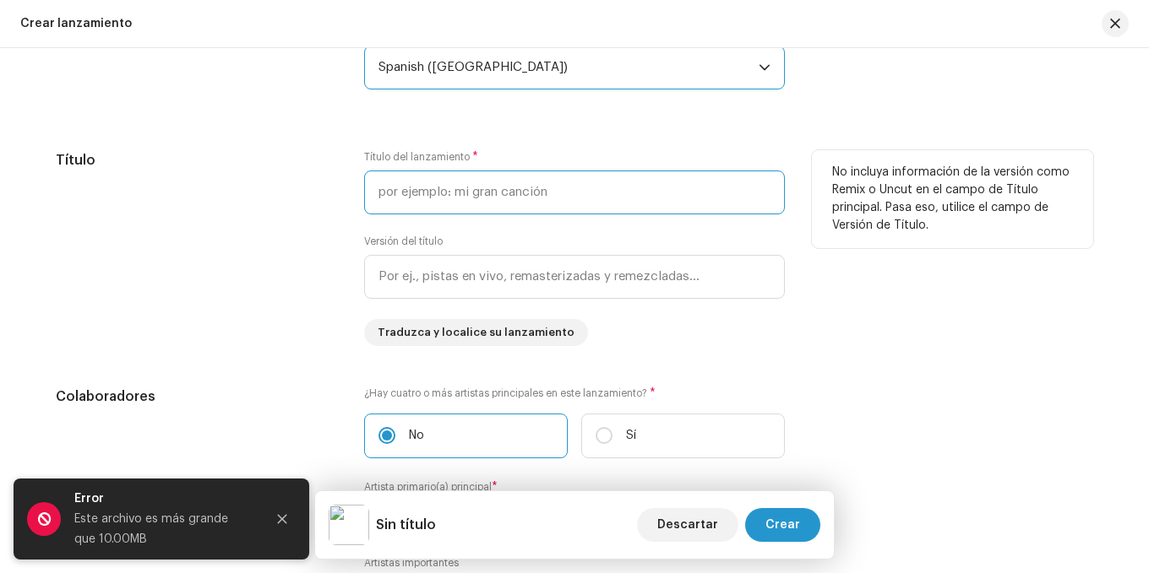
click at [410, 189] on input "text" at bounding box center [574, 193] width 421 height 44
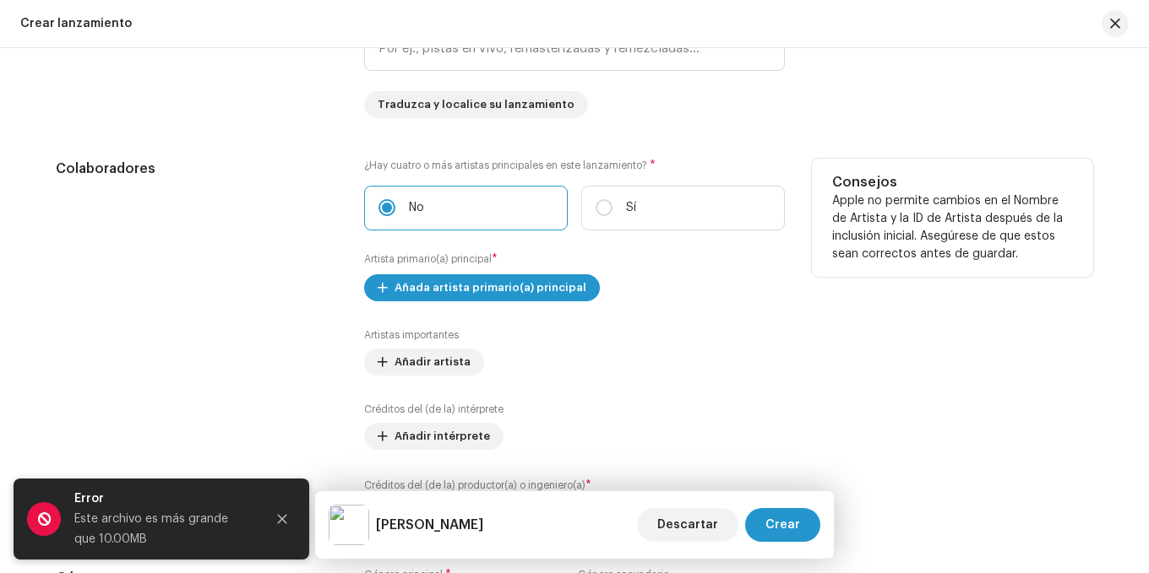
scroll to position [1774, 0]
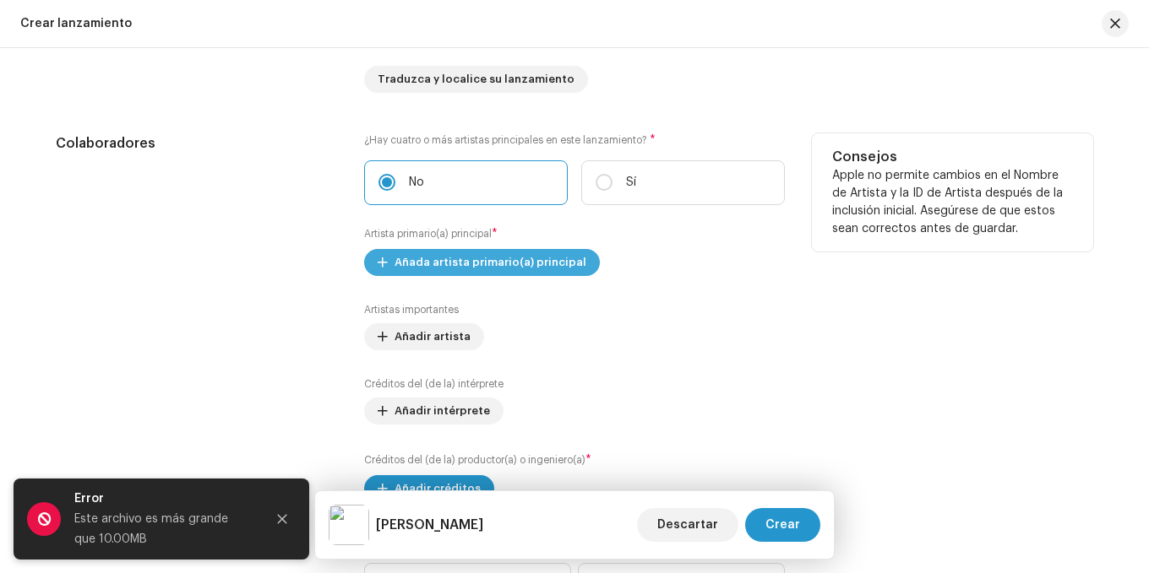
type input "[PERSON_NAME]"
click at [442, 256] on span "Añada artista primario(a) principal" at bounding box center [490, 263] width 192 height 34
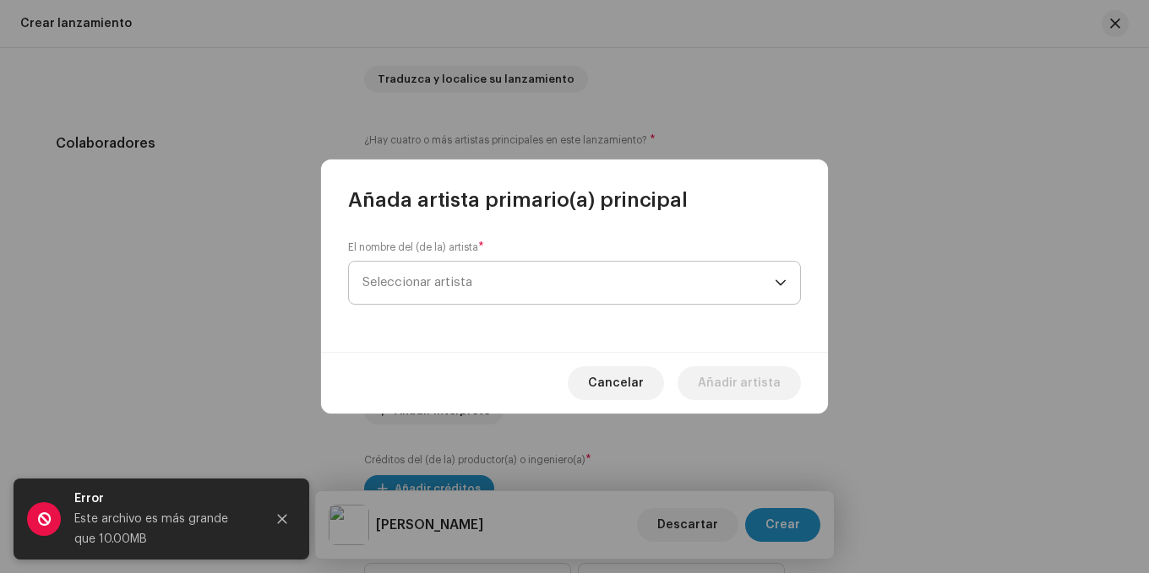
click at [481, 292] on span "Seleccionar artista" at bounding box center [568, 283] width 412 height 42
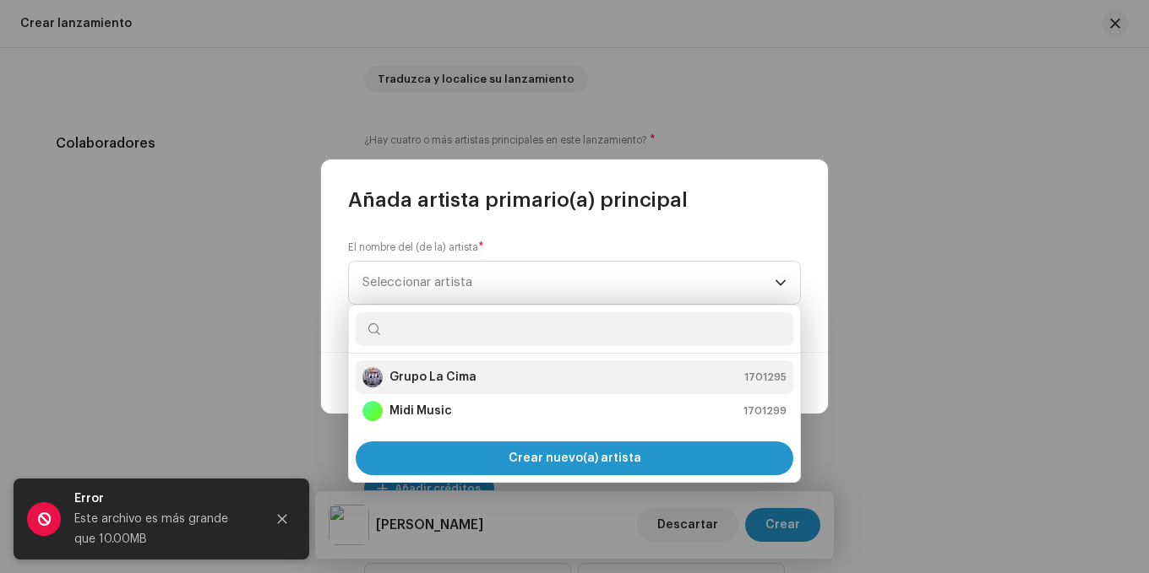
click at [436, 378] on strong "Grupo La Cima" at bounding box center [432, 377] width 87 height 17
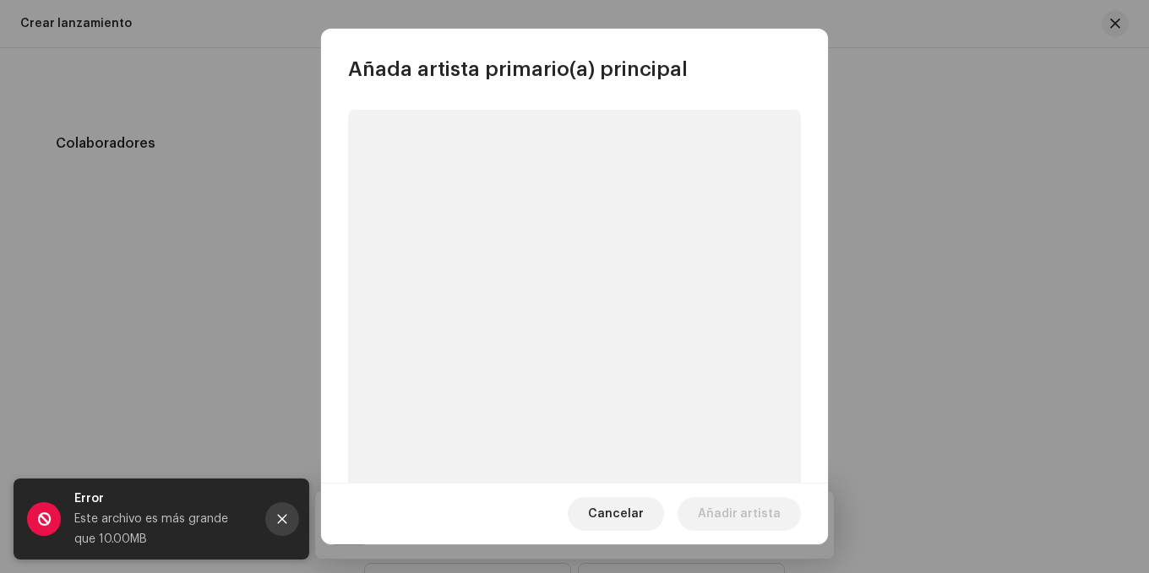
click at [287, 523] on icon "Close" at bounding box center [282, 519] width 12 height 12
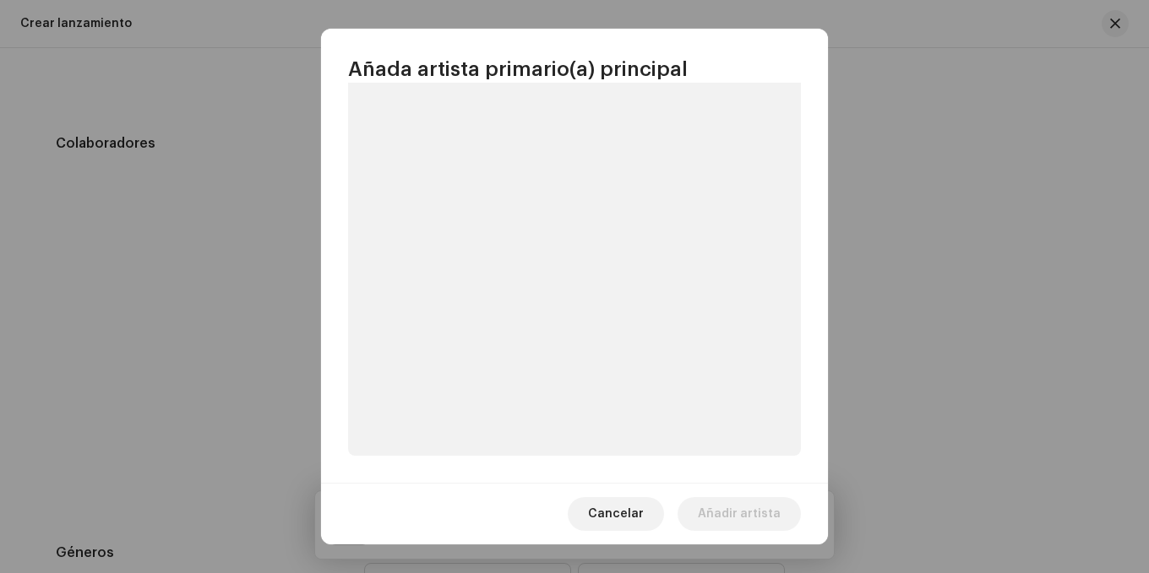
scroll to position [30, 0]
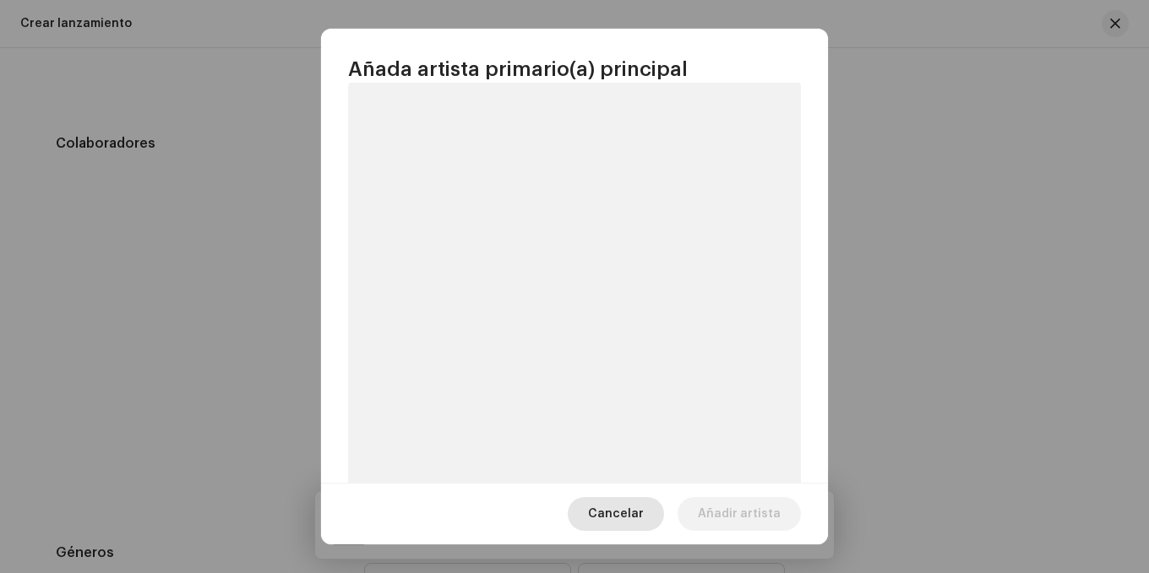
click at [638, 518] on span "Cancelar" at bounding box center [616, 514] width 56 height 34
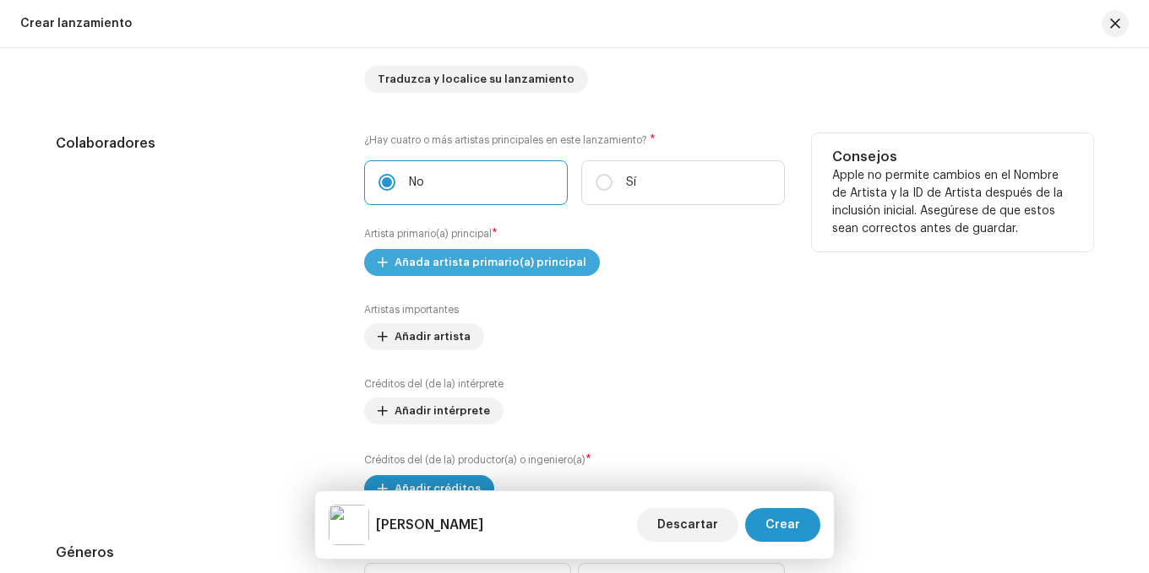
click at [465, 270] on span "Añada artista primario(a) principal" at bounding box center [490, 263] width 192 height 34
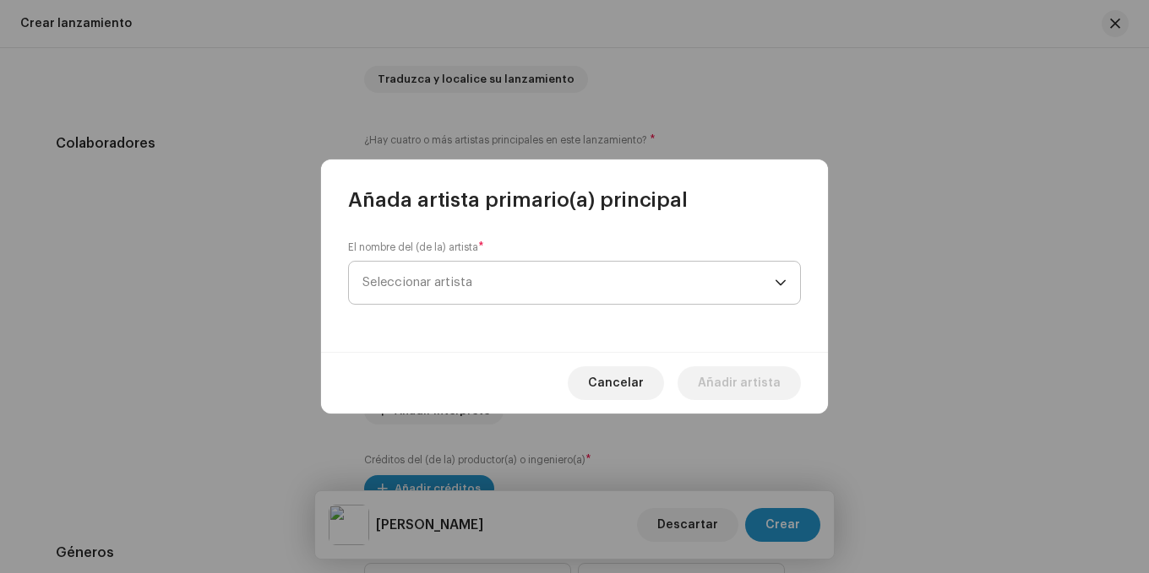
click at [524, 297] on span "Seleccionar artista" at bounding box center [568, 283] width 412 height 42
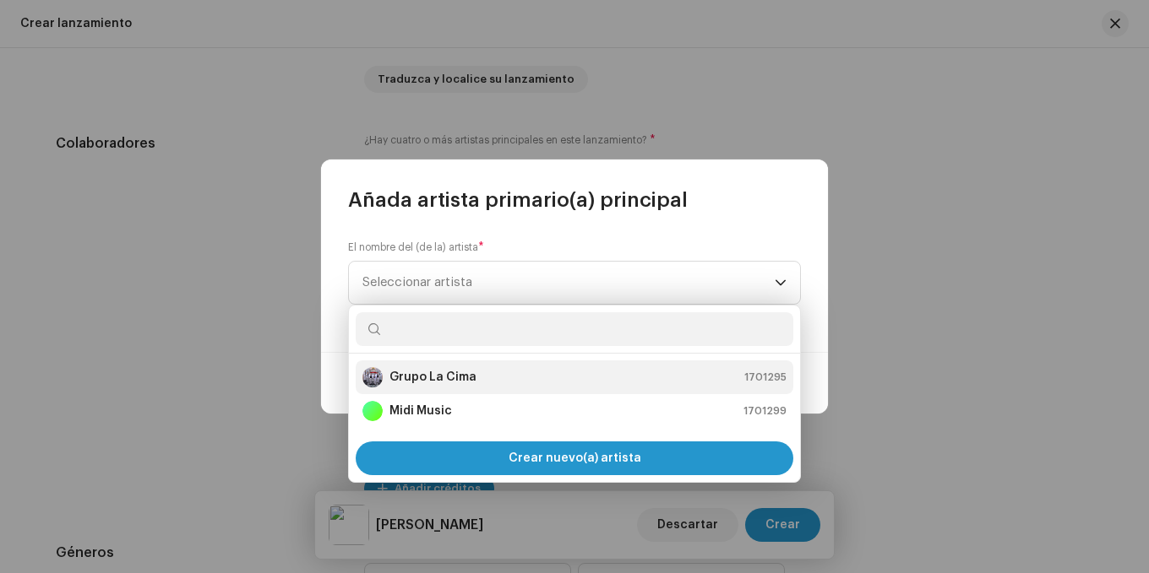
click at [515, 376] on div "Grupo La Cima 1701295" at bounding box center [574, 377] width 424 height 20
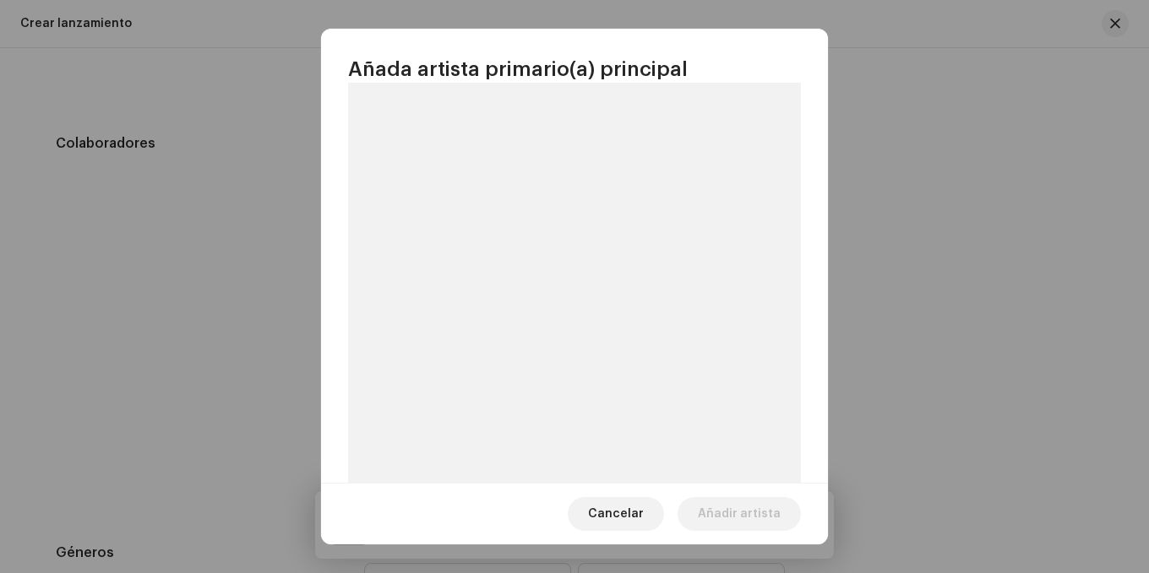
scroll to position [114, 0]
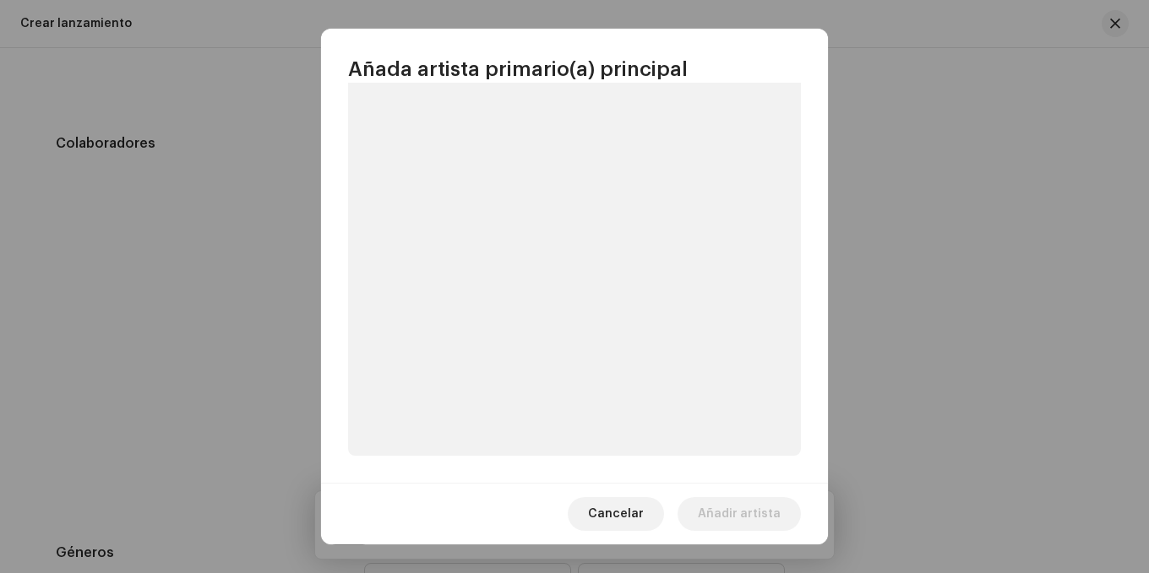
click at [606, 531] on div "Cancelar Añadir artista" at bounding box center [574, 514] width 507 height 62
click at [631, 502] on span "Cancelar" at bounding box center [616, 514] width 56 height 34
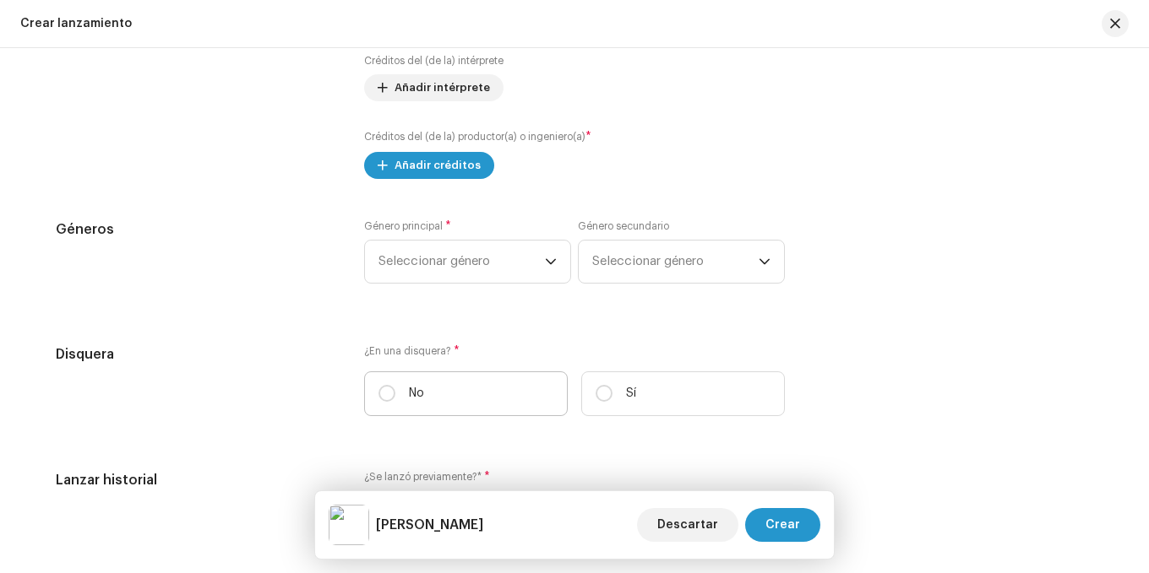
scroll to position [2111, 0]
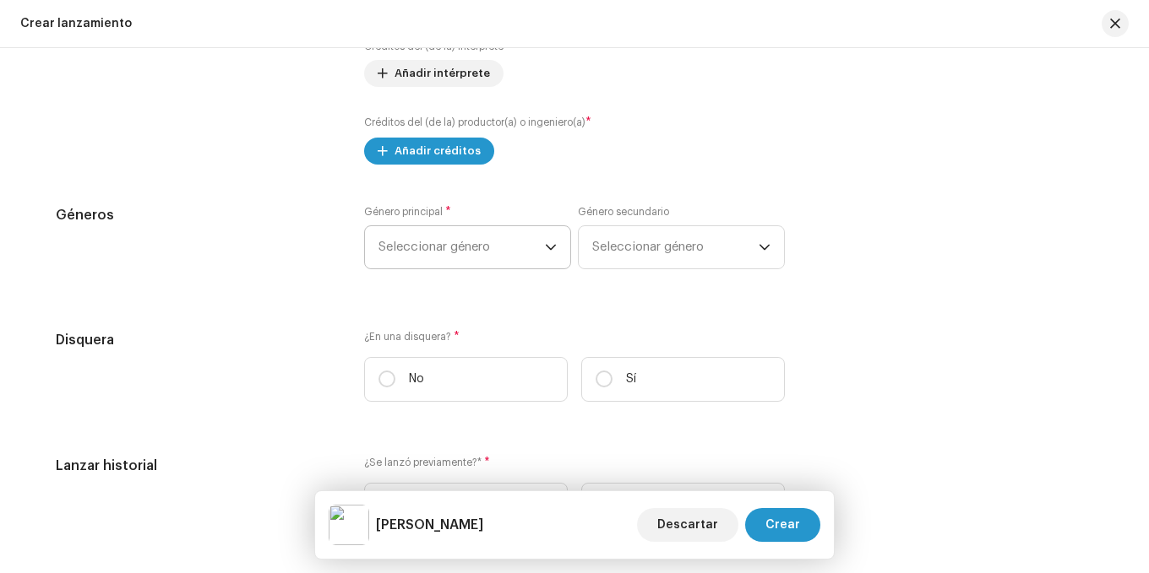
click at [422, 249] on span "Seleccionar género" at bounding box center [461, 247] width 166 height 42
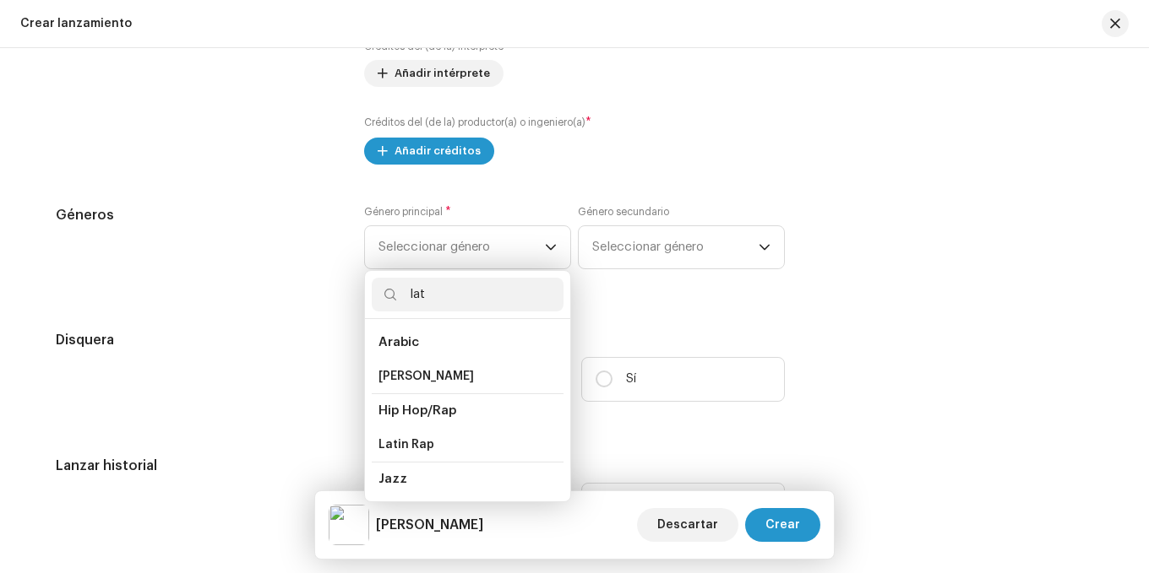
type input "lat"
click at [287, 233] on div "Géneros" at bounding box center [196, 247] width 281 height 84
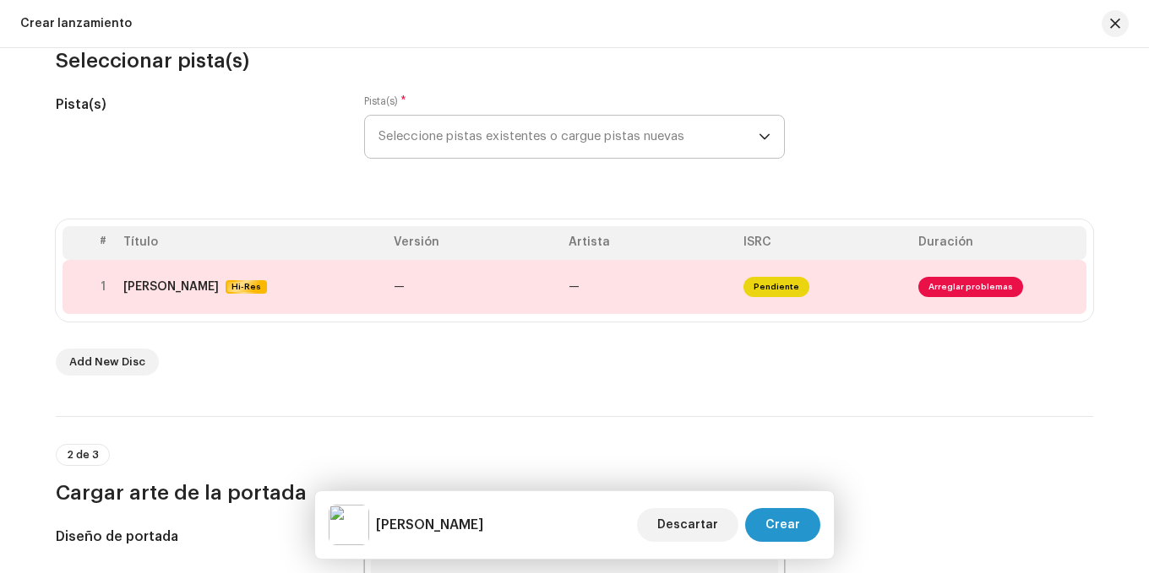
scroll to position [84, 0]
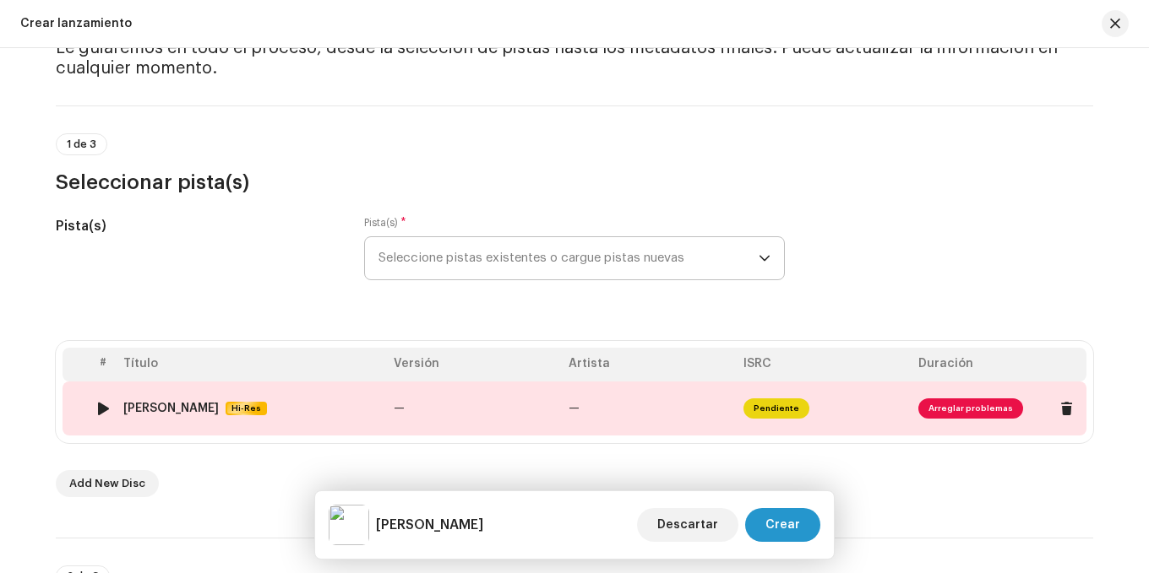
click at [465, 412] on td "—" at bounding box center [474, 409] width 175 height 54
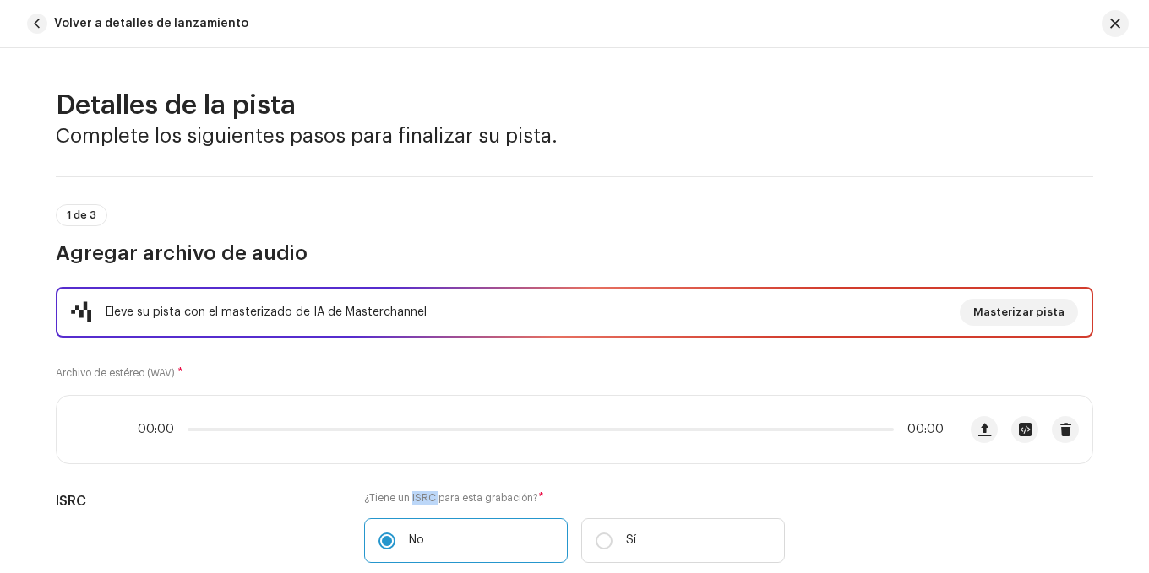
click at [465, 412] on div "Eleve su pista con el masterizado de IA de Masterchannel Masterizar pista Archi…" at bounding box center [574, 457] width 1037 height 340
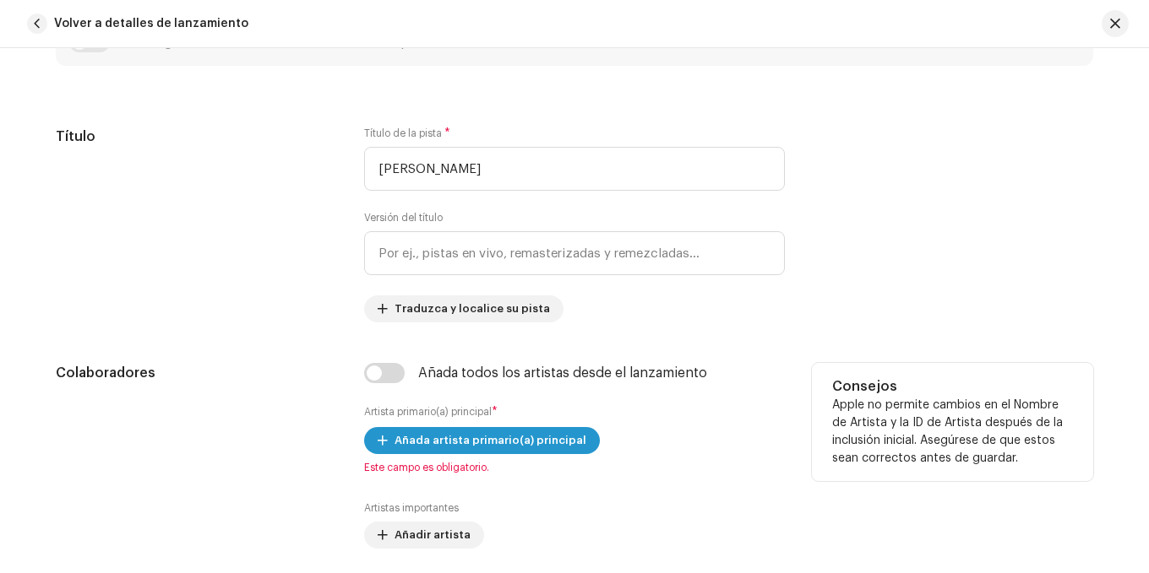
scroll to position [929, 0]
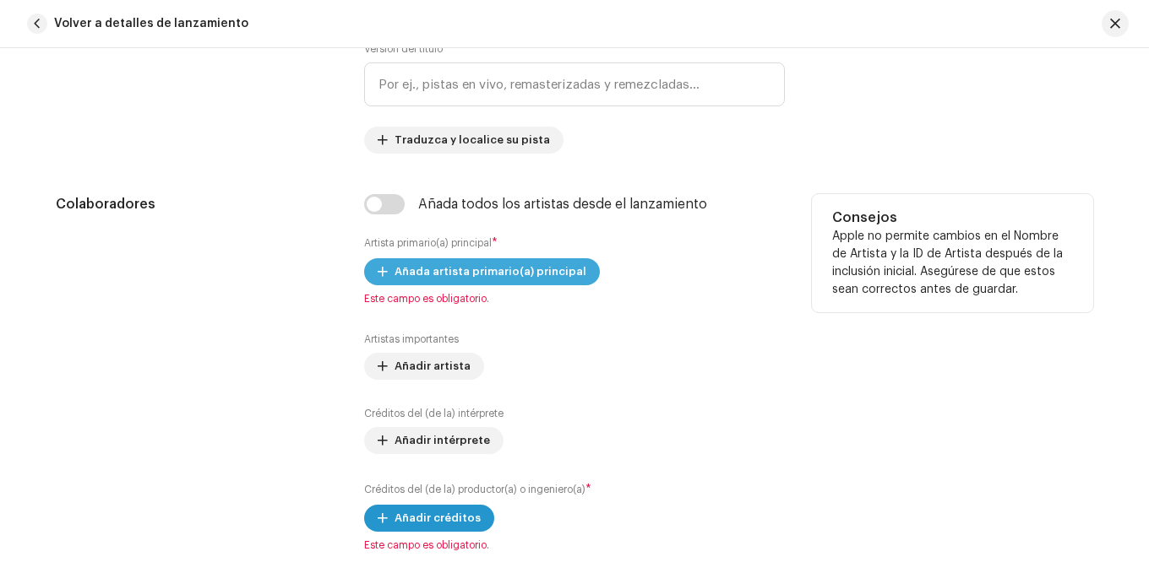
click at [445, 280] on span "Añada artista primario(a) principal" at bounding box center [490, 272] width 192 height 34
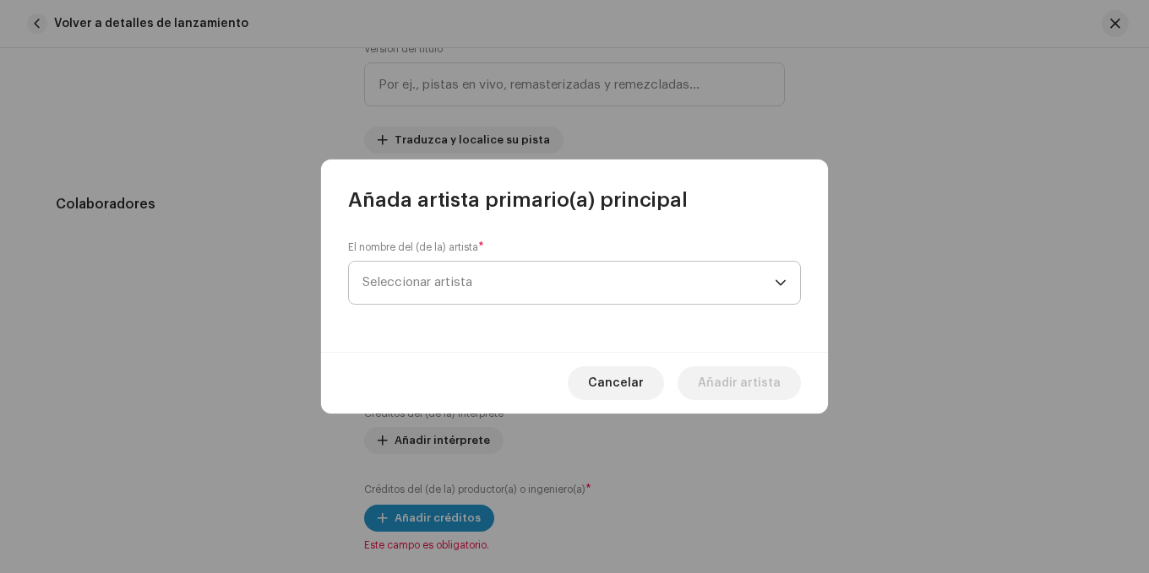
click at [472, 291] on span "Seleccionar artista" at bounding box center [568, 283] width 412 height 42
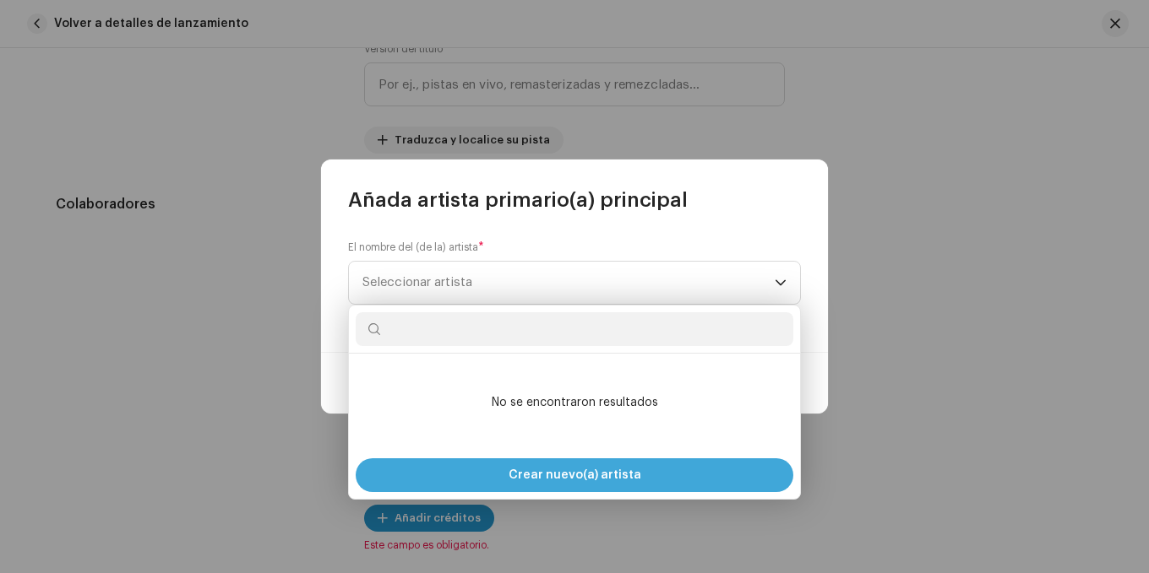
click at [555, 461] on span "Crear nuevo(a) artista" at bounding box center [574, 476] width 133 height 34
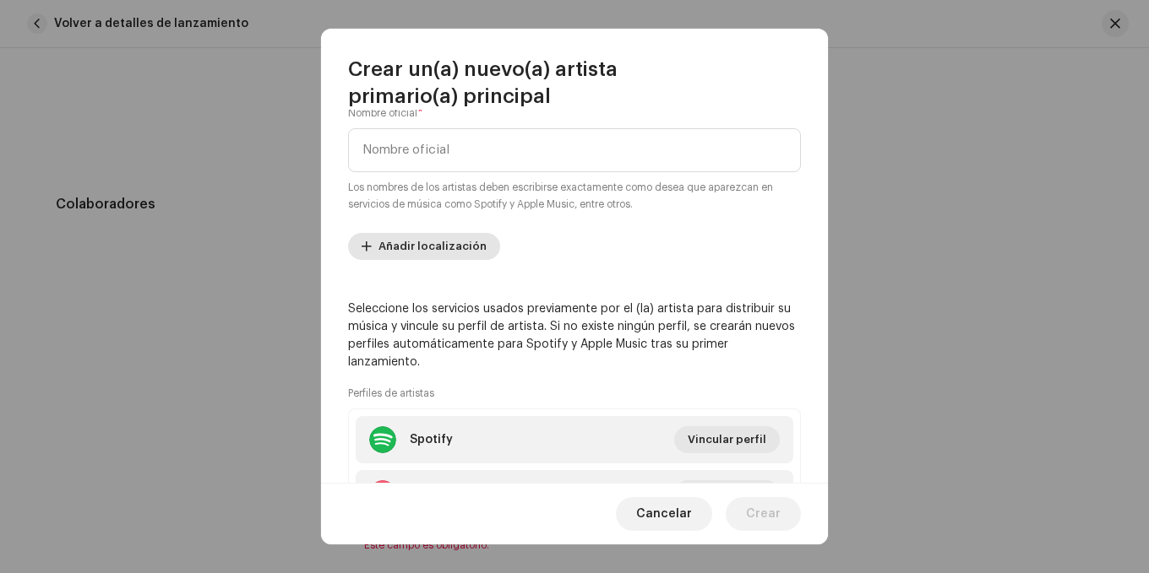
scroll to position [84, 0]
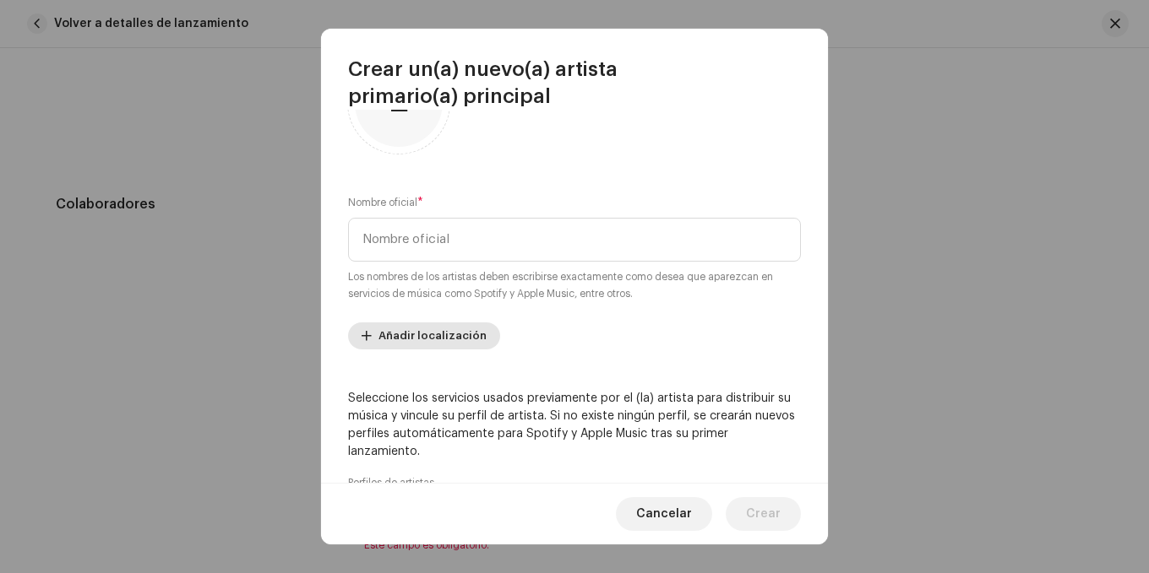
click at [446, 334] on span "Añadir localización" at bounding box center [432, 336] width 108 height 34
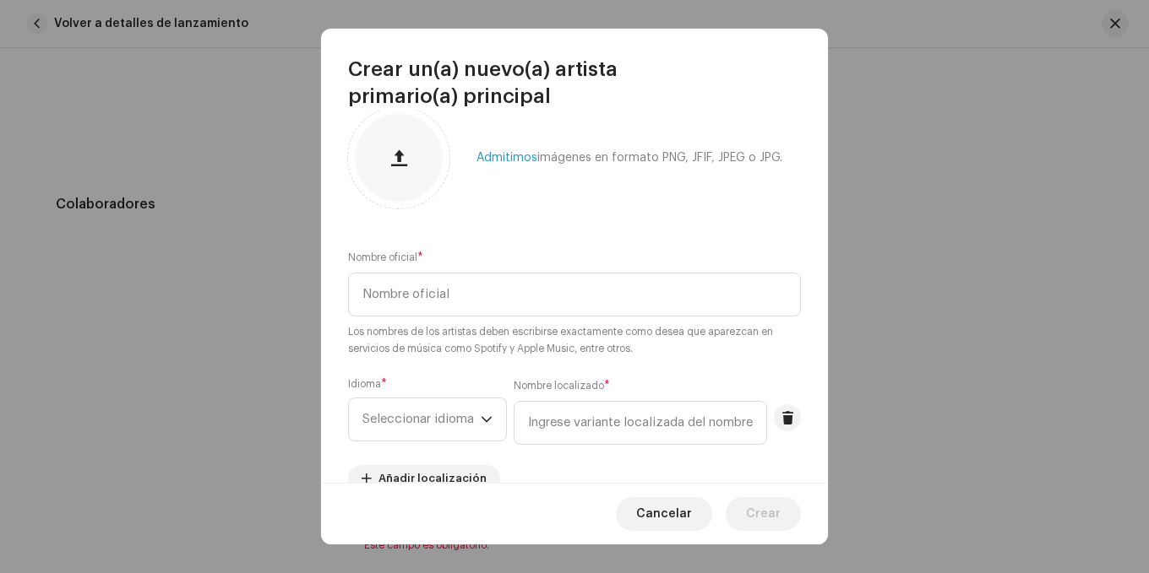
scroll to position [0, 0]
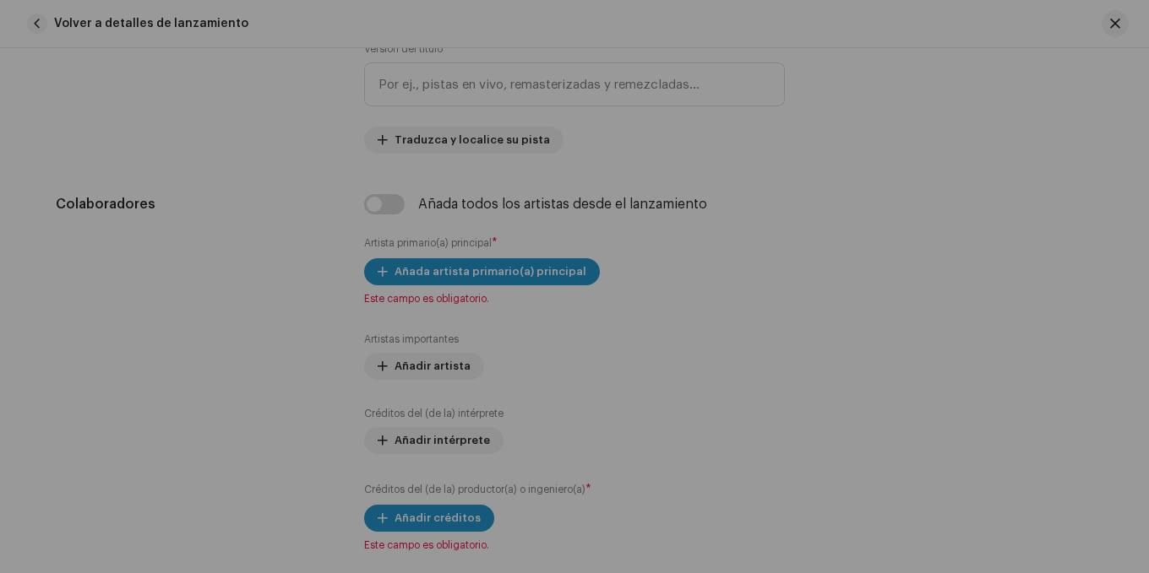
click at [242, 167] on div "Crear un(a) nuevo(a) artista primario(a) principal Admitimos imágenes en format…" at bounding box center [574, 286] width 1149 height 573
